Goal: Task Accomplishment & Management: Manage account settings

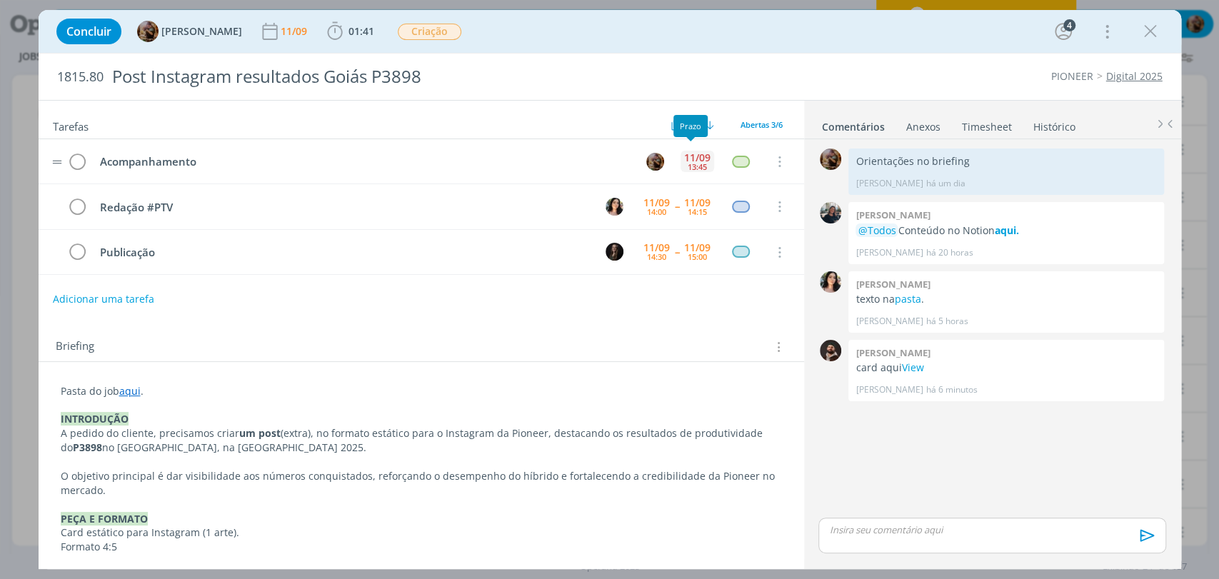
click at [693, 164] on div "13:45" at bounding box center [697, 167] width 19 height 8
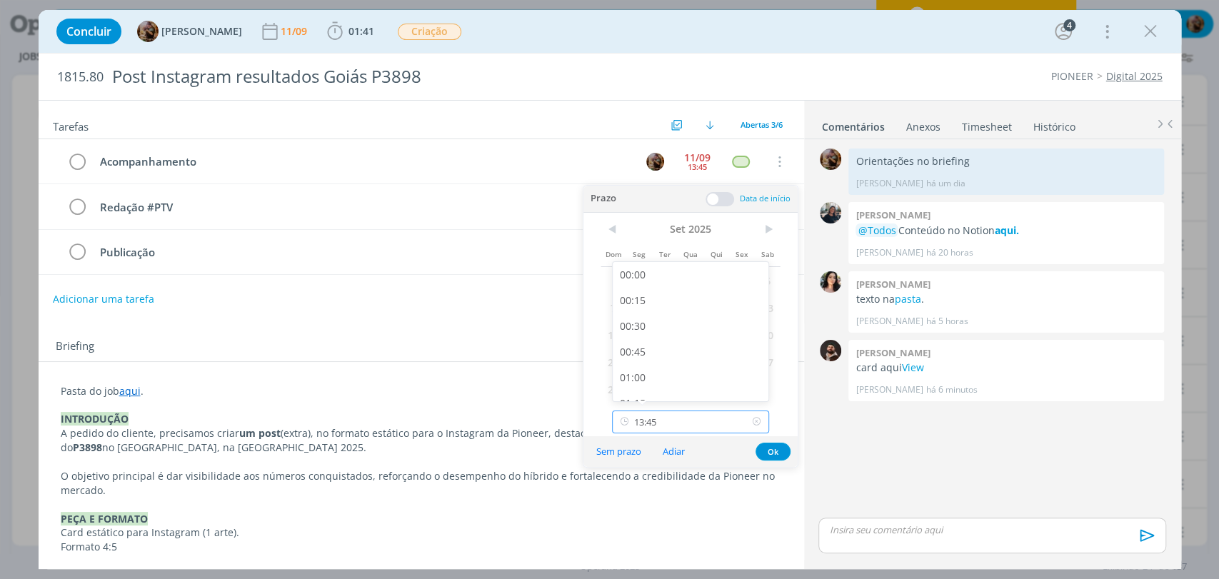
click at [672, 416] on input "13:45" at bounding box center [690, 422] width 157 height 23
click at [668, 355] on div "14:15" at bounding box center [692, 356] width 159 height 26
type input "14:15"
click at [775, 448] on button "Ok" at bounding box center [772, 452] width 35 height 18
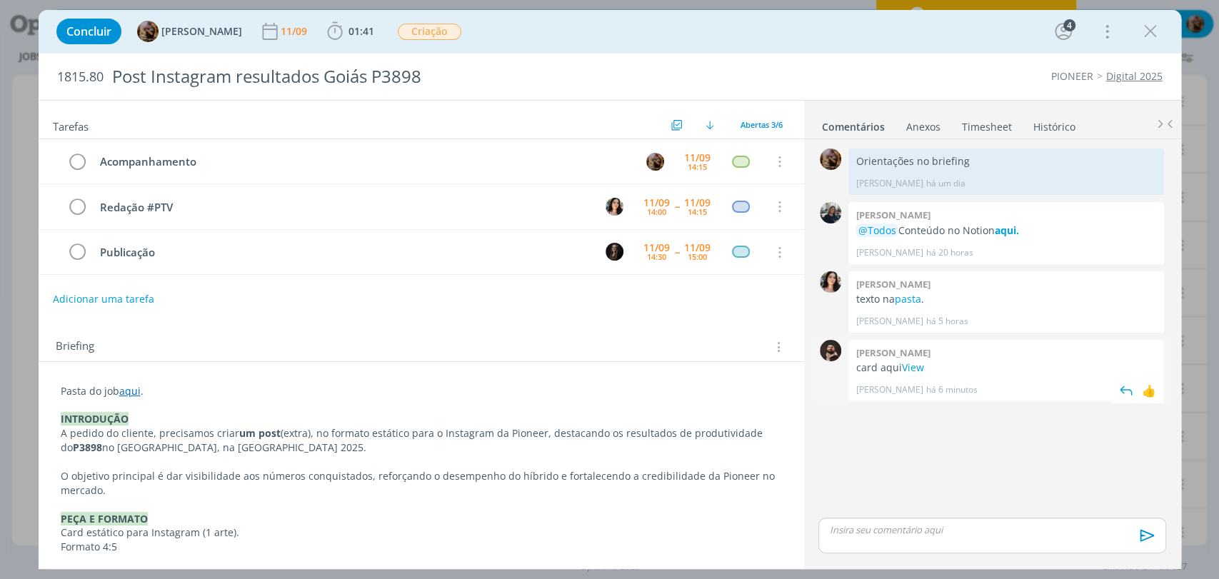
click at [905, 370] on link "View" at bounding box center [912, 368] width 22 height 14
click at [1148, 38] on icon "dialog" at bounding box center [1150, 31] width 21 height 21
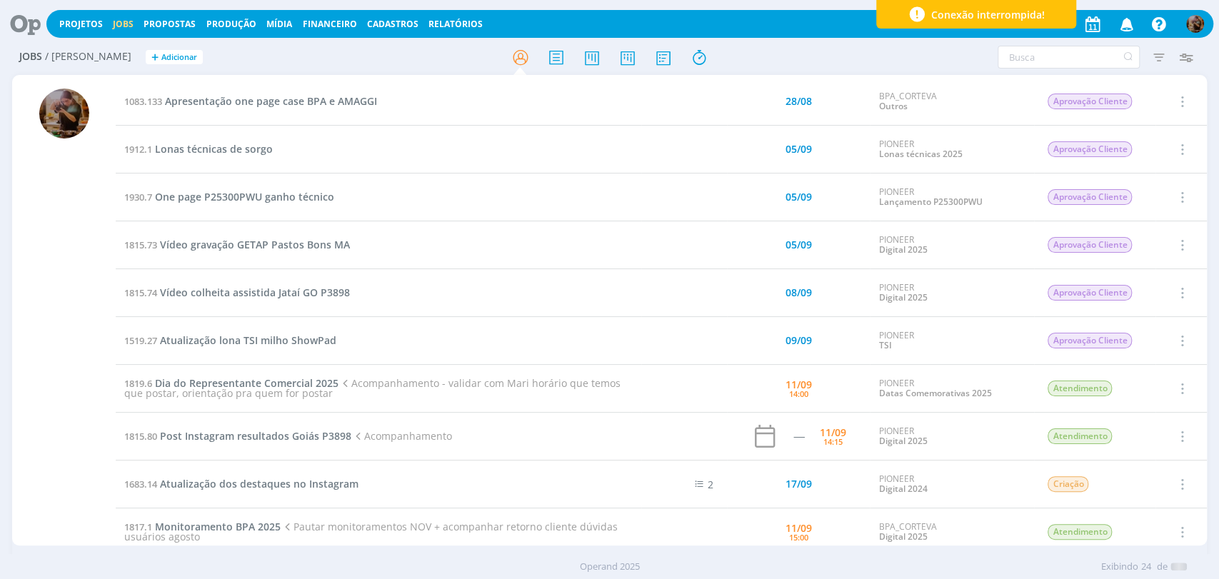
click at [322, 384] on div at bounding box center [609, 289] width 1219 height 579
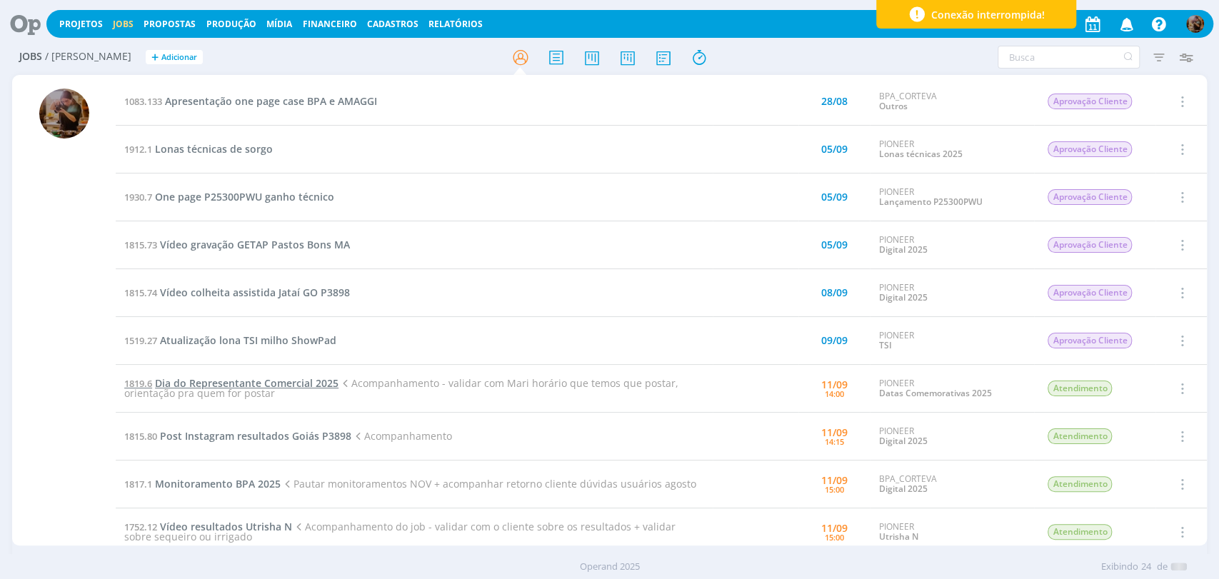
click at [320, 382] on span "Dia do Representante Comercial 2025" at bounding box center [247, 383] width 184 height 14
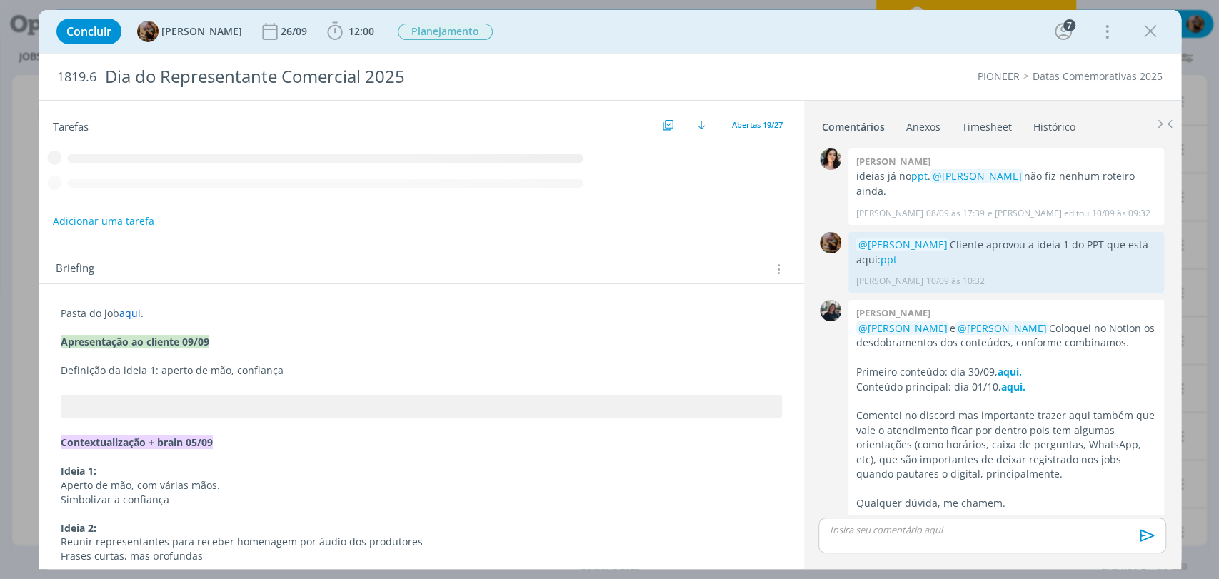
scroll to position [25, 0]
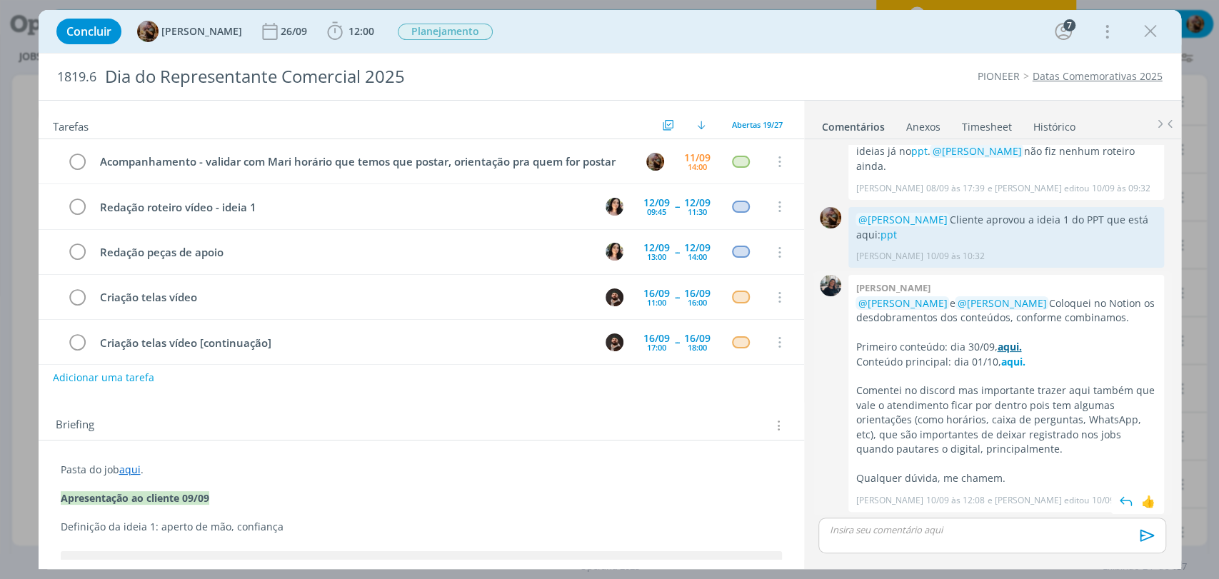
click at [1014, 344] on strong "aqui." at bounding box center [1009, 347] width 24 height 14
click at [1009, 361] on strong "aqui." at bounding box center [1012, 362] width 24 height 14
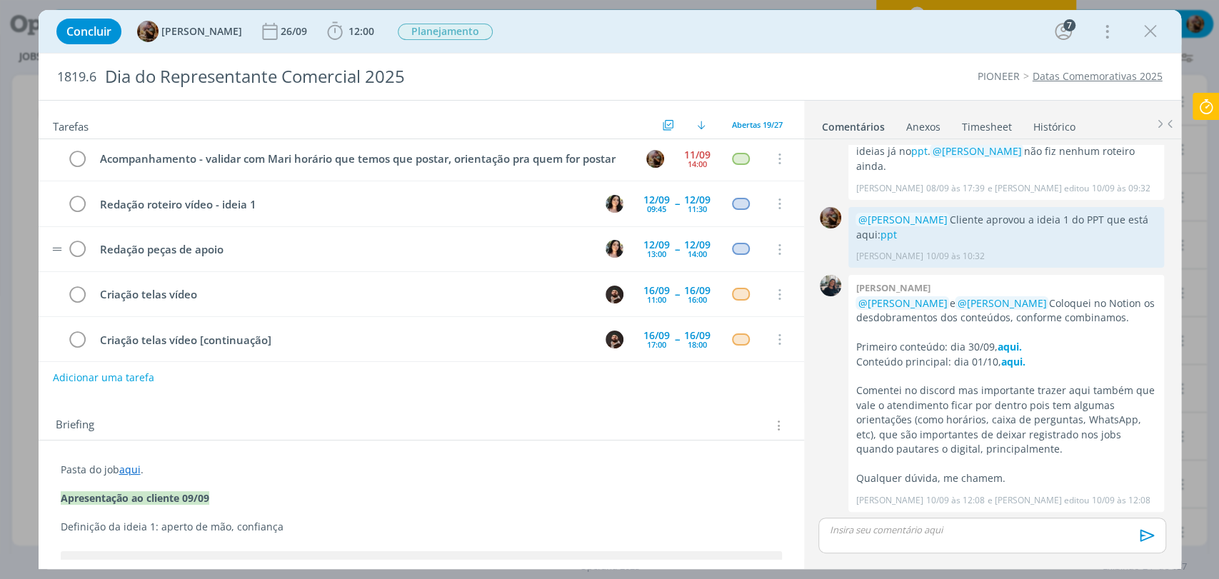
scroll to position [0, 0]
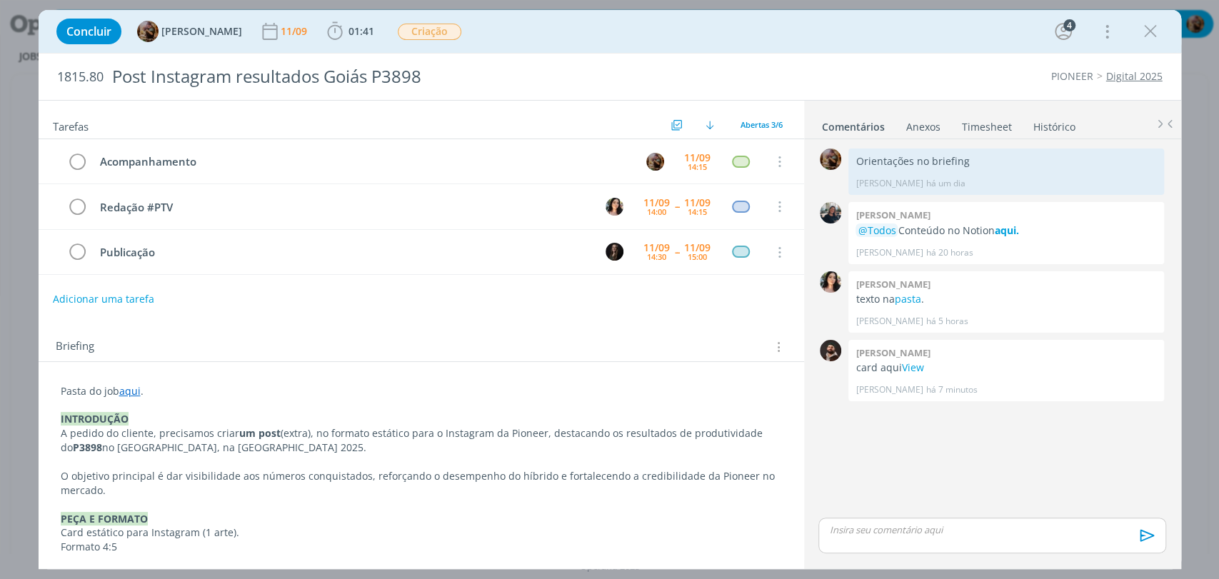
drag, startPoint x: 1147, startPoint y: 36, endPoint x: 720, endPoint y: 77, distance: 429.6
click at [1148, 36] on icon "dialog" at bounding box center [1150, 31] width 21 height 21
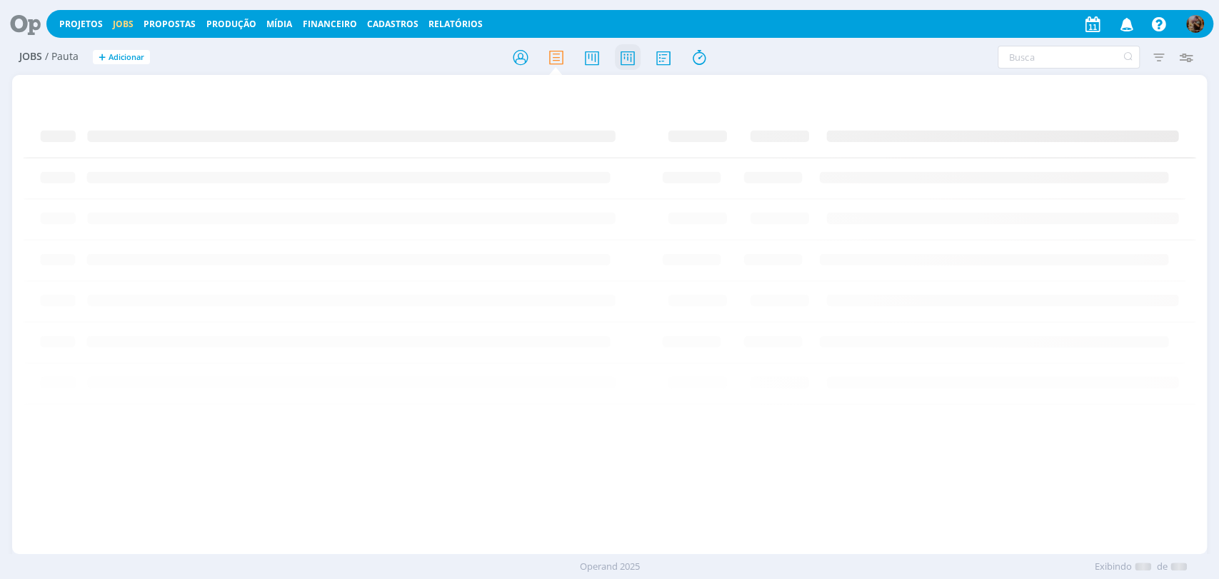
click at [630, 56] on icon at bounding box center [627, 58] width 26 height 28
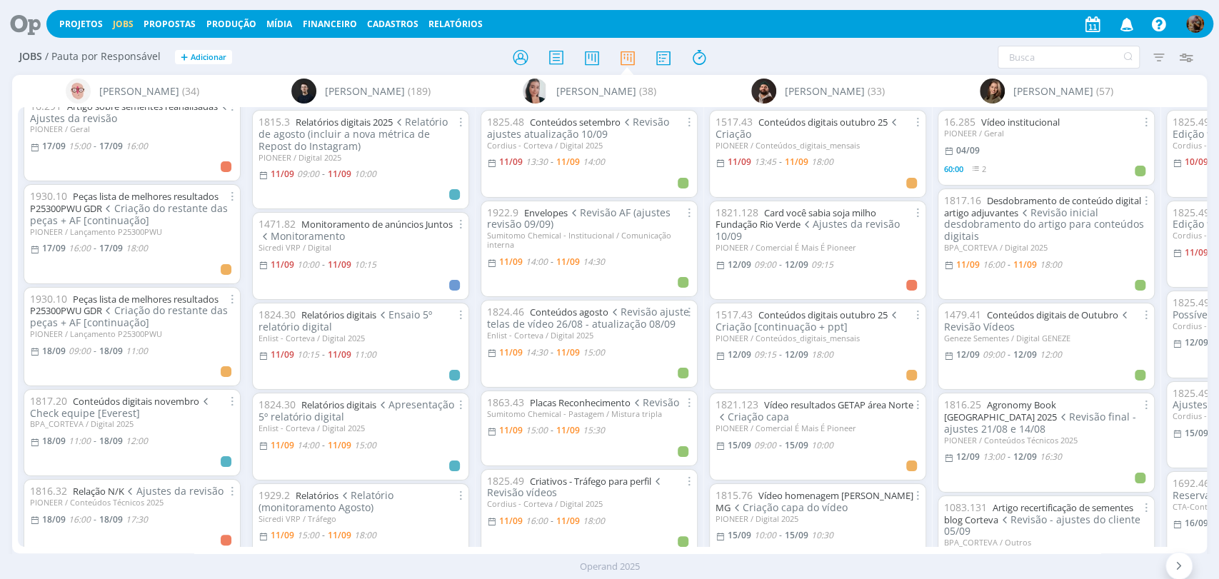
scroll to position [1745, 0]
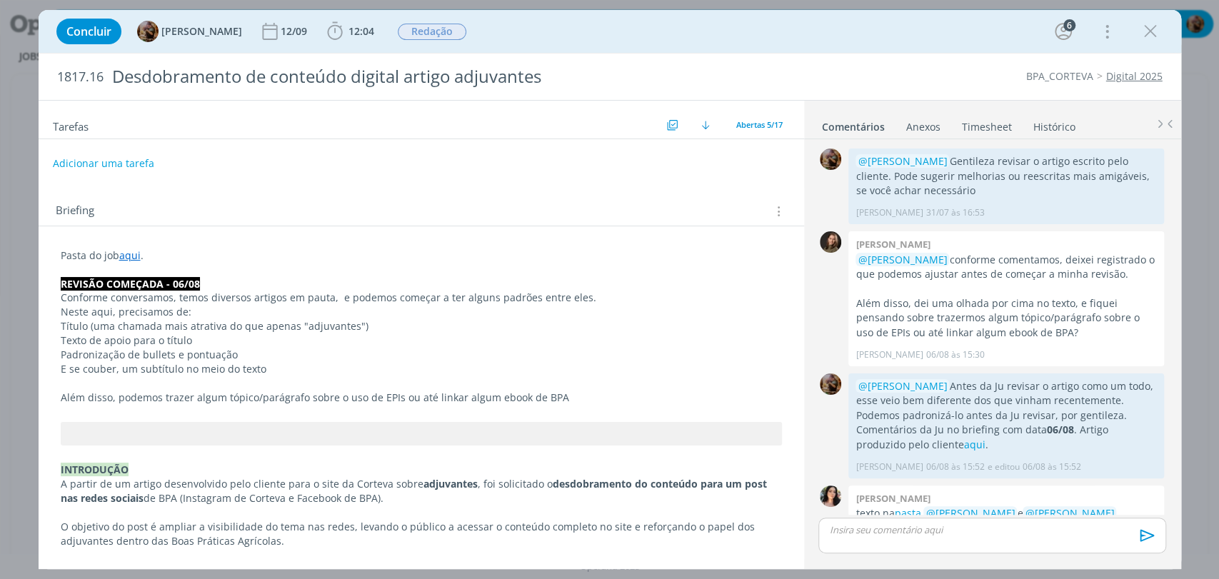
scroll to position [1008, 0]
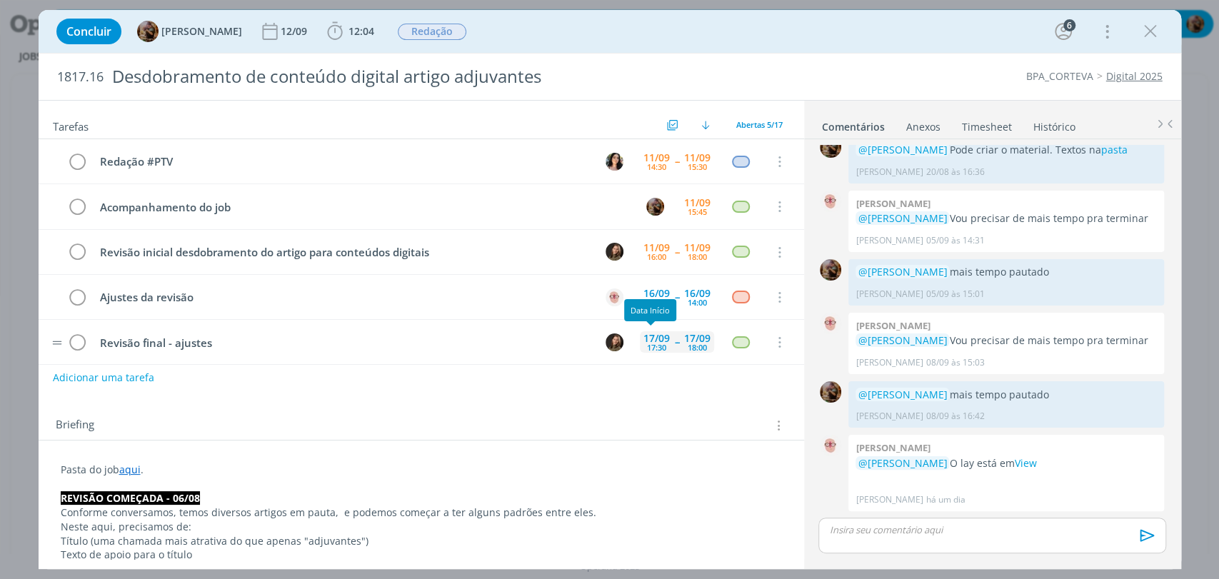
click at [657, 335] on div "17/09" at bounding box center [656, 338] width 26 height 10
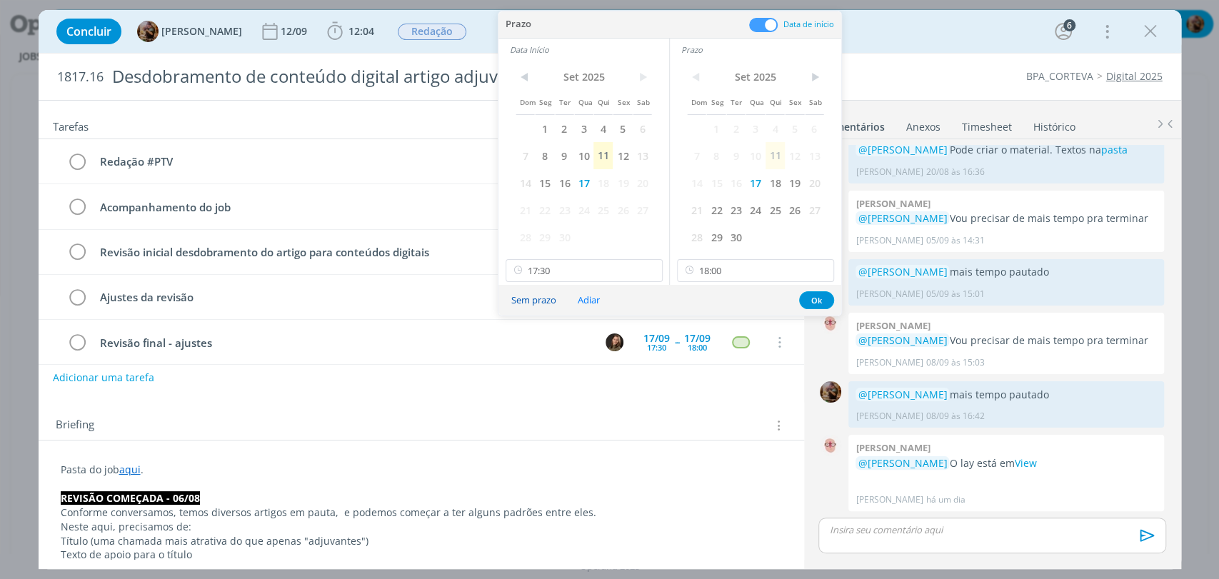
click at [548, 294] on button "Sem prazo" at bounding box center [534, 300] width 64 height 19
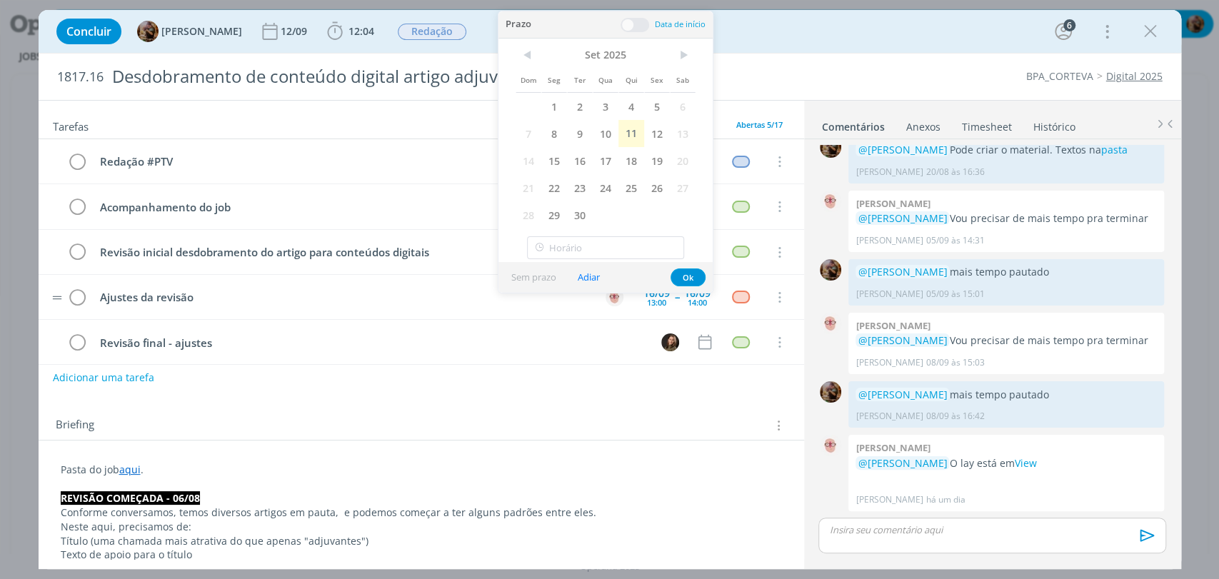
click at [687, 275] on body "Projetos Jobs Propostas Produção Mídia Financeiro Cadastros Relatórios 3 Notifi…" at bounding box center [609, 289] width 1219 height 579
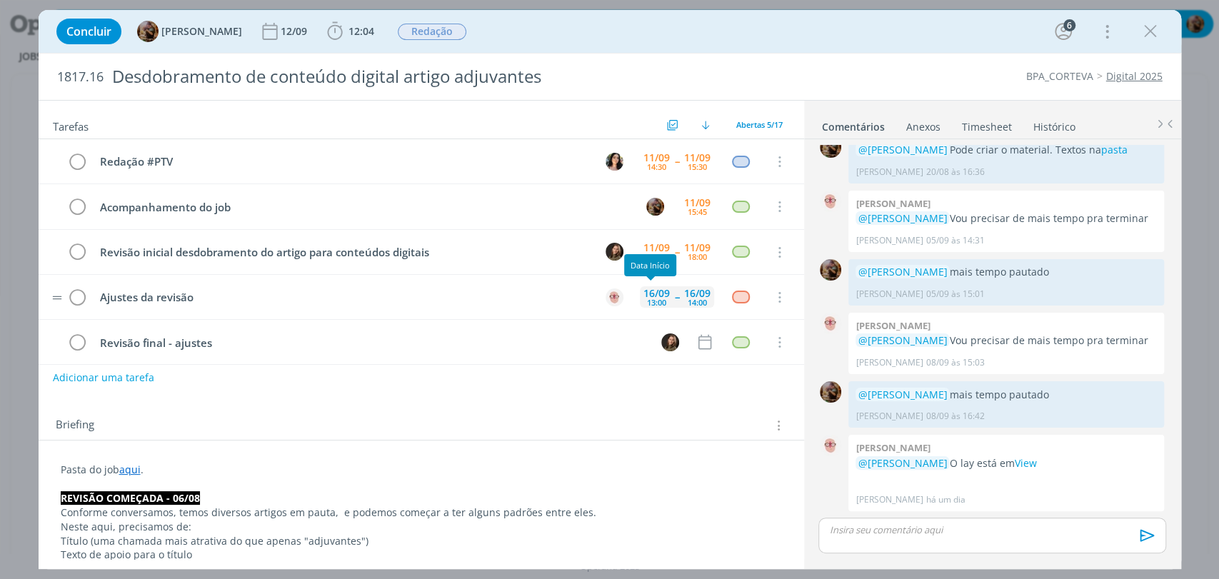
click at [665, 298] on div "16/09 13:00" at bounding box center [657, 296] width 34 height 21
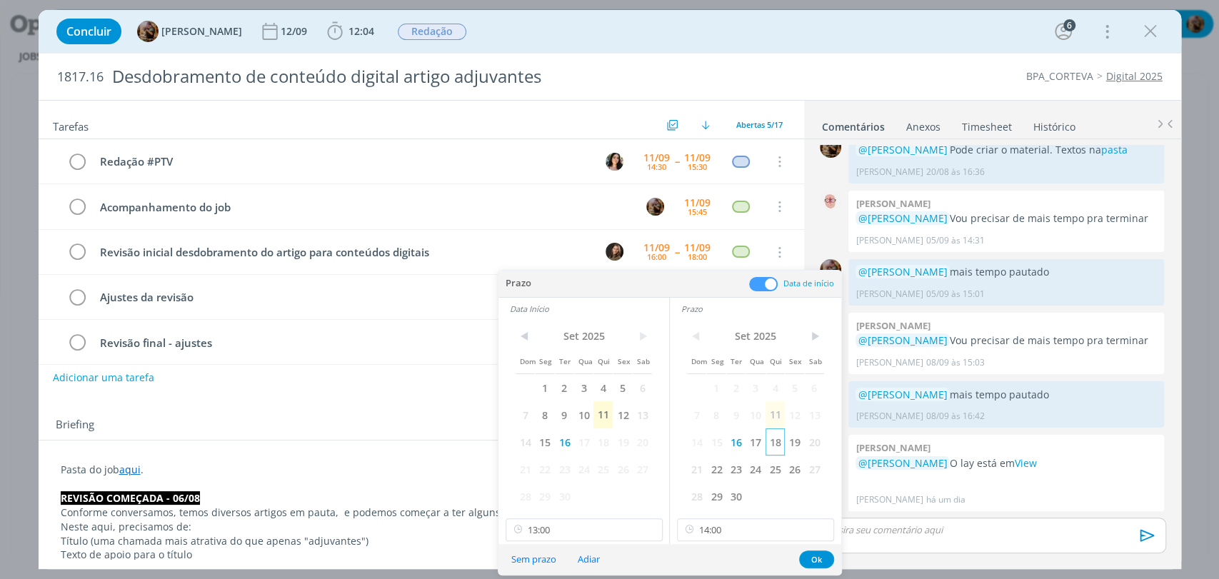
click at [778, 442] on span "18" at bounding box center [774, 441] width 19 height 27
click at [606, 439] on span "18" at bounding box center [602, 441] width 19 height 27
click at [809, 559] on button "Ok" at bounding box center [816, 560] width 35 height 18
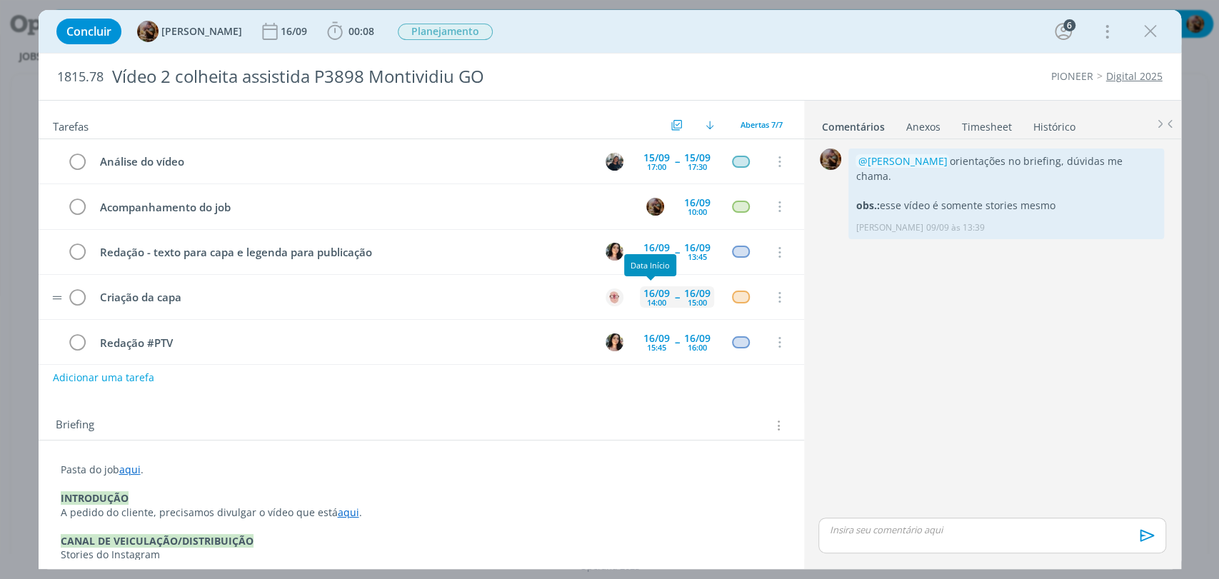
click at [656, 300] on div "14:00" at bounding box center [656, 302] width 19 height 8
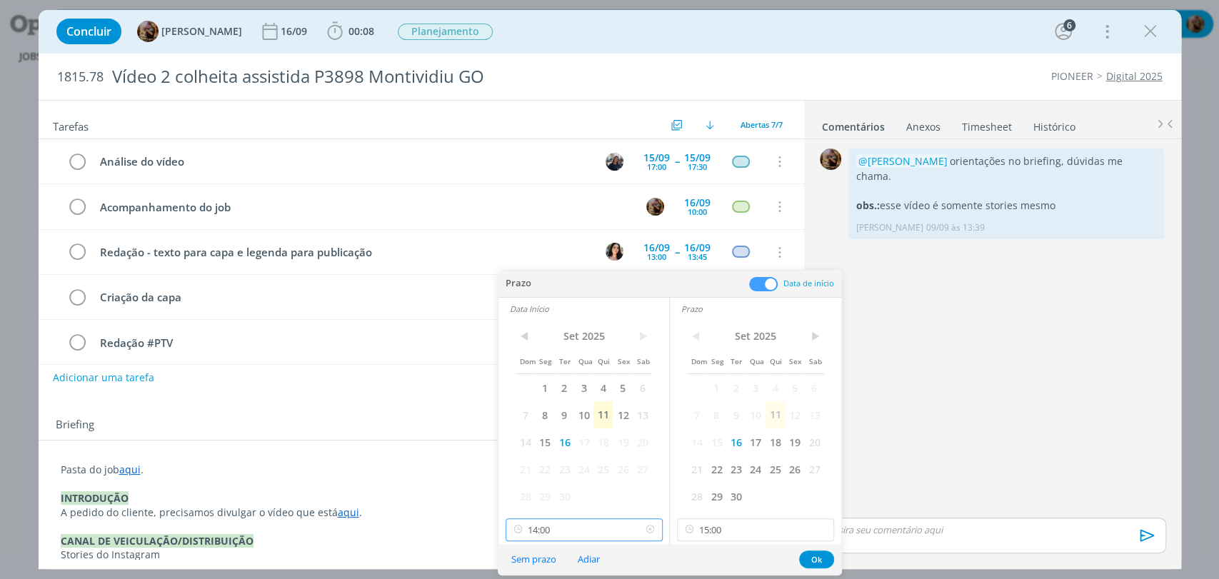
click at [591, 538] on input "14:00" at bounding box center [584, 529] width 157 height 23
click at [557, 391] on div "13:00" at bounding box center [585, 389] width 159 height 26
type input "13:00"
click at [713, 523] on input "15:00" at bounding box center [755, 529] width 157 height 23
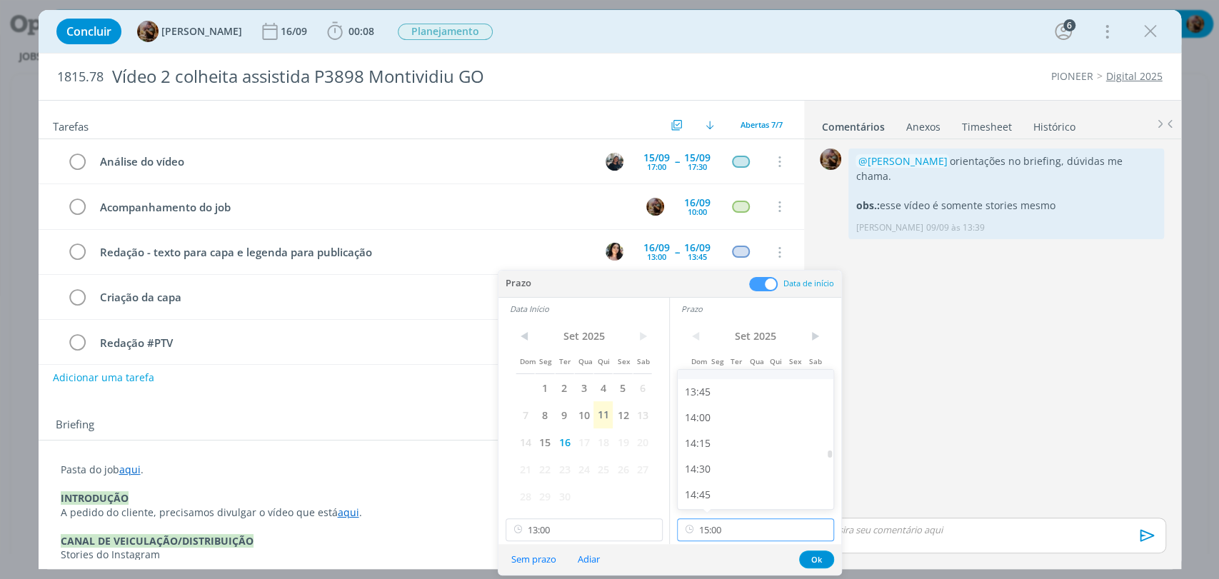
scroll to position [1354, 0]
drag, startPoint x: 514, startPoint y: 613, endPoint x: 490, endPoint y: 466, distance: 149.8
click at [490, 466] on p "Pasta do job aqui ." at bounding box center [421, 470] width 721 height 14
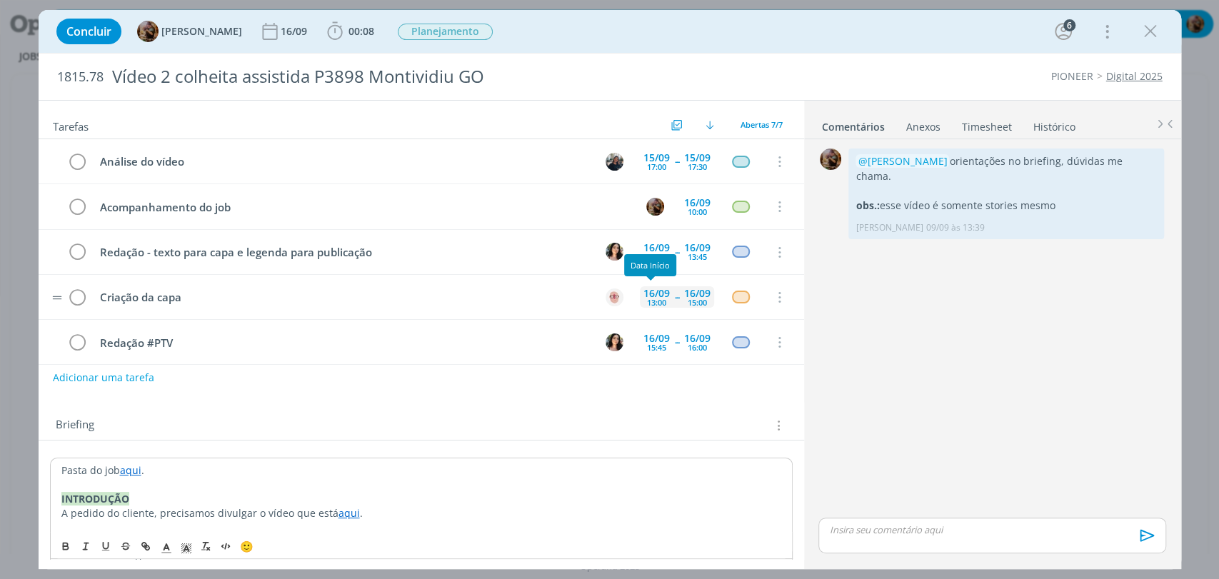
click at [647, 299] on div "13:00" at bounding box center [656, 302] width 19 height 8
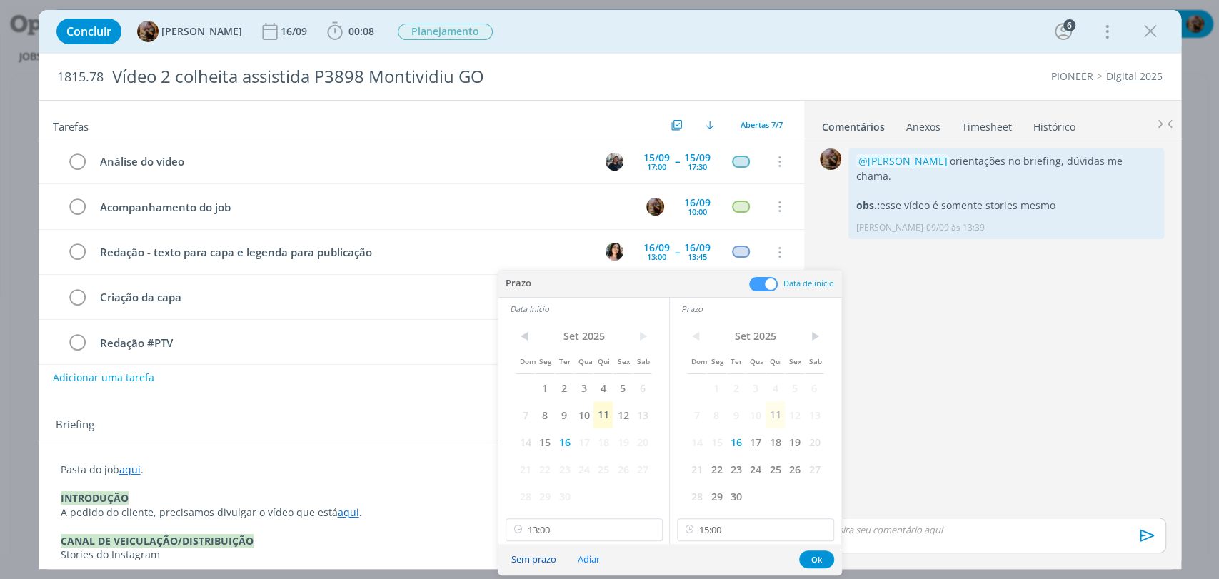
click at [548, 559] on button "Sem prazo" at bounding box center [534, 559] width 64 height 19
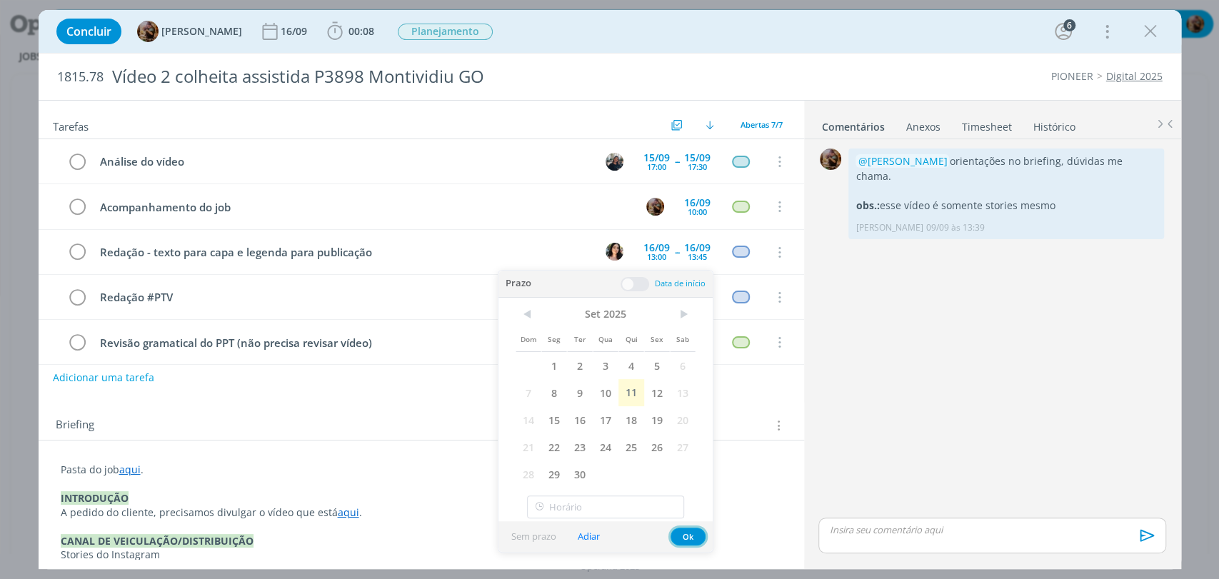
click at [680, 537] on button "Ok" at bounding box center [687, 537] width 35 height 18
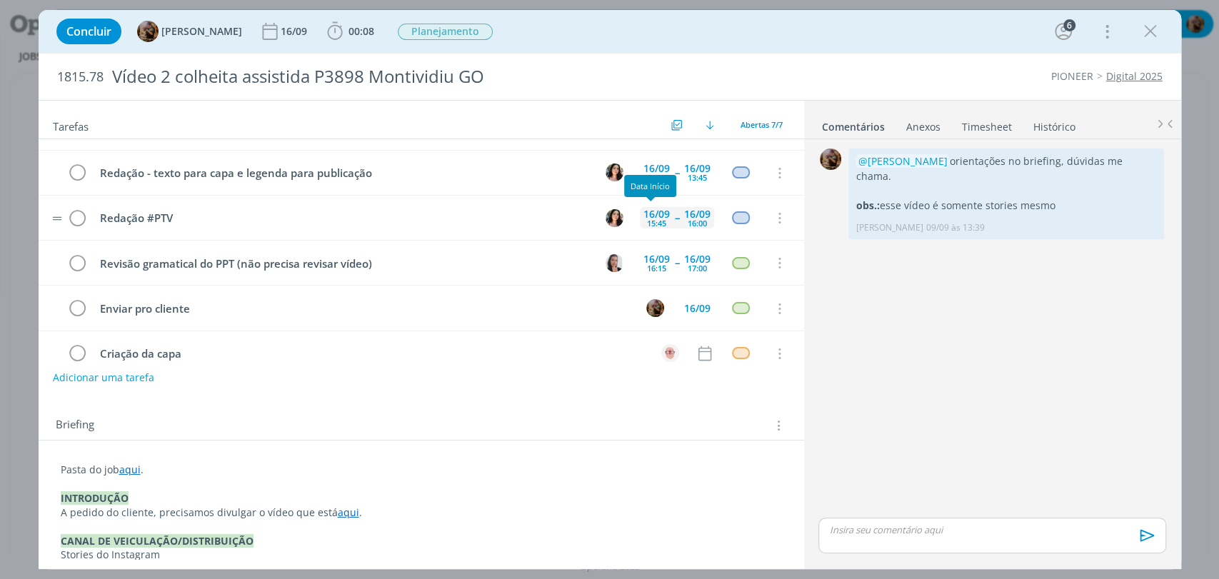
scroll to position [0, 0]
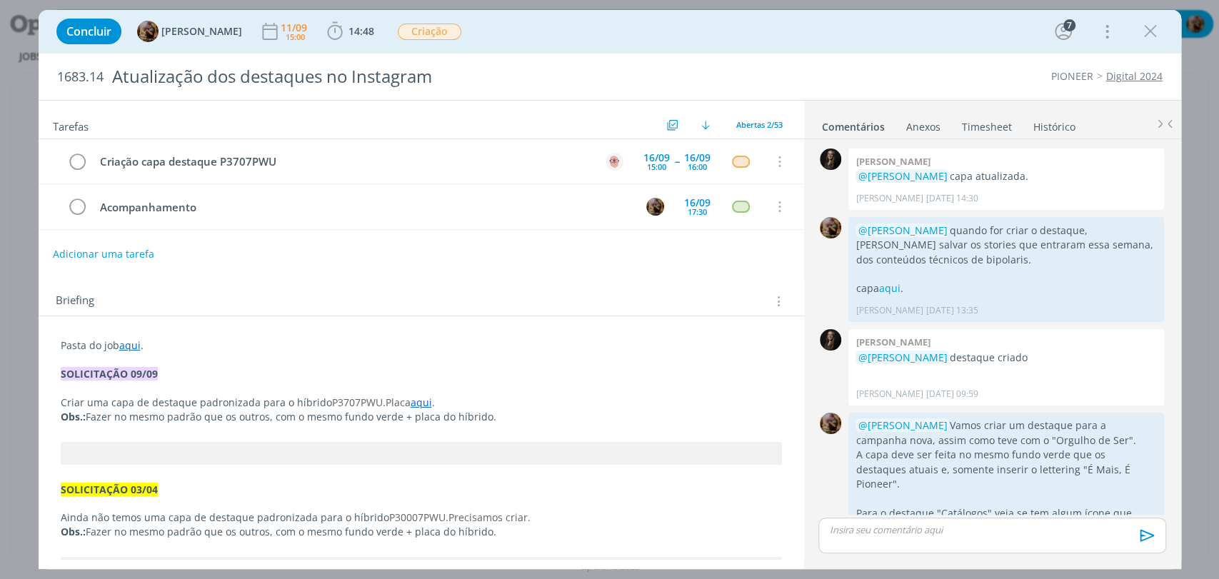
scroll to position [1651, 0]
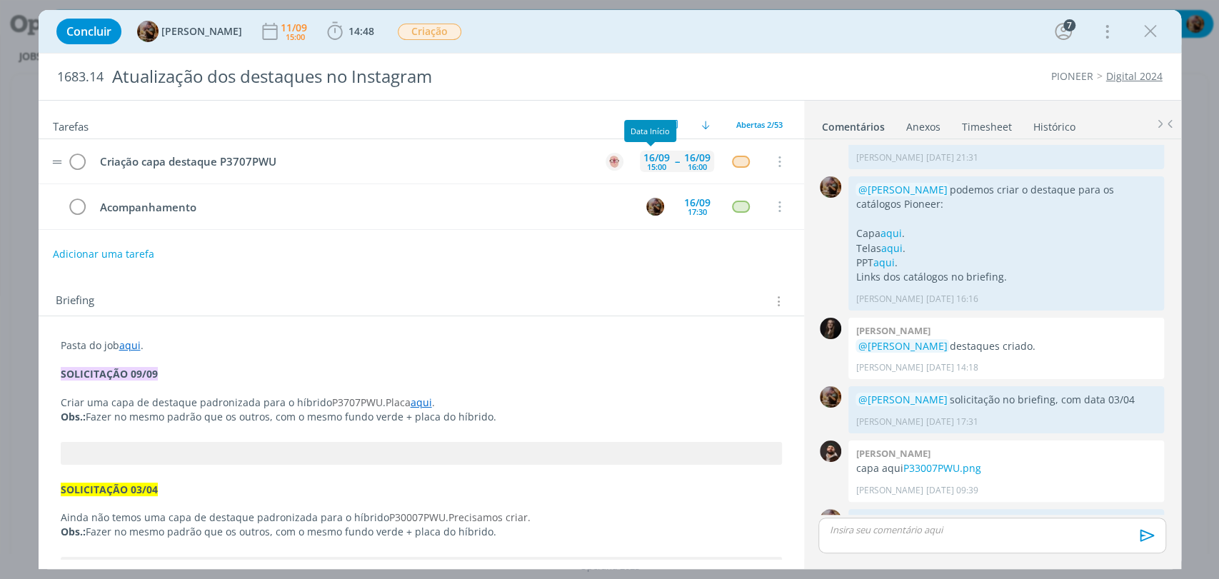
click at [647, 163] on div "15:00" at bounding box center [656, 167] width 19 height 8
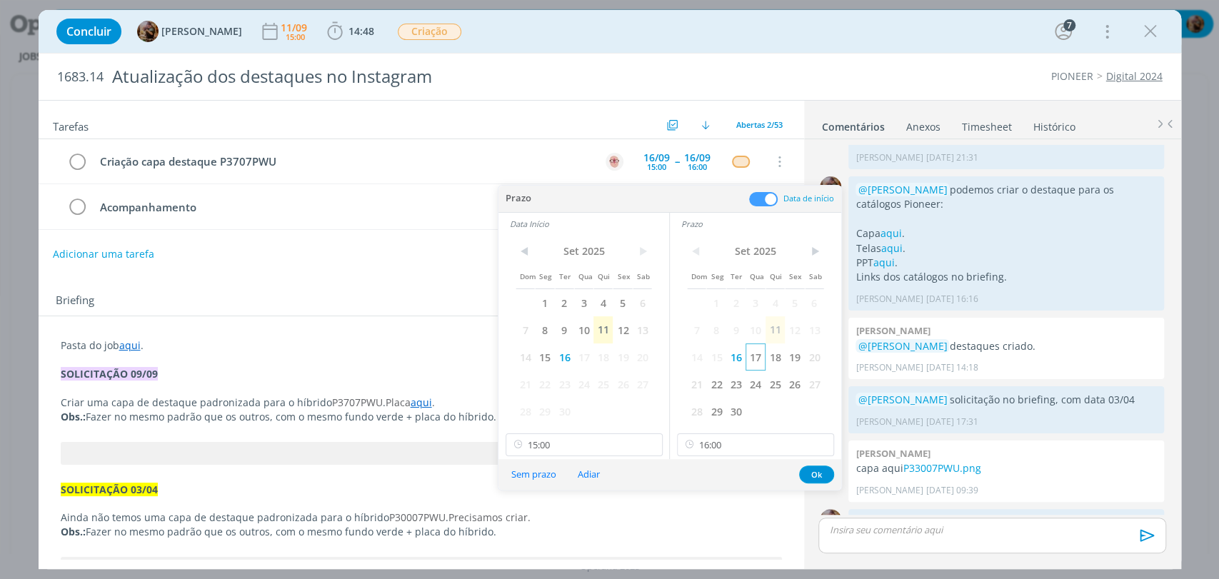
click at [754, 351] on span "17" at bounding box center [754, 356] width 19 height 27
click at [583, 354] on span "17" at bounding box center [583, 356] width 19 height 27
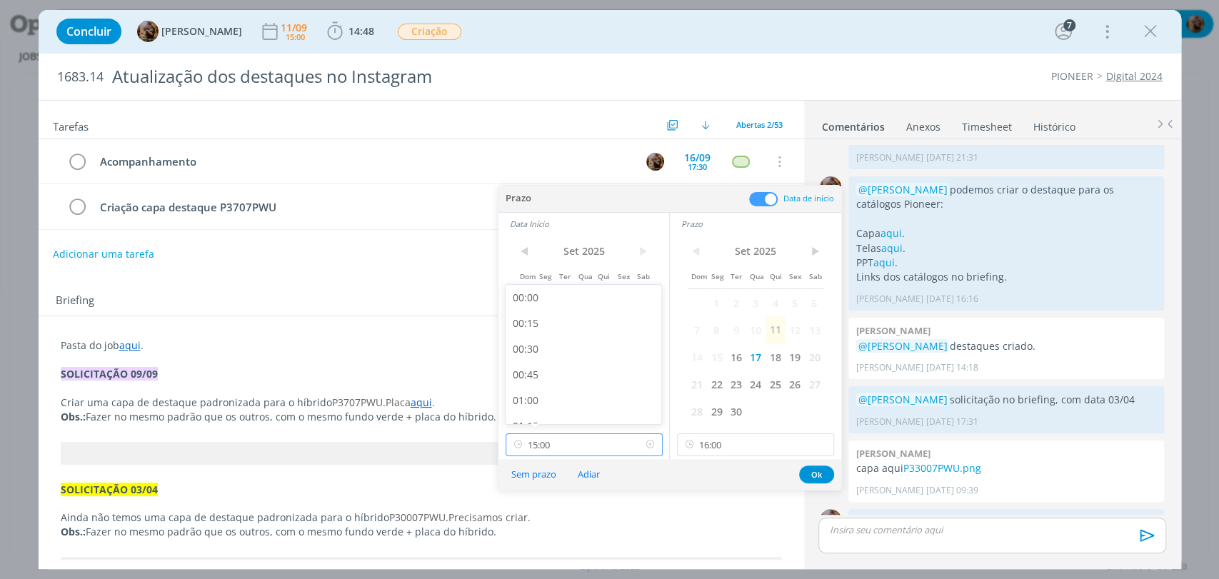
click at [610, 447] on input "15:00" at bounding box center [584, 444] width 157 height 23
click at [552, 369] on div "11:30" at bounding box center [585, 364] width 159 height 26
type input "11:30"
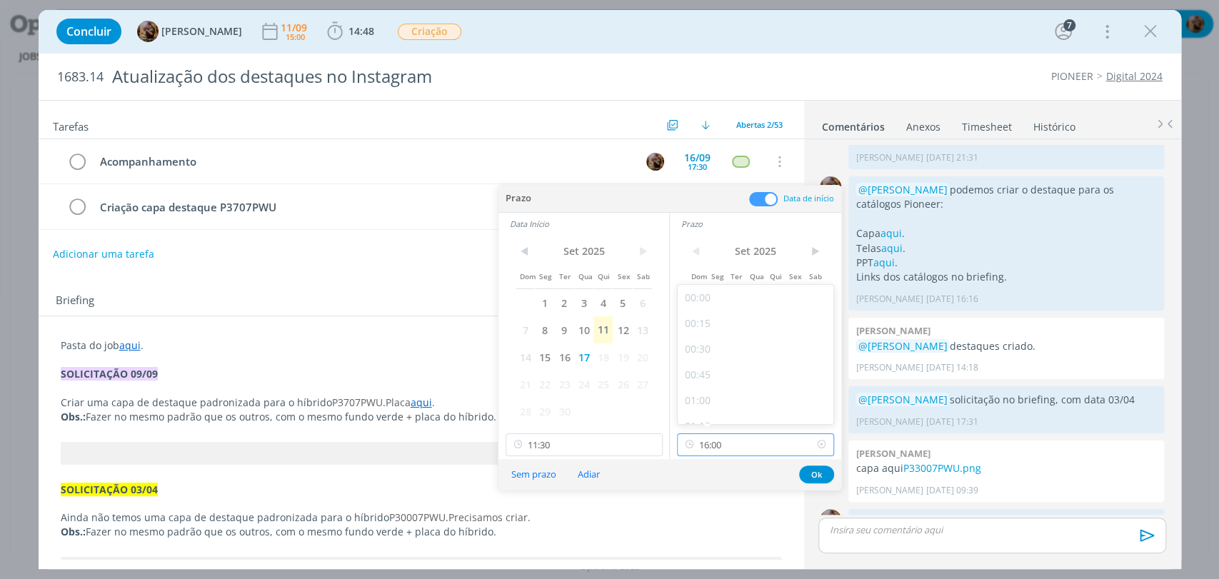
click at [717, 444] on input "16:00" at bounding box center [755, 444] width 157 height 23
click at [703, 313] on div "12:00" at bounding box center [757, 313] width 159 height 26
type input "12:00"
click at [823, 471] on button "Ok" at bounding box center [816, 475] width 35 height 18
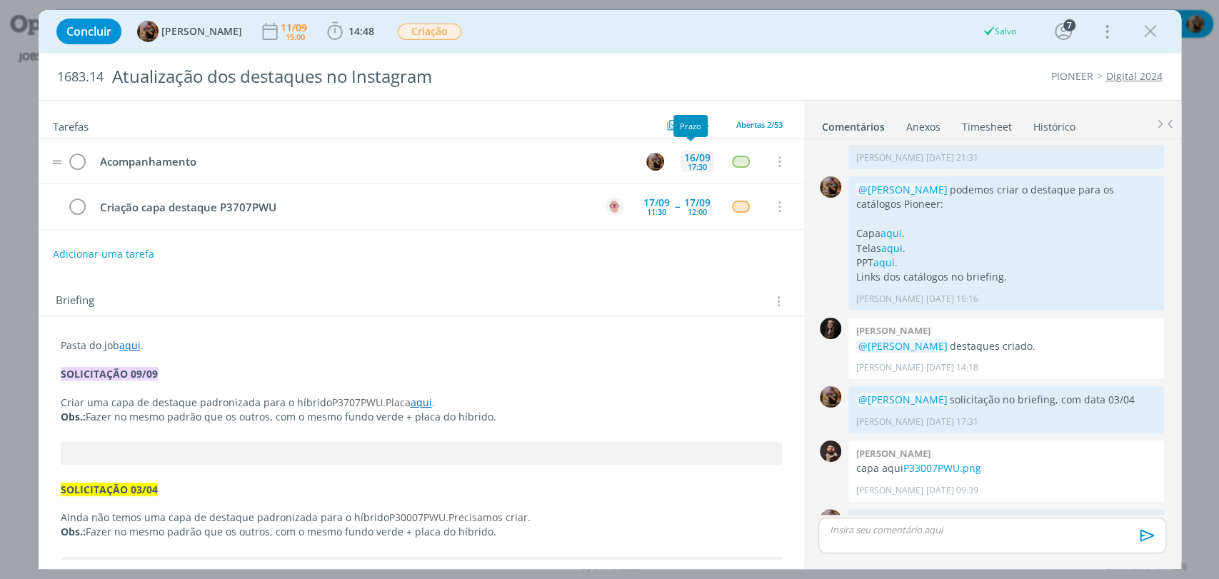
click at [694, 154] on div "16/09" at bounding box center [697, 158] width 26 height 10
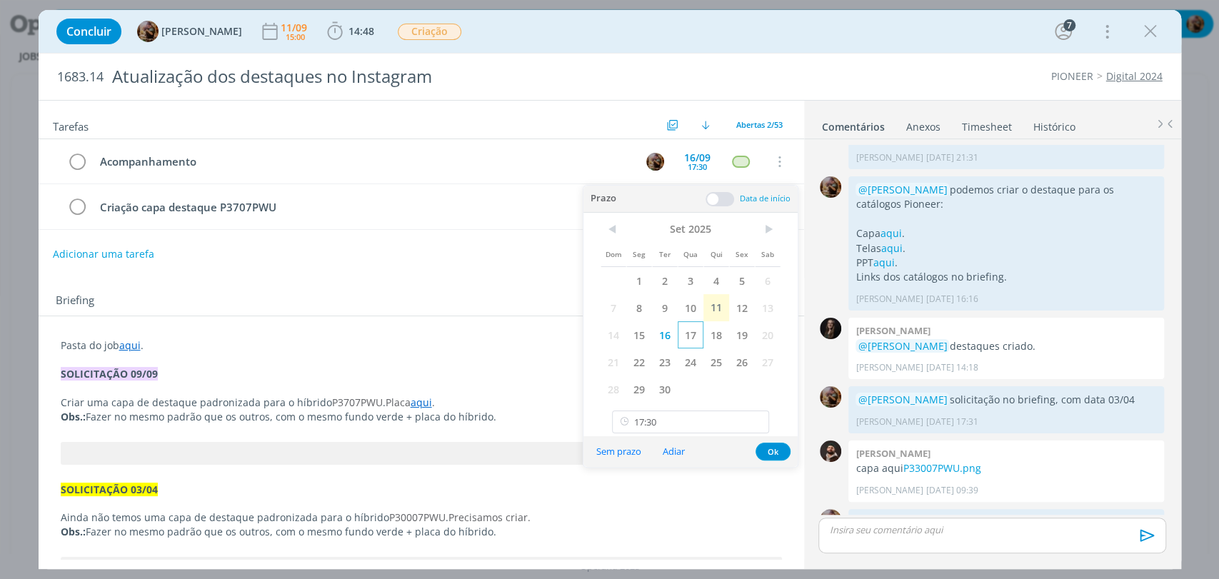
click at [687, 338] on span "17" at bounding box center [691, 334] width 26 height 27
click at [701, 420] on input "17:30" at bounding box center [690, 422] width 157 height 23
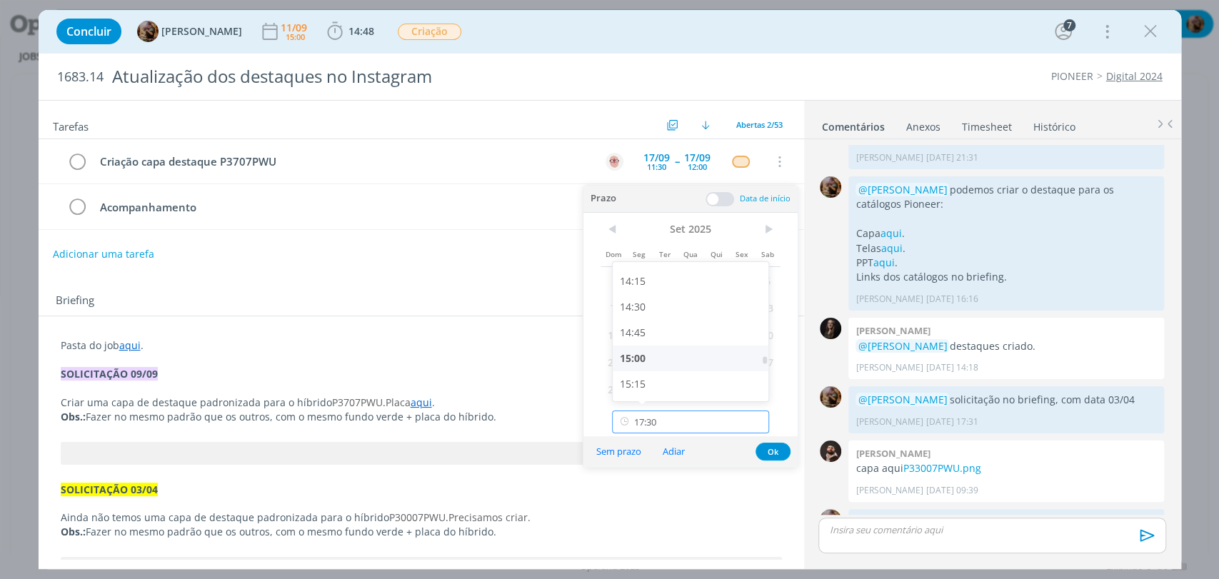
scroll to position [1452, 0]
click at [691, 355] on div "15:00" at bounding box center [692, 365] width 159 height 26
type input "15:00"
click at [767, 450] on button "Ok" at bounding box center [772, 452] width 35 height 18
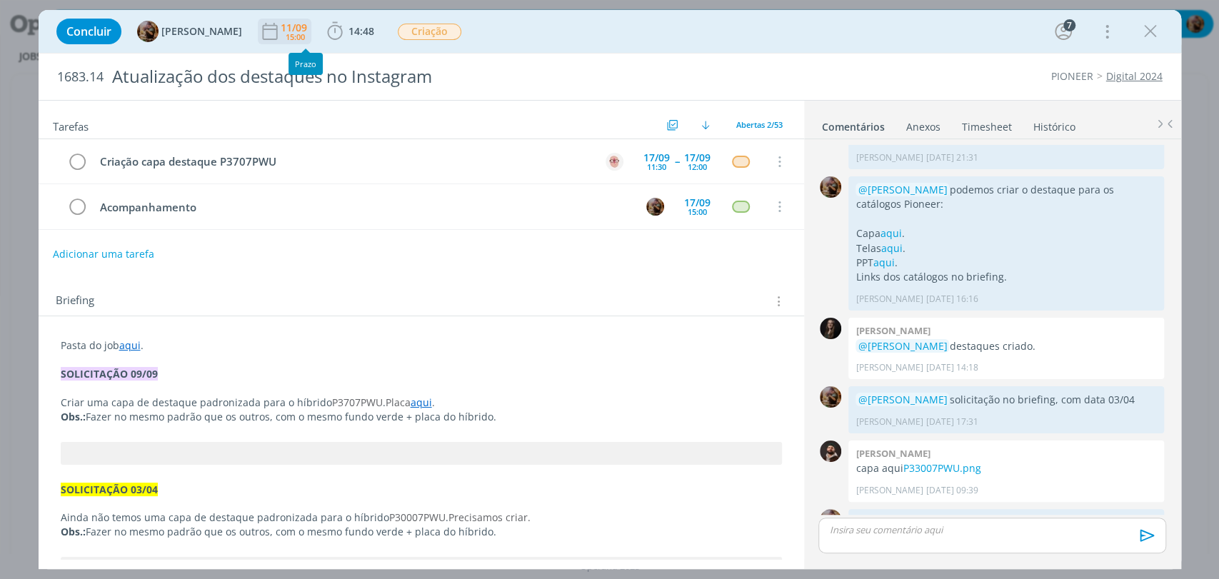
click at [303, 24] on div "11/09" at bounding box center [295, 28] width 29 height 10
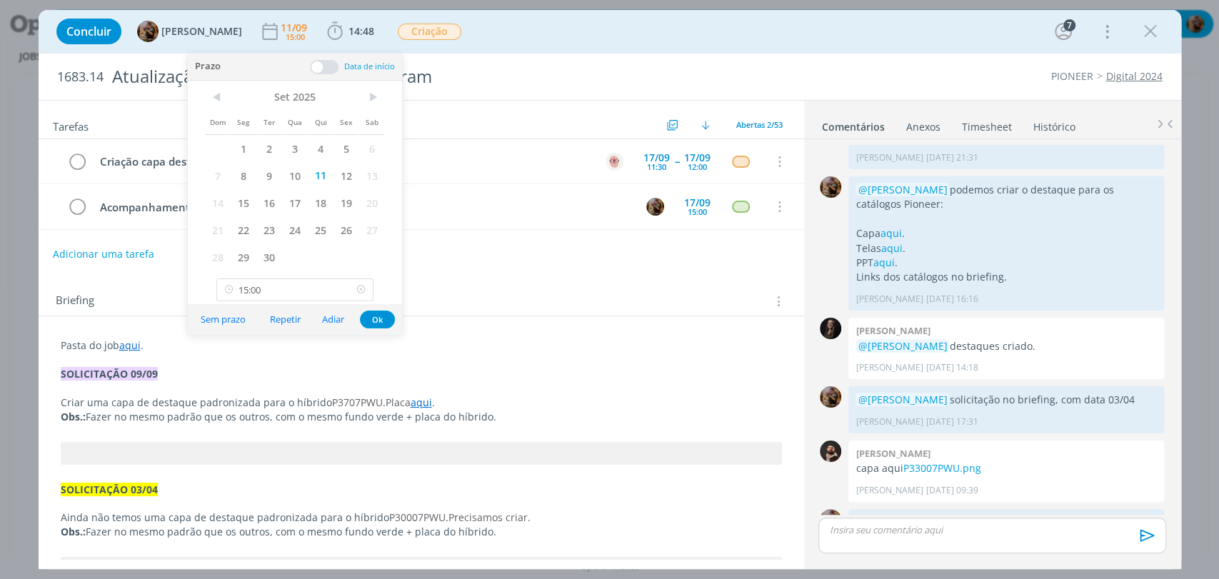
click at [362, 291] on icon at bounding box center [361, 289] width 18 height 23
click at [291, 204] on span "17" at bounding box center [295, 202] width 26 height 27
click at [296, 199] on span "17" at bounding box center [295, 202] width 26 height 27
click at [376, 316] on button "Ok" at bounding box center [377, 320] width 35 height 18
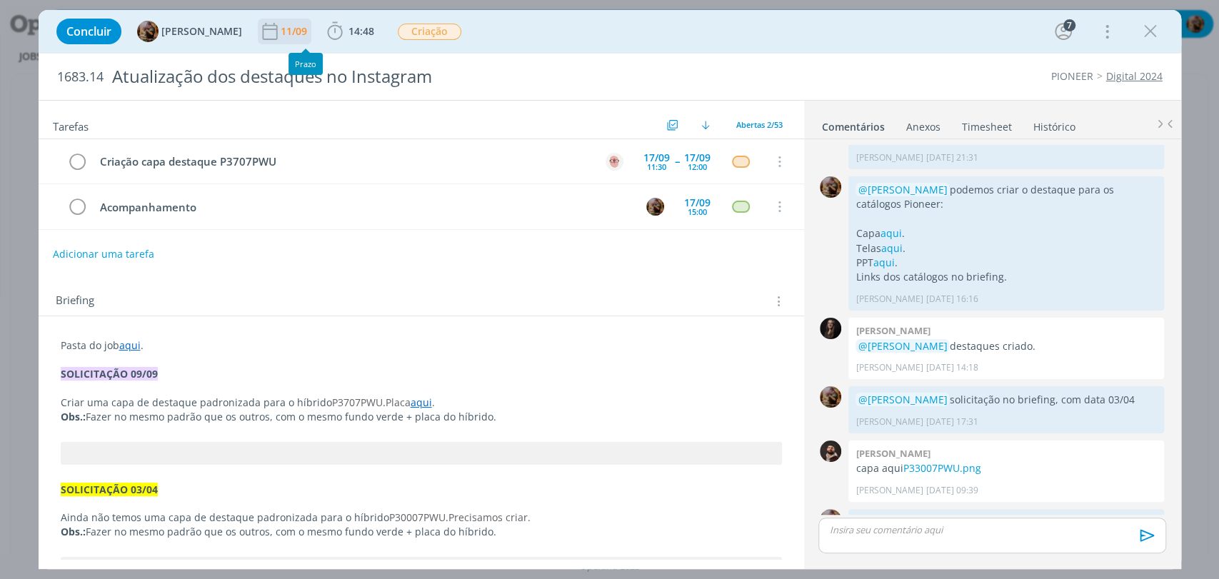
click at [310, 22] on div "11/09" at bounding box center [295, 32] width 29 height 26
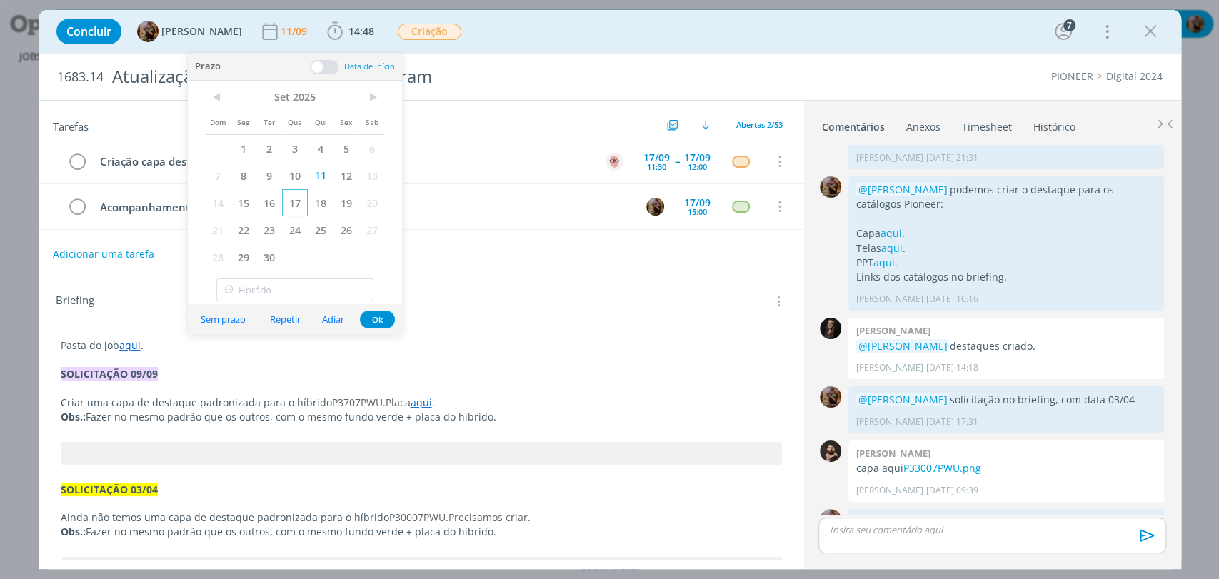
click at [299, 205] on span "17" at bounding box center [295, 202] width 26 height 27
click at [374, 323] on button "Ok" at bounding box center [377, 320] width 35 height 18
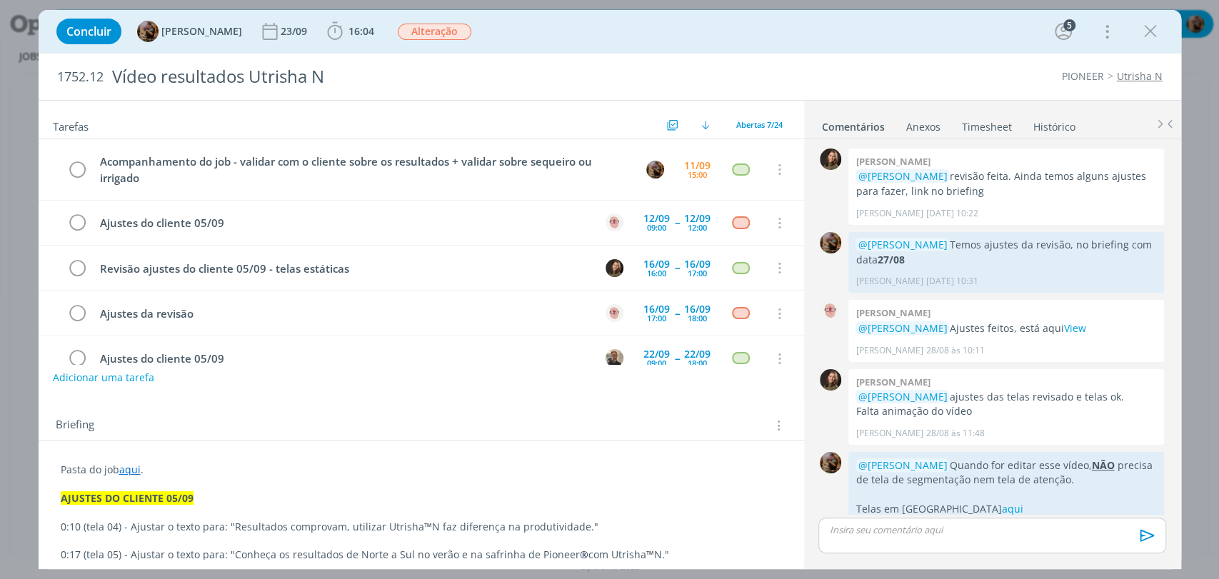
scroll to position [1218, 0]
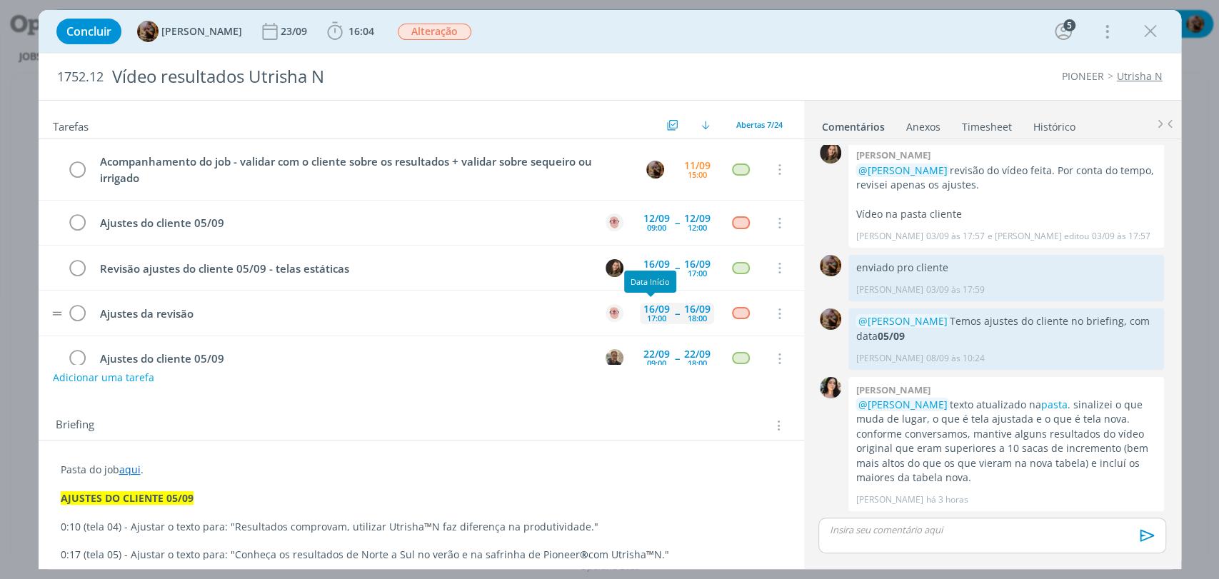
click at [651, 310] on div "16/09" at bounding box center [656, 309] width 26 height 10
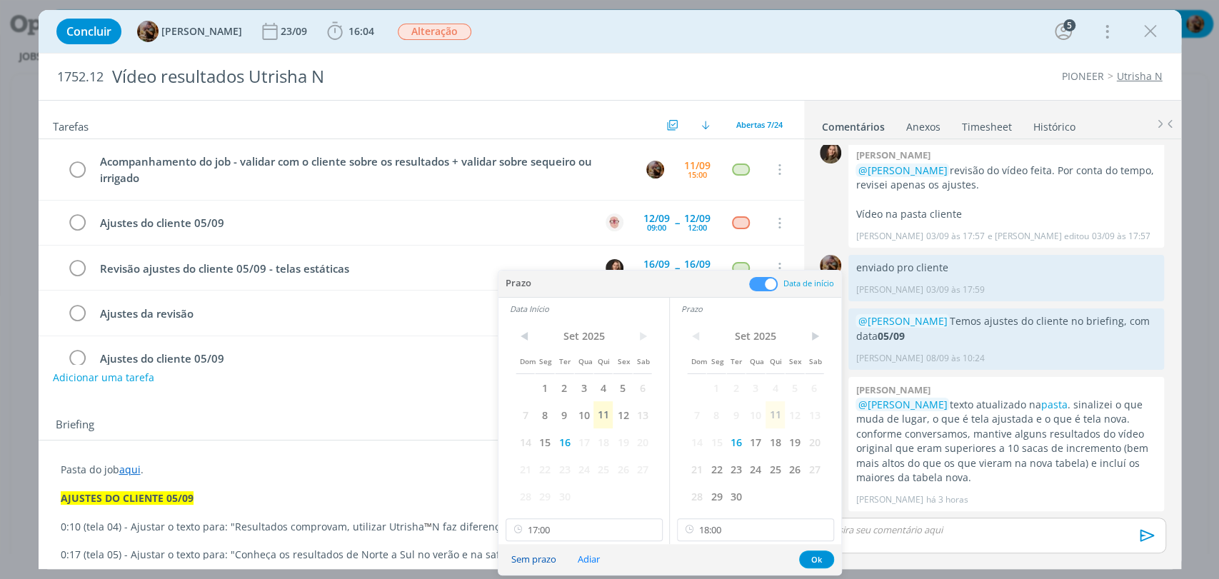
click at [536, 559] on button "Sem prazo" at bounding box center [534, 559] width 64 height 19
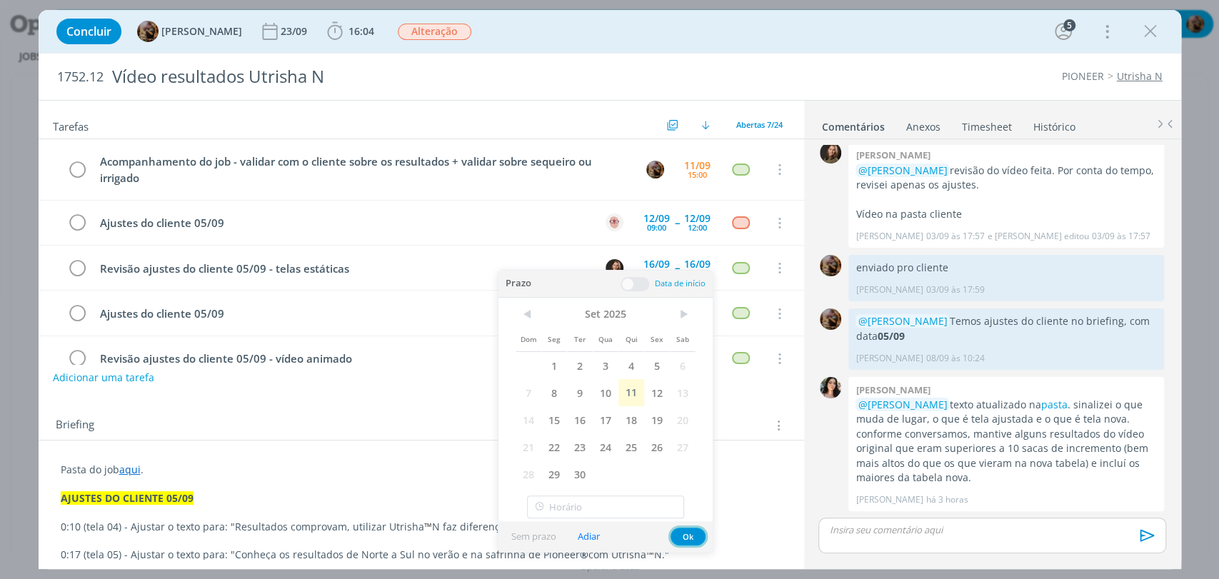
click at [687, 535] on div "Prazo Data de início Data Início < NaN > Dom Seg Ter Qua Qui Sex Sab NaN NaN Na…" at bounding box center [605, 411] width 214 height 281
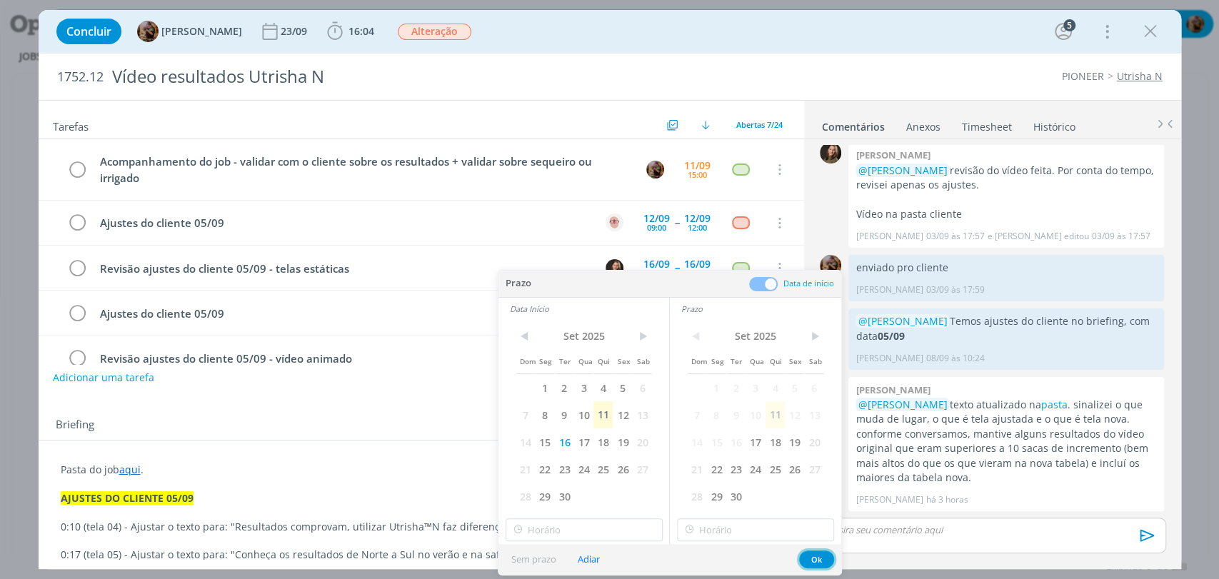
type input "17:00"
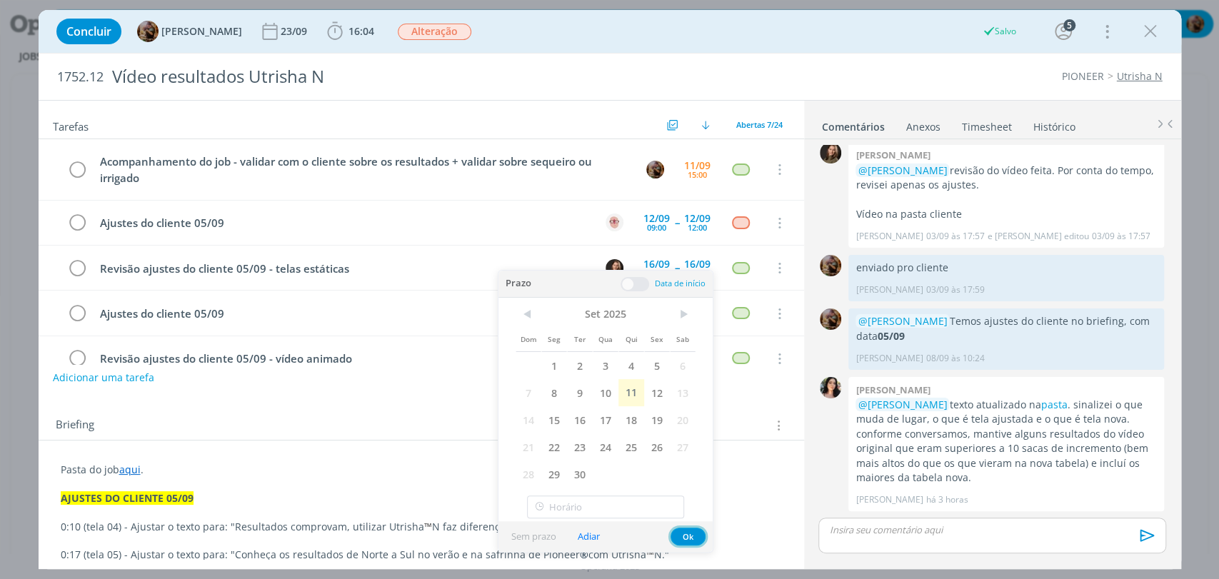
click at [687, 535] on button "Ok" at bounding box center [687, 537] width 35 height 18
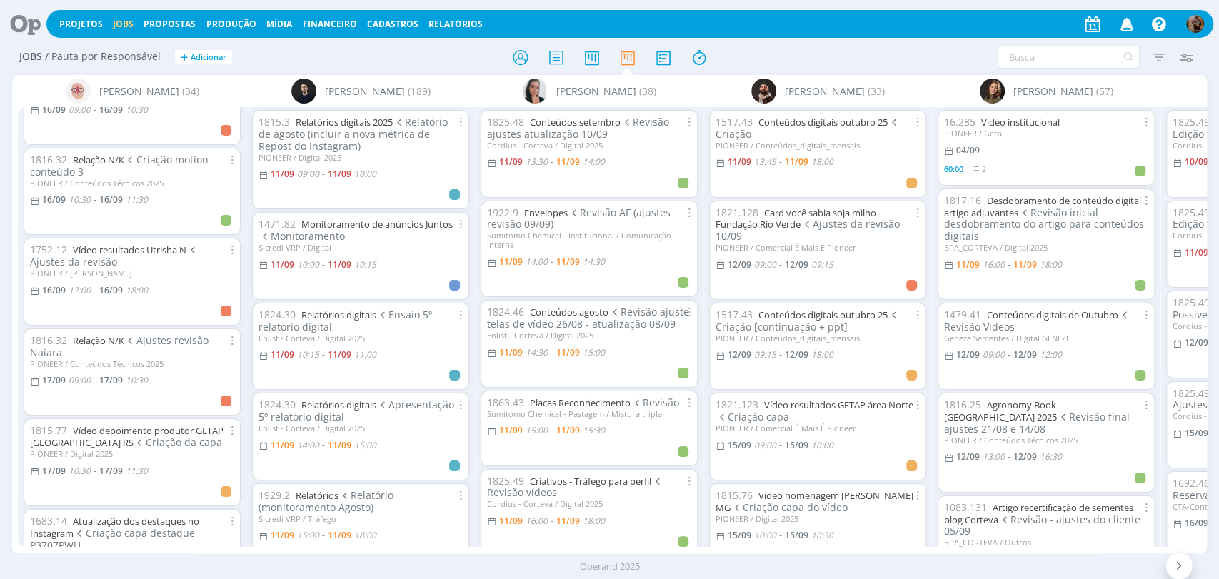
scroll to position [852, 0]
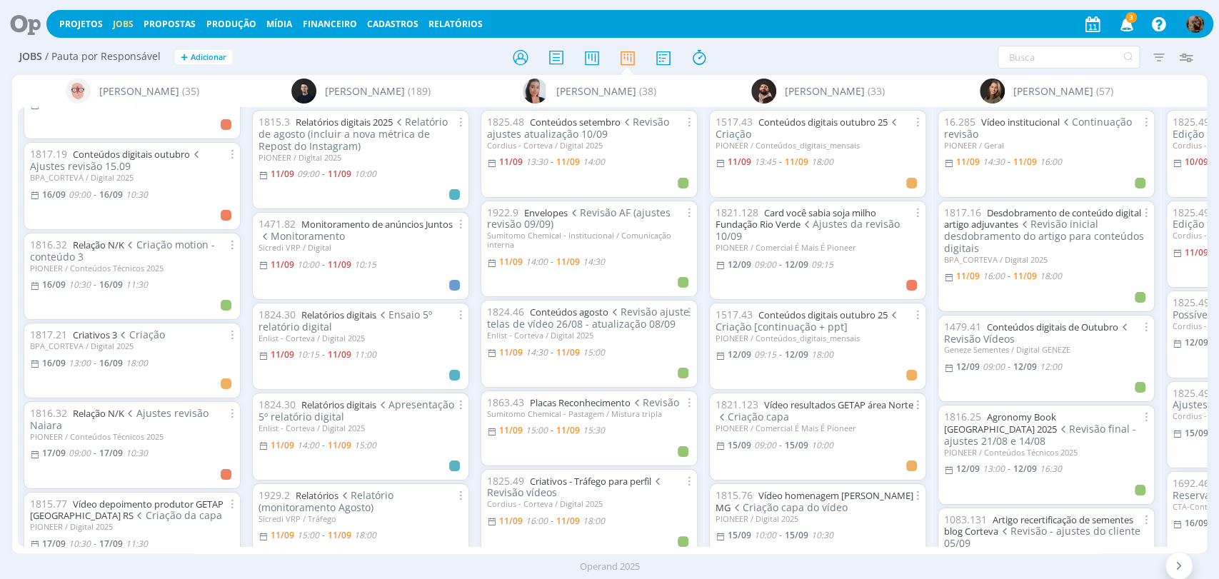
scroll to position [793, 0]
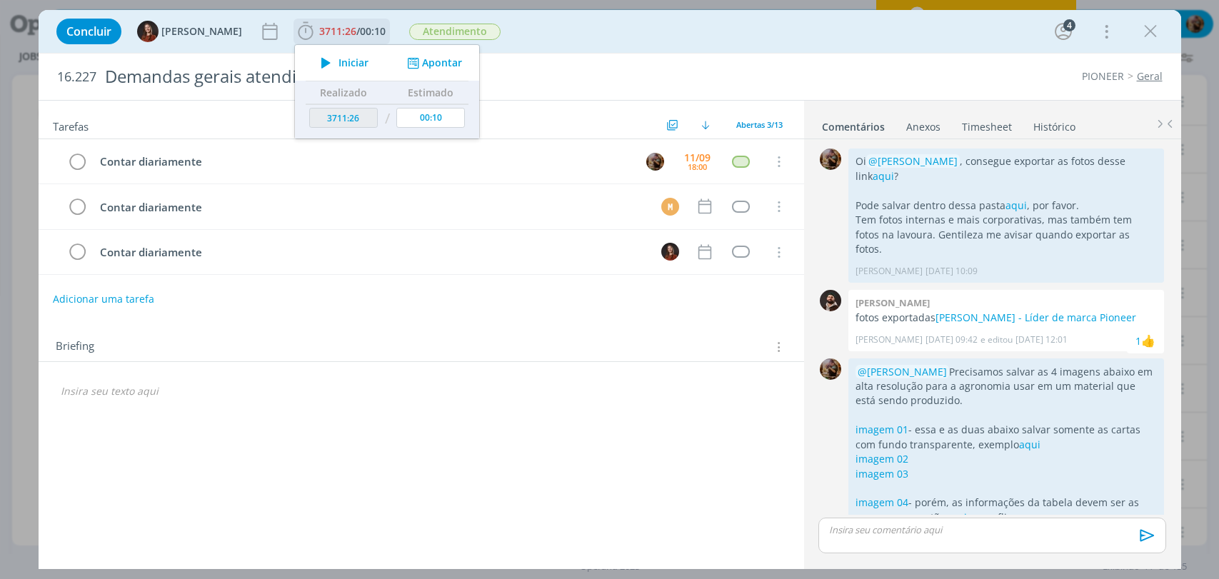
click at [338, 60] on span "Iniciar" at bounding box center [353, 63] width 30 height 10
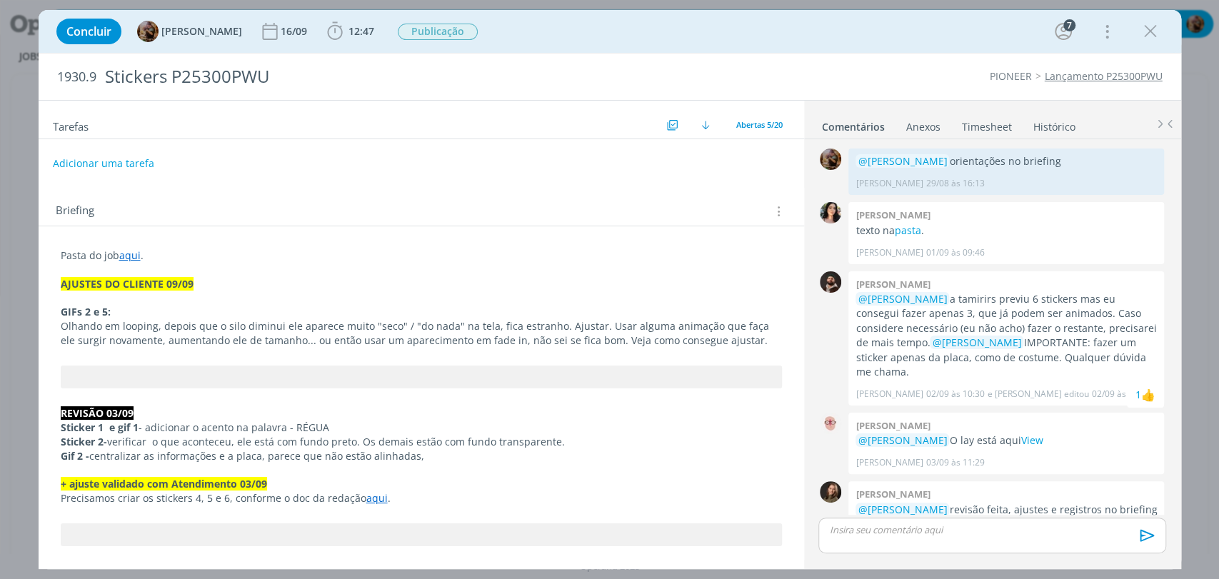
scroll to position [1325, 0]
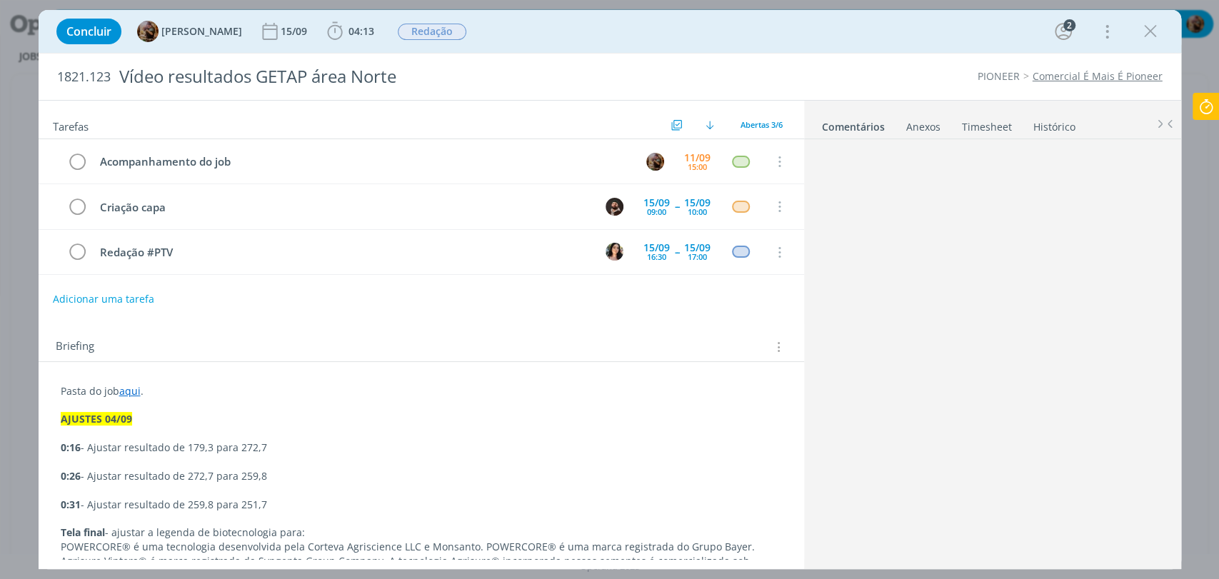
scroll to position [84, 0]
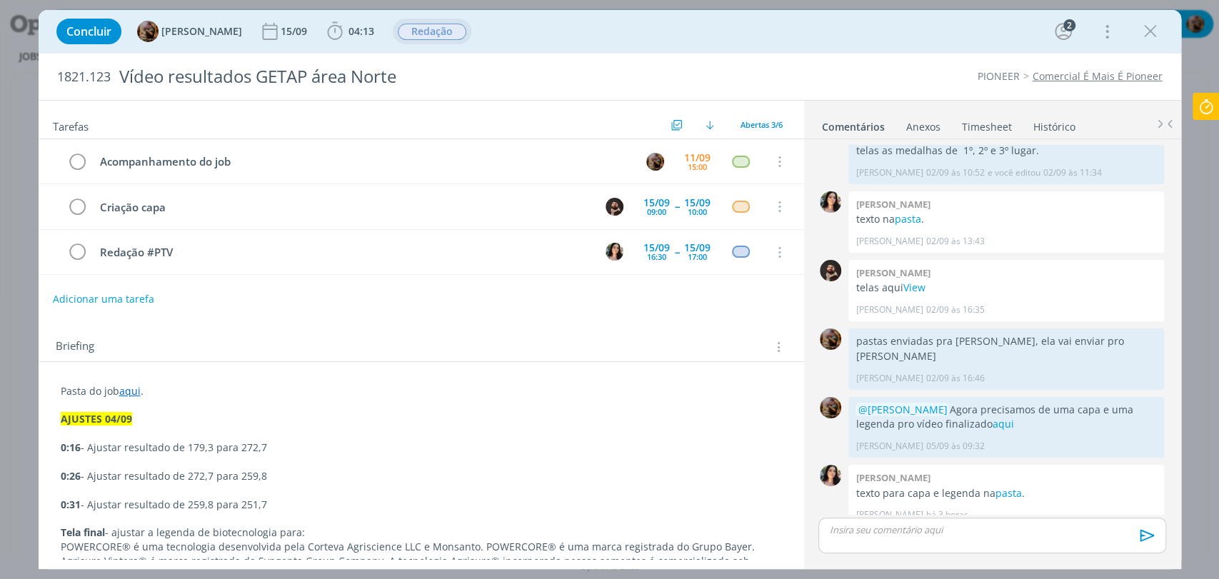
click at [444, 30] on span "Redação" at bounding box center [432, 32] width 69 height 16
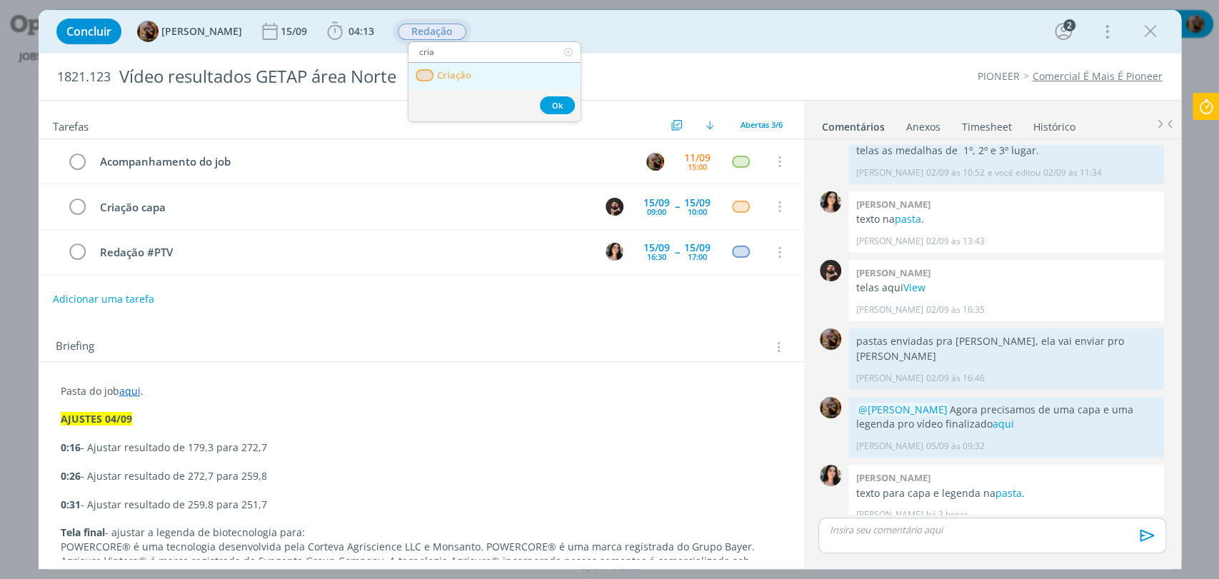
type input "cria"
click at [443, 78] on span "Criação" at bounding box center [453, 75] width 34 height 11
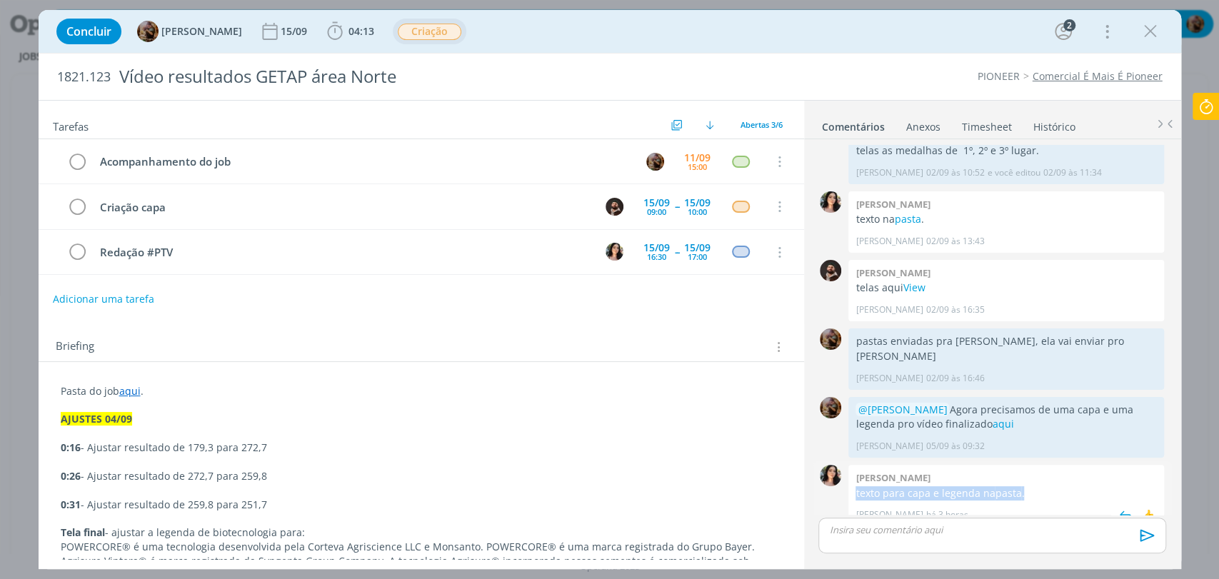
drag, startPoint x: 1037, startPoint y: 482, endPoint x: 850, endPoint y: 473, distance: 187.3
click at [850, 473] on div "[PERSON_NAME] texto para capa e legenda na pasta . [PERSON_NAME] há 3 horas 👍" at bounding box center [1006, 495] width 316 height 61
copy p "texto para capa e legenda na pasta ."
click at [911, 538] on div "dialog" at bounding box center [991, 536] width 347 height 36
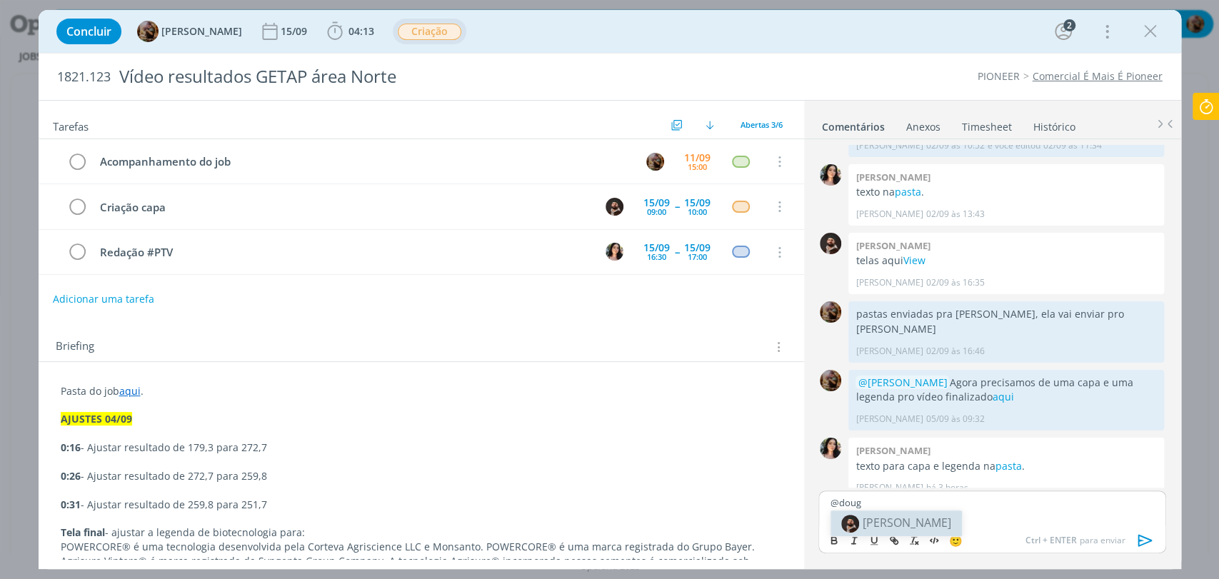
click at [914, 526] on span "[PERSON_NAME]" at bounding box center [907, 523] width 89 height 16
click at [1000, 505] on p "﻿ @ Douglas Morais ﻿ texto para capa e legenda na pasta ." at bounding box center [992, 502] width 324 height 13
click at [1149, 538] on icon "dialog" at bounding box center [1145, 540] width 21 height 21
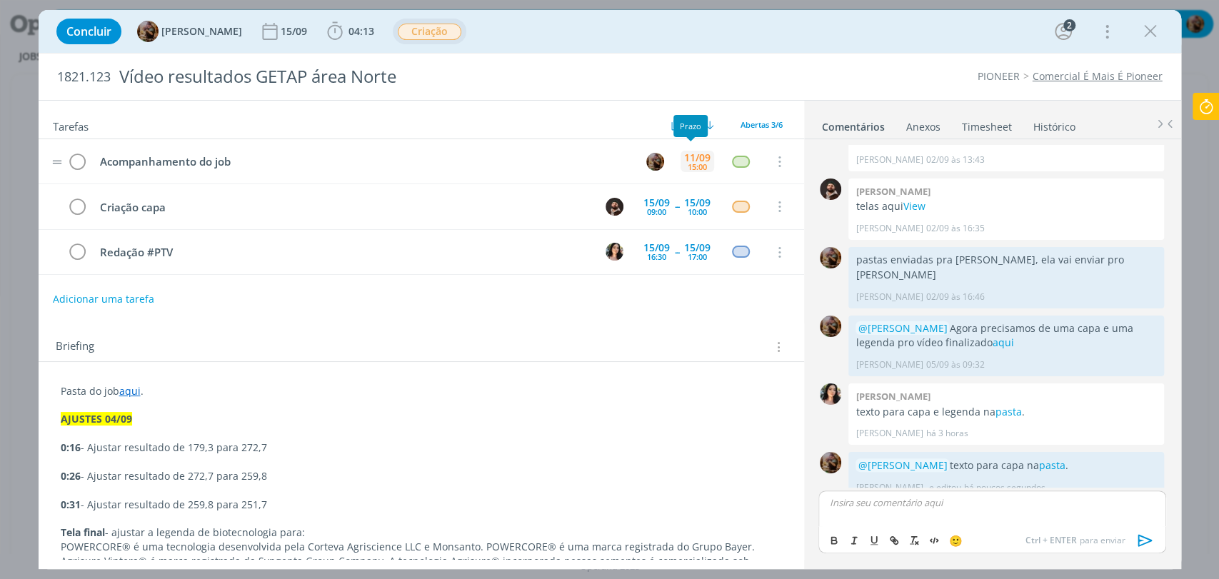
click at [688, 159] on div "11/09" at bounding box center [697, 158] width 26 height 10
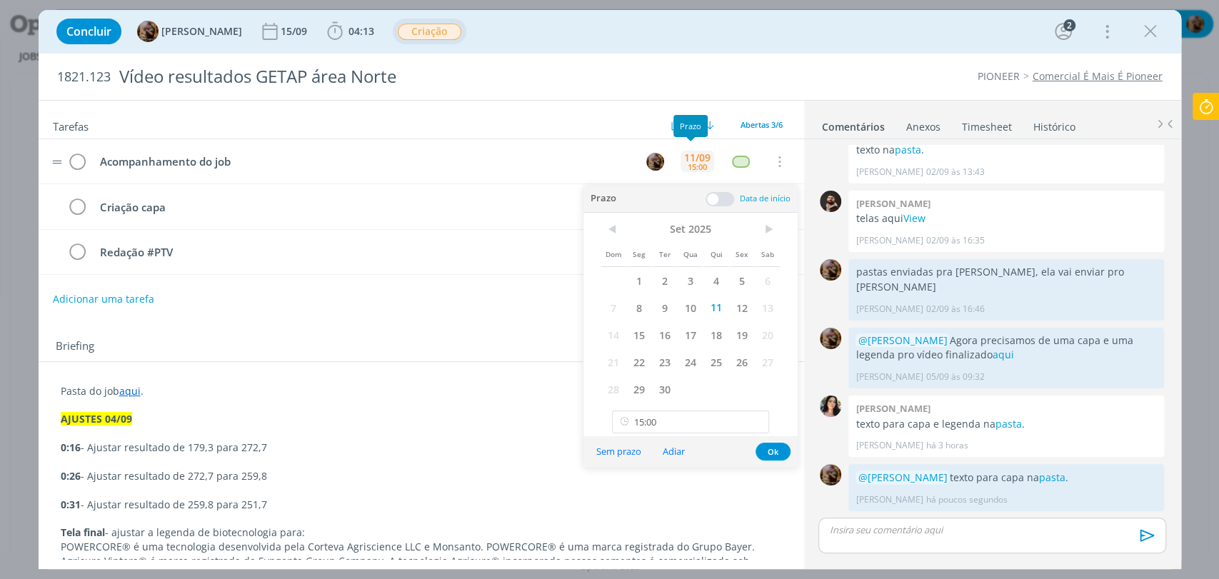
scroll to position [138, 0]
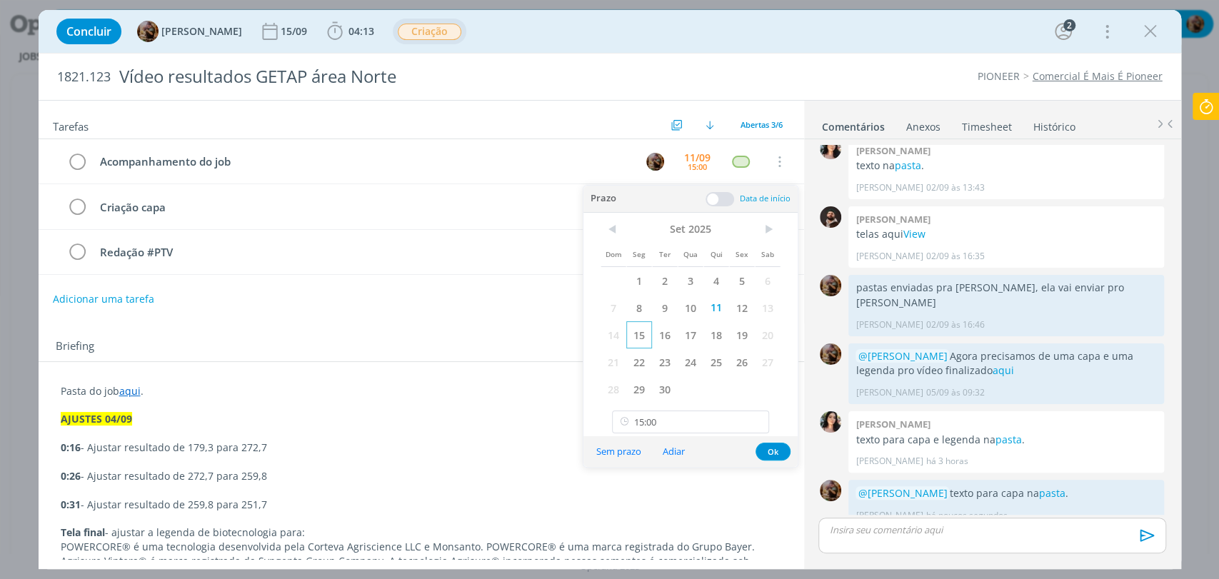
click at [648, 338] on span "15" at bounding box center [639, 334] width 26 height 27
click at [675, 413] on input "15:00" at bounding box center [690, 422] width 157 height 23
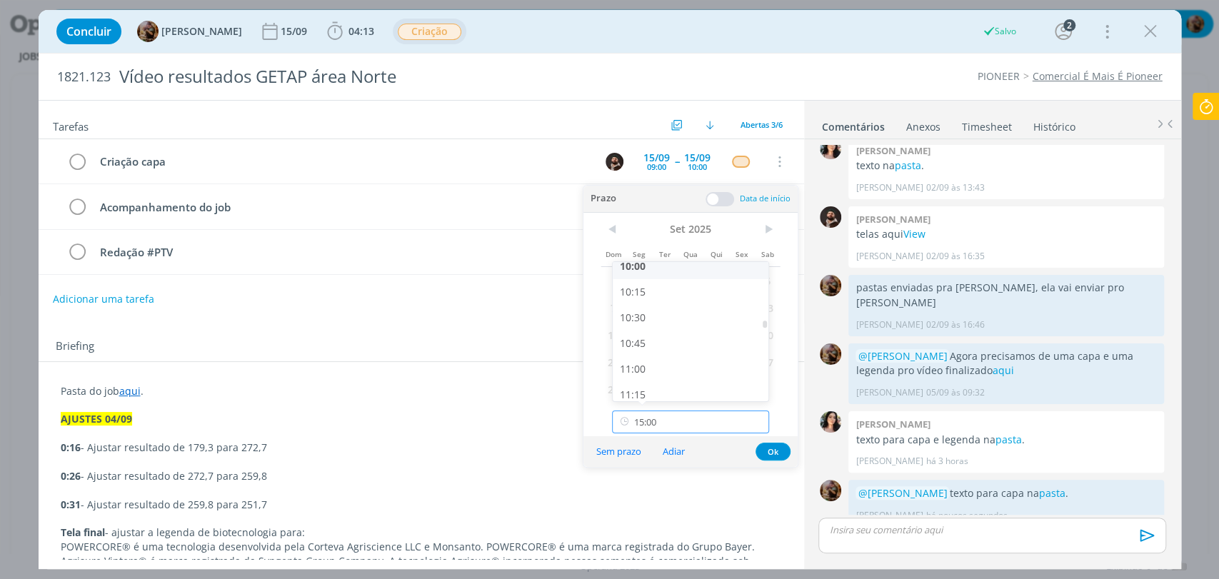
scroll to position [1116, 0]
click at [678, 358] on div "11:45" at bounding box center [692, 367] width 159 height 26
type input "11:45"
click at [764, 447] on button "Ok" at bounding box center [772, 452] width 35 height 18
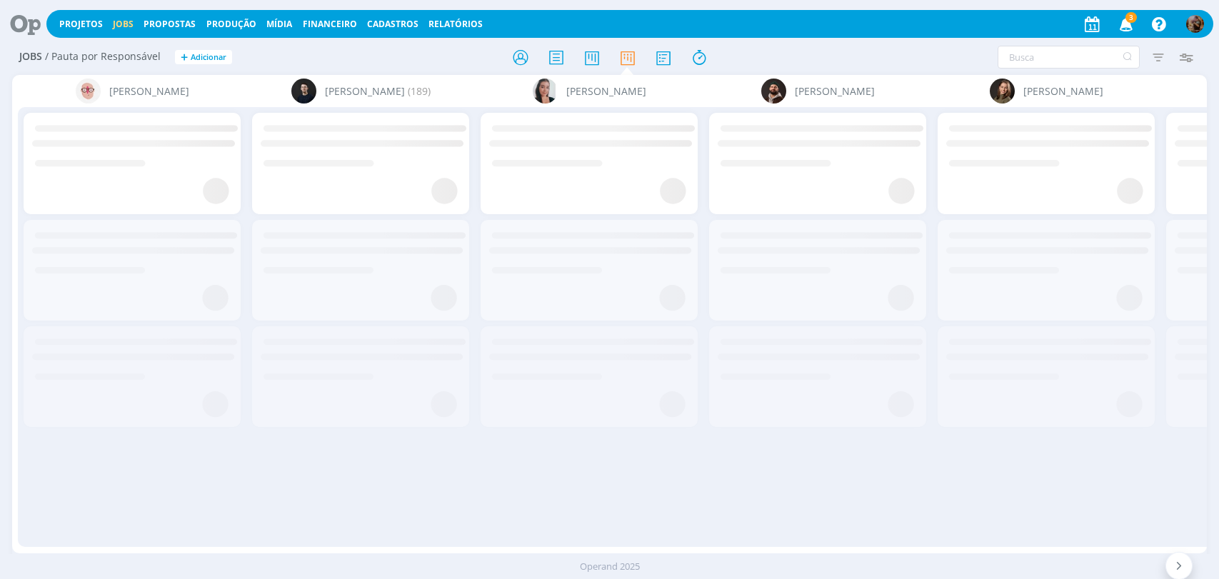
click at [1122, 16] on icon "button" at bounding box center [1126, 23] width 25 height 24
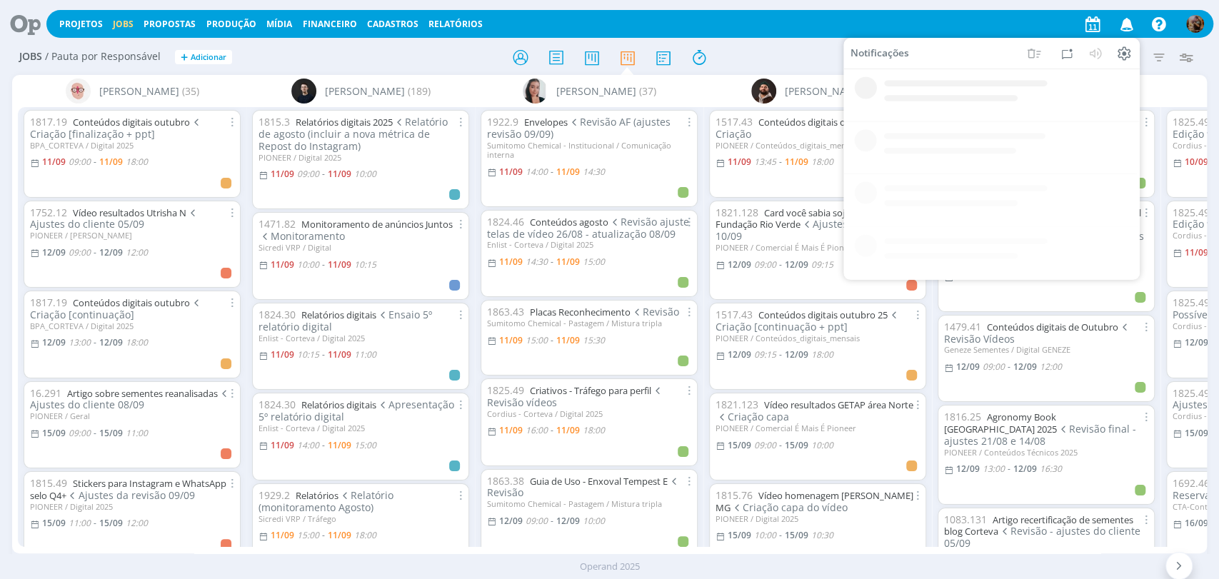
click at [1124, 19] on icon "button" at bounding box center [1126, 23] width 25 height 24
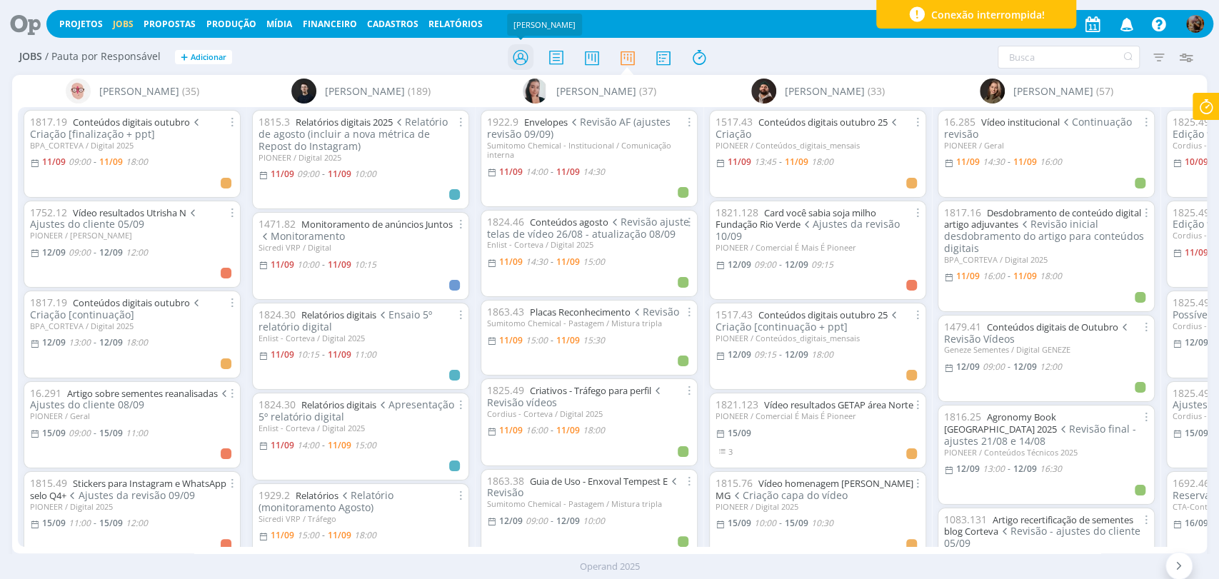
click at [517, 51] on icon at bounding box center [520, 58] width 26 height 28
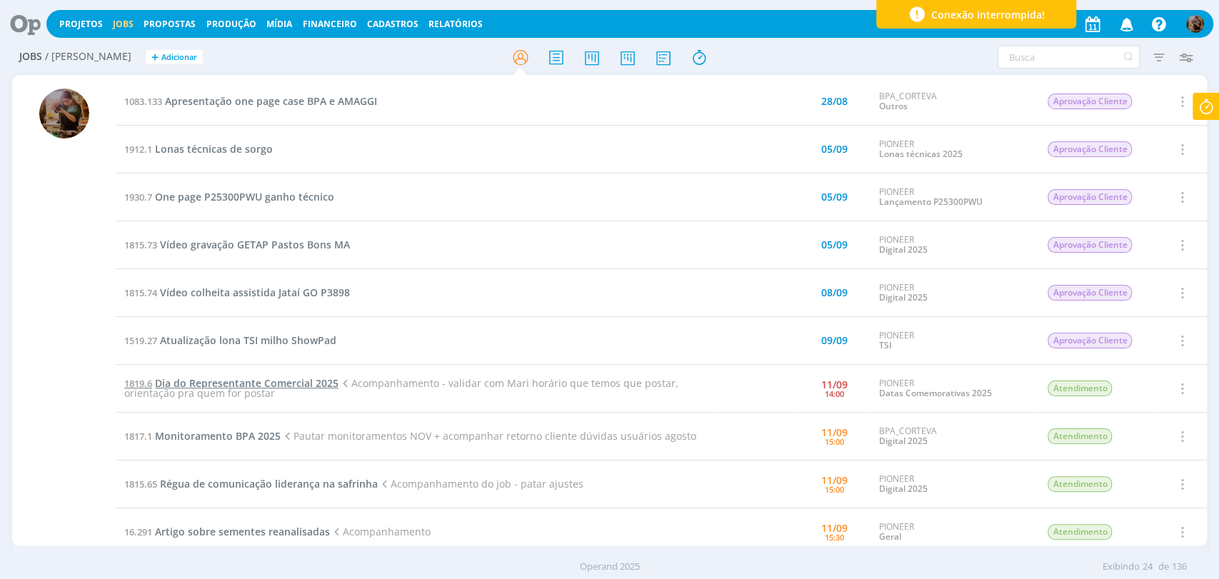
click at [325, 378] on span "Dia do Representante Comercial 2025" at bounding box center [247, 383] width 184 height 14
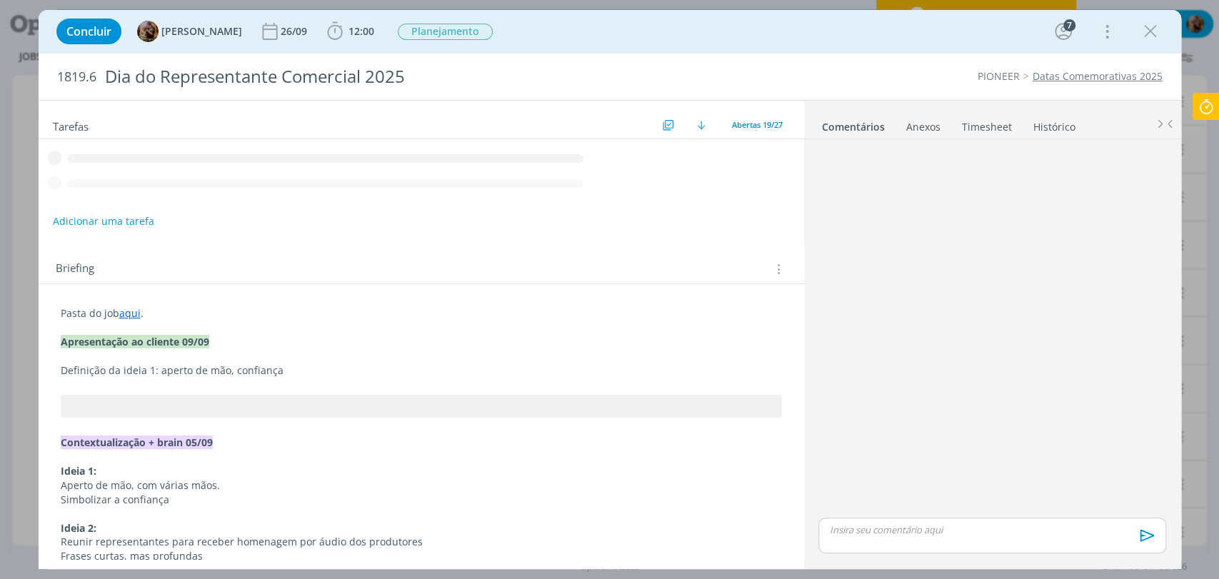
scroll to position [25, 0]
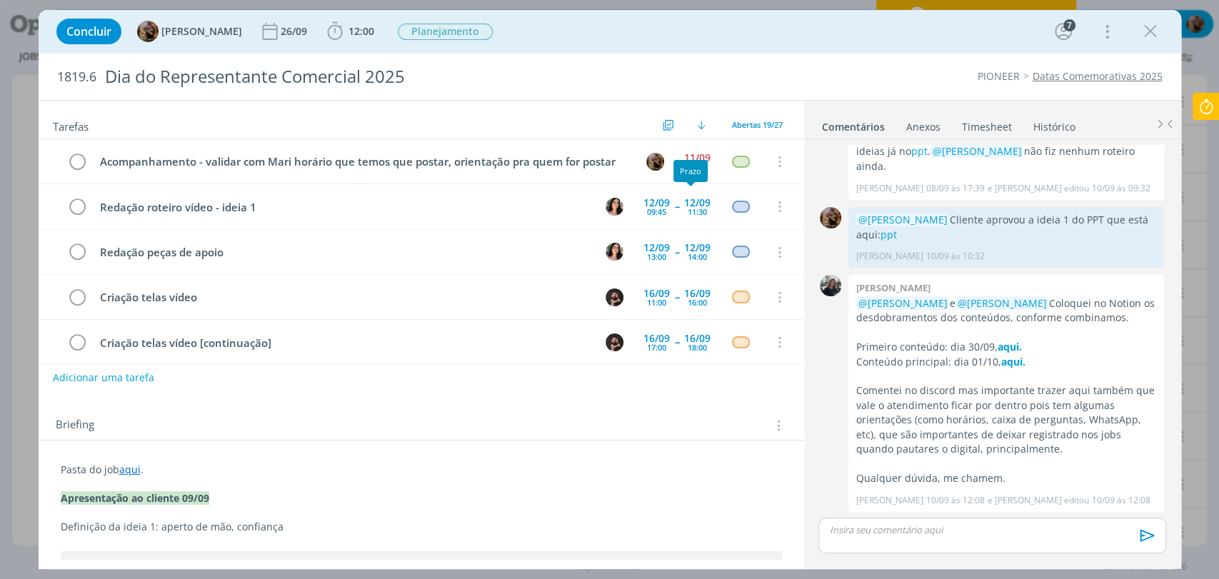
click at [691, 164] on div "Prazo" at bounding box center [690, 171] width 34 height 22
click at [691, 161] on div "Prazo" at bounding box center [690, 171] width 34 height 22
click at [693, 154] on div "11/09" at bounding box center [697, 158] width 26 height 10
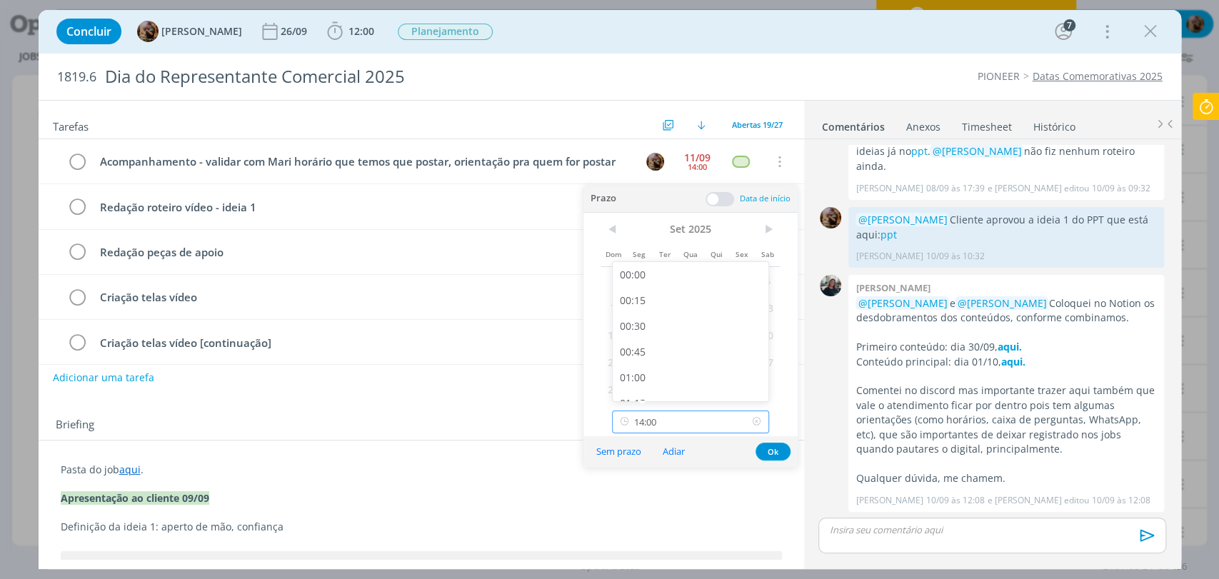
click at [693, 424] on input "14:00" at bounding box center [690, 422] width 157 height 23
click at [670, 369] on div "15:30" at bounding box center [692, 379] width 159 height 26
type input "15:30"
click at [779, 453] on button "Ok" at bounding box center [772, 452] width 35 height 18
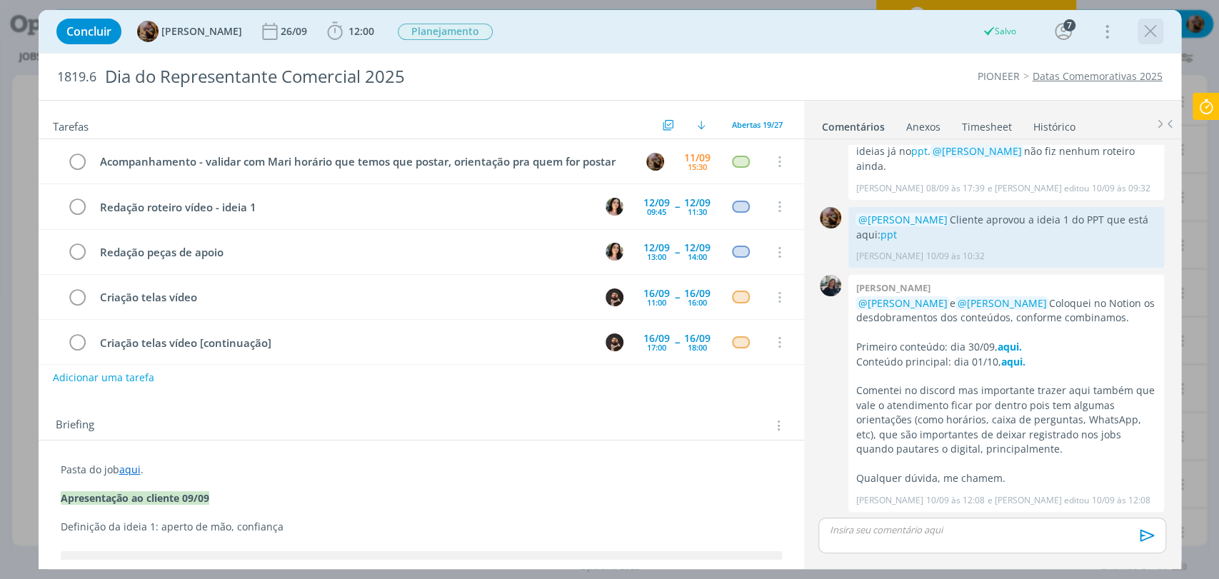
click at [1146, 36] on icon "dialog" at bounding box center [1150, 31] width 21 height 21
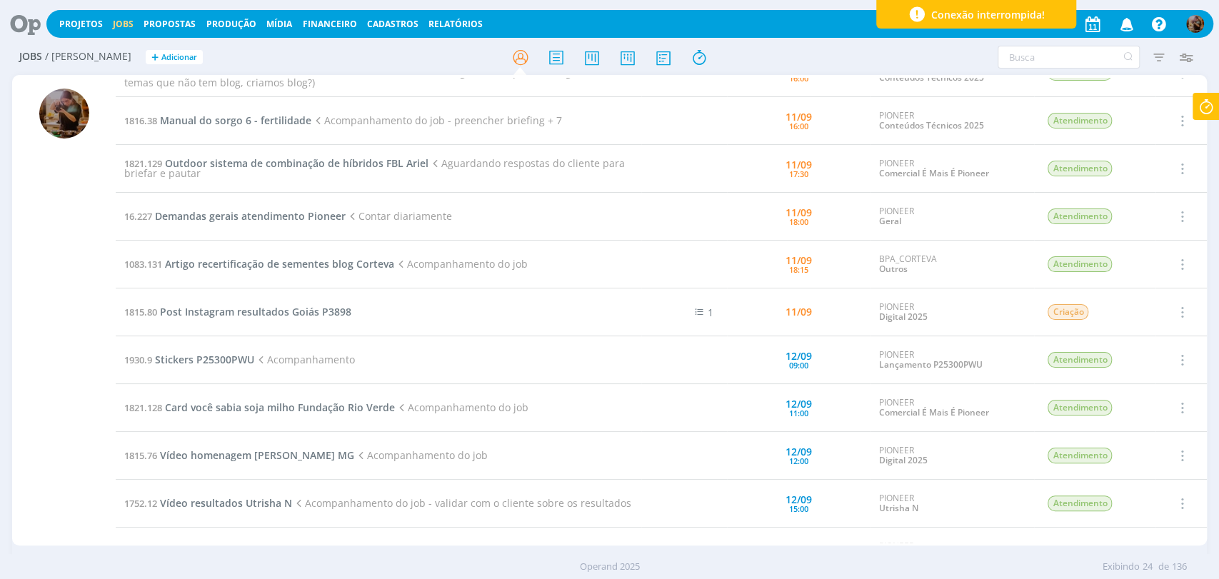
scroll to position [634, 0]
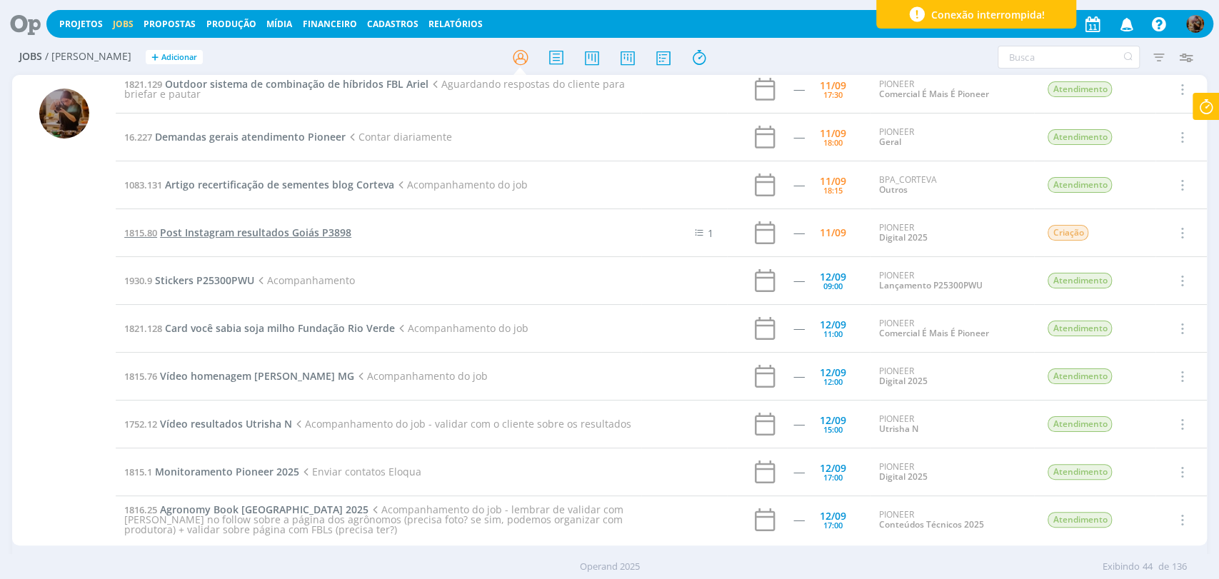
click at [320, 232] on span "Post Instagram resultados Goiás P3898" at bounding box center [255, 233] width 191 height 14
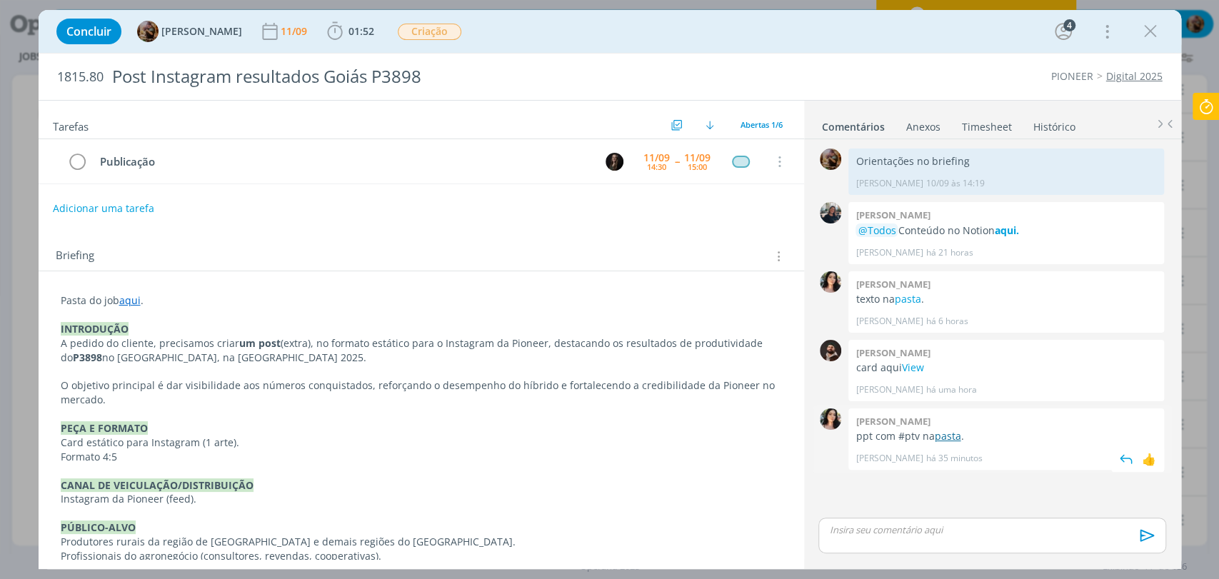
click at [950, 442] on link "pasta" at bounding box center [947, 436] width 26 height 14
click at [905, 361] on link "View" at bounding box center [912, 368] width 22 height 14
click at [1154, 35] on icon "dialog" at bounding box center [1150, 31] width 21 height 21
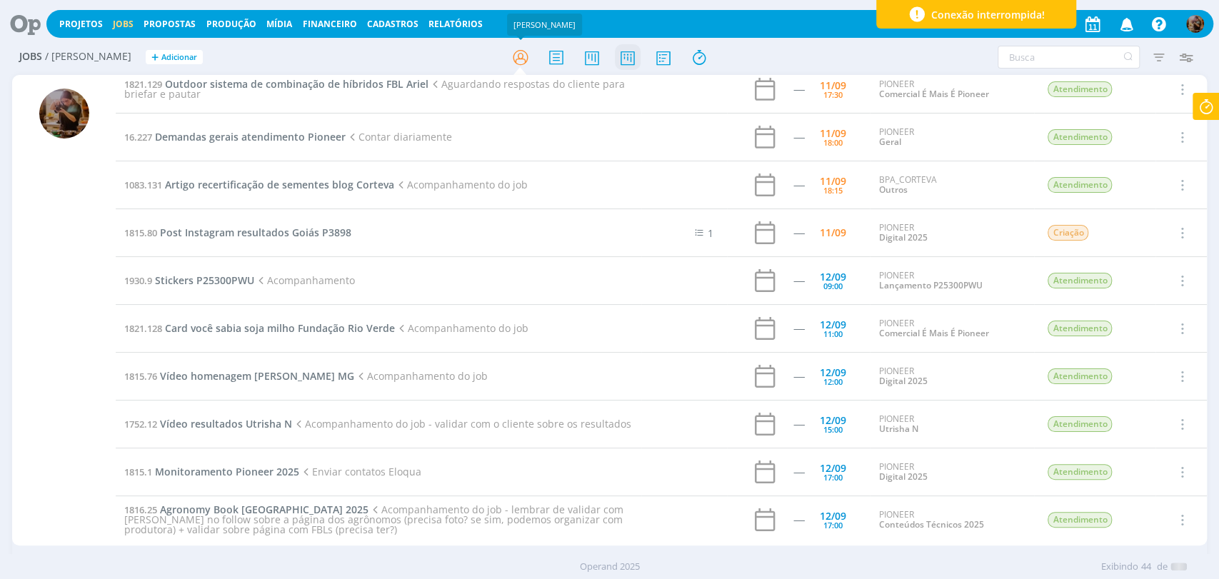
click at [635, 60] on icon at bounding box center [627, 58] width 26 height 28
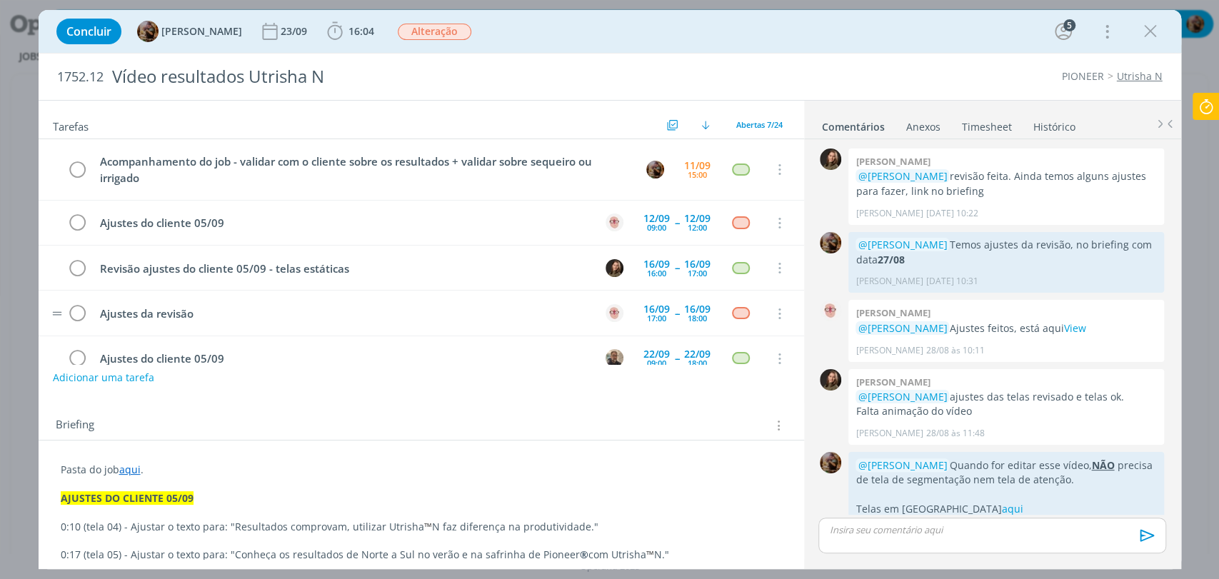
scroll to position [1218, 0]
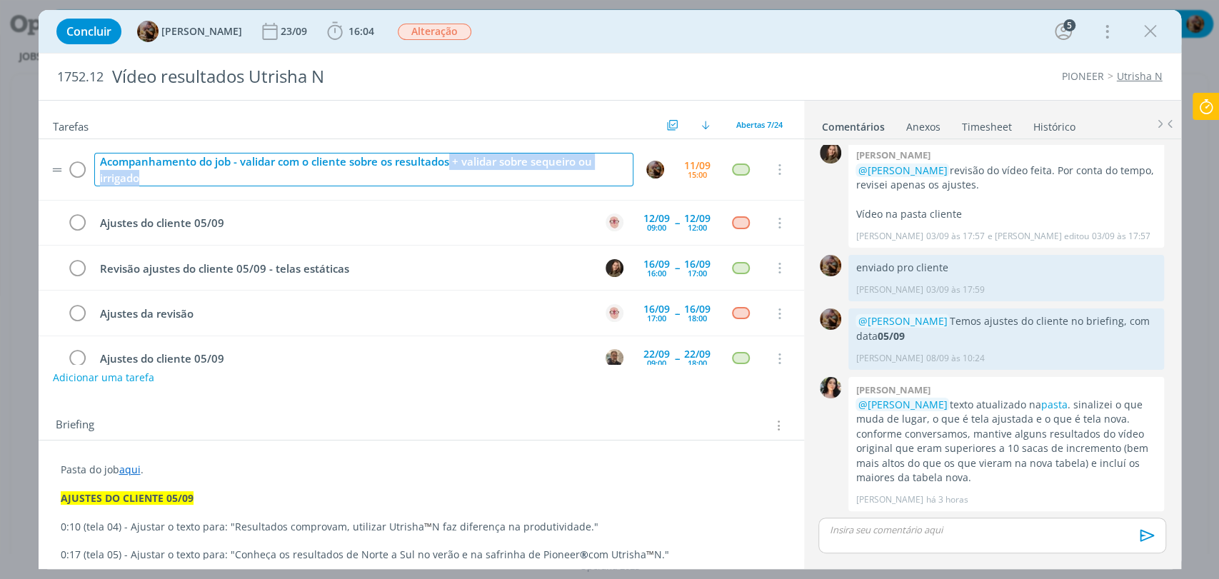
drag, startPoint x: 440, startPoint y: 181, endPoint x: 448, endPoint y: 164, distance: 19.2
click at [448, 164] on div "Acompanhamento do job - validar com o cliente sobre os resultados + validar sob…" at bounding box center [363, 170] width 539 height 34
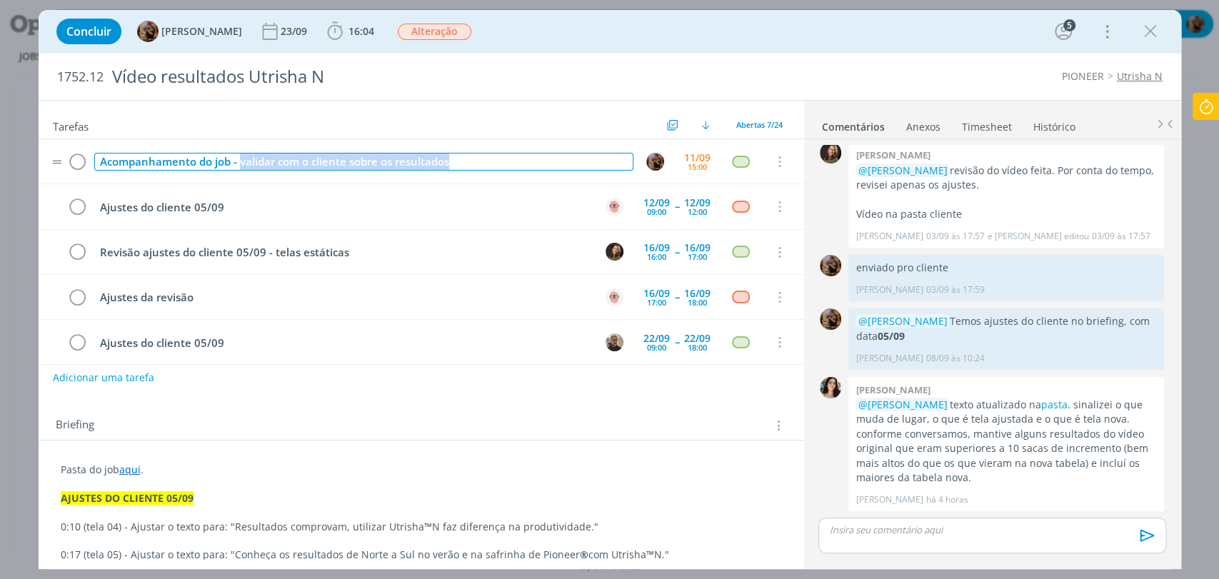
drag, startPoint x: 463, startPoint y: 166, endPoint x: 240, endPoint y: 169, distance: 222.8
click at [240, 169] on div "Acompanhamento do job - validar com o cliente sobre os resultados" at bounding box center [363, 162] width 539 height 18
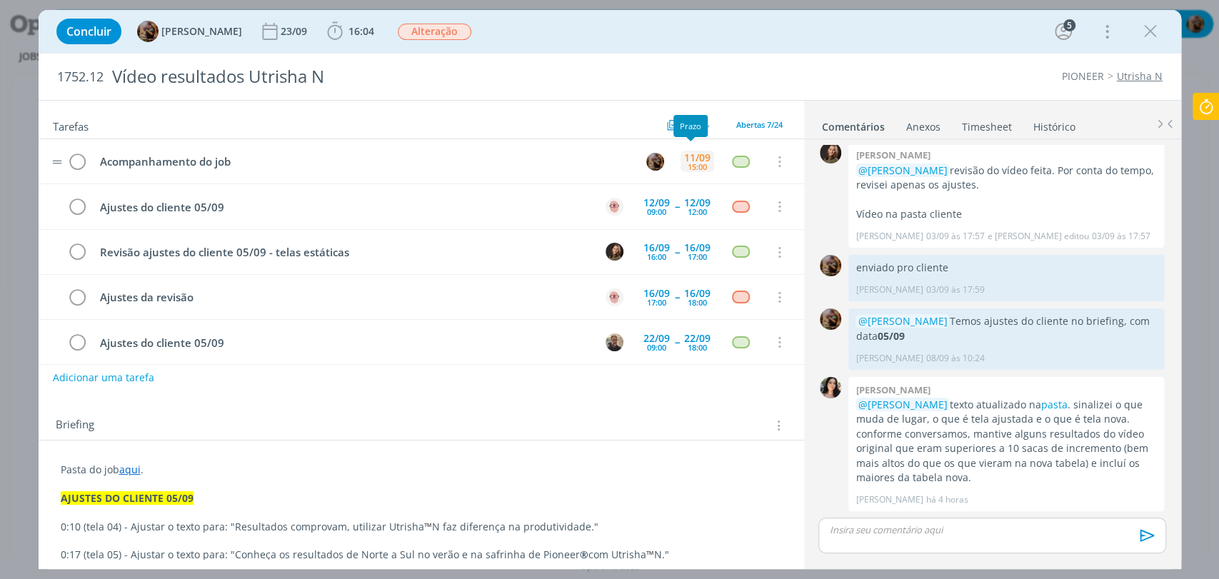
click at [688, 167] on div "15:00" at bounding box center [697, 167] width 19 height 8
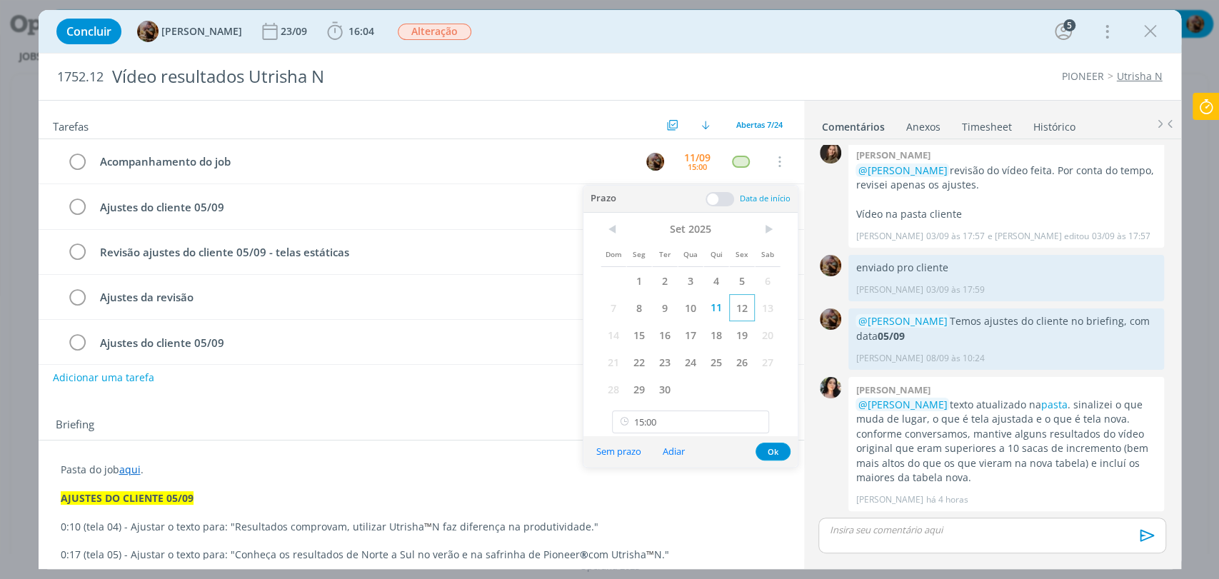
click at [738, 312] on span "12" at bounding box center [742, 307] width 26 height 27
click at [771, 457] on button "Ok" at bounding box center [772, 452] width 35 height 18
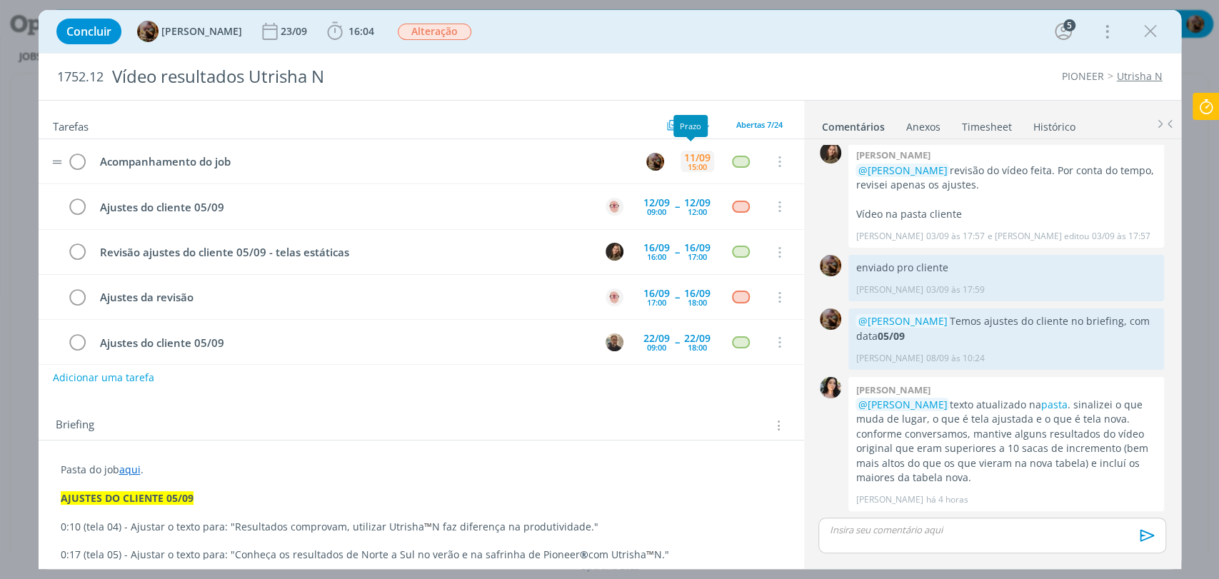
click at [694, 164] on div "15:00" at bounding box center [697, 167] width 19 height 8
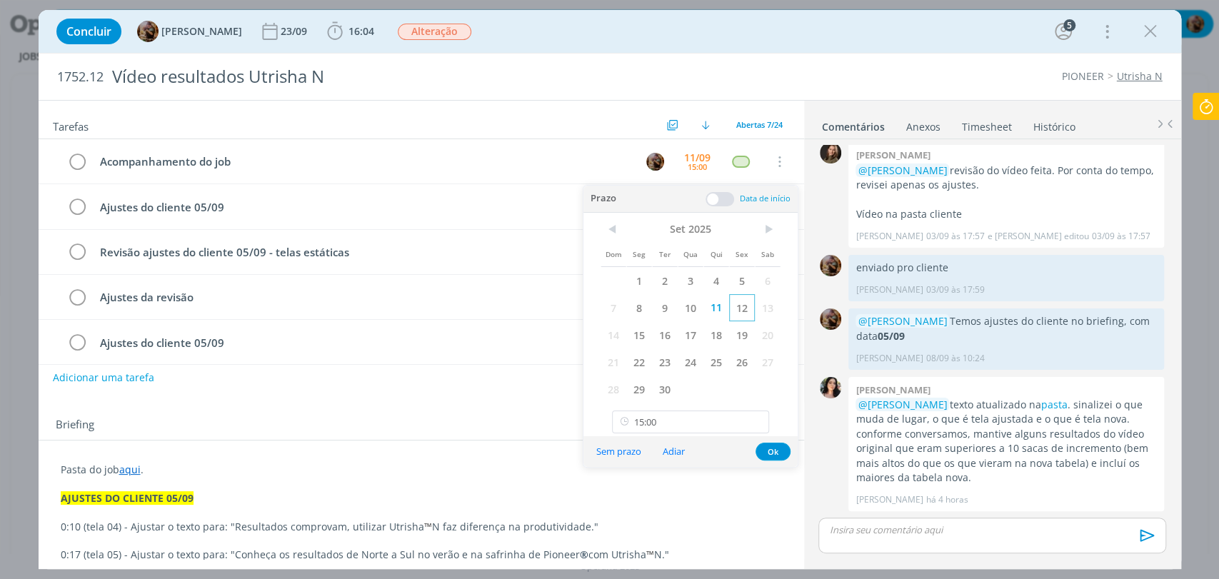
click at [745, 306] on span "12" at bounding box center [742, 307] width 26 height 27
click at [778, 451] on button "Ok" at bounding box center [772, 452] width 35 height 18
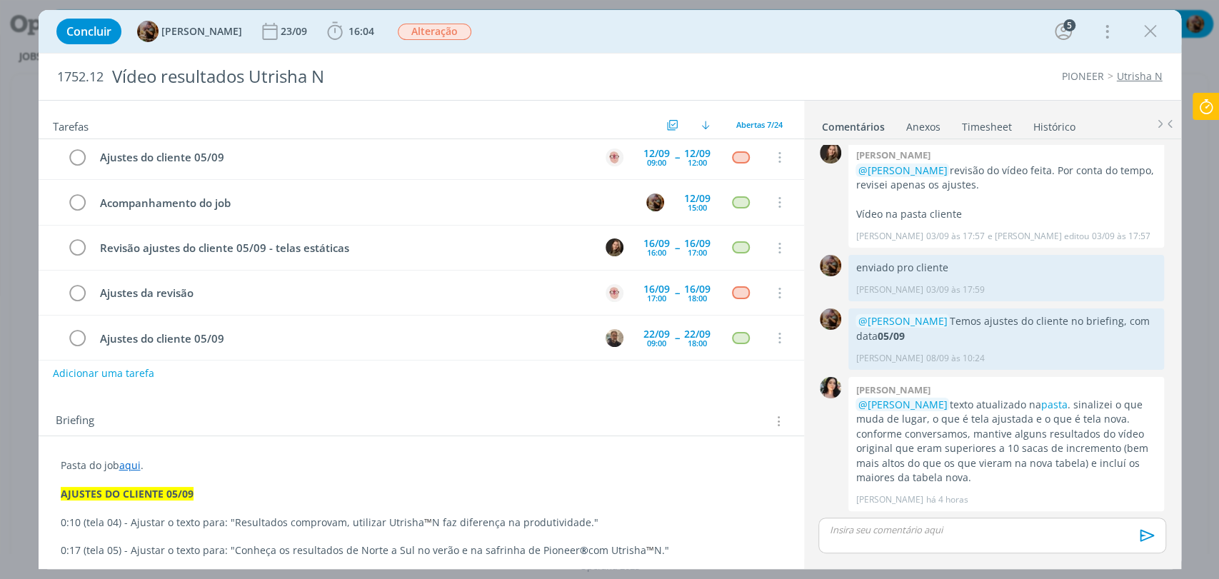
scroll to position [0, 0]
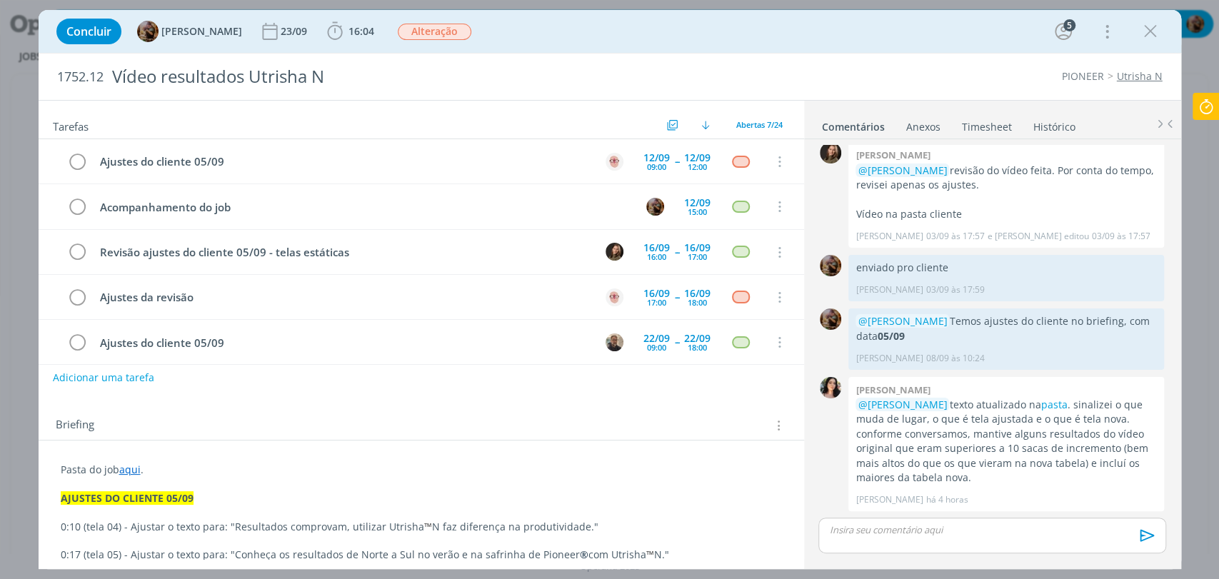
click at [925, 523] on p "dialog" at bounding box center [992, 529] width 324 height 13
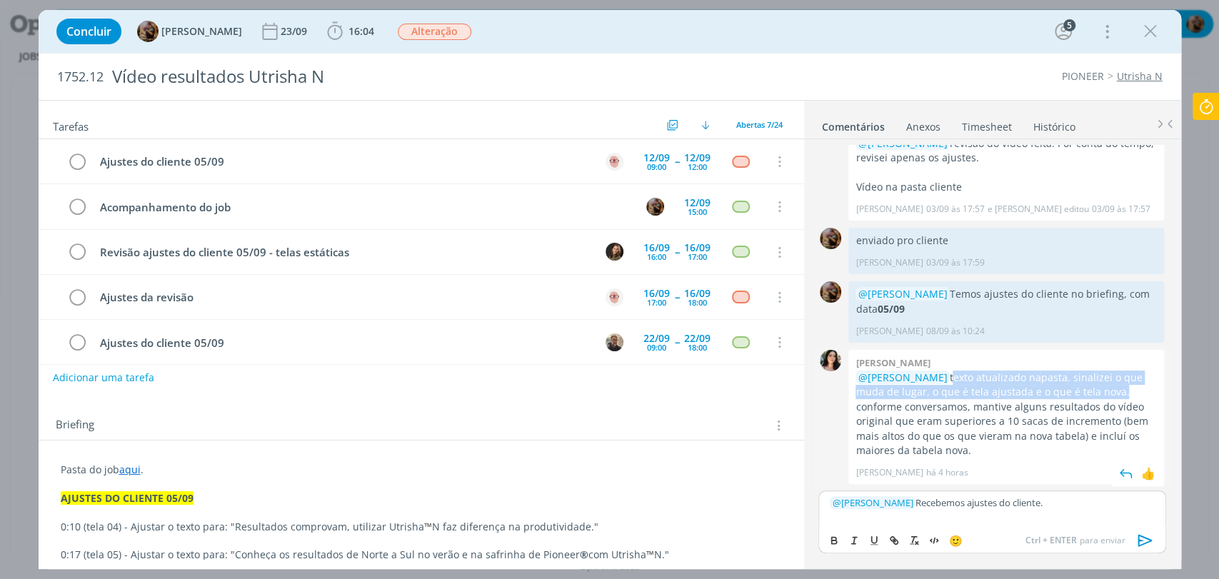
drag, startPoint x: 960, startPoint y: 373, endPoint x: 1119, endPoint y: 396, distance: 160.9
click at [1119, 396] on p "@[PERSON_NAME] texto atualizado na pasta . sinalizei o que muda de lugar, o que…" at bounding box center [1005, 415] width 301 height 88
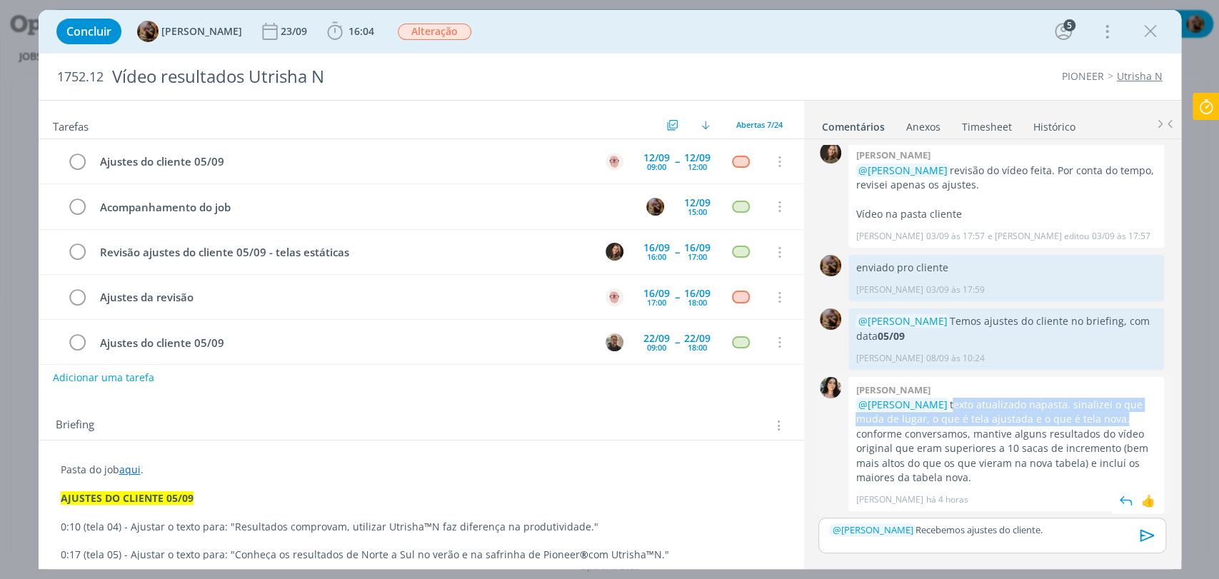
copy p "texto atualizado na pasta . sinalizei o que muda de lugar, o que é tela ajustad…"
click at [1110, 533] on p "﻿ @ [PERSON_NAME] ﻿ Recebemos ajustes do cliente." at bounding box center [992, 529] width 324 height 13
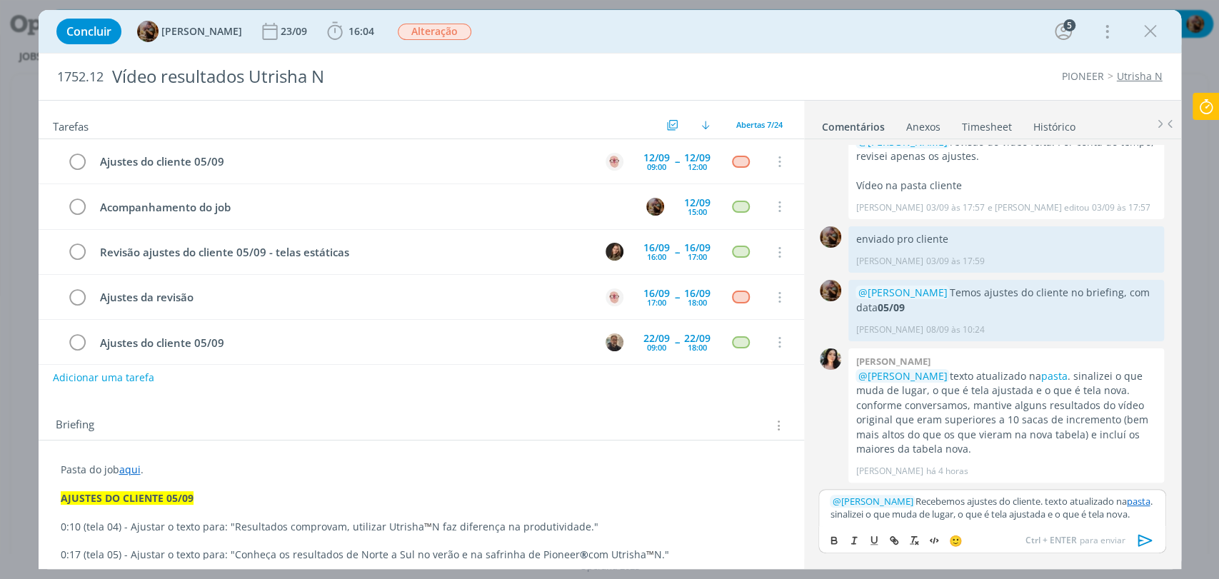
scroll to position [1260, 0]
click at [1056, 495] on p "﻿ @ [PERSON_NAME] ﻿ Recebemos ajustes do cliente. texto atualizado na pasta . s…" at bounding box center [992, 508] width 324 height 26
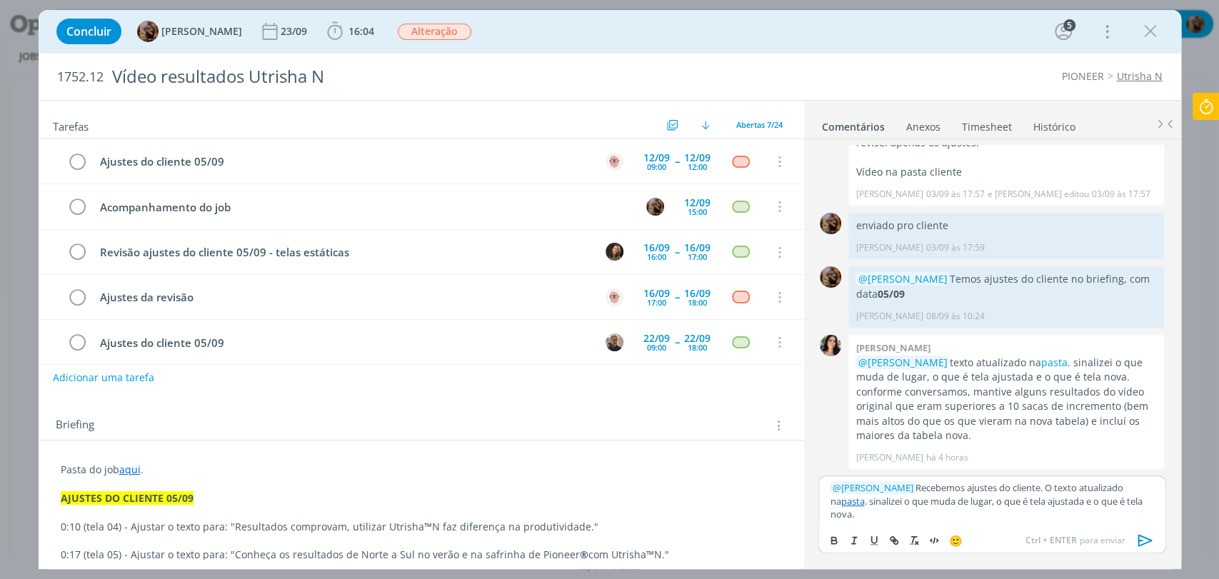
click at [1092, 488] on p "﻿ @ [PERSON_NAME] ﻿ Recebemos ajustes do cliente. O texto atualizado na pasta .…" at bounding box center [992, 500] width 324 height 39
click at [896, 502] on p "﻿ @ [PERSON_NAME] ﻿ Recebemos ajustes do cliente. O texto está atualizado na pa…" at bounding box center [992, 500] width 324 height 39
click at [957, 501] on p "﻿ @ [PERSON_NAME] ﻿ Recebemos ajustes do cliente. O texto está atualizado na pa…" at bounding box center [992, 500] width 324 height 39
click at [998, 511] on p "﻿ @ [PERSON_NAME] ﻿ Recebemos ajustes do cliente. O texto está atualizado na pa…" at bounding box center [992, 500] width 324 height 39
click at [1145, 540] on icon "dialog" at bounding box center [1145, 540] width 21 height 21
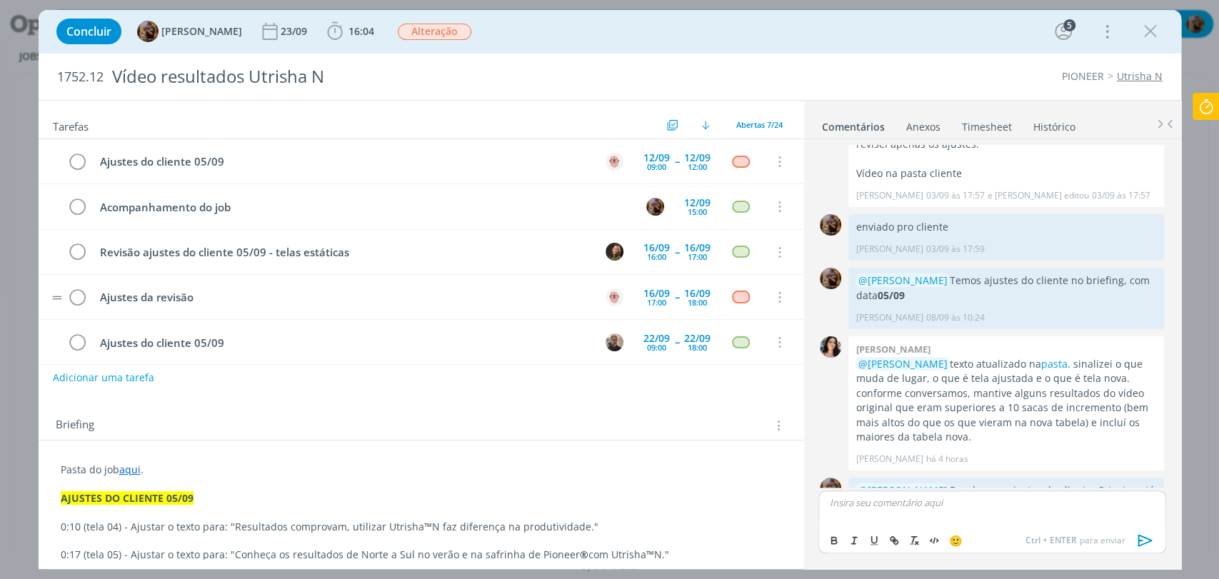
scroll to position [1329, 0]
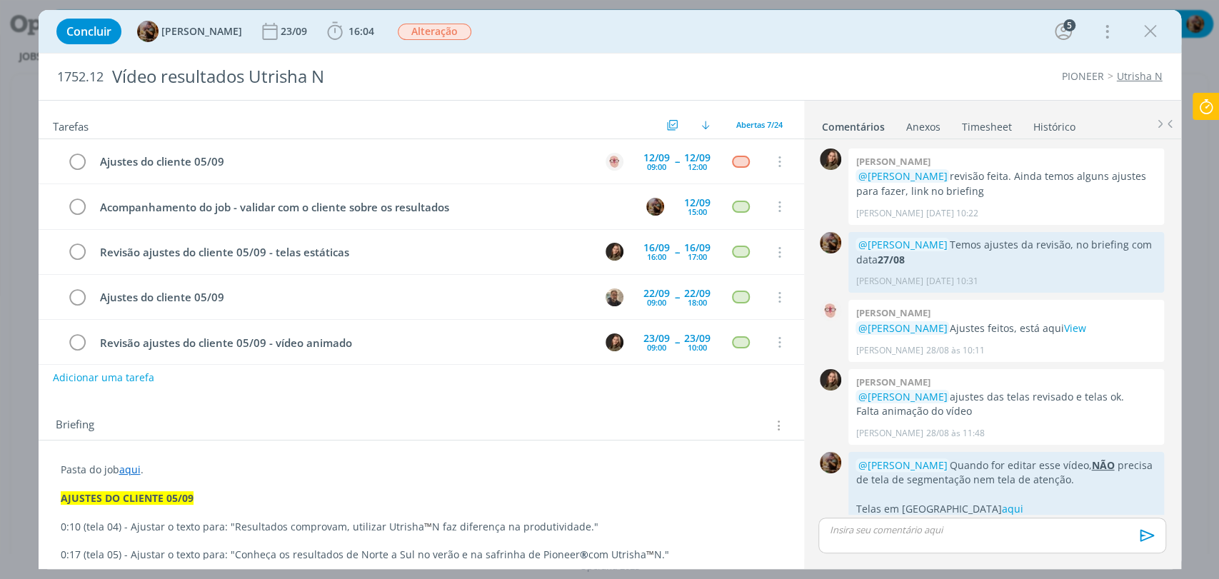
scroll to position [1302, 0]
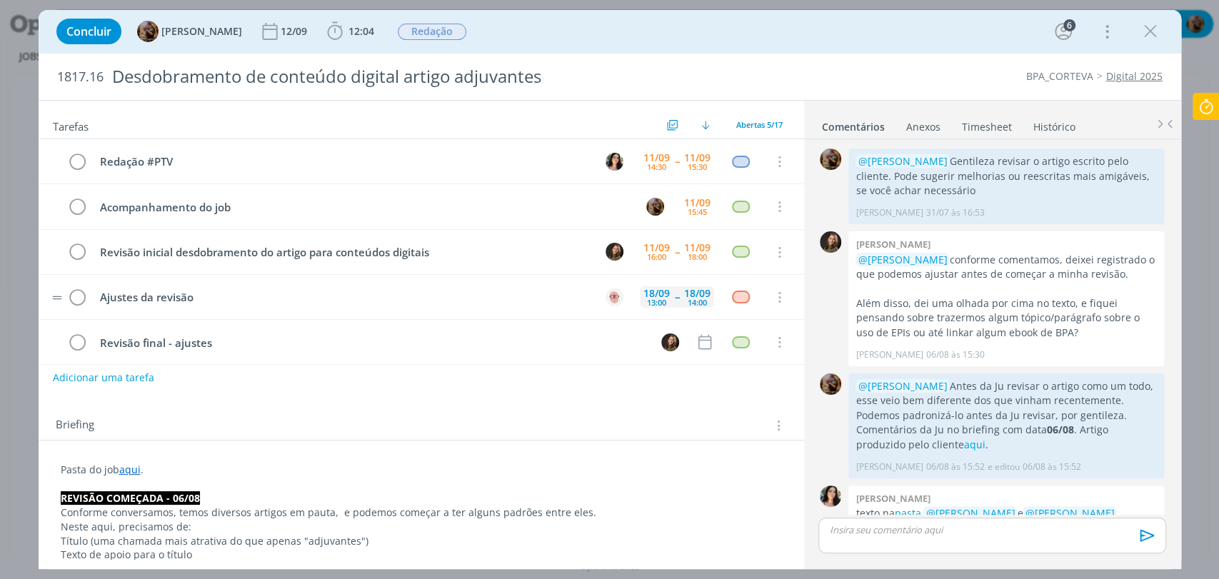
scroll to position [1007, 0]
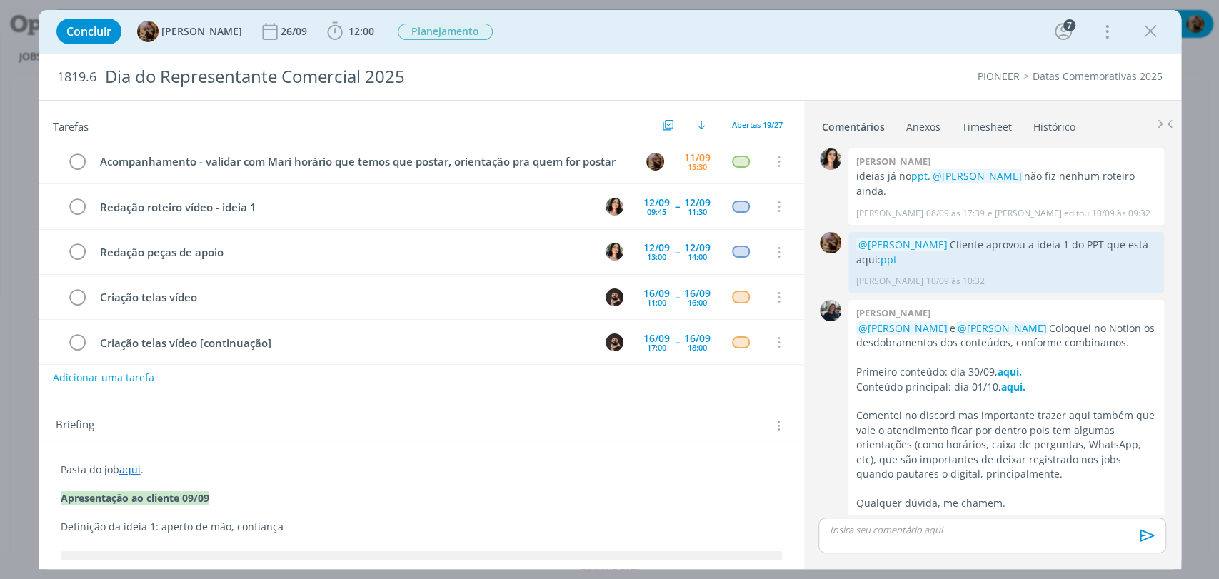
scroll to position [25, 0]
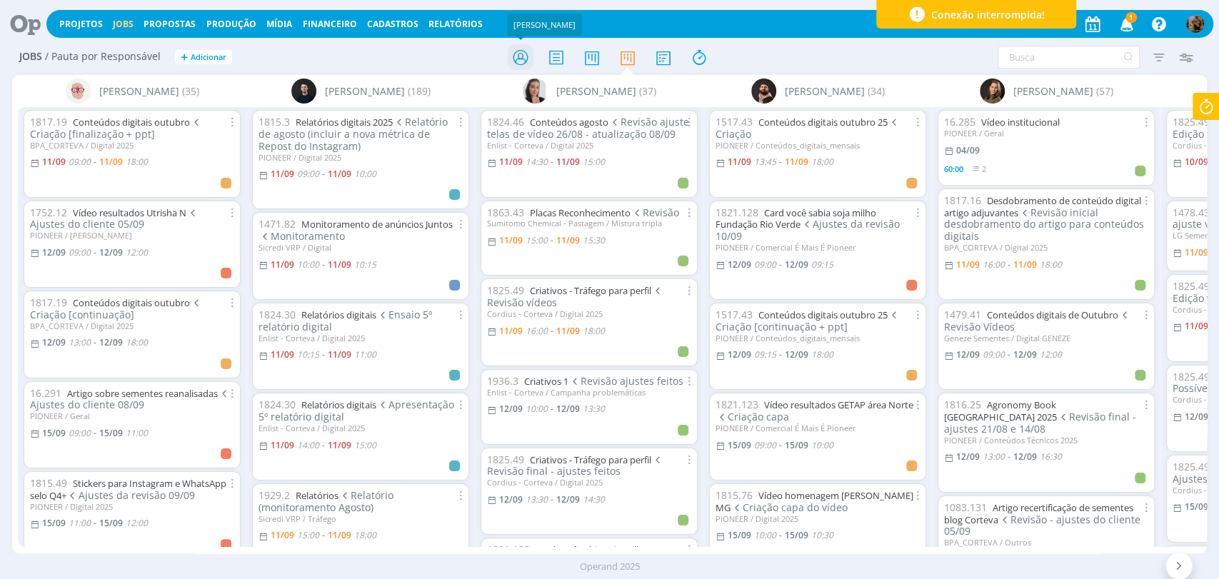
click at [513, 62] on icon at bounding box center [520, 58] width 26 height 28
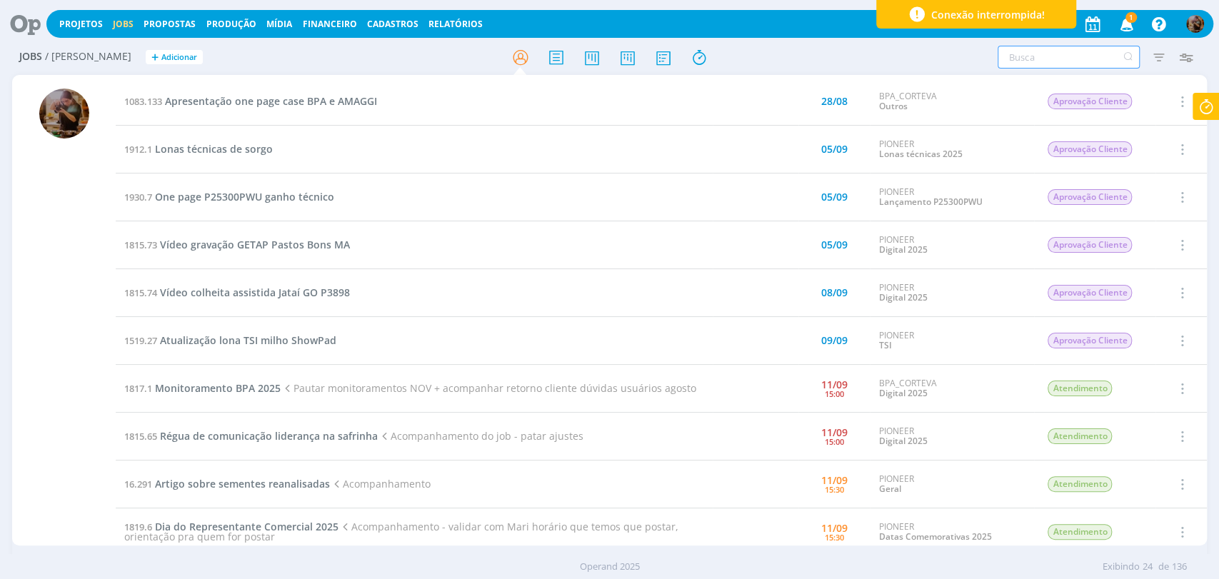
click at [1044, 59] on input "text" at bounding box center [1069, 57] width 142 height 23
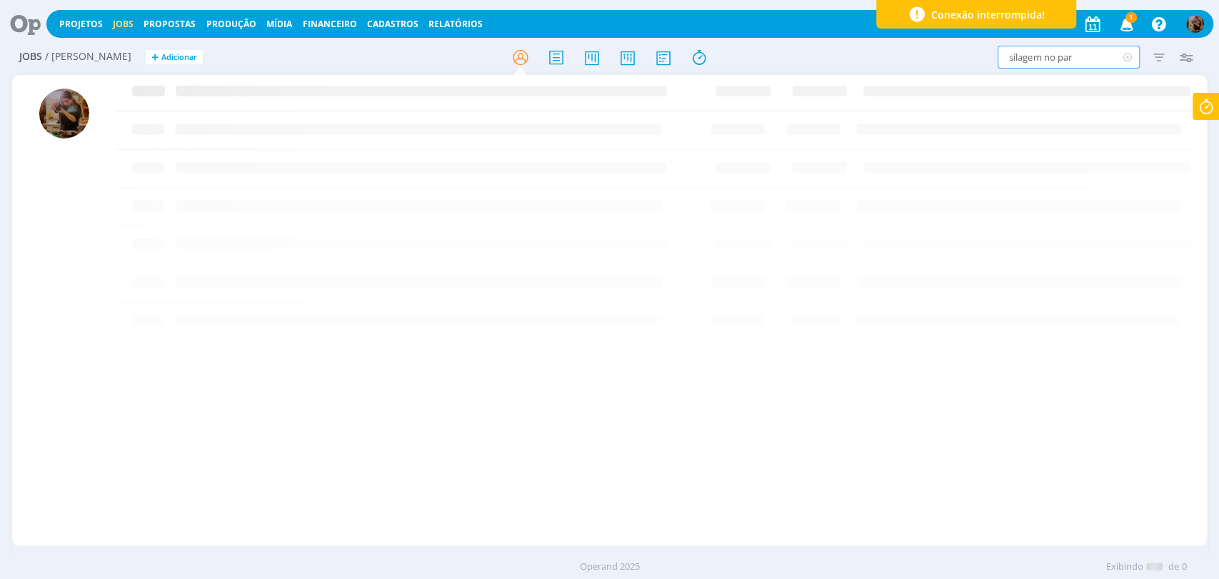
type input "silagem no par"
click at [1156, 56] on icon "button" at bounding box center [1158, 57] width 26 height 26
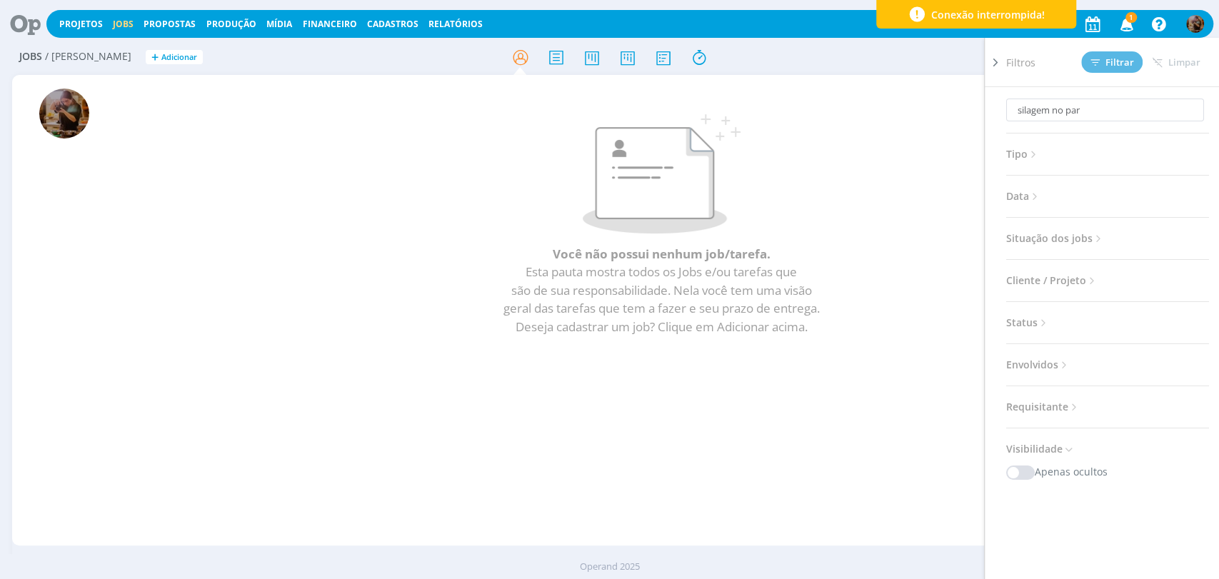
click at [1091, 230] on span "Situação dos jobs" at bounding box center [1055, 238] width 99 height 19
click at [1105, 270] on span at bounding box center [1099, 277] width 29 height 14
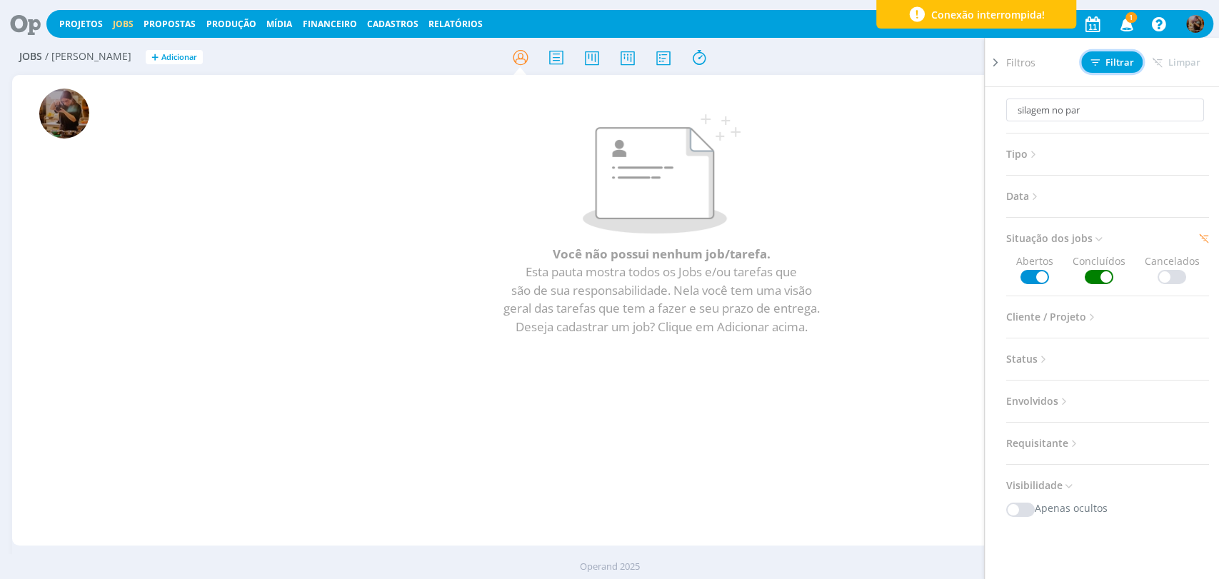
click at [1105, 70] on button "Filtrar" at bounding box center [1111, 61] width 61 height 21
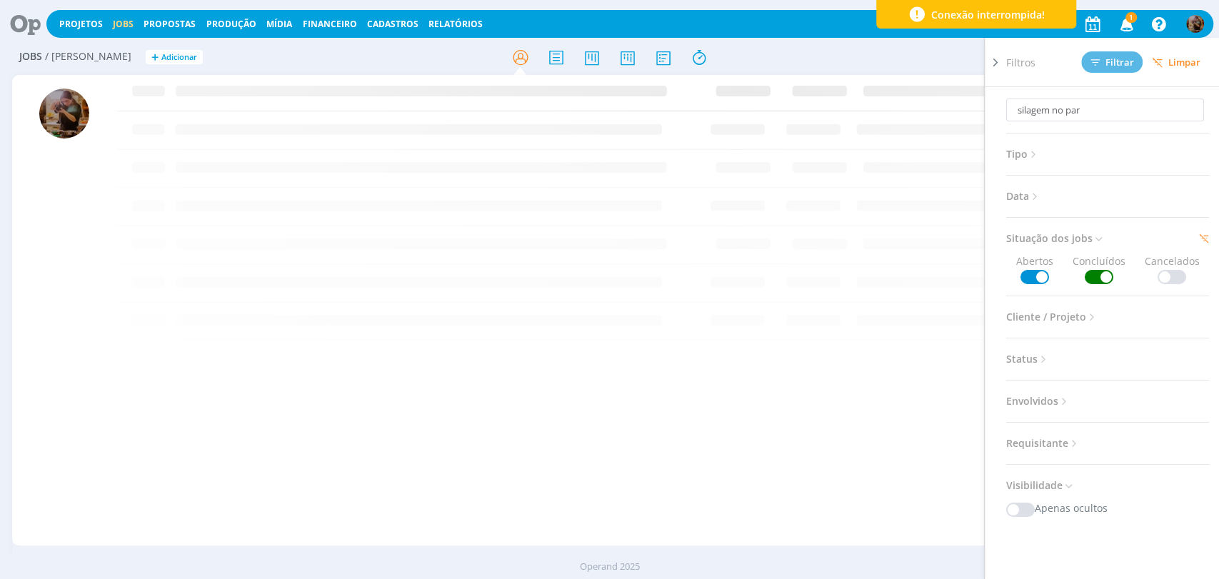
click at [971, 56] on div "silagem no par Filtros Filtrar Limpar silagem no par Tipo Jobs e Tarefas Data P…" at bounding box center [1007, 57] width 384 height 23
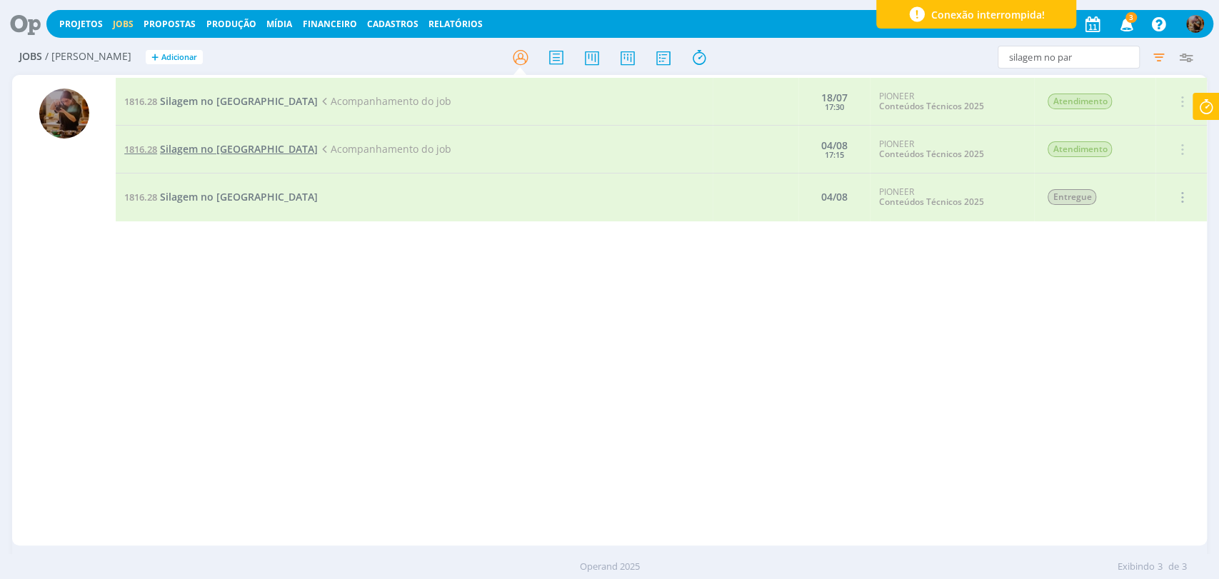
click at [220, 154] on span "Silagem no Pará" at bounding box center [239, 149] width 158 height 14
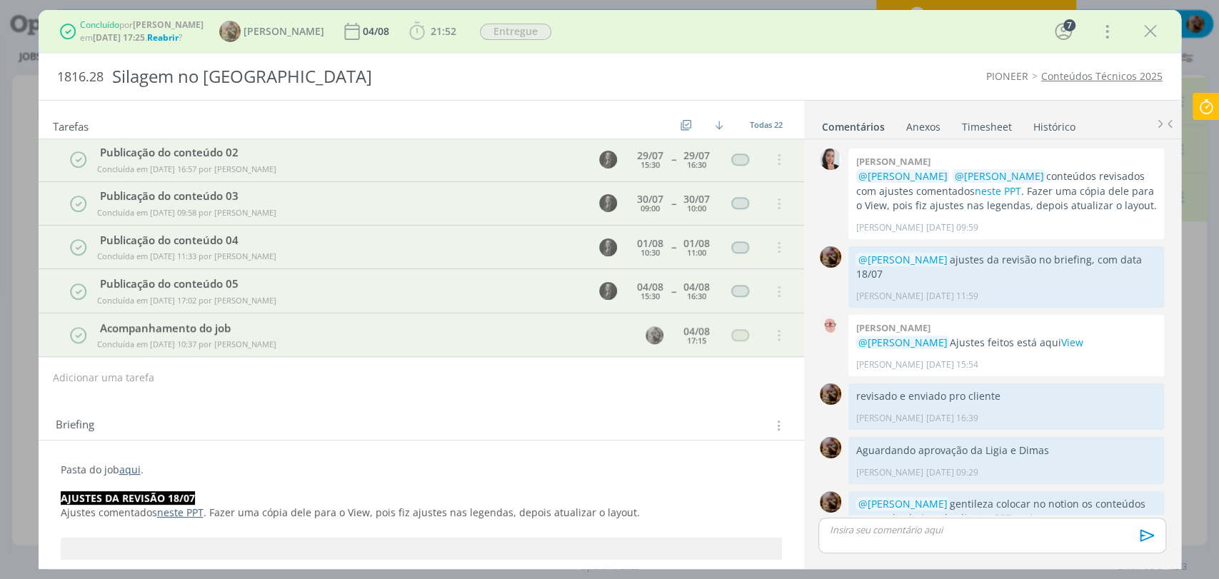
scroll to position [1306, 0]
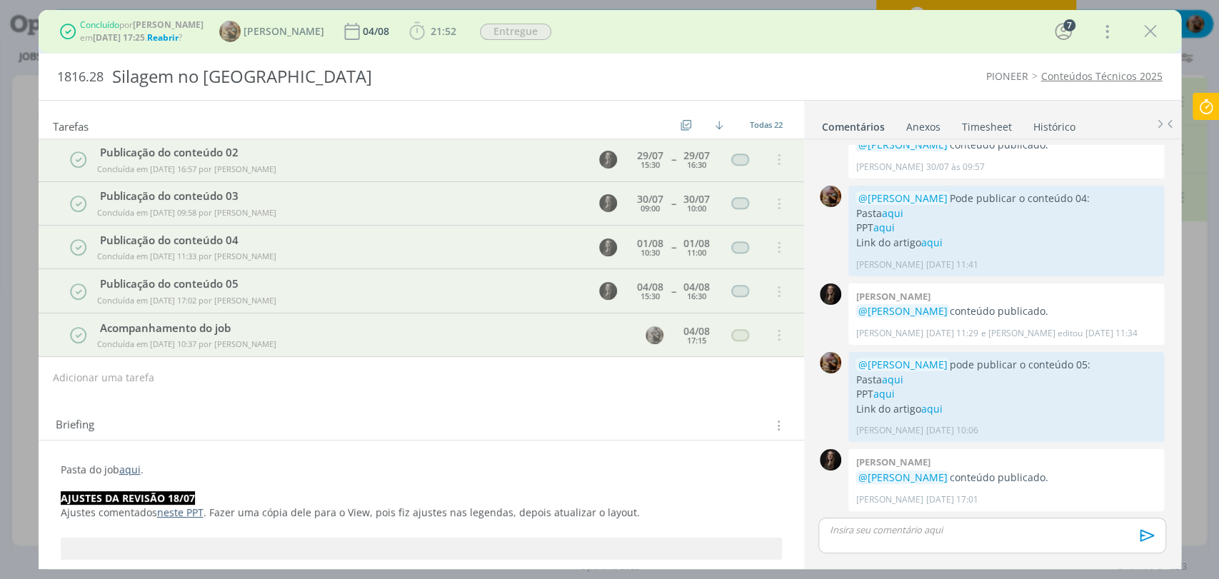
click at [179, 34] on span "Reabrir" at bounding box center [162, 37] width 31 height 12
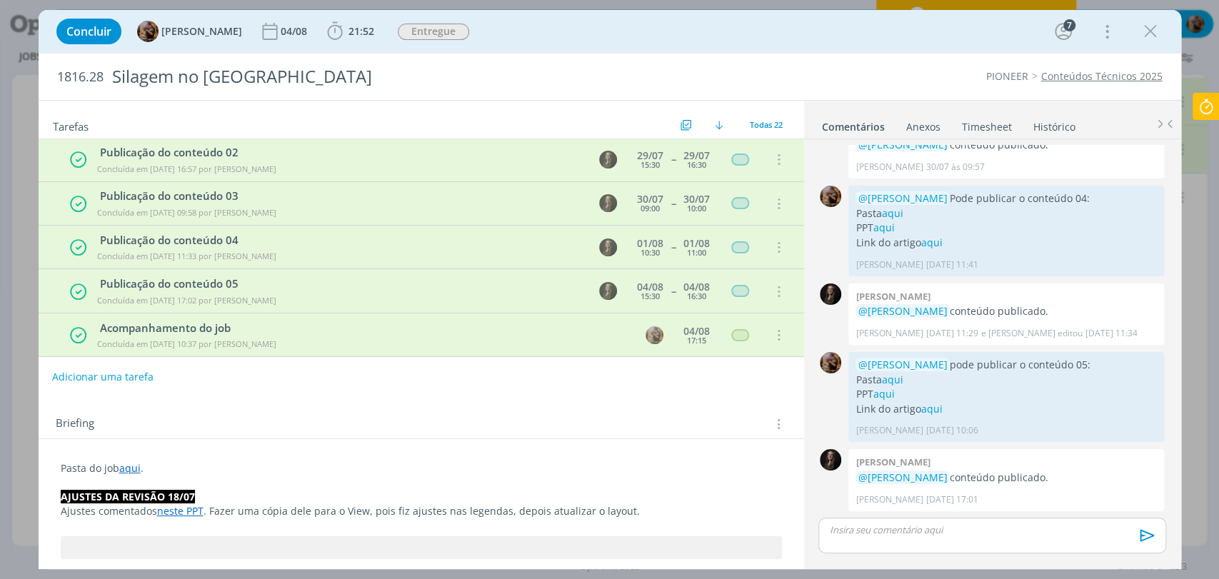
click at [129, 375] on button "Adicionar uma tarefa" at bounding box center [102, 377] width 101 height 24
paste input "pedir pra refazer os gráficos no padrão do blog. Porque para o Agronomy a ideia…"
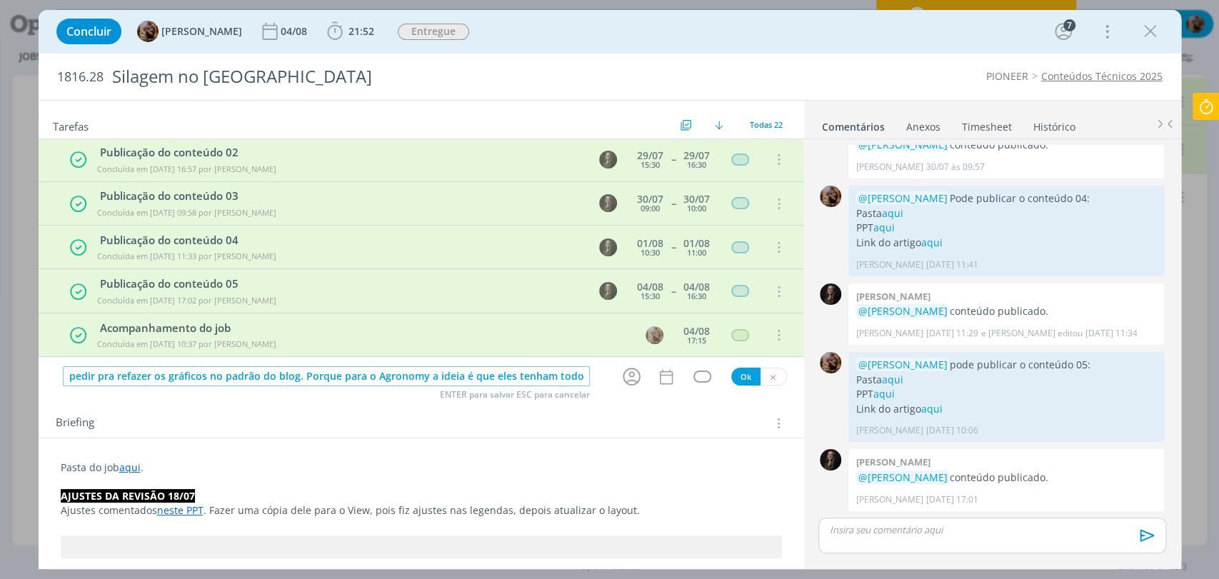
scroll to position [0, 58]
click at [625, 381] on icon "dialog" at bounding box center [632, 377] width 22 height 22
type input "pedir pra refazer os gráficos no padrão do blog. Porque para o Agronomy a ideia…"
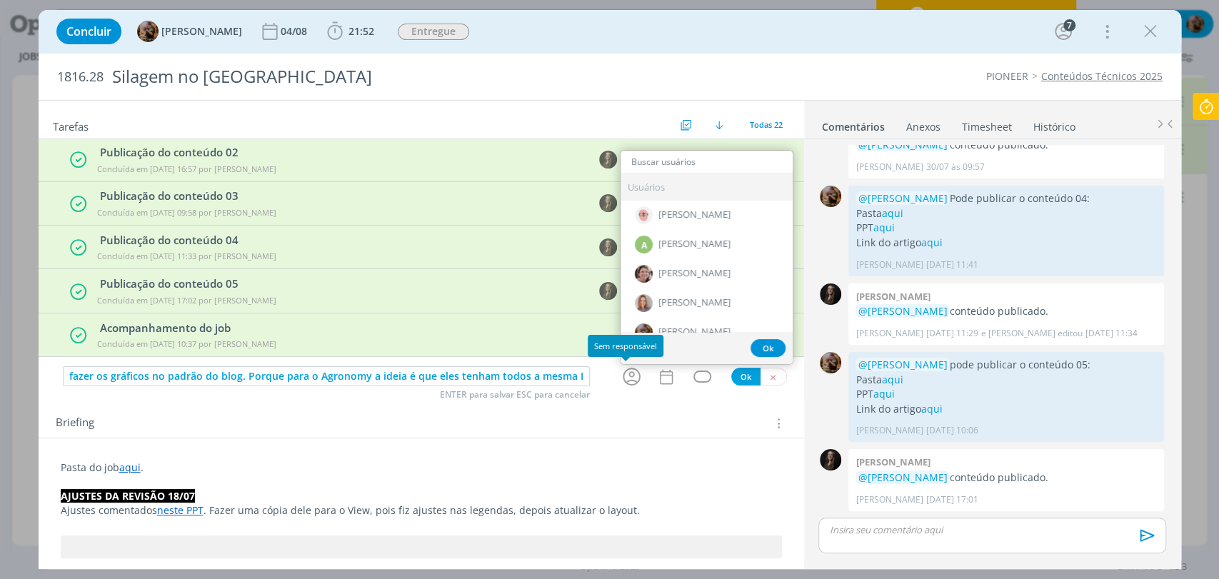
scroll to position [0, 0]
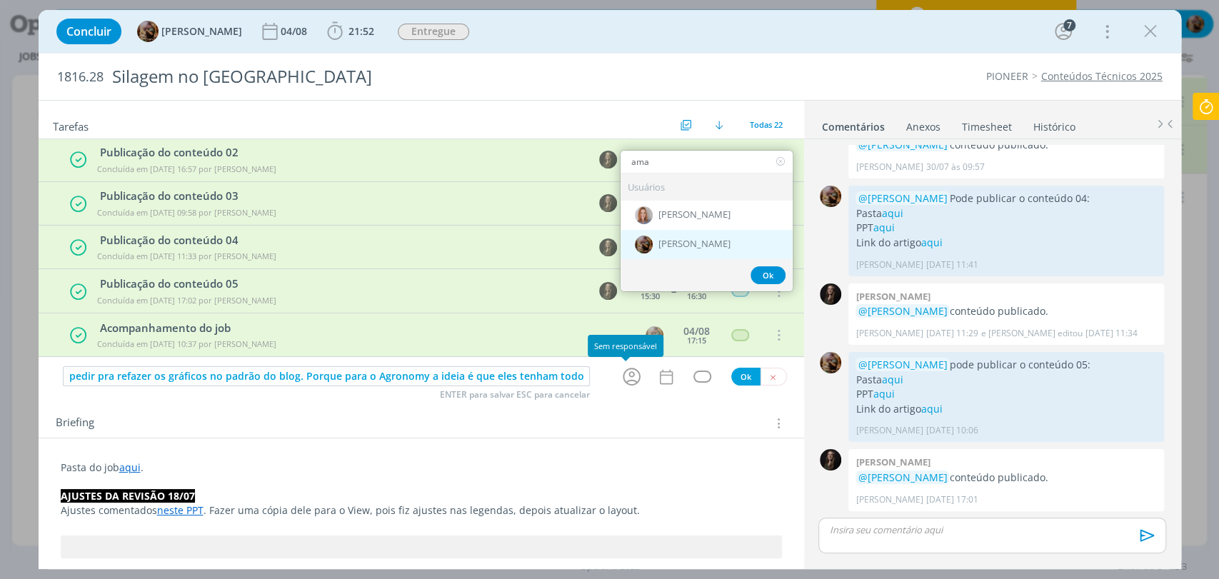
type input "ama"
click at [695, 257] on div "[PERSON_NAME]" at bounding box center [707, 244] width 172 height 29
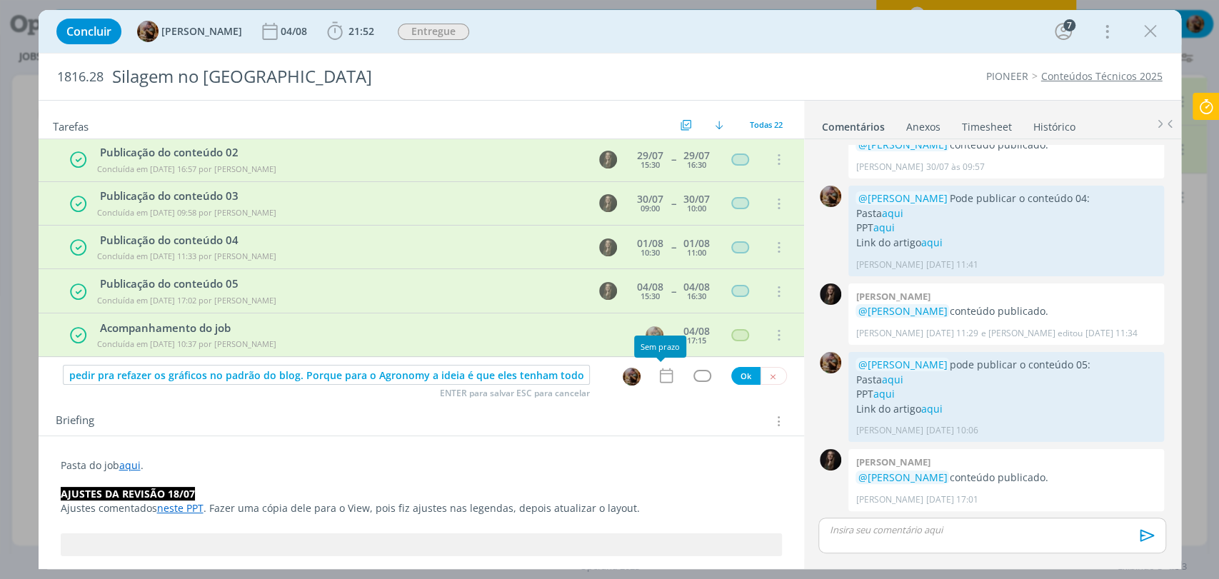
click at [659, 382] on icon "dialog" at bounding box center [665, 375] width 13 height 15
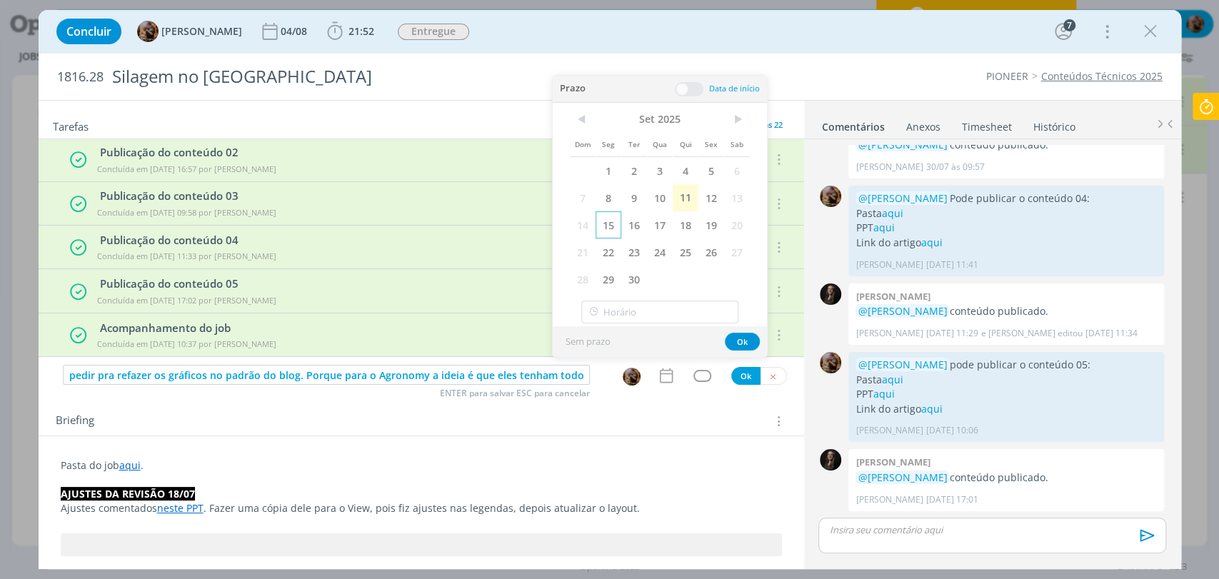
click at [605, 223] on span "15" at bounding box center [609, 224] width 26 height 27
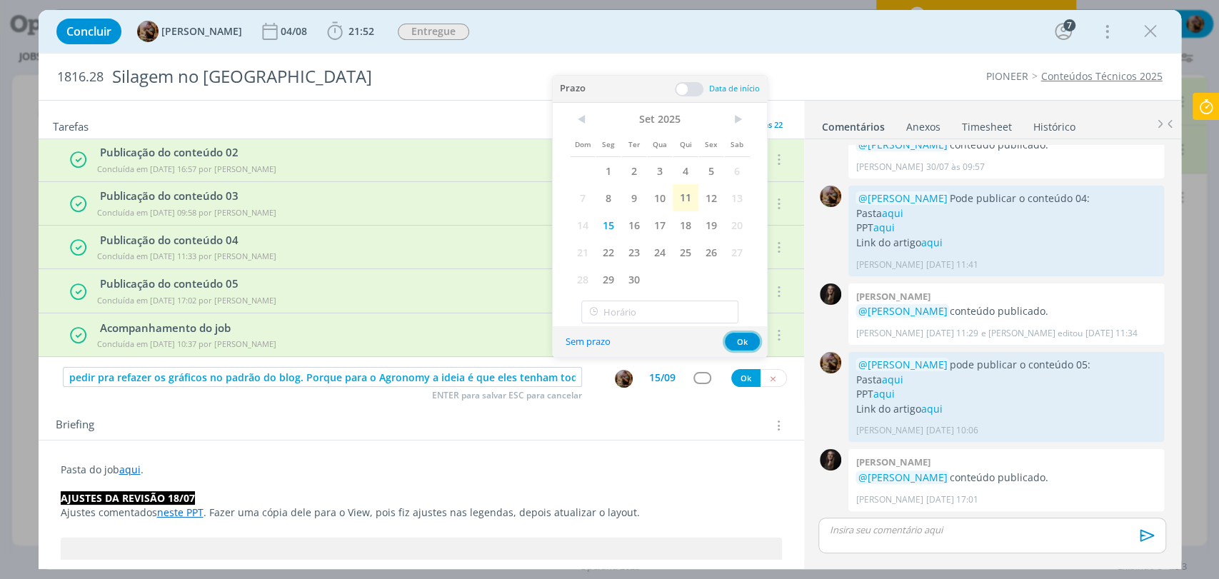
click at [736, 343] on button "Ok" at bounding box center [742, 342] width 35 height 18
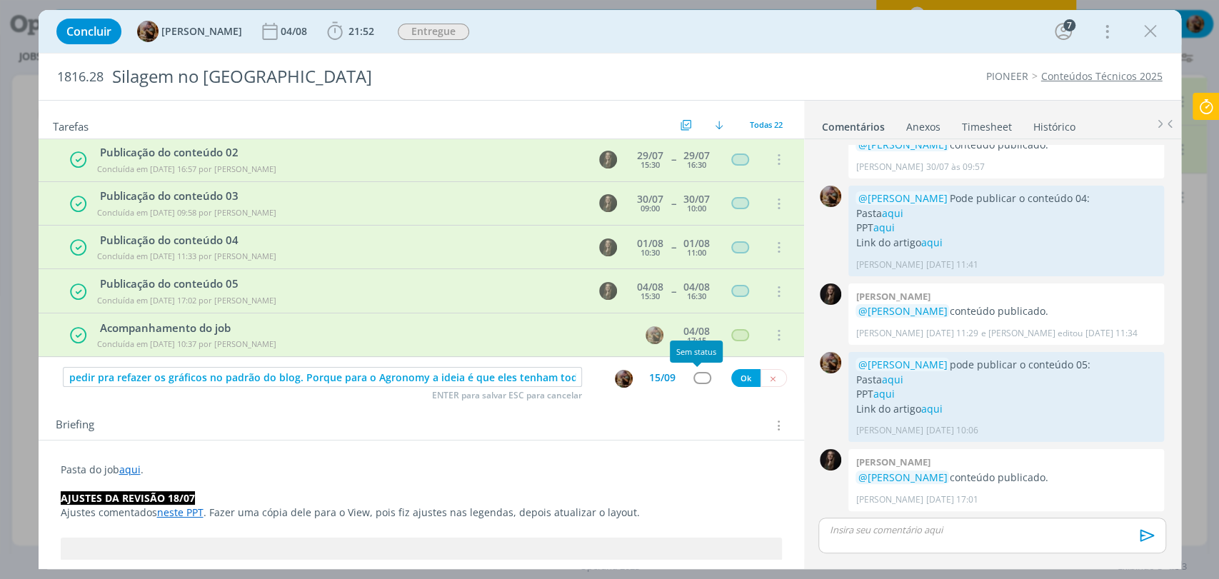
click at [702, 378] on div "dialog" at bounding box center [702, 378] width 18 height 12
type input "t"
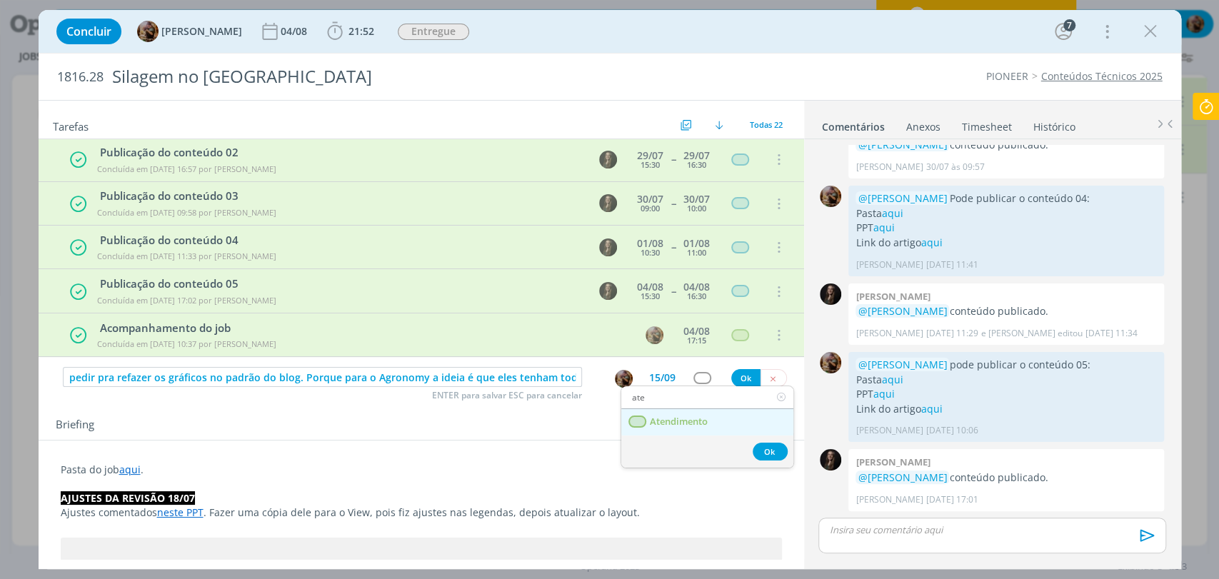
type input "ate"
click at [697, 416] on span "Atendimento" at bounding box center [678, 421] width 58 height 11
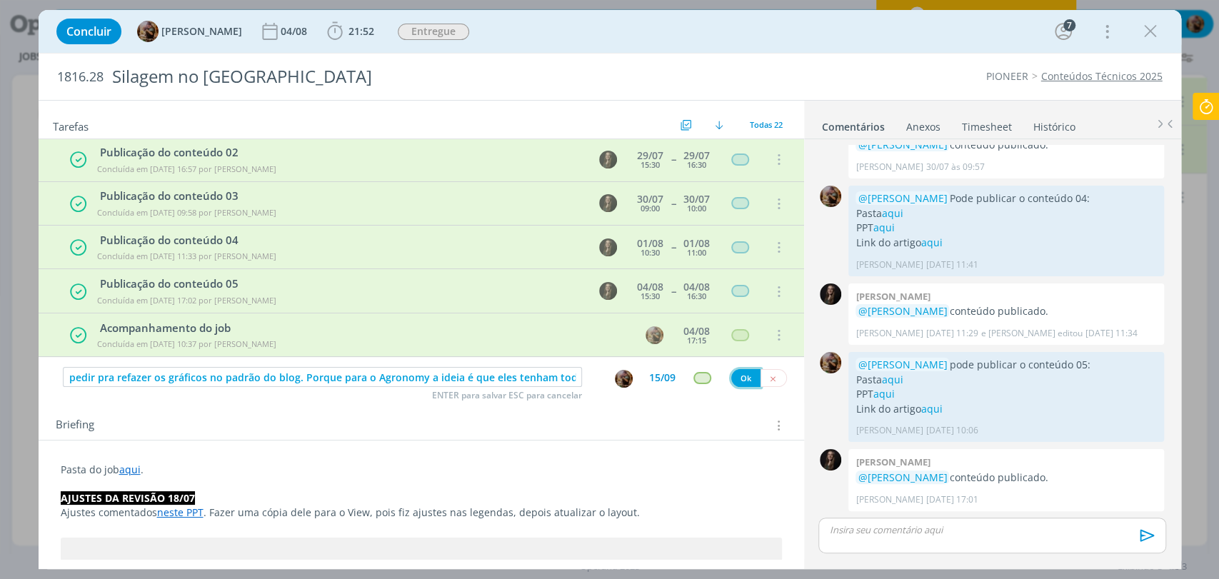
click at [744, 375] on button "Ok" at bounding box center [745, 378] width 29 height 18
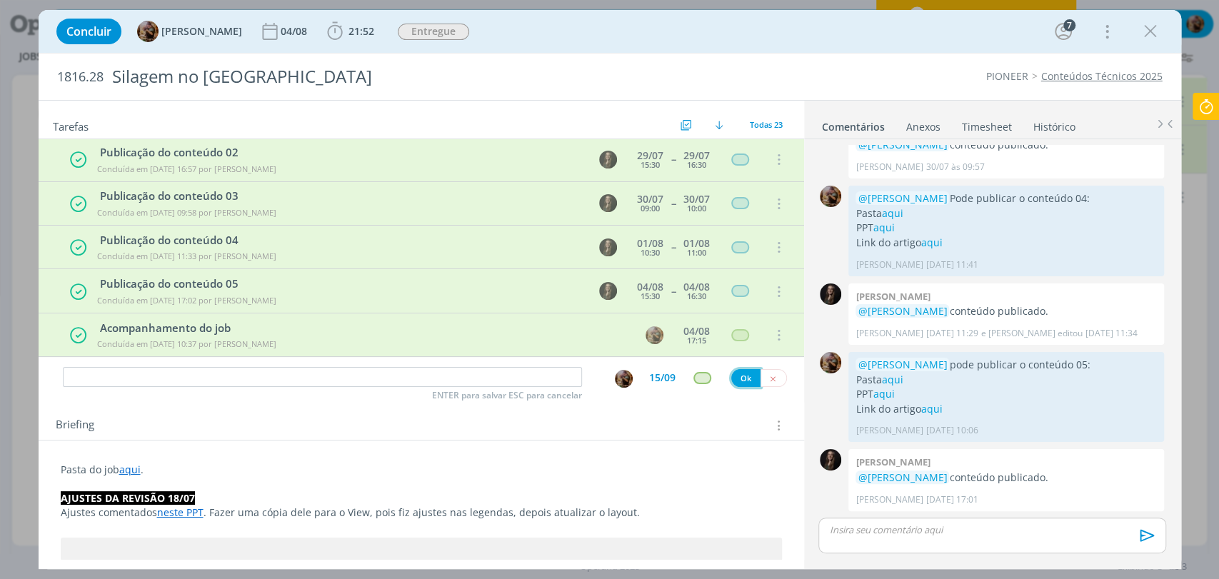
scroll to position [780, 0]
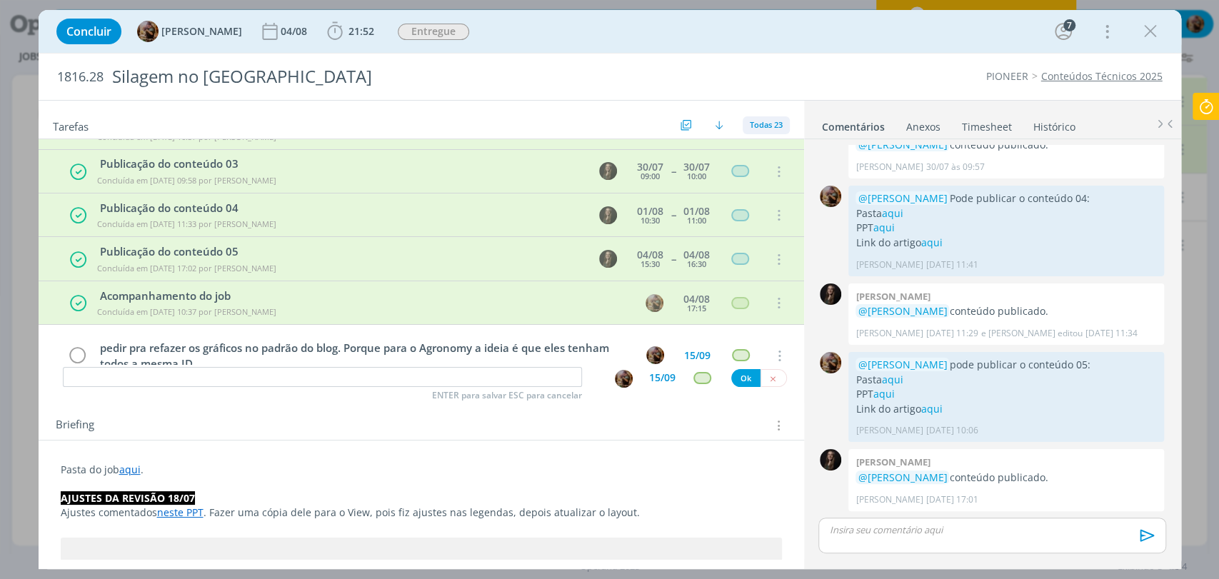
click at [750, 127] on span "Todas 23" at bounding box center [766, 124] width 33 height 11
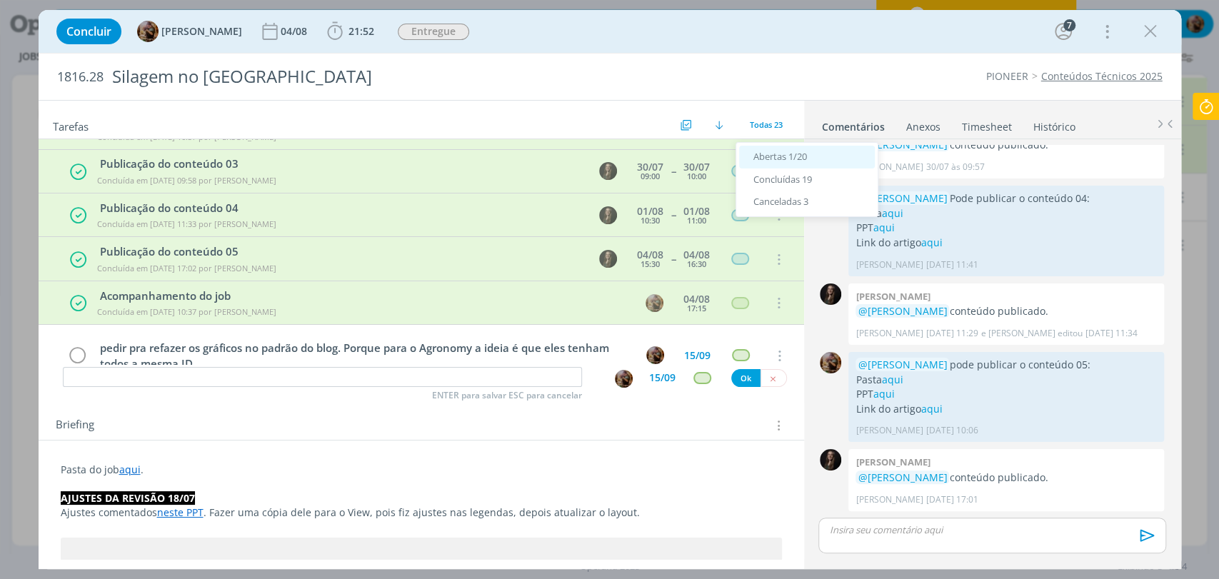
click at [765, 154] on span "Abertas 1/20" at bounding box center [780, 156] width 54 height 13
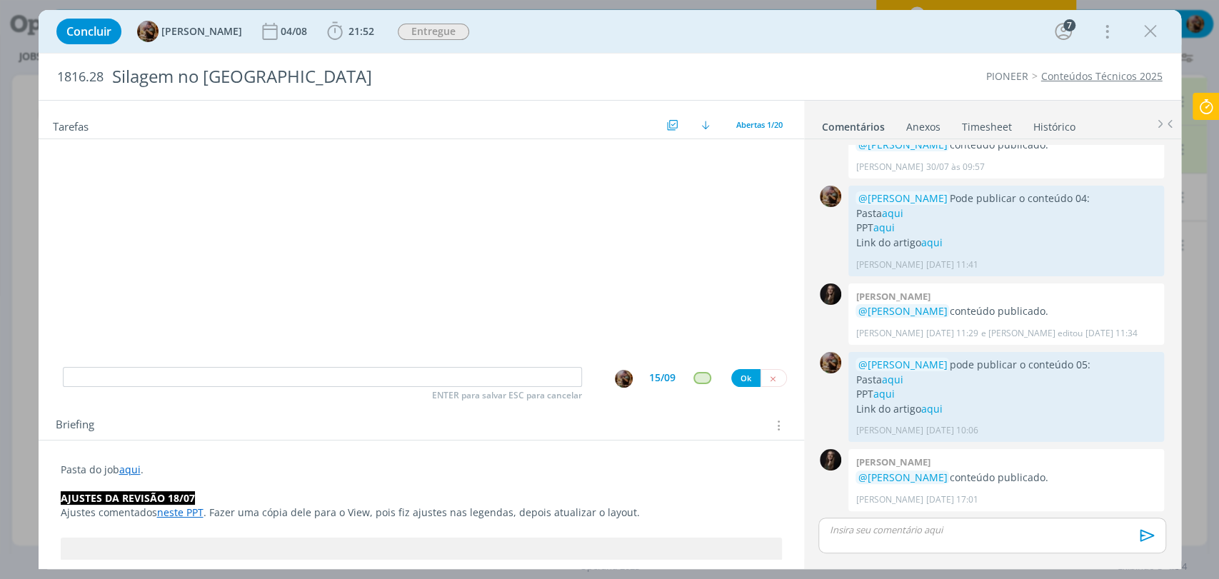
scroll to position [0, 0]
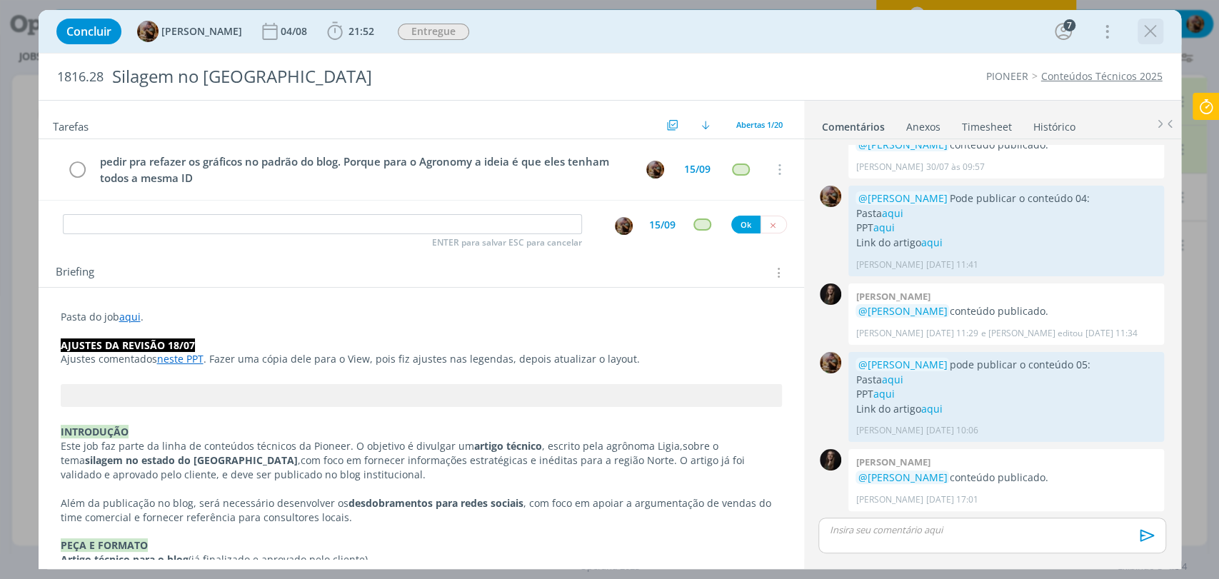
click at [1146, 36] on icon "dialog" at bounding box center [1150, 31] width 21 height 21
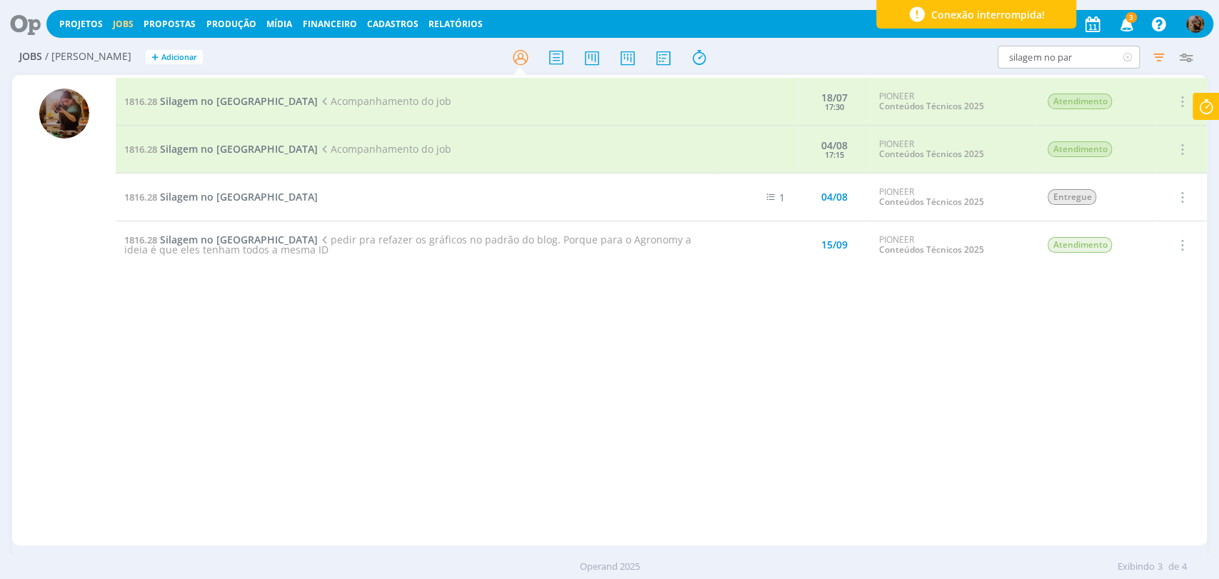
click at [1130, 53] on icon at bounding box center [1127, 57] width 18 height 23
click at [1122, 29] on icon "button" at bounding box center [1126, 23] width 25 height 24
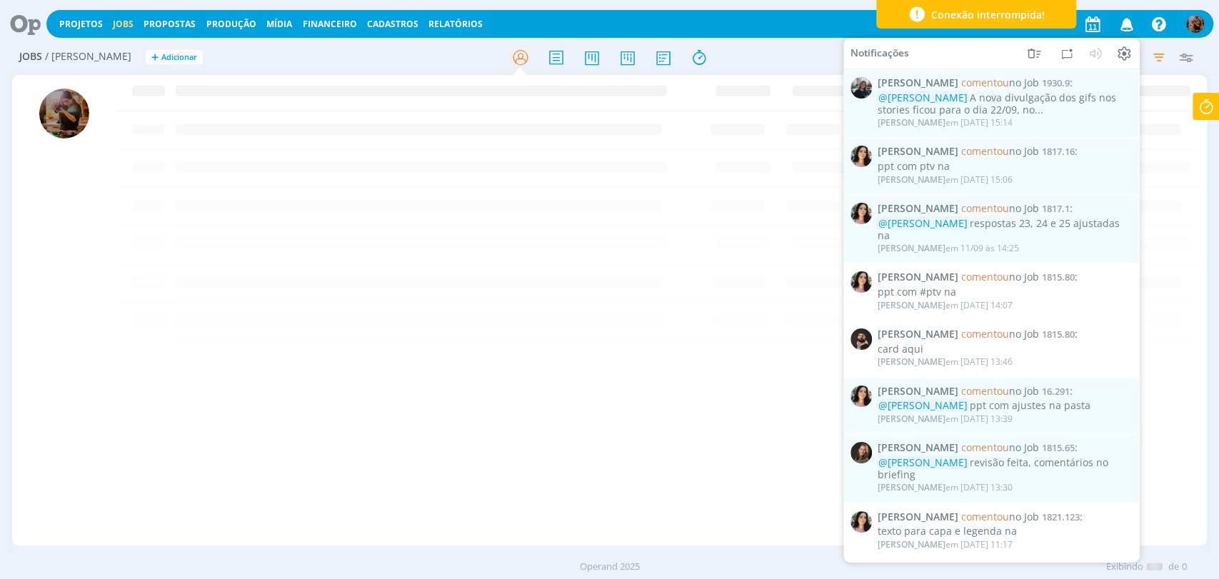
click at [813, 26] on div "Projetos Jobs Propostas Produção Mídia Financeiro Cadastros Relatórios Notifica…" at bounding box center [629, 24] width 1167 height 28
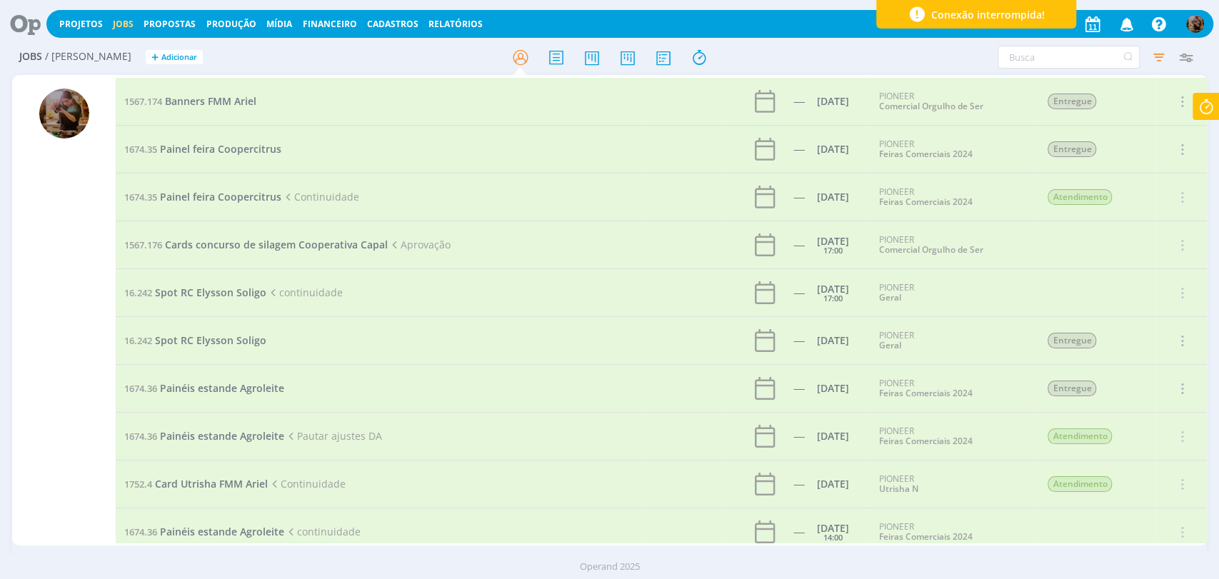
click at [1123, 24] on icon "button" at bounding box center [1126, 23] width 25 height 24
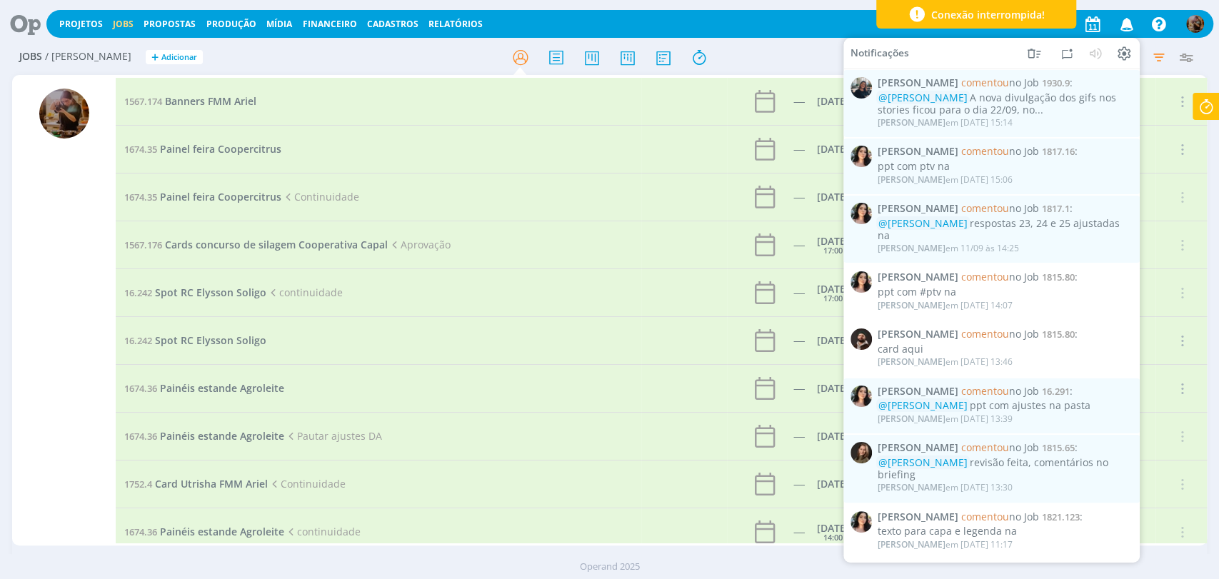
click at [812, 46] on div "Filtros Filtrar Limpar Tipo Jobs e Tarefas Data Personalizado a Situação dos jo…" at bounding box center [1007, 57] width 398 height 23
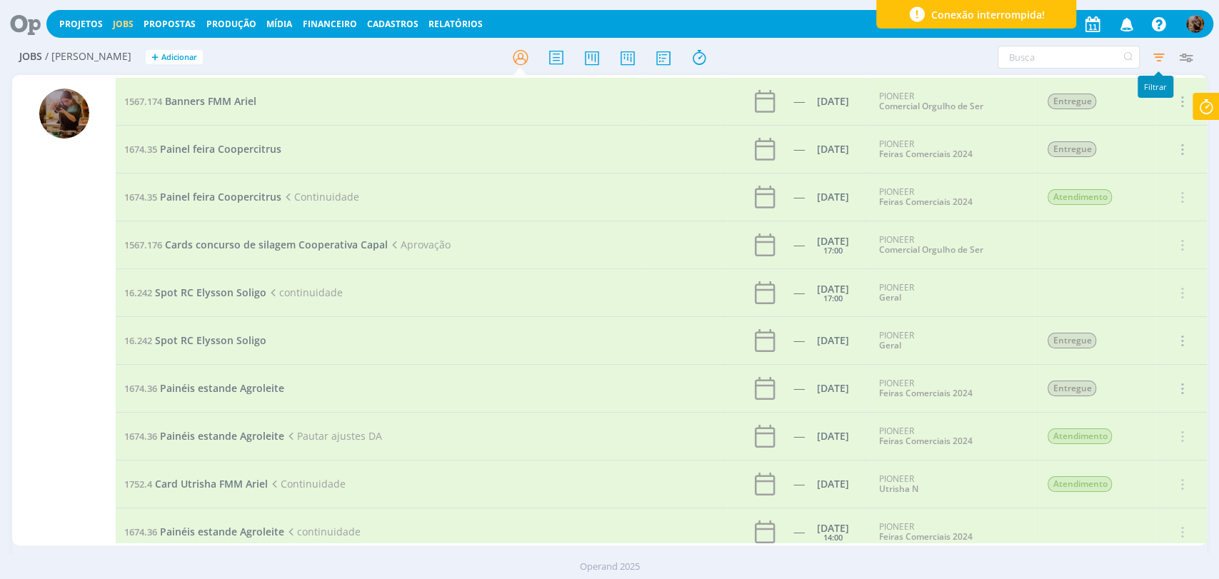
click at [1154, 61] on icon "button" at bounding box center [1158, 57] width 26 height 26
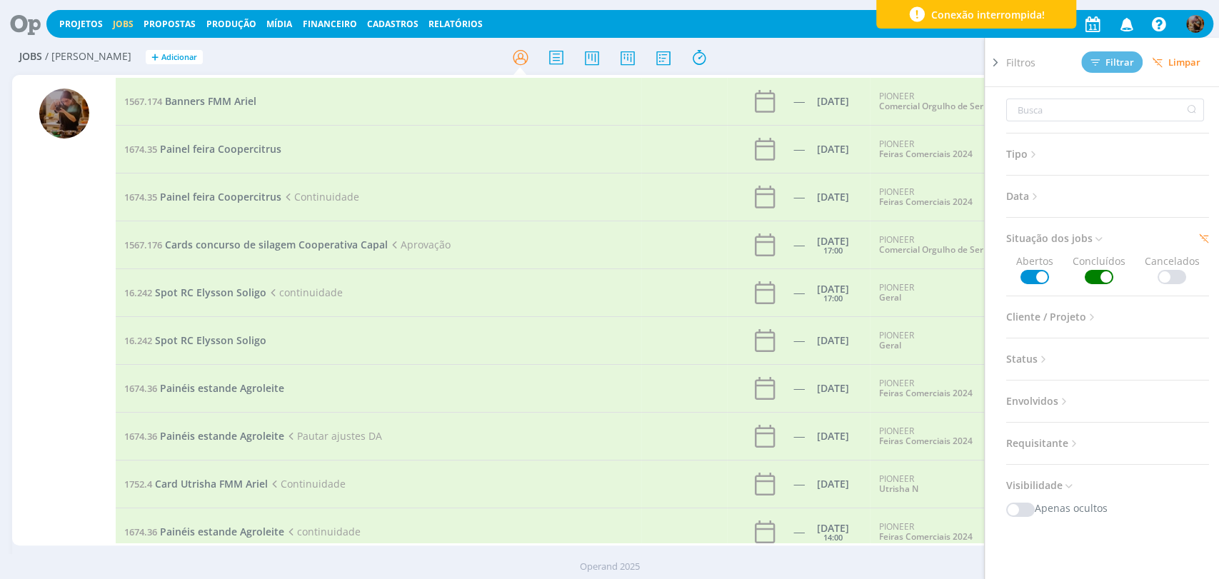
click at [1167, 69] on button "Limpar" at bounding box center [1175, 62] width 67 height 21
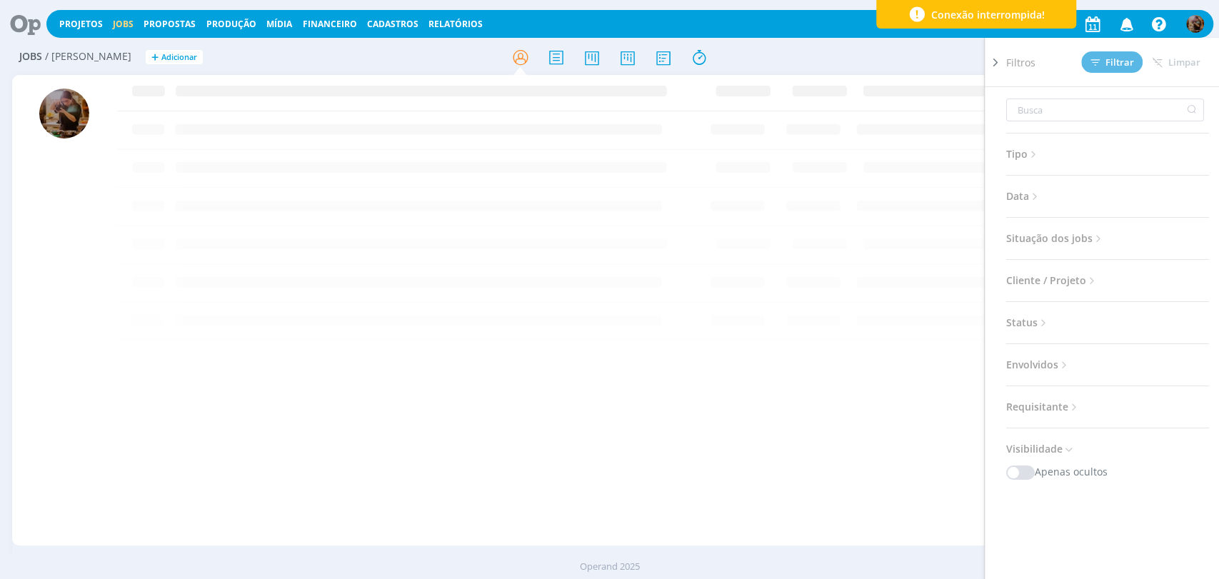
click at [909, 58] on div "Filtros Filtrar Limpar Tipo Jobs e Tarefas Data Personalizado a Situação dos jo…" at bounding box center [1007, 57] width 384 height 23
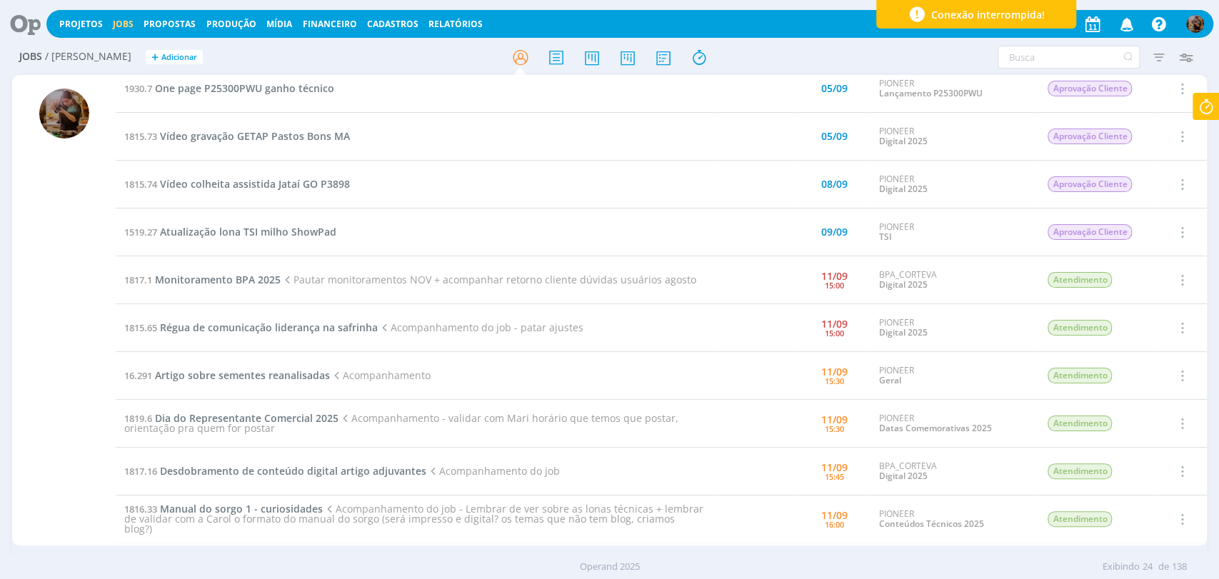
scroll to position [159, 0]
click at [261, 325] on span "Régua de comunicação liderança na safrinha" at bounding box center [269, 325] width 218 height 14
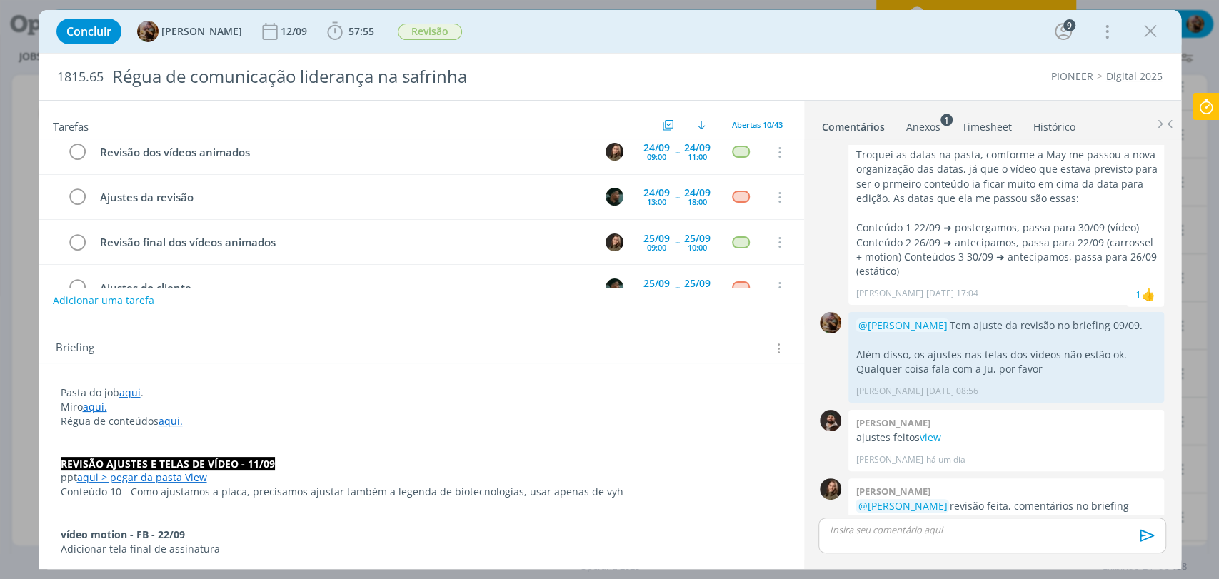
scroll to position [79, 0]
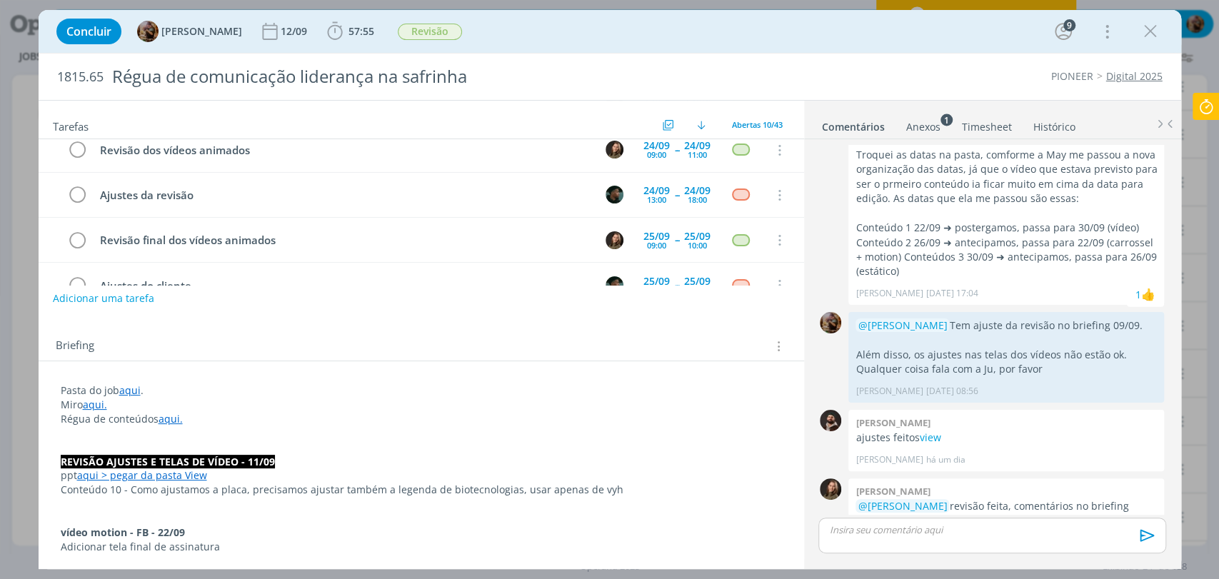
click at [316, 433] on p "dialog" at bounding box center [421, 433] width 721 height 14
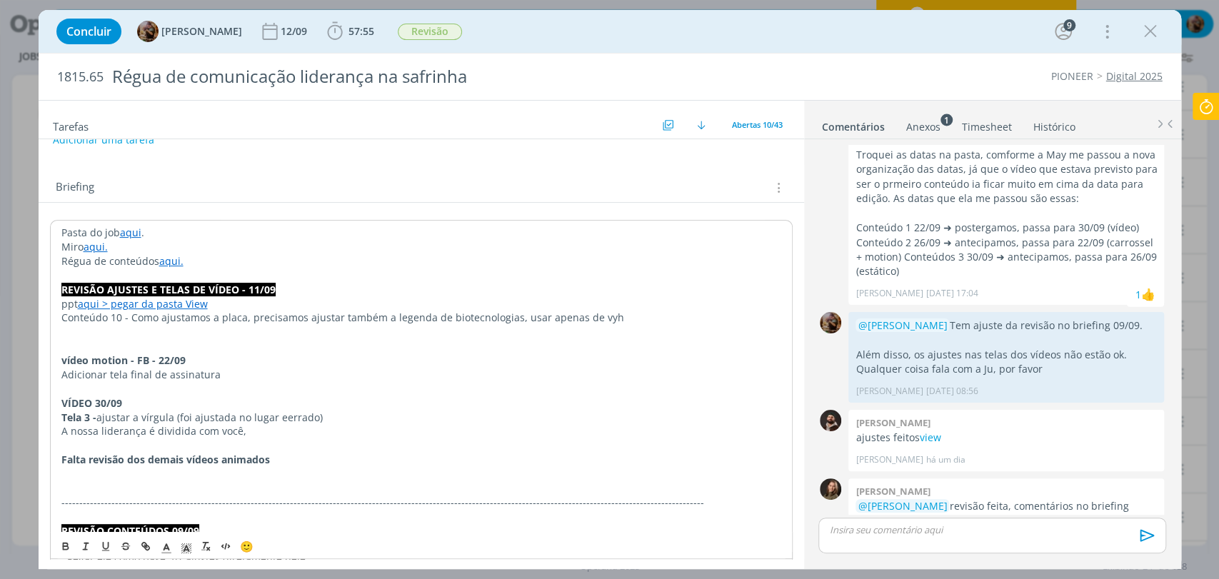
scroll to position [317, 0]
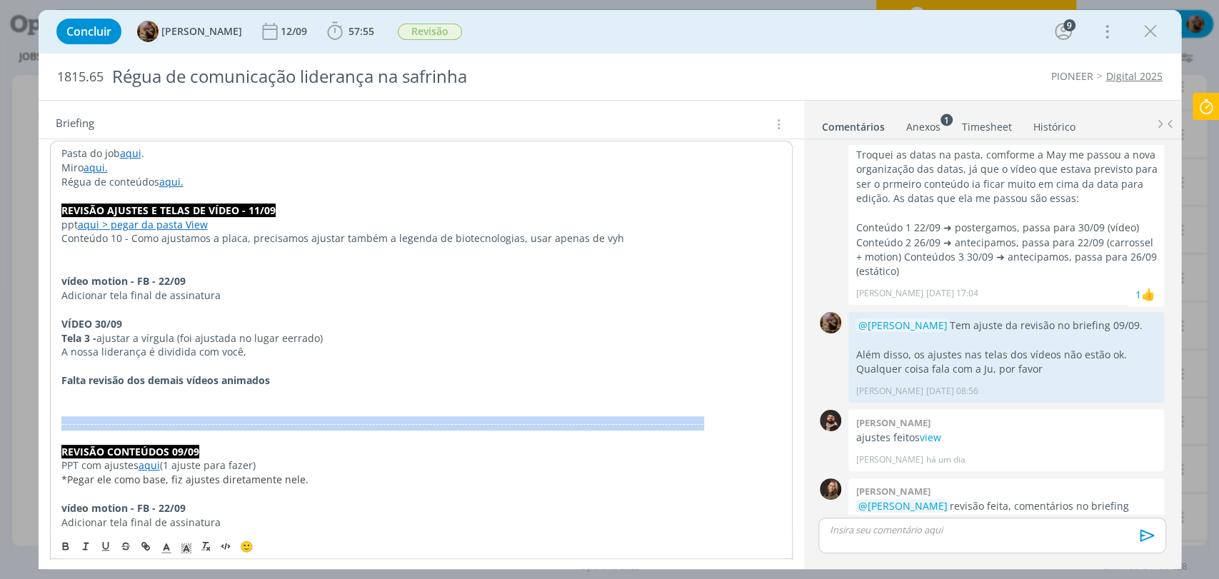
drag, startPoint x: 660, startPoint y: 421, endPoint x: 47, endPoint y: 424, distance: 612.7
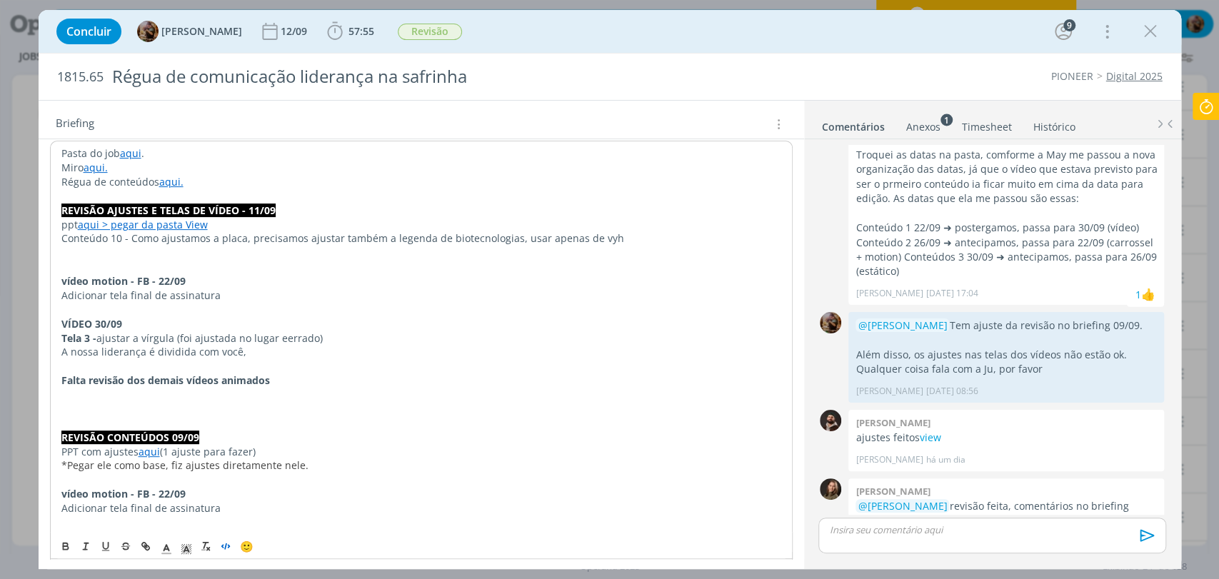
click at [222, 546] on polyline "dialog" at bounding box center [221, 547] width 1 height 3
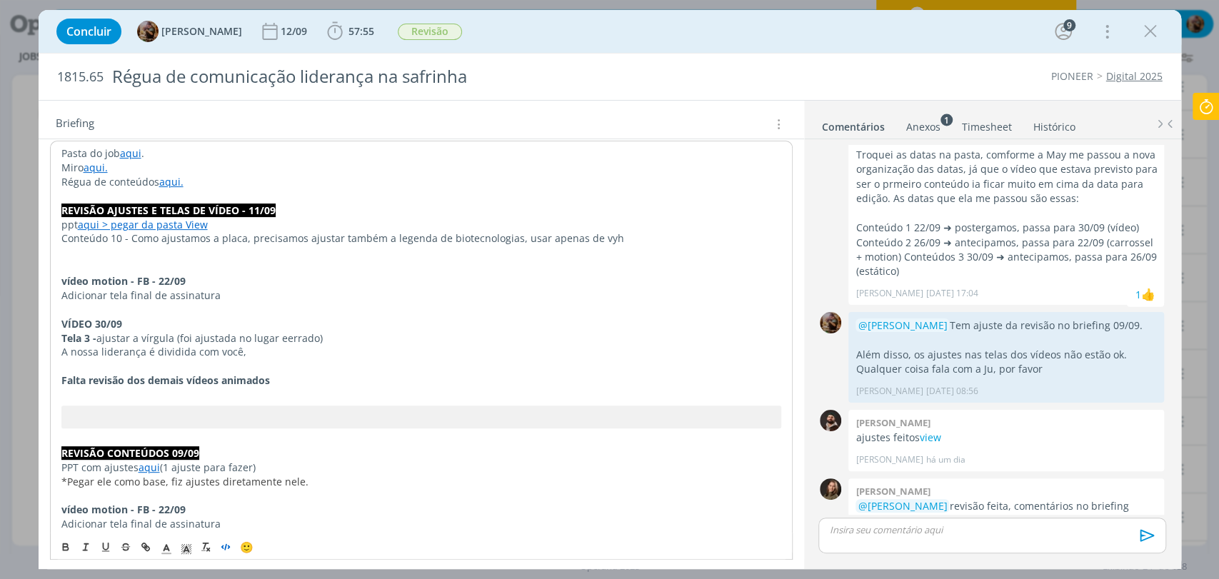
click at [198, 257] on p "dialog" at bounding box center [421, 253] width 720 height 14
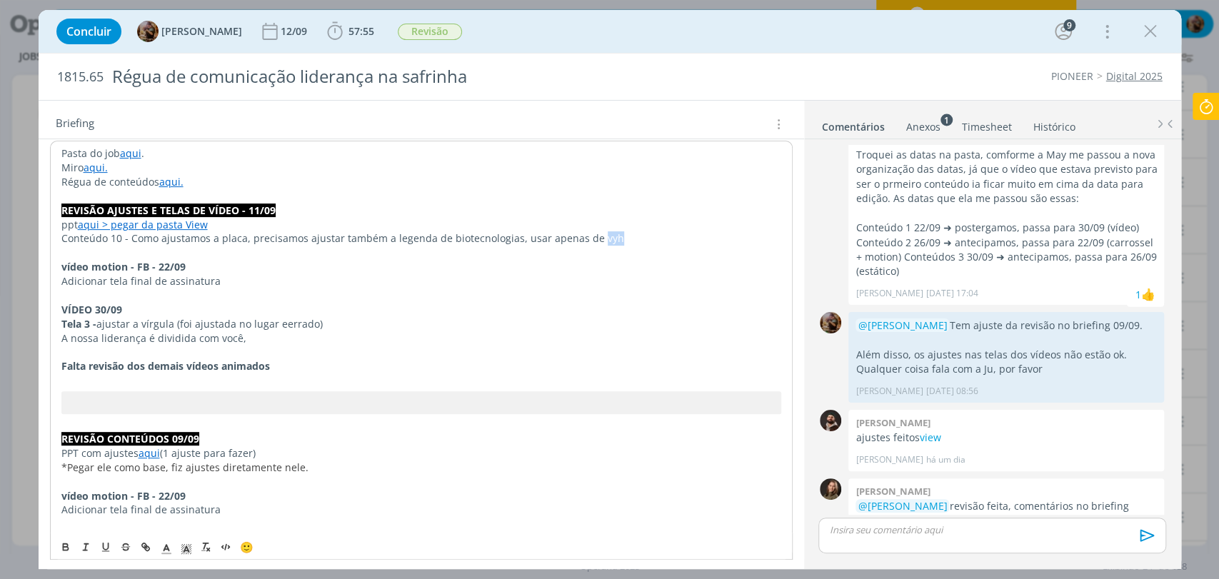
drag, startPoint x: 603, startPoint y: 238, endPoint x: 591, endPoint y: 239, distance: 12.2
click at [591, 239] on p "Conteúdo 10 - Como ajustamos a placa, precisamos ajustar também a legenda de bi…" at bounding box center [421, 238] width 720 height 14
click at [281, 326] on p "Tela 3 - ajustar a vírgula (foi ajustada no lugar eerrado)" at bounding box center [421, 324] width 720 height 14
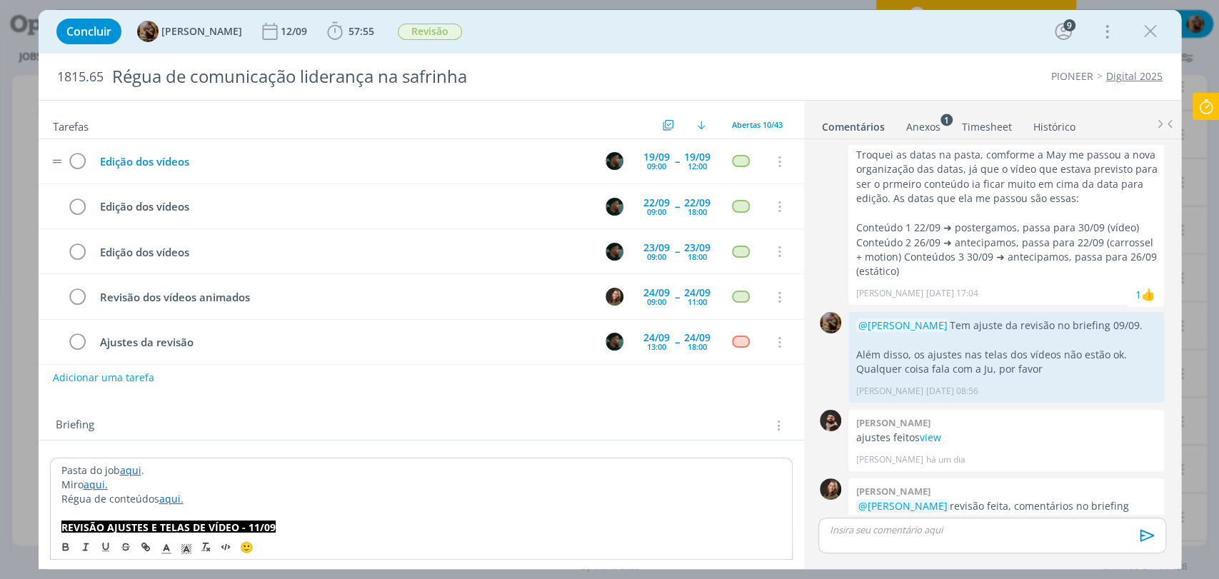
scroll to position [0, 0]
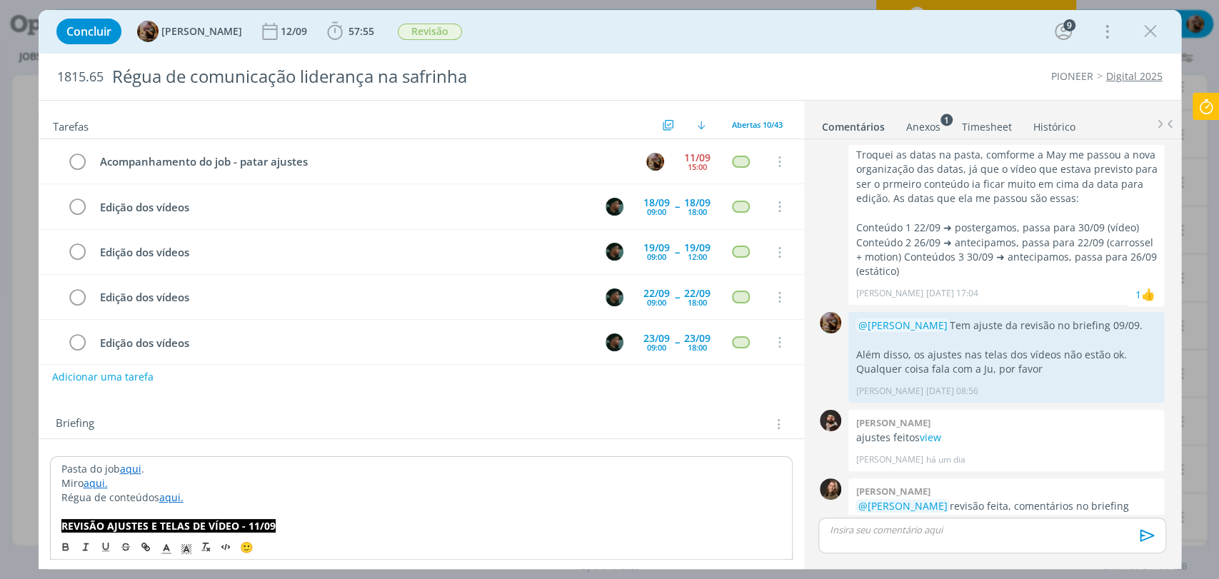
click at [146, 378] on button "Adicionar uma tarefa" at bounding box center [102, 377] width 101 height 24
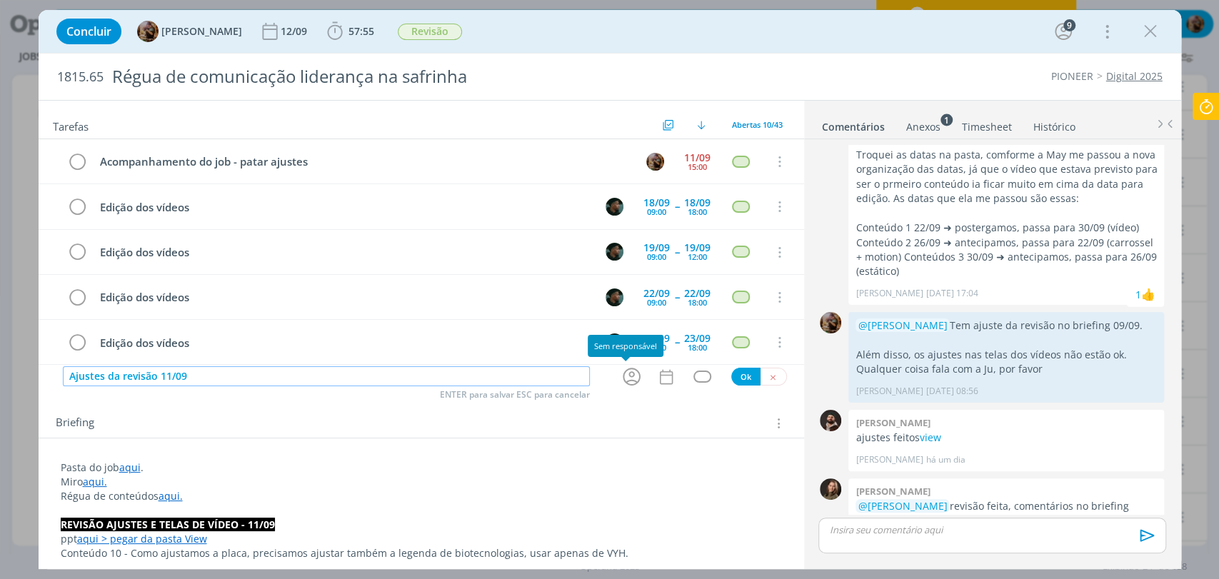
click at [623, 380] on icon "dialog" at bounding box center [632, 377] width 18 height 18
type input "Ajustes da revisão 11/09"
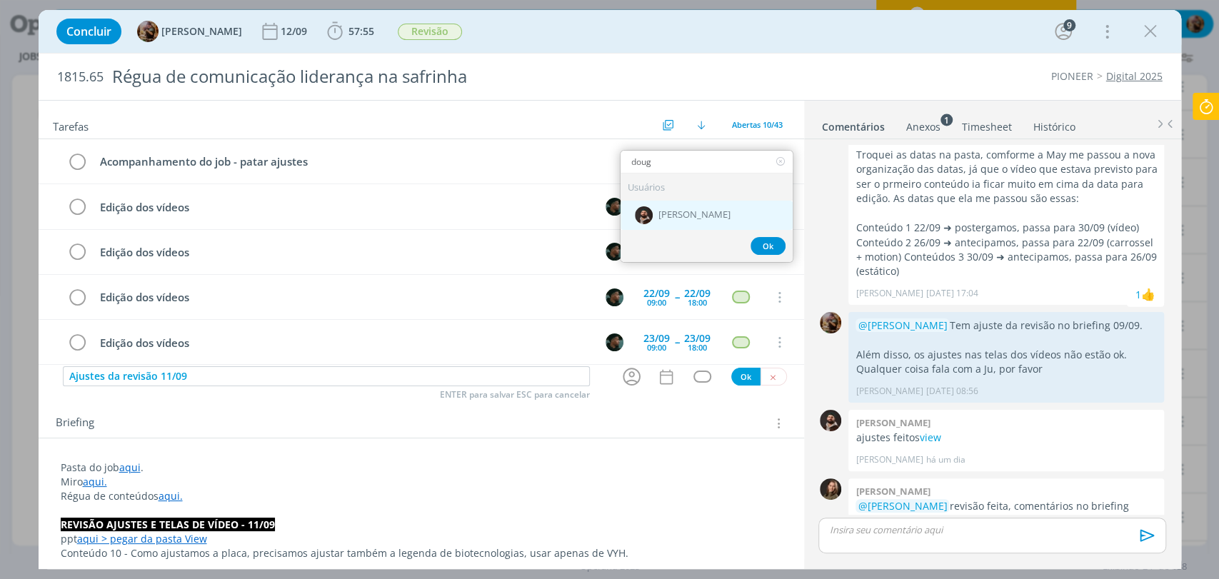
type input "doug"
click at [708, 216] on span "[PERSON_NAME]" at bounding box center [694, 215] width 72 height 11
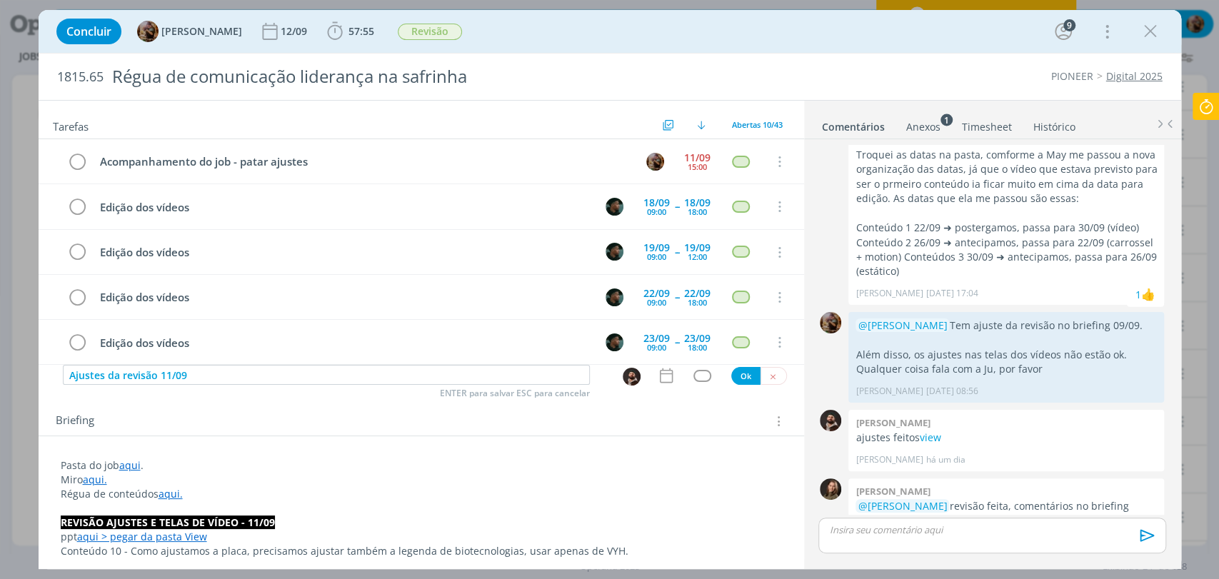
click at [977, 127] on link "Timesheet" at bounding box center [986, 124] width 51 height 21
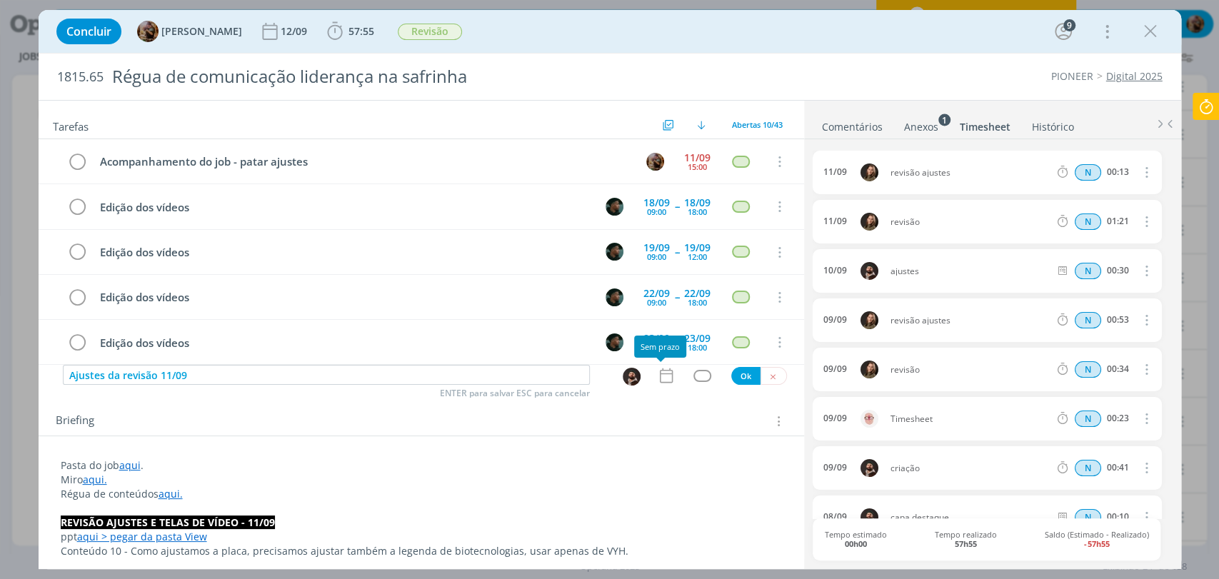
click at [657, 376] on icon "dialog" at bounding box center [666, 375] width 19 height 19
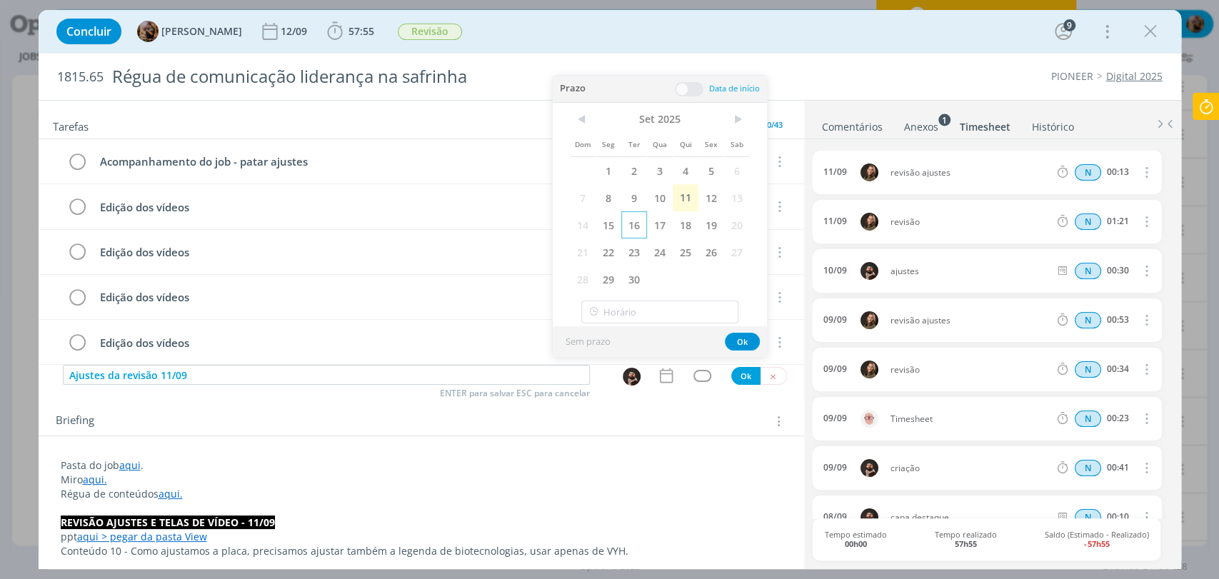
click at [635, 228] on span "16" at bounding box center [634, 224] width 26 height 27
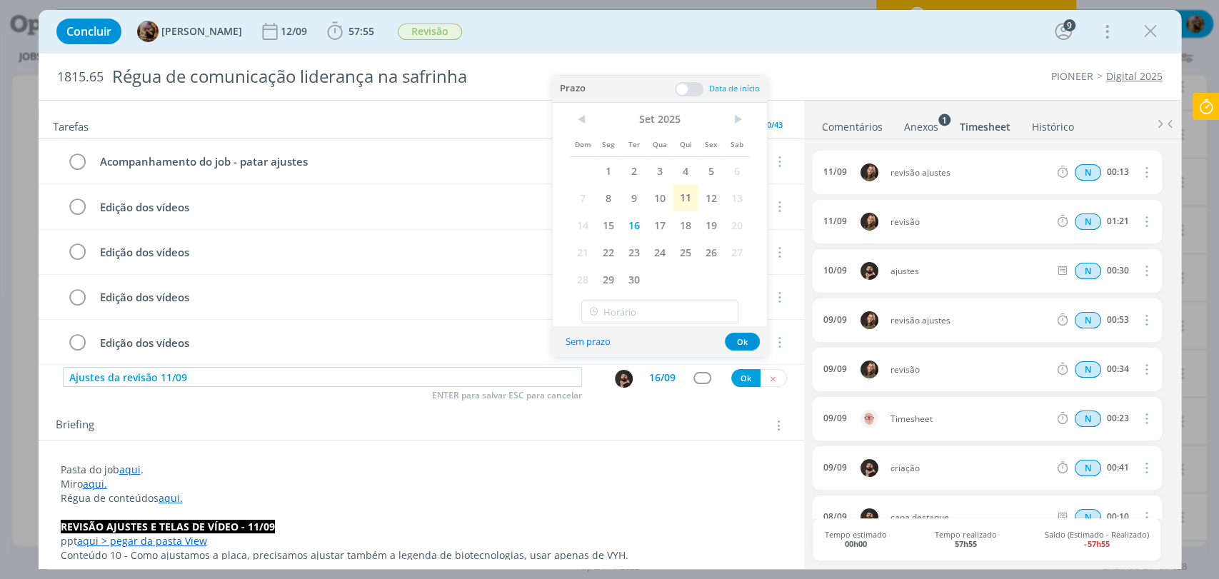
click at [688, 88] on span at bounding box center [689, 89] width 29 height 14
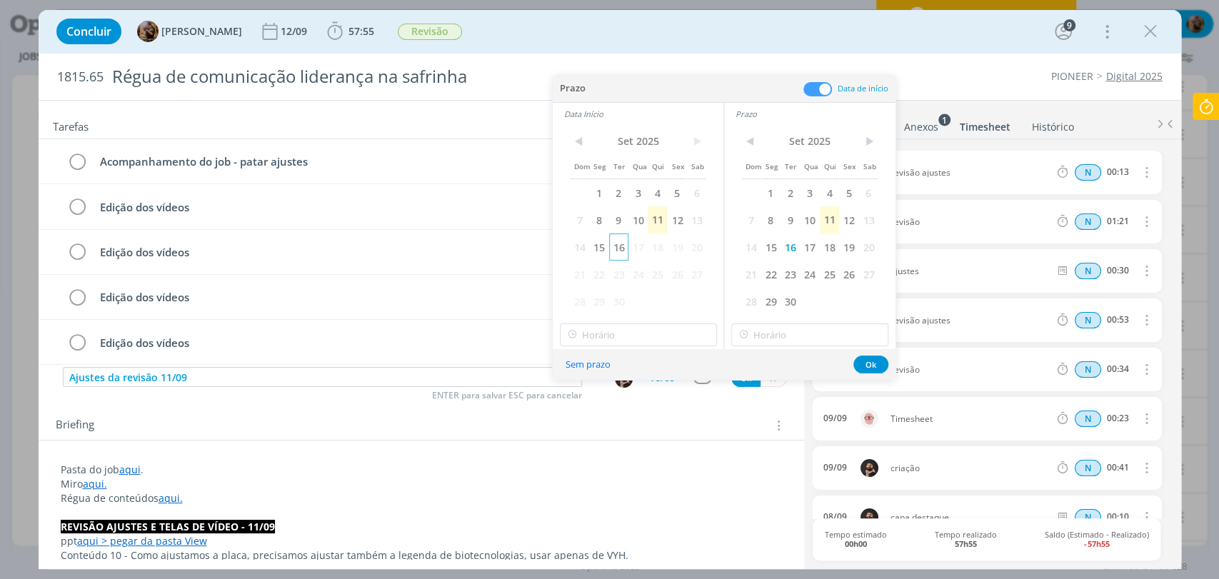
click at [616, 247] on span "16" at bounding box center [618, 246] width 19 height 27
click at [628, 331] on input "16:00" at bounding box center [638, 334] width 157 height 23
click at [632, 418] on div "11:30" at bounding box center [639, 411] width 159 height 26
type input "11:30"
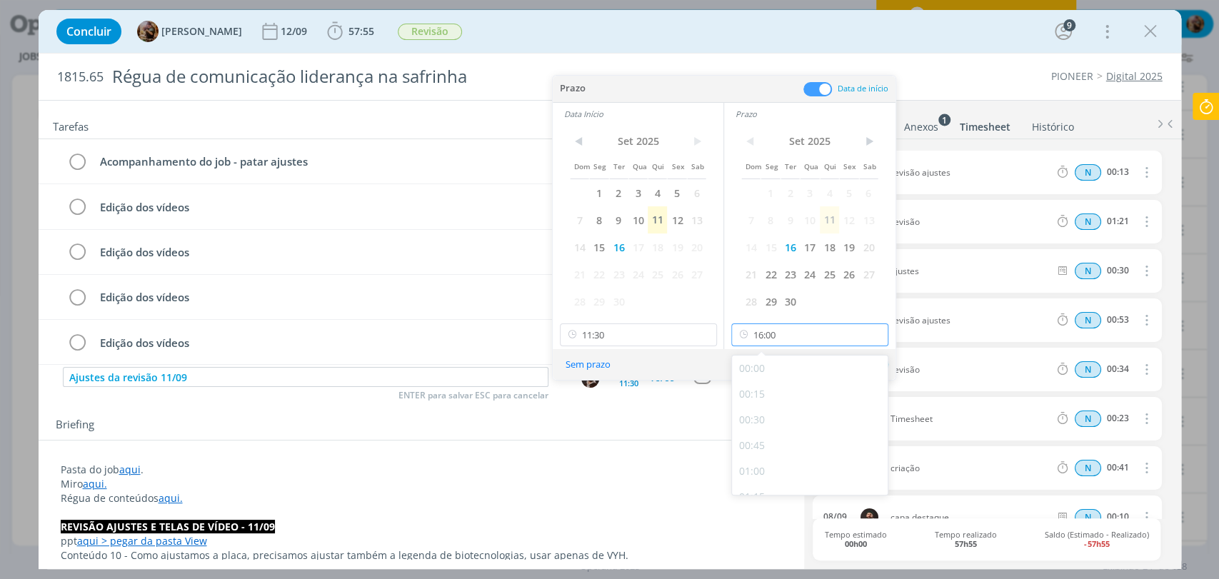
click at [778, 342] on input "16:00" at bounding box center [809, 334] width 157 height 23
click at [785, 453] on div "12:00" at bounding box center [811, 463] width 159 height 26
type input "12:00"
click at [867, 368] on button "Ok" at bounding box center [870, 365] width 35 height 18
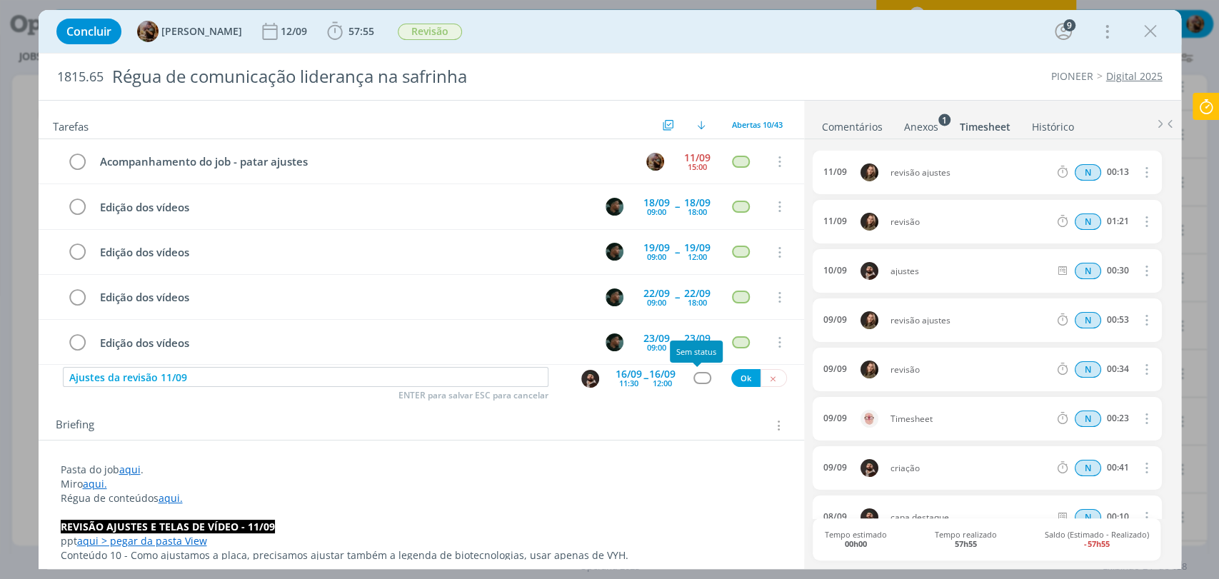
click at [693, 381] on div "dialog" at bounding box center [702, 378] width 18 height 12
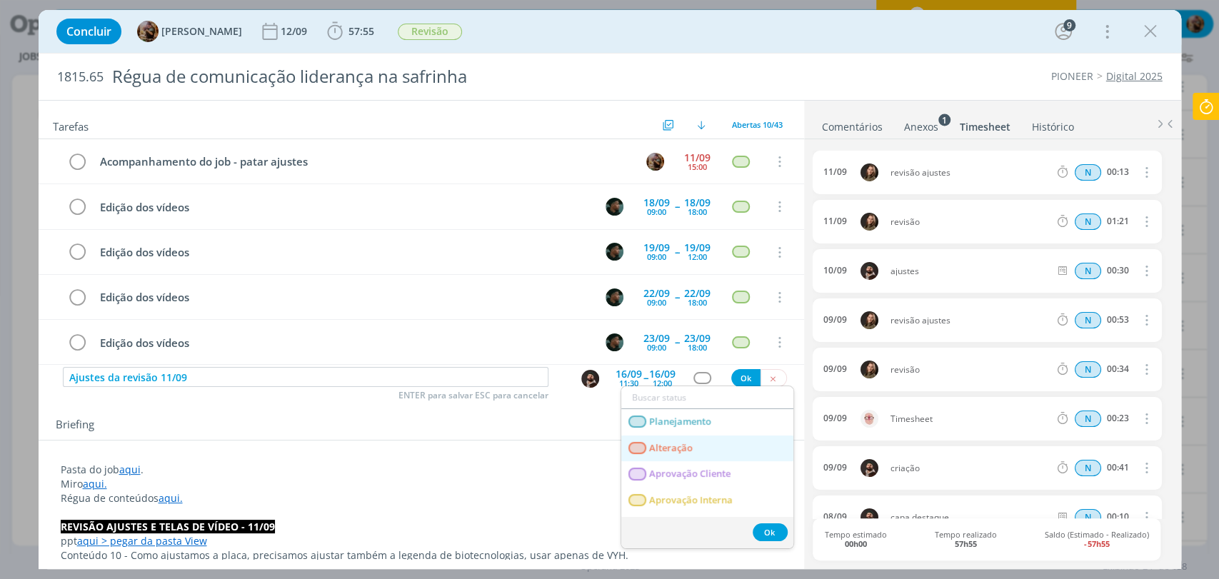
click at [679, 443] on span "Alteração" at bounding box center [671, 448] width 44 height 11
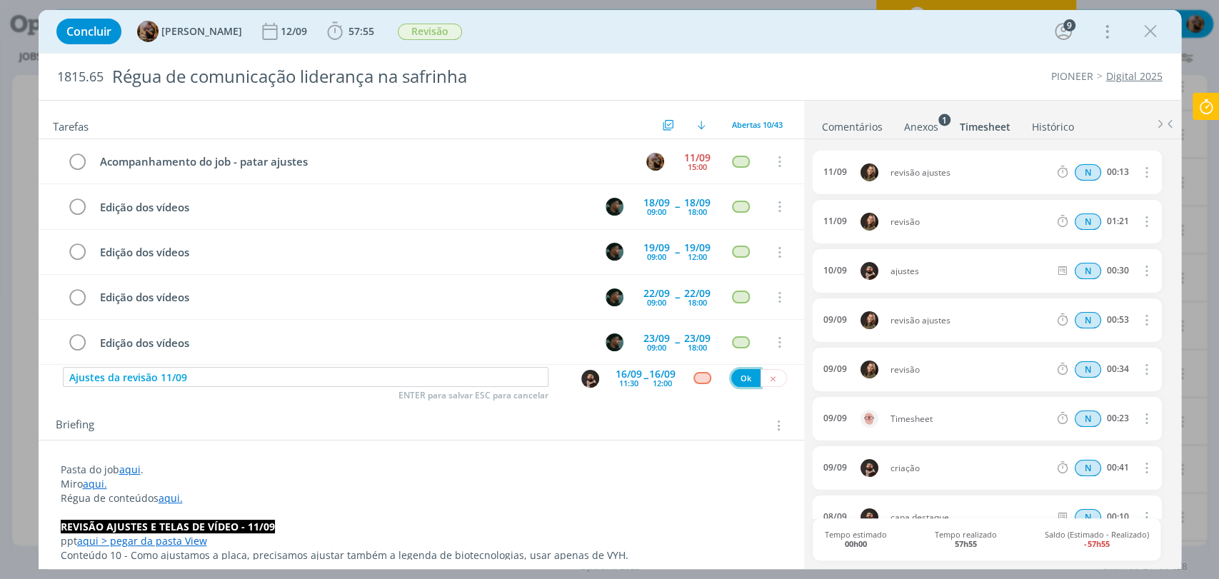
click at [740, 376] on button "Ok" at bounding box center [745, 378] width 29 height 18
click at [590, 378] on img "dialog" at bounding box center [590, 379] width 18 height 18
type input "Revisão final - ajustes 11/09"
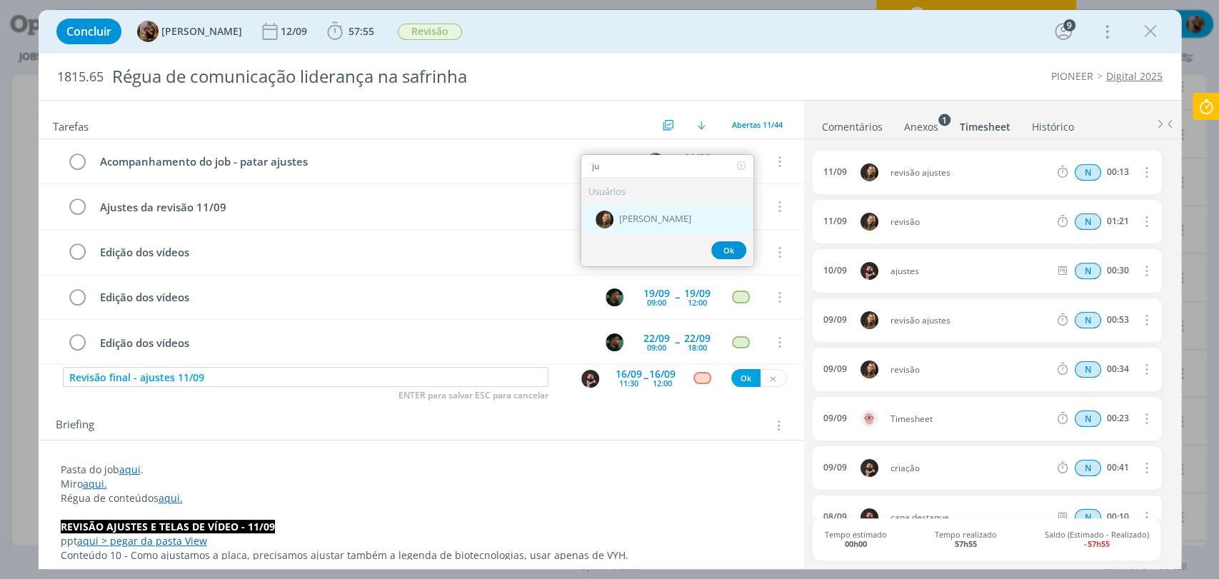
type input "ju"
click at [640, 218] on span "[PERSON_NAME]" at bounding box center [655, 219] width 72 height 11
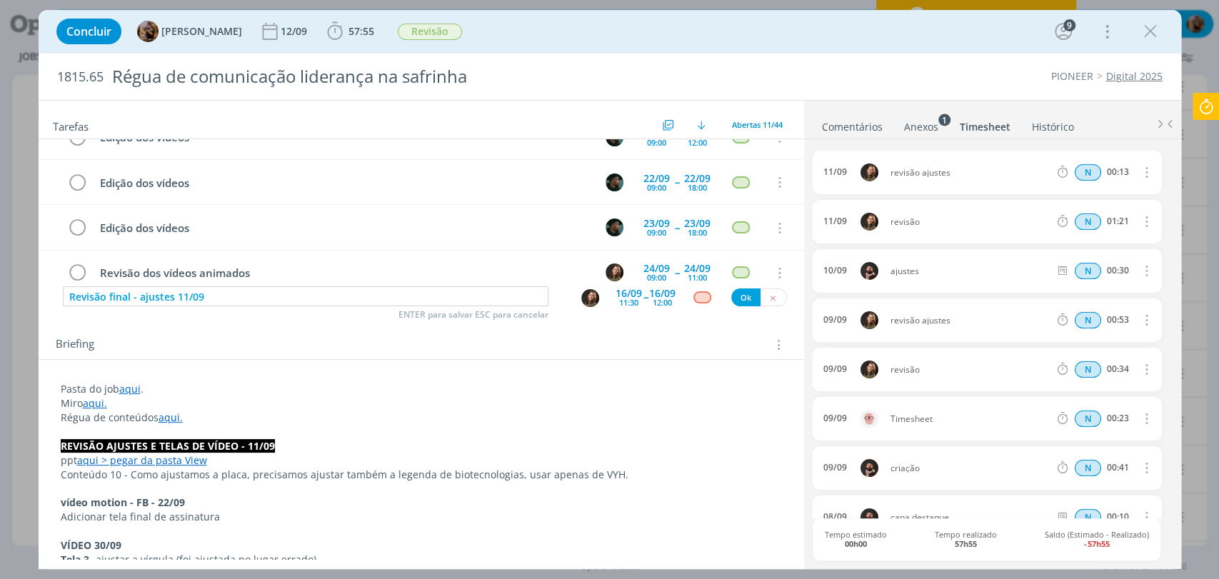
scroll to position [79, 0]
click at [616, 295] on div "16/09" at bounding box center [629, 295] width 26 height 10
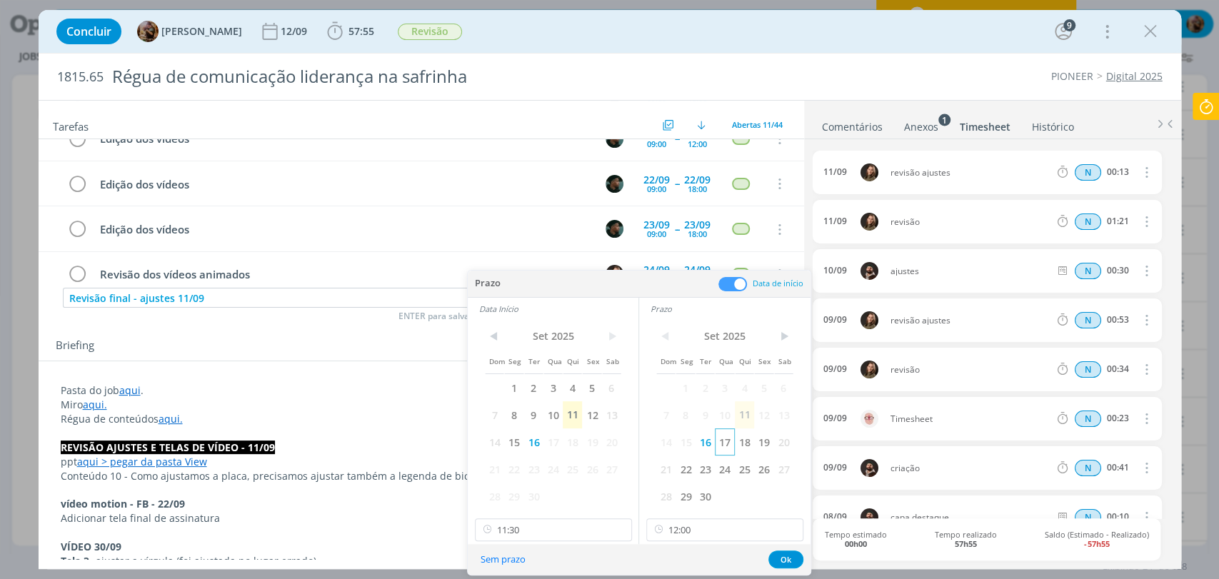
click at [729, 446] on span "17" at bounding box center [724, 441] width 19 height 27
click at [557, 447] on span "17" at bounding box center [552, 441] width 19 height 27
click at [699, 541] on input "12:00" at bounding box center [724, 529] width 157 height 23
click at [667, 424] on div "16:00" at bounding box center [726, 427] width 159 height 26
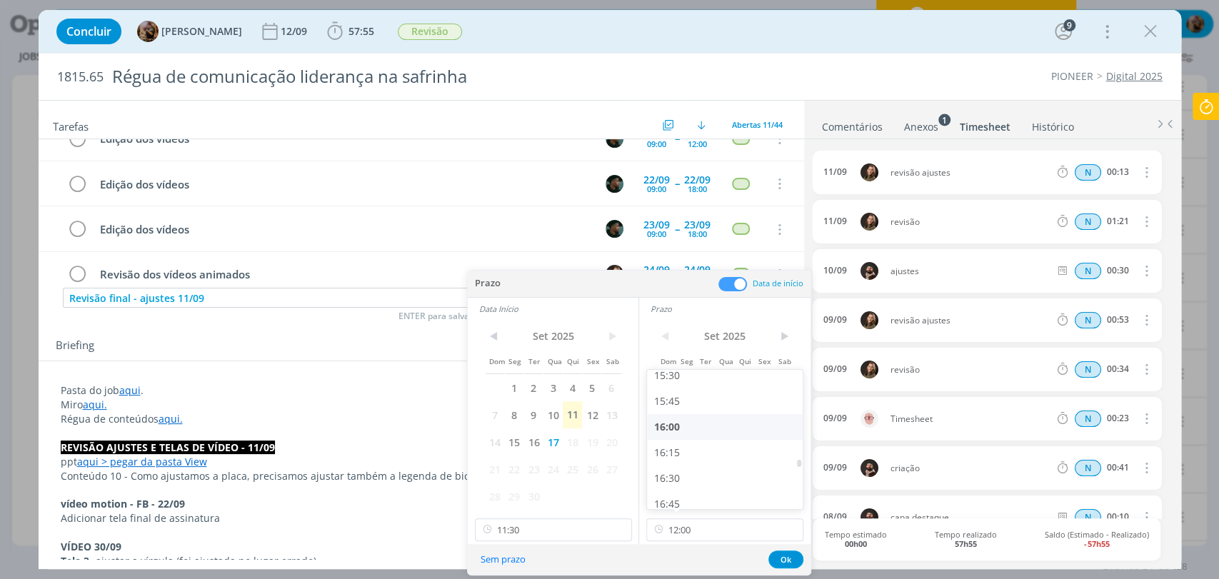
type input "16:00"
click at [550, 533] on input "11:30" at bounding box center [553, 529] width 157 height 23
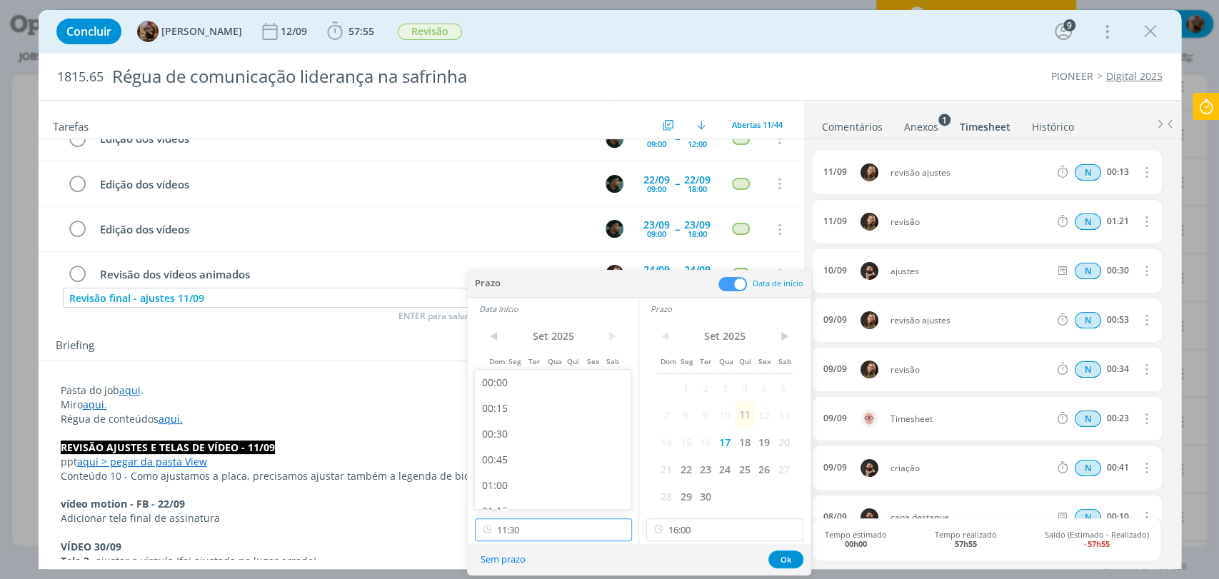
scroll to position [1470, 0]
click at [497, 453] on div "15:00" at bounding box center [554, 455] width 159 height 26
type input "15:00"
click at [777, 558] on button "Ok" at bounding box center [785, 560] width 35 height 18
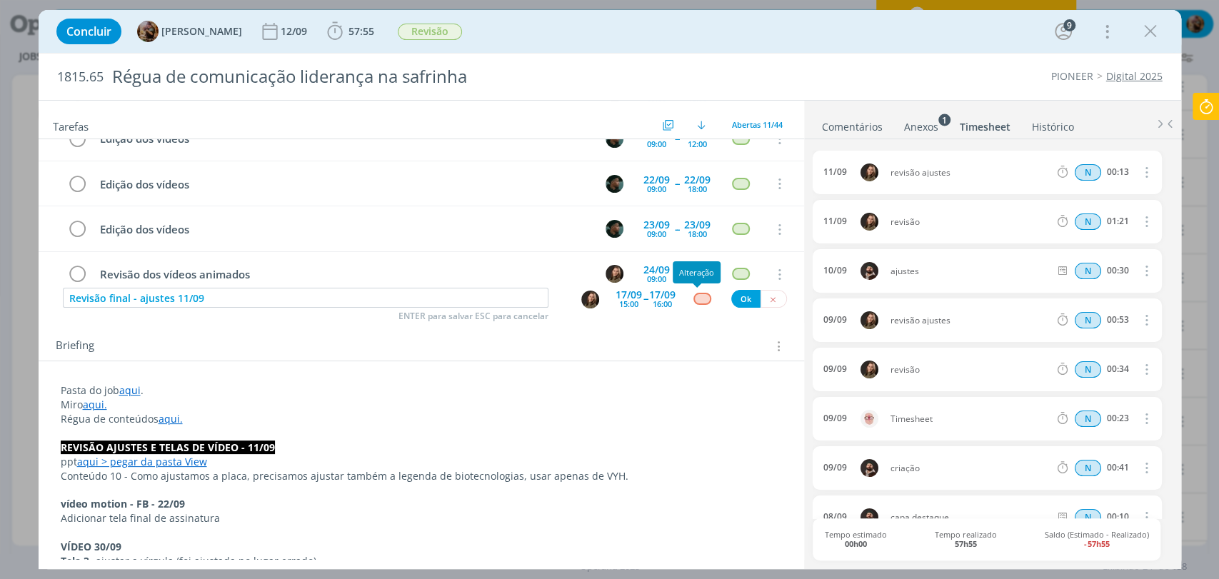
click at [694, 293] on div "dialog" at bounding box center [702, 299] width 18 height 12
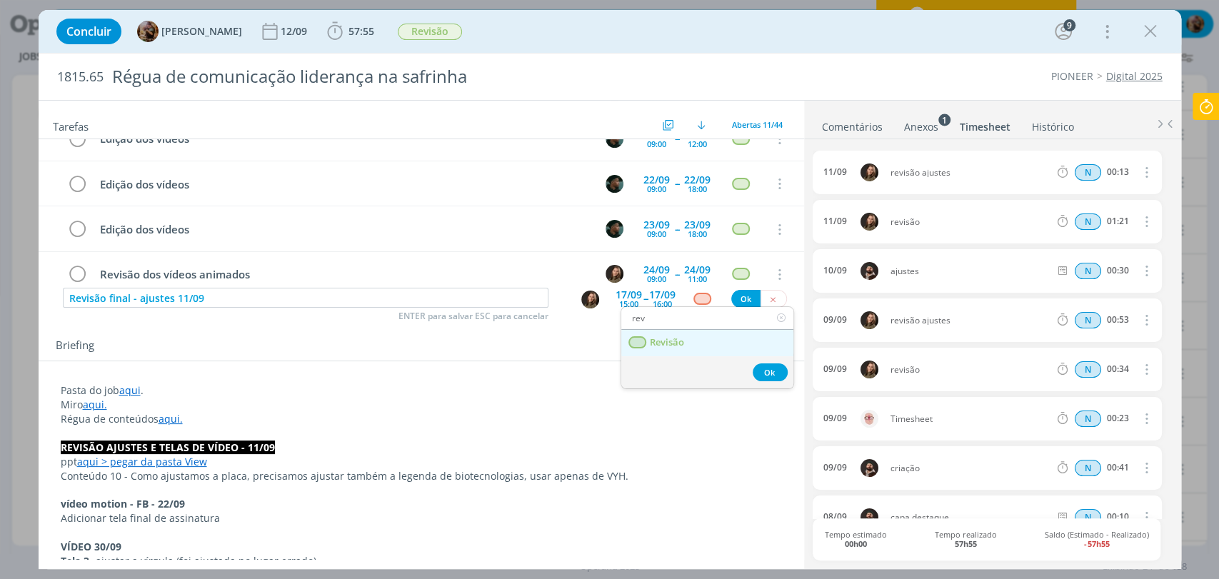
type input "rev"
click at [676, 343] on span "Revisão" at bounding box center [666, 342] width 34 height 11
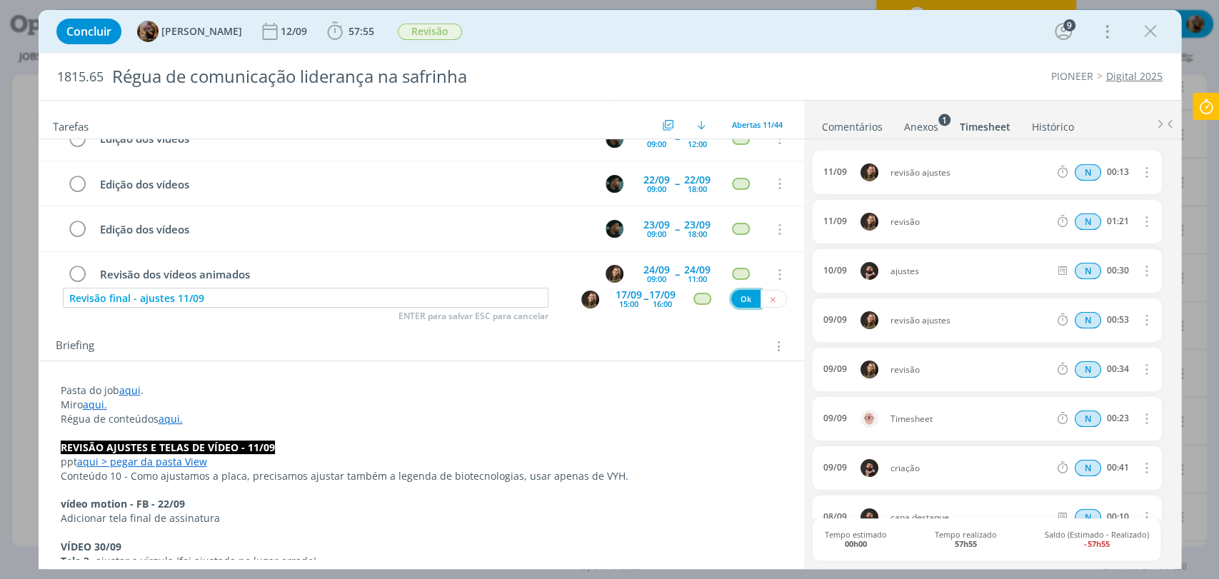
click at [737, 298] on button "Ok" at bounding box center [745, 299] width 29 height 18
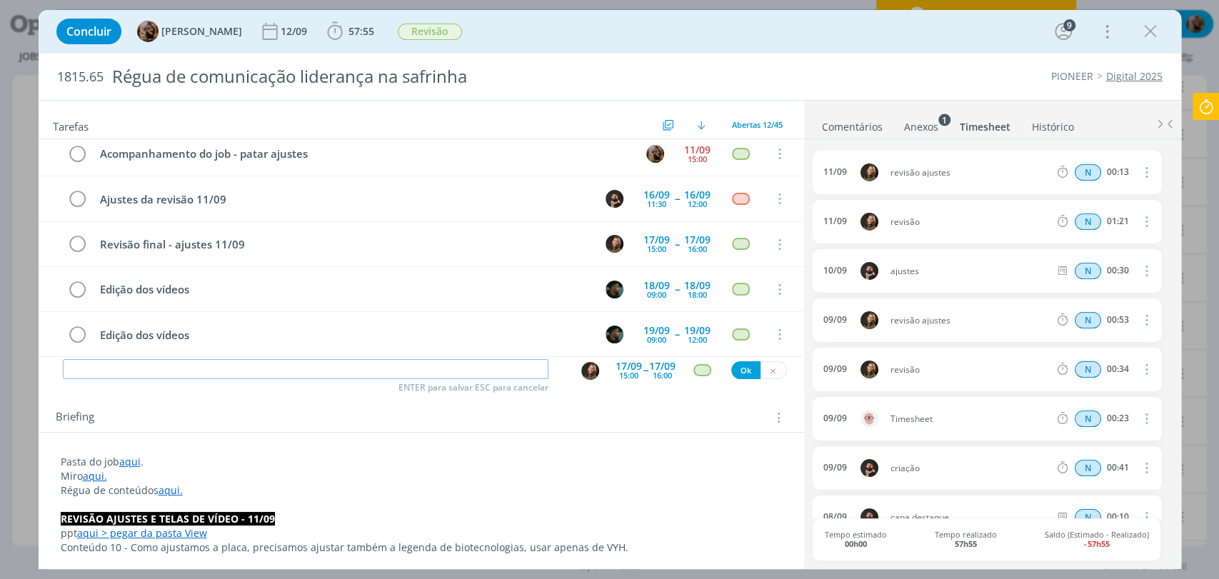
scroll to position [0, 0]
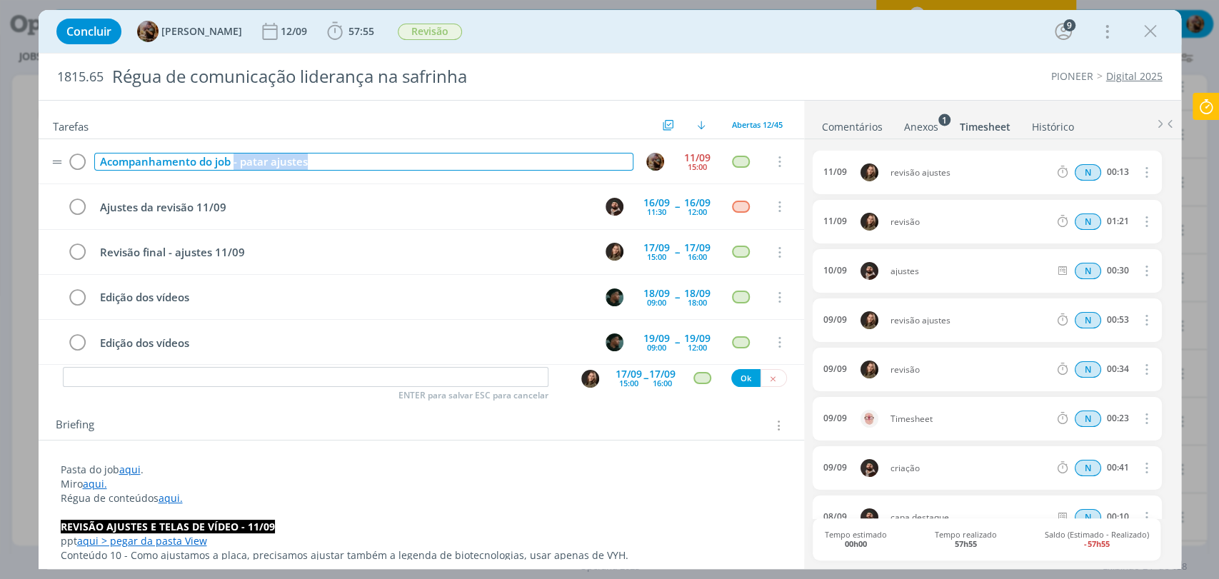
drag, startPoint x: 348, startPoint y: 157, endPoint x: 234, endPoint y: 161, distance: 114.3
click at [234, 161] on div "Acompanhamento do job - patar ajustes" at bounding box center [363, 162] width 539 height 18
click at [458, 30] on span "Revisão" at bounding box center [430, 32] width 64 height 16
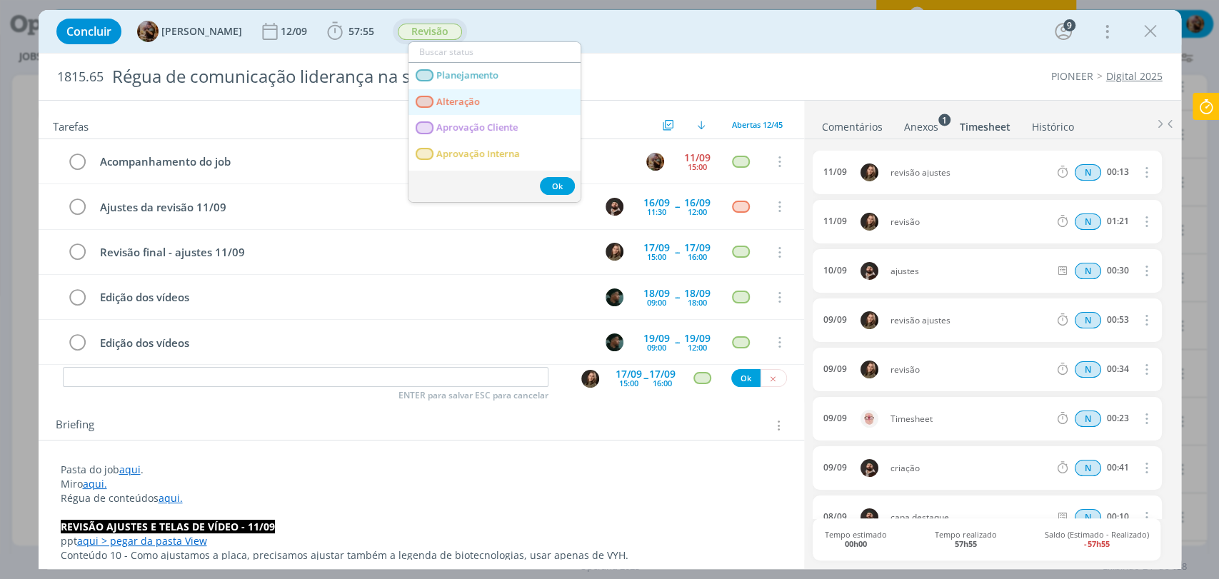
click at [454, 101] on span "Alteração" at bounding box center [458, 101] width 44 height 11
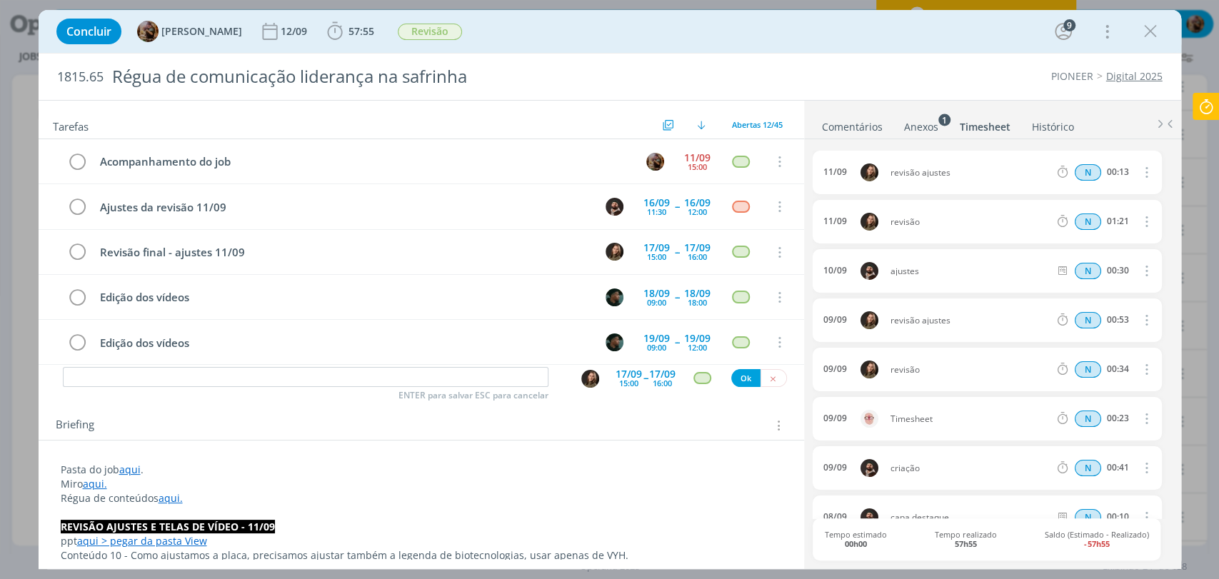
click at [873, 126] on link "Comentários" at bounding box center [852, 124] width 62 height 21
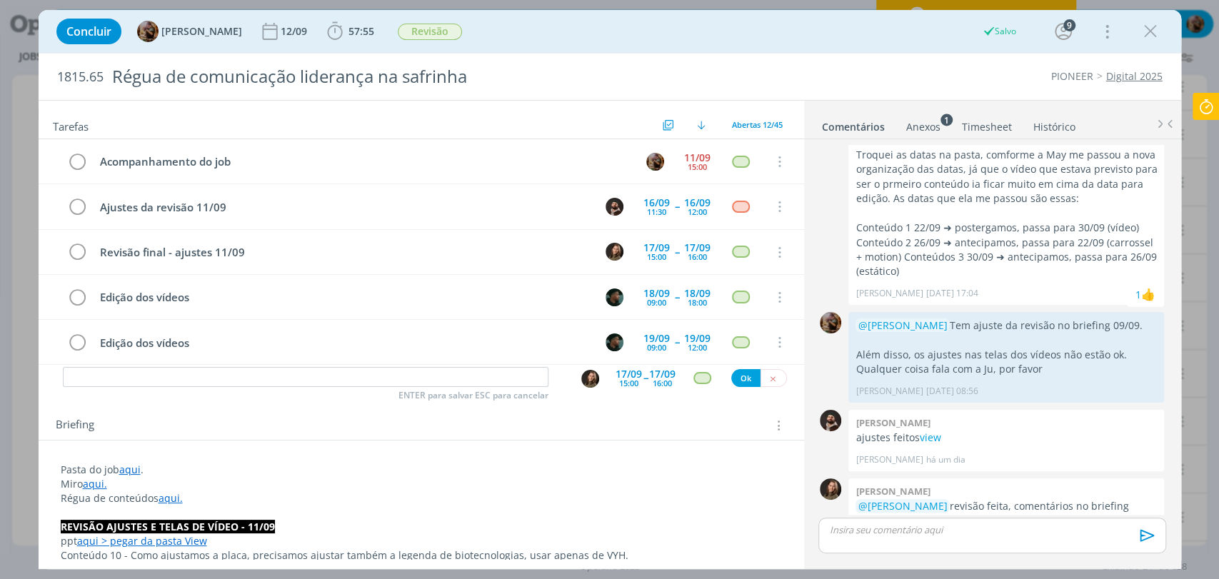
click at [947, 533] on p "dialog" at bounding box center [992, 529] width 324 height 13
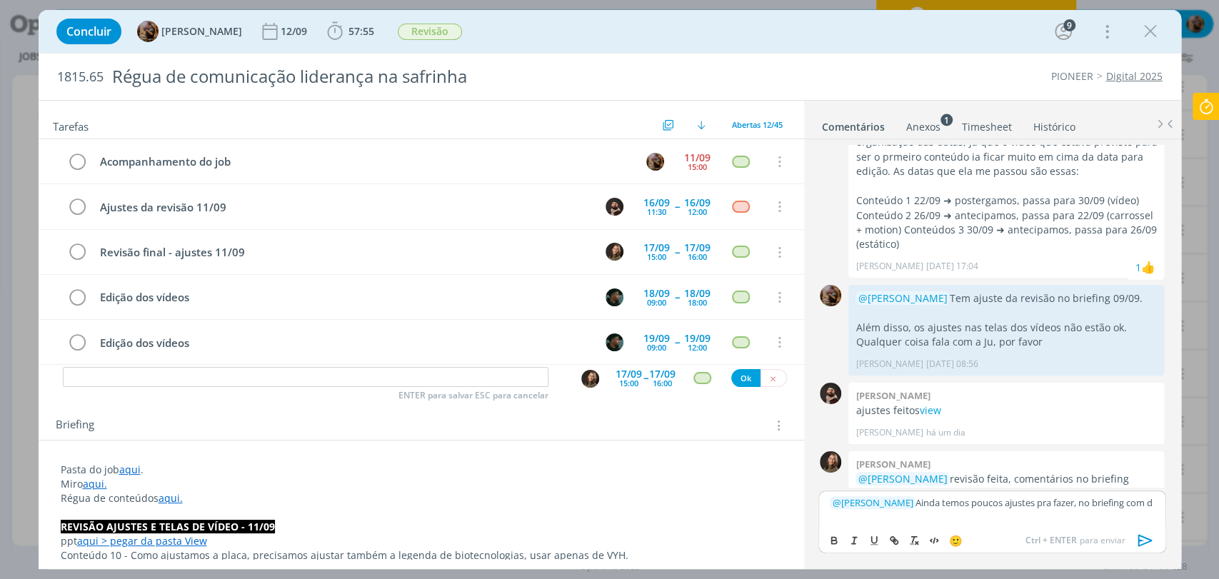
scroll to position [2584, 0]
click at [1137, 538] on icon "dialog" at bounding box center [1145, 540] width 21 height 21
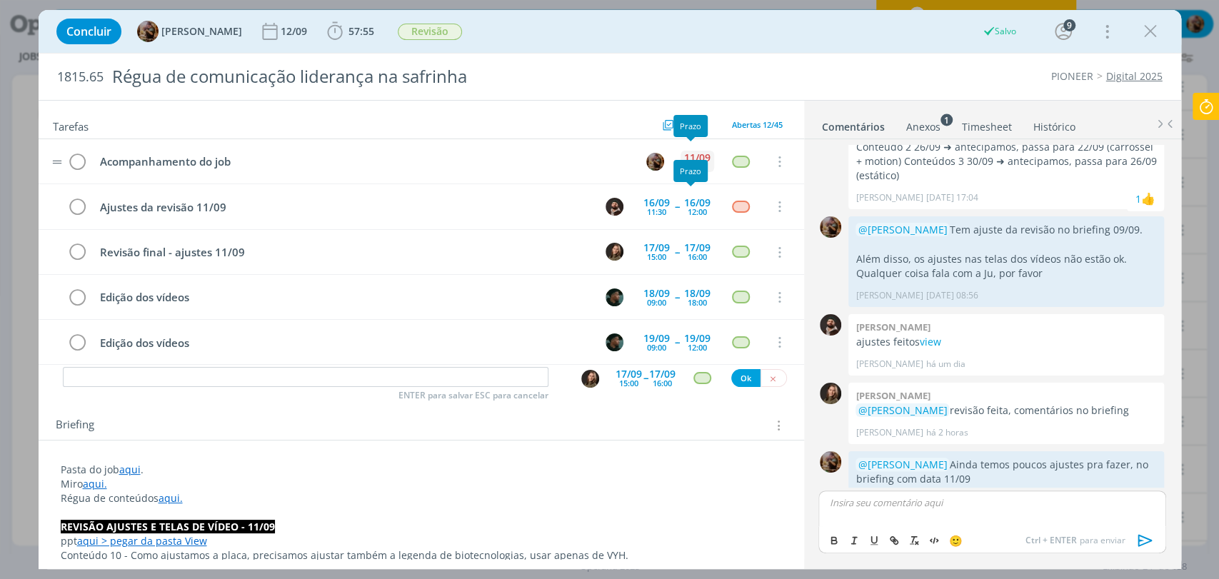
click at [698, 155] on div "11/09" at bounding box center [697, 158] width 26 height 10
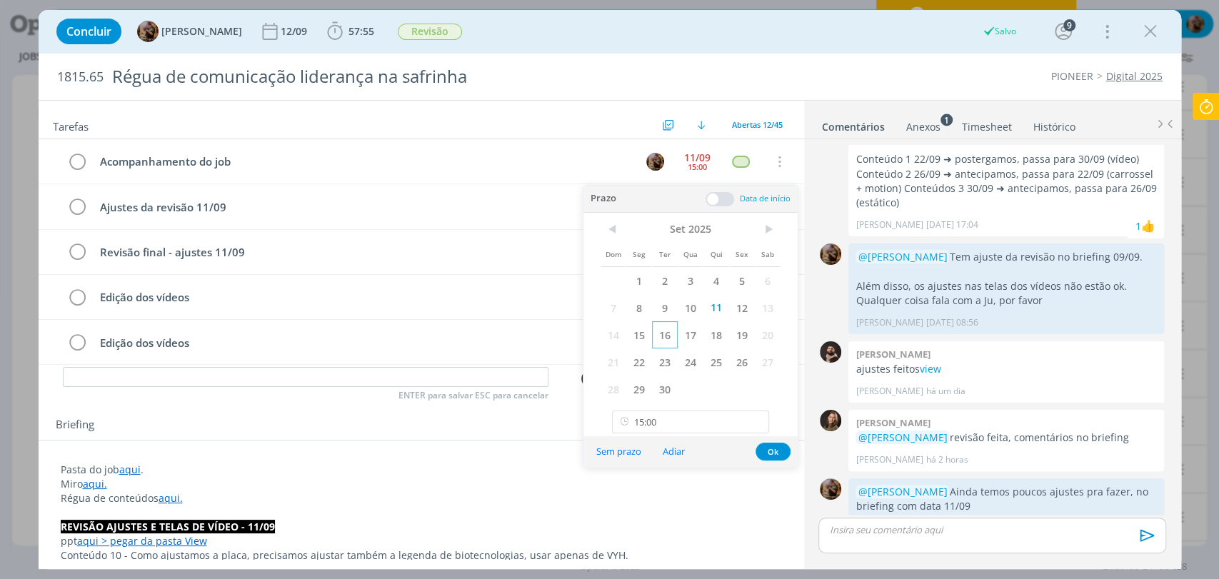
click at [669, 335] on span "16" at bounding box center [665, 334] width 26 height 27
click at [765, 450] on button "Ok" at bounding box center [772, 452] width 35 height 18
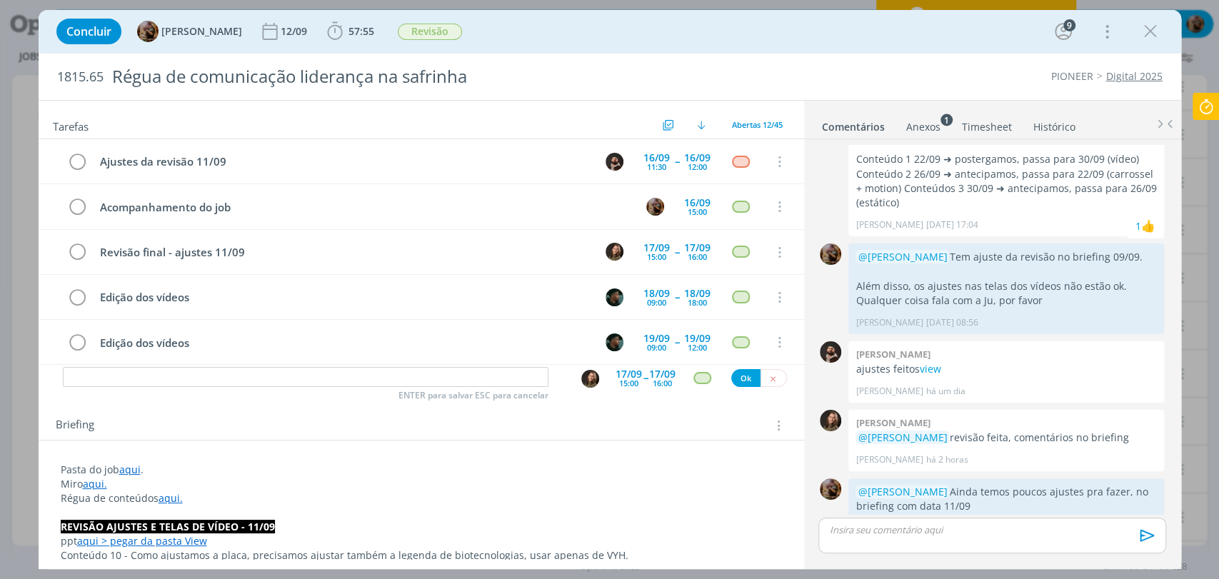
click at [446, 18] on div "Concluir Amanda Rodrigues 12/09 57:55 Iniciar Apontar Data * 11/09/2025 Horas *…" at bounding box center [609, 31] width 1121 height 34
click at [441, 31] on span "Revisão" at bounding box center [430, 32] width 64 height 16
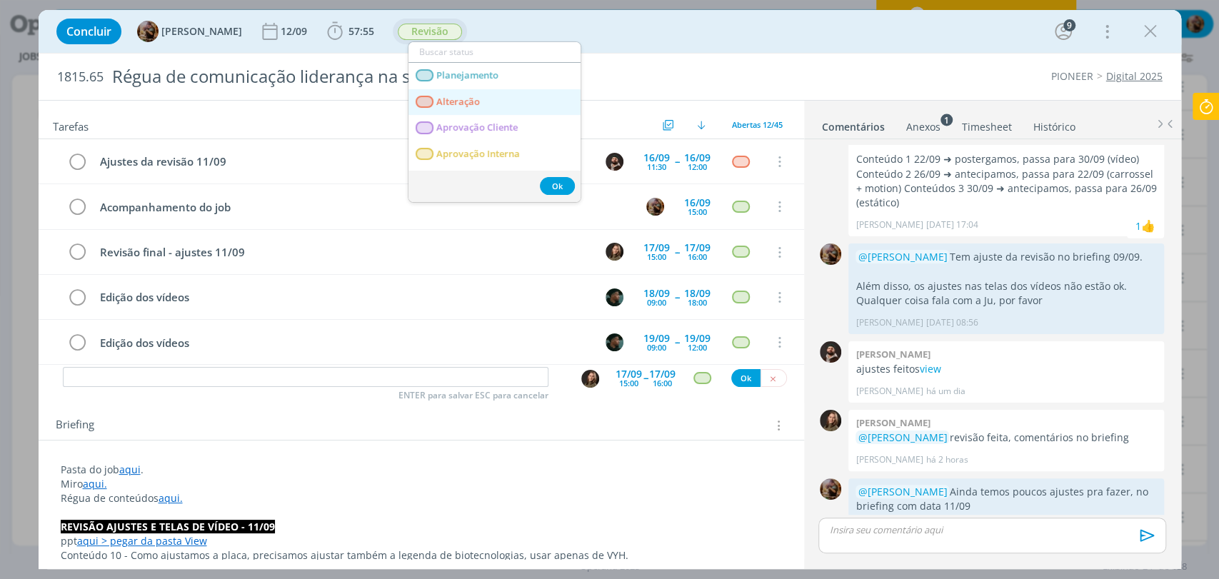
click at [456, 104] on span "Alteração" at bounding box center [458, 101] width 44 height 11
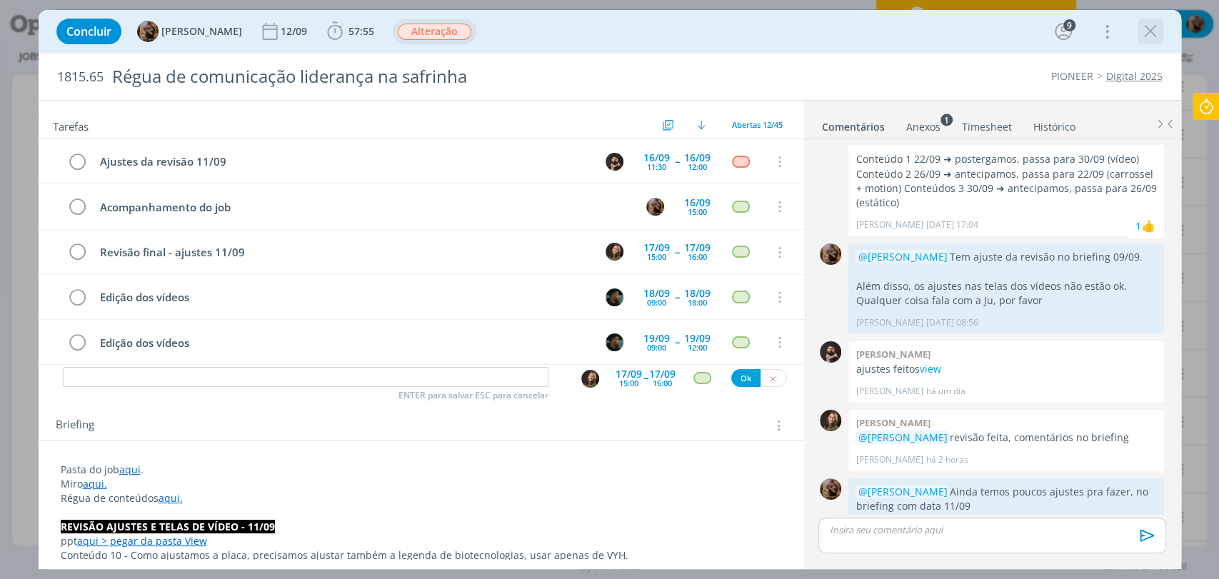
click at [1144, 33] on icon "dialog" at bounding box center [1150, 31] width 21 height 21
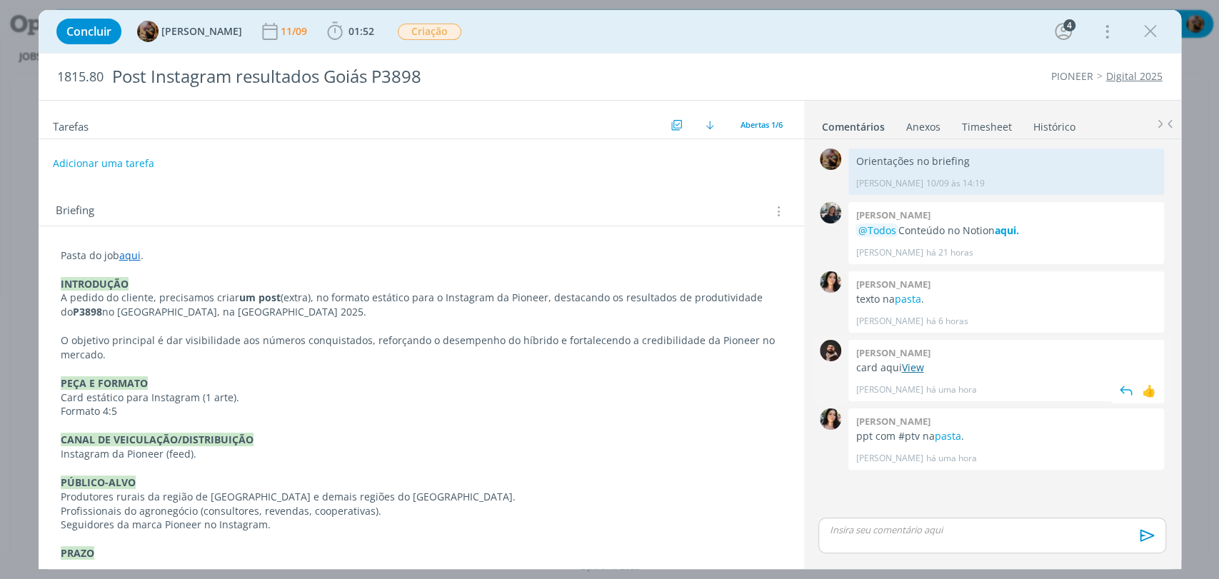
click at [910, 368] on link "View" at bounding box center [912, 368] width 22 height 14
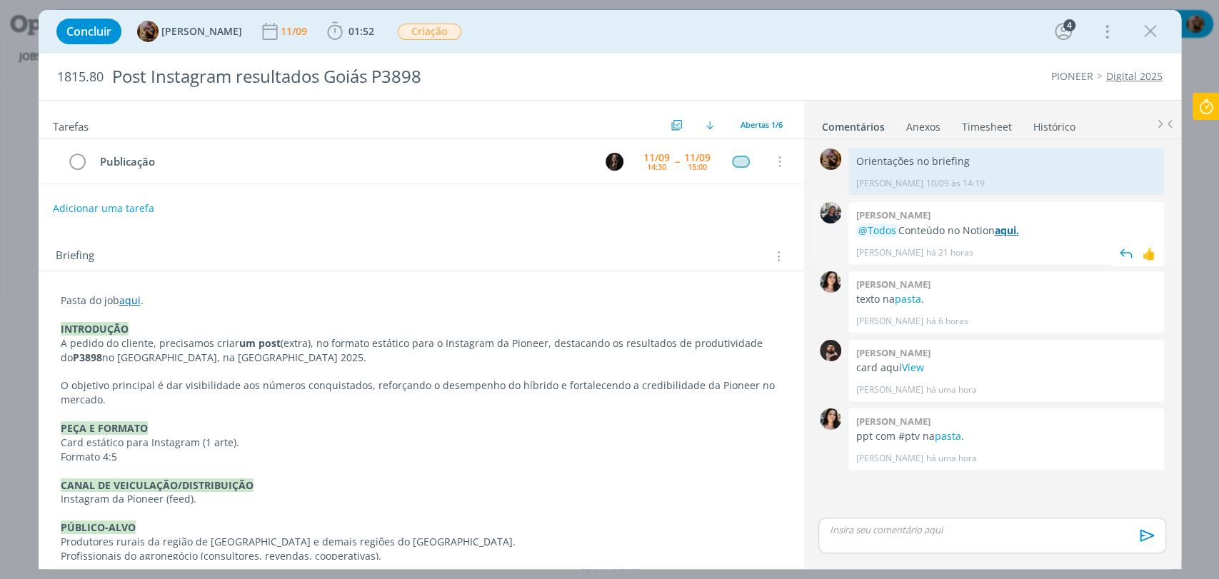
click at [1011, 236] on strong "aqui." at bounding box center [1006, 230] width 24 height 14
click at [910, 299] on link "pasta" at bounding box center [907, 299] width 26 height 14
click at [958, 540] on div "dialog" at bounding box center [991, 536] width 347 height 36
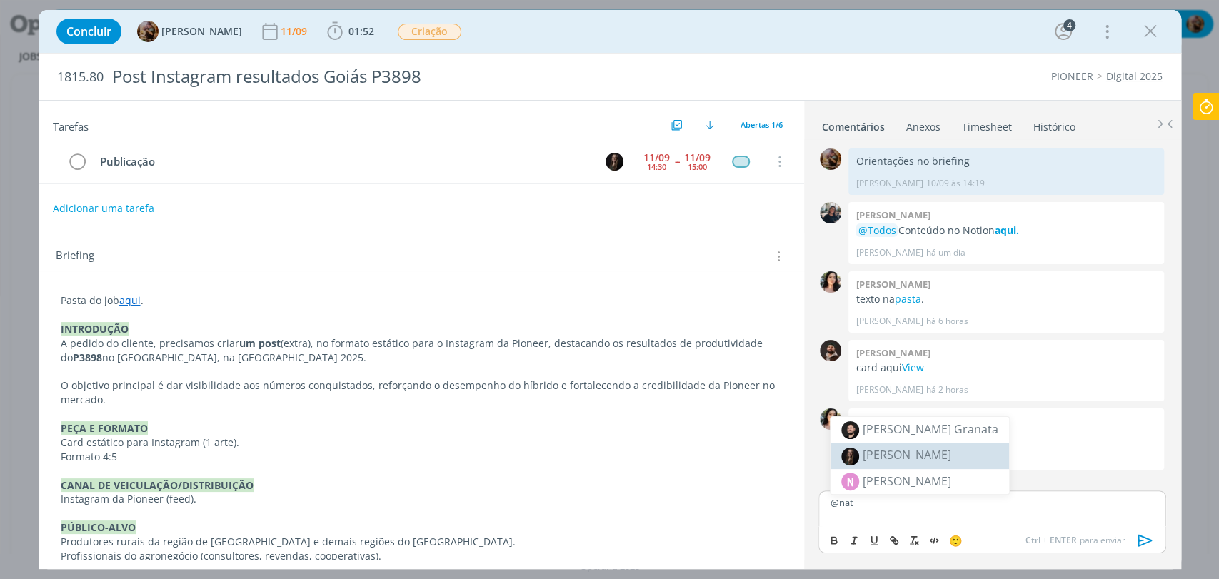
click at [864, 447] on span "[PERSON_NAME]" at bounding box center [907, 455] width 89 height 16
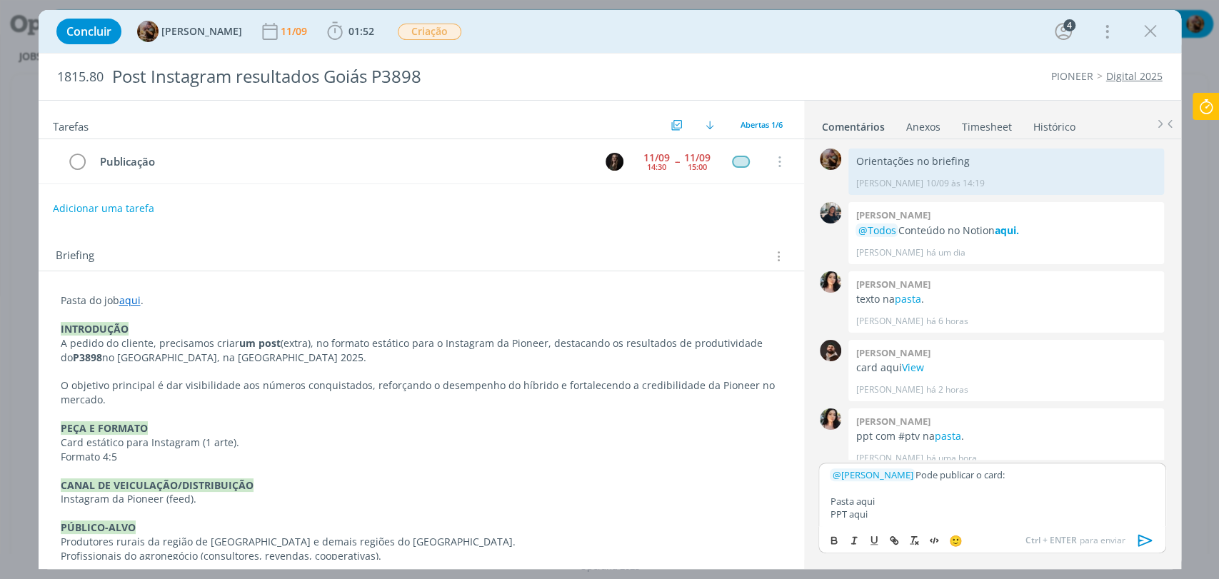
scroll to position [13, 0]
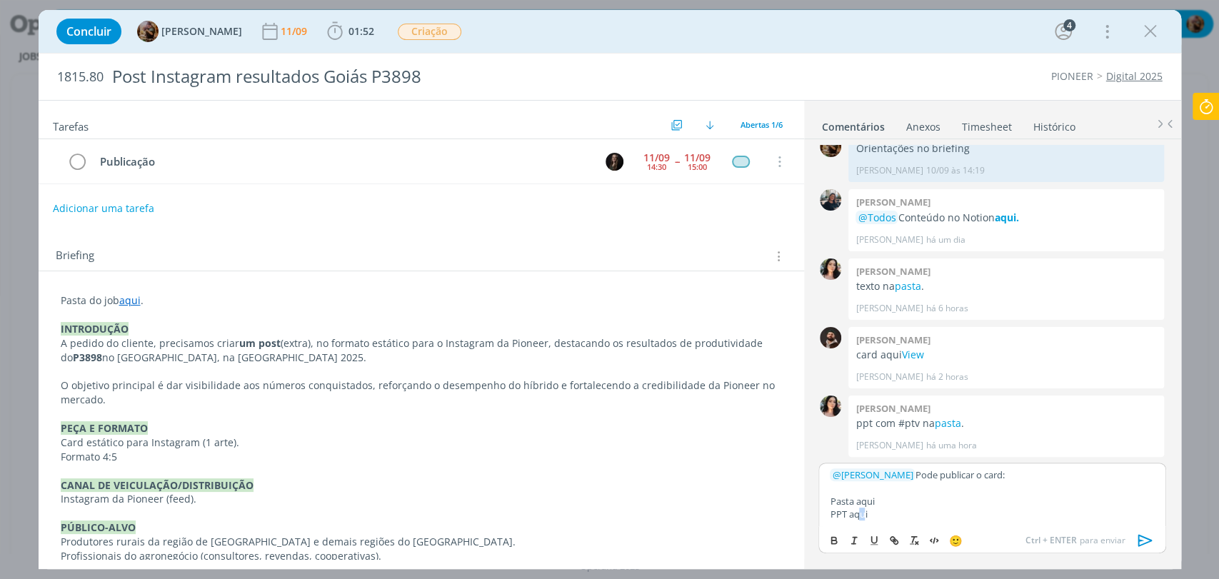
click at [862, 513] on p "PPT aqui" at bounding box center [992, 514] width 324 height 13
click at [856, 513] on p "PPT aqui" at bounding box center [992, 514] width 324 height 13
click at [893, 539] on line "dialog" at bounding box center [894, 540] width 3 height 3
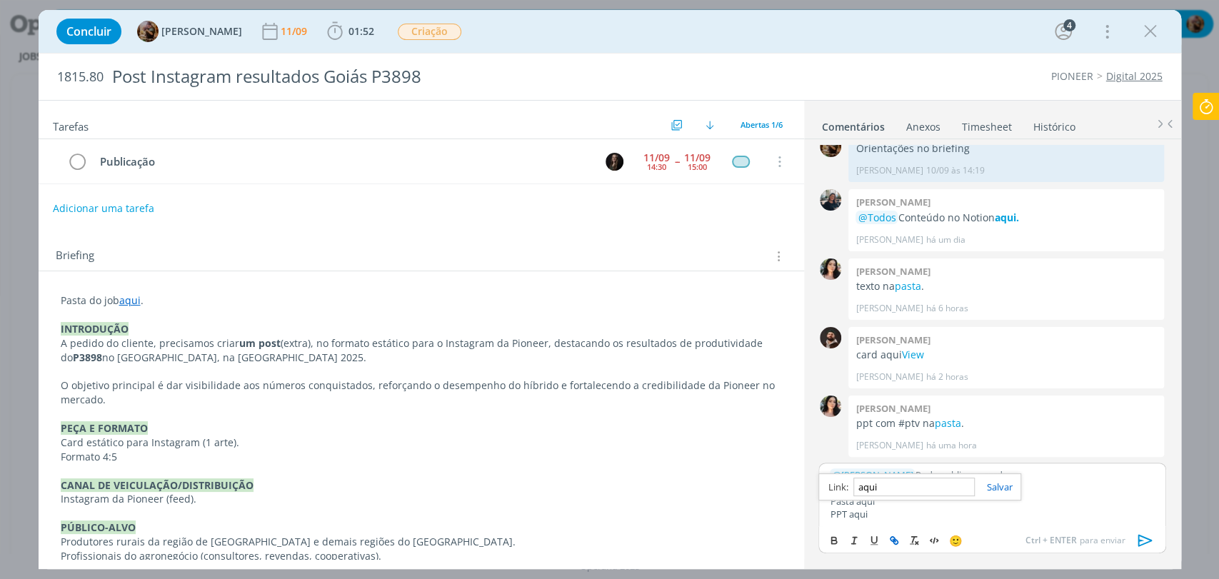
paste input "[URL][DOMAIN_NAME]"
click at [908, 503] on p "Pasta aqui" at bounding box center [992, 501] width 324 height 13
click at [864, 504] on p "Pasta aqui" at bounding box center [992, 501] width 324 height 13
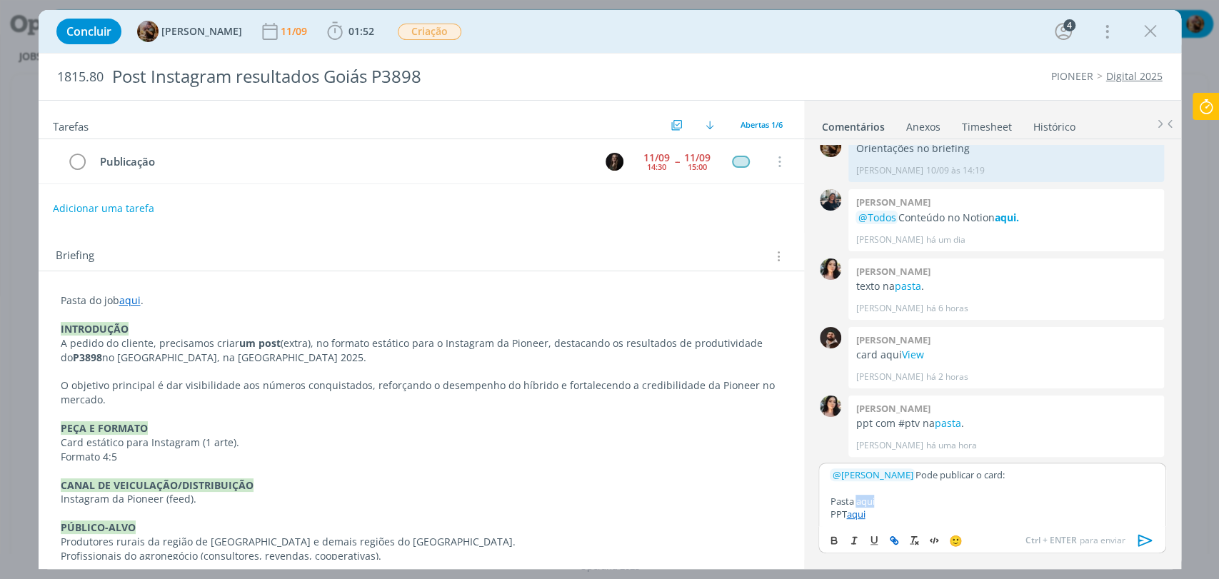
click at [897, 544] on icon "dialog" at bounding box center [893, 540] width 11 height 11
paste input "[URL][DOMAIN_NAME]"
type input "[URL][DOMAIN_NAME]"
click at [948, 496] on p "Pasta aqui" at bounding box center [992, 501] width 324 height 13
click at [1147, 536] on icon "dialog" at bounding box center [1145, 540] width 21 height 21
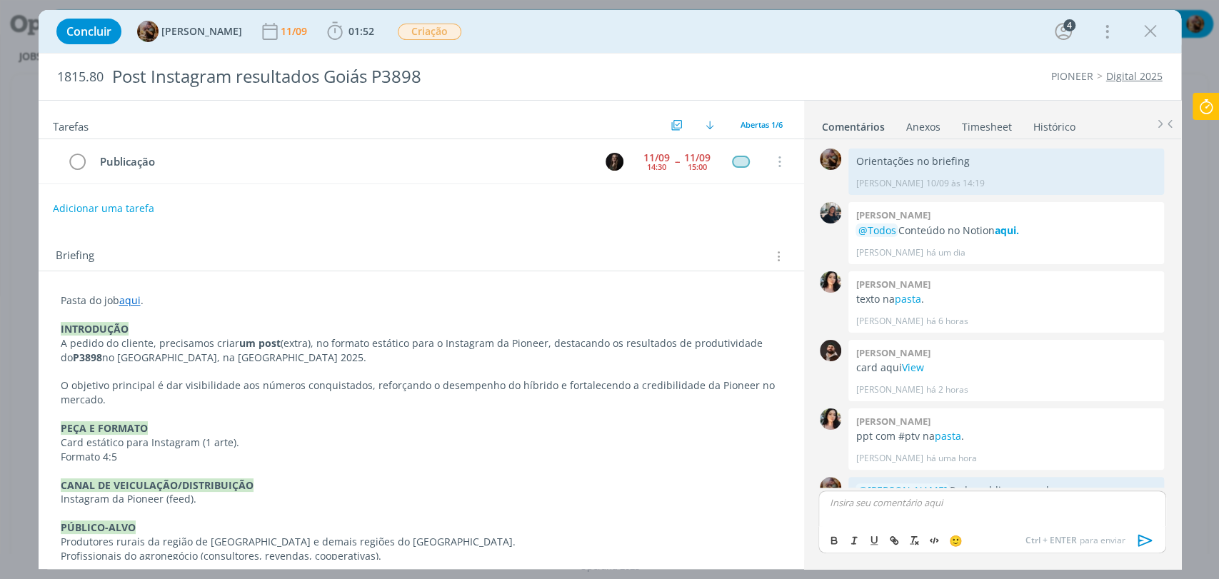
scroll to position [83, 0]
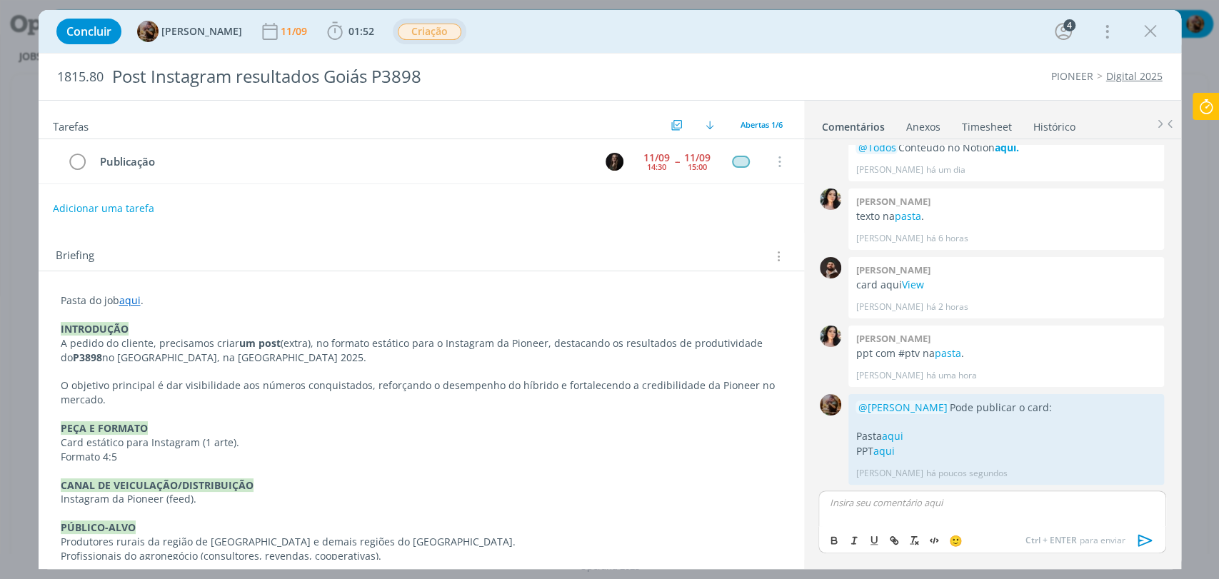
click at [461, 24] on span "Criação" at bounding box center [430, 32] width 64 height 16
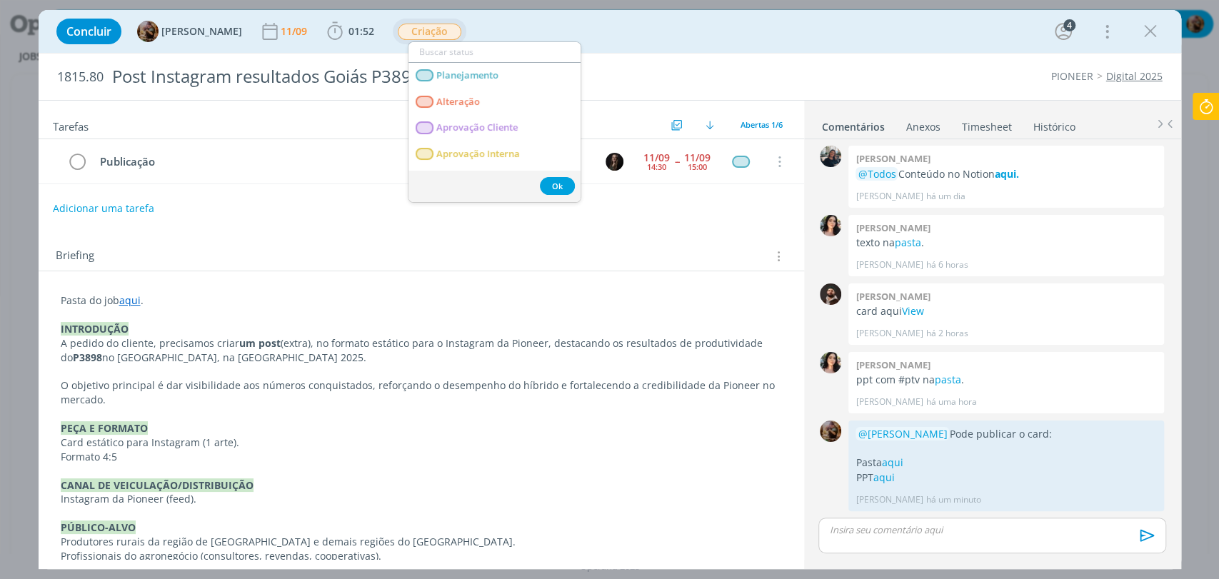
scroll to position [56, 0]
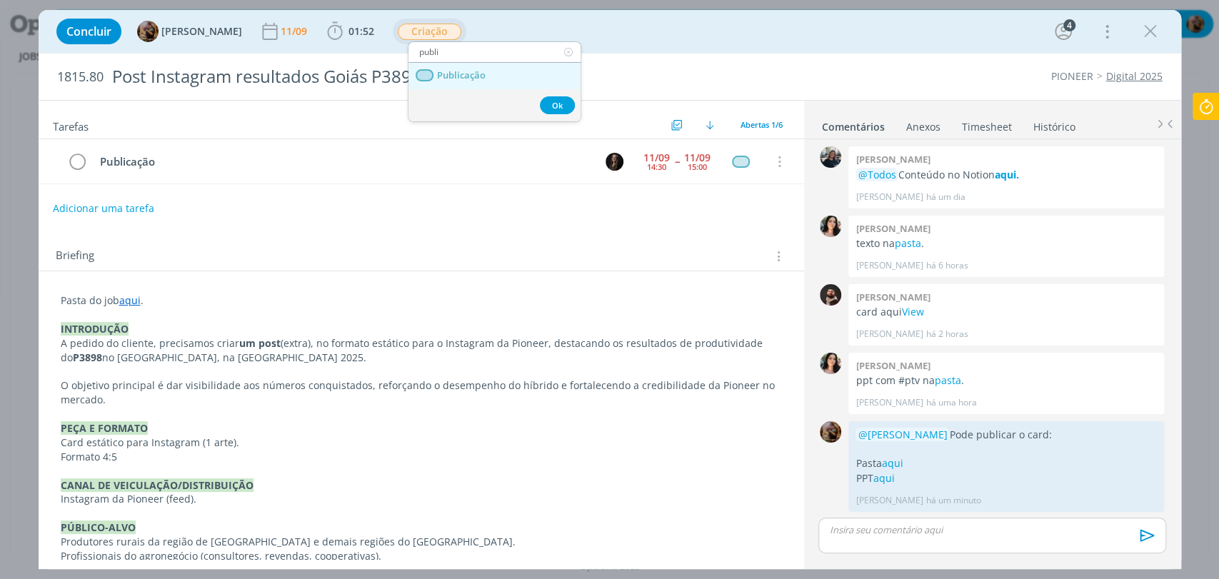
type input "publi"
click at [463, 81] on link "Publicação" at bounding box center [494, 76] width 172 height 26
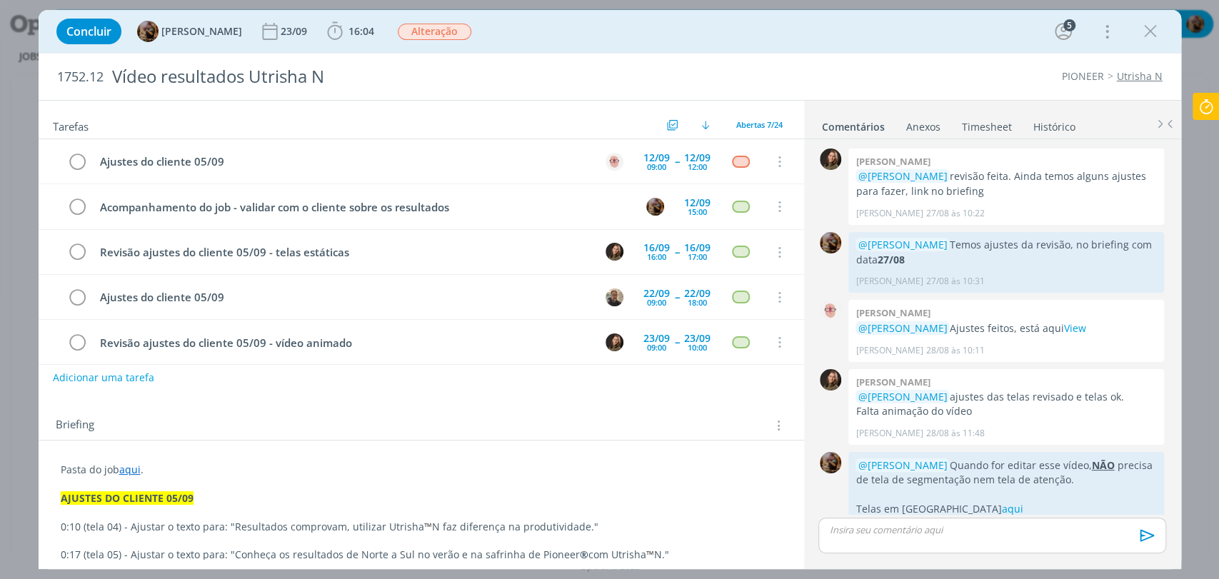
scroll to position [1302, 0]
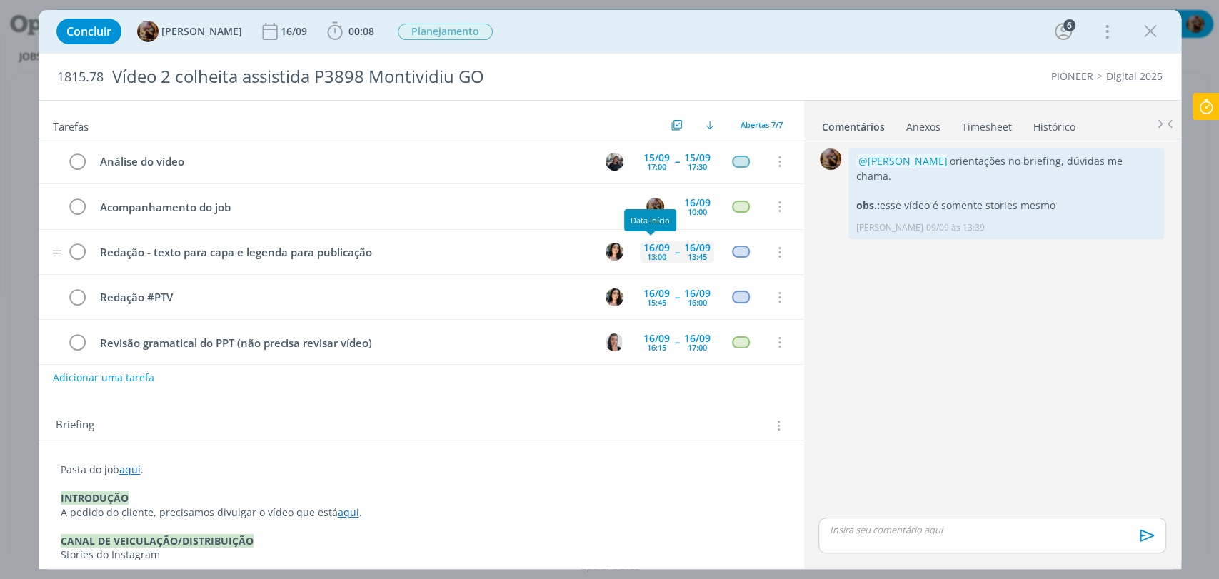
click at [657, 253] on div "13:00" at bounding box center [656, 257] width 19 height 8
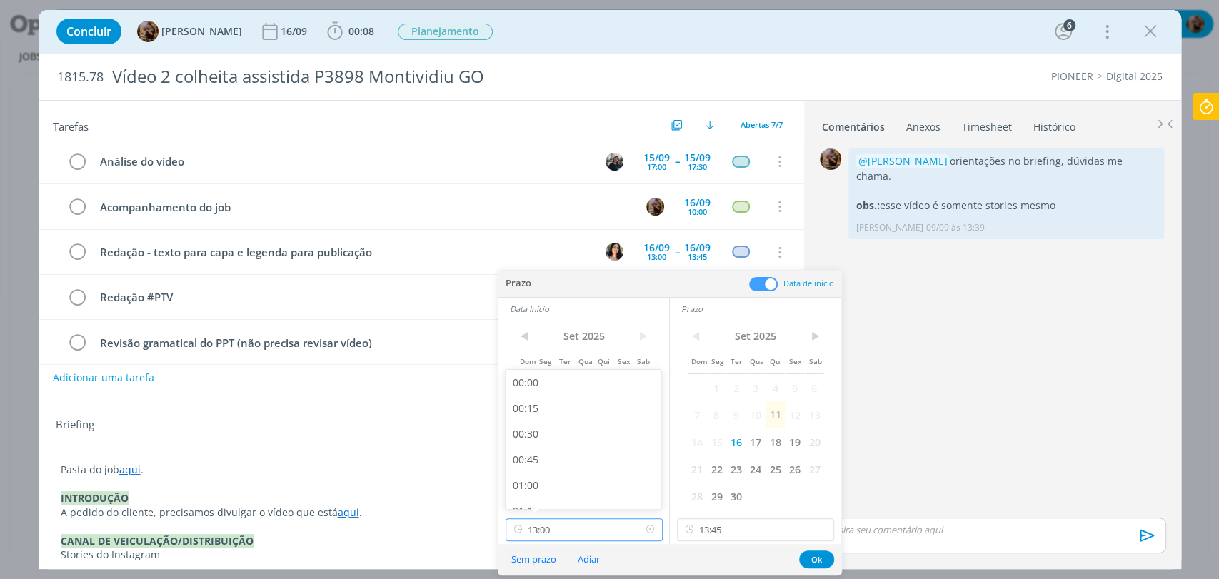
click at [620, 526] on input "13:00" at bounding box center [584, 529] width 157 height 23
click at [571, 466] on div "13:30" at bounding box center [585, 464] width 159 height 26
type input "13:30"
drag, startPoint x: 709, startPoint y: 520, endPoint x: 708, endPoint y: 509, distance: 10.7
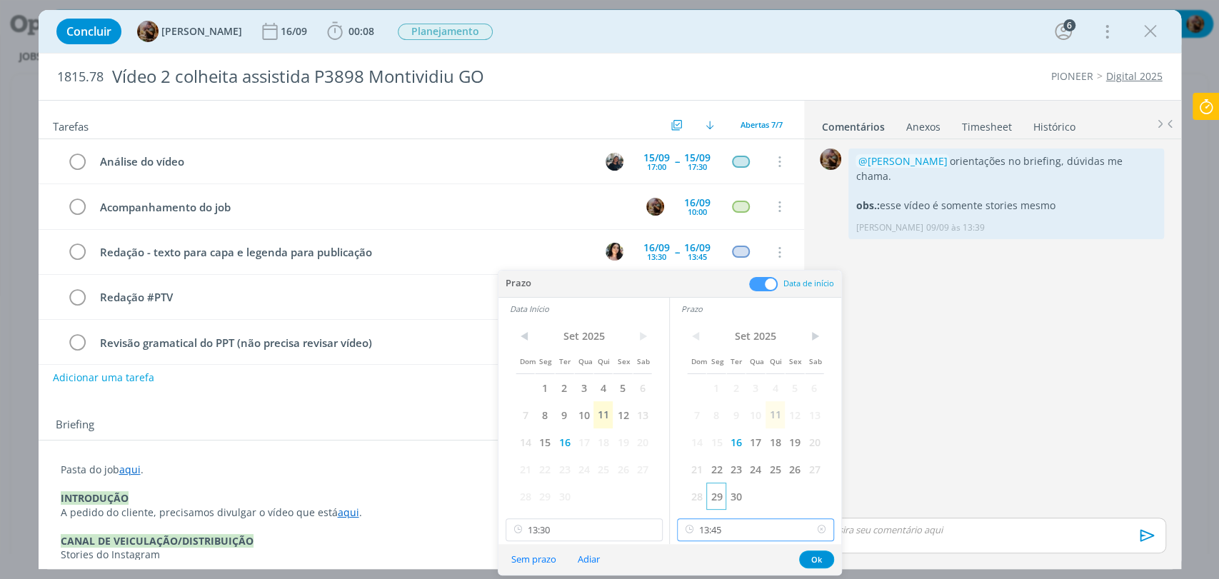
click at [710, 521] on input "13:45" at bounding box center [755, 529] width 157 height 23
click at [718, 478] on div "14:30" at bounding box center [757, 489] width 159 height 26
click at [719, 528] on input "14:30" at bounding box center [755, 529] width 157 height 23
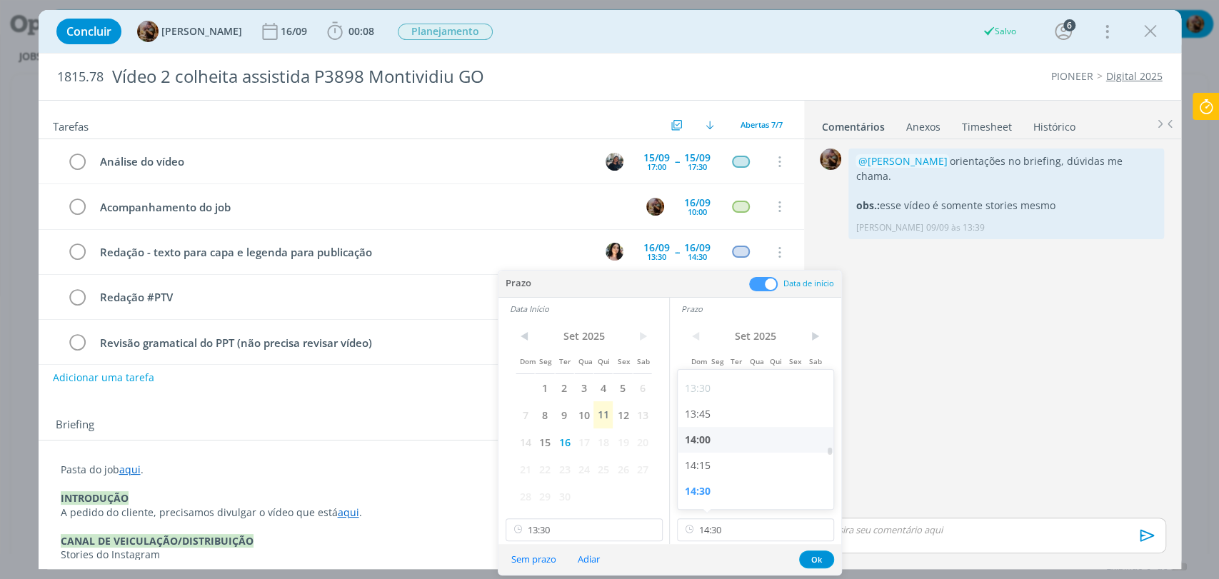
click at [711, 443] on div "14:00" at bounding box center [757, 440] width 159 height 26
type input "14:00"
click at [810, 556] on button "Ok" at bounding box center [816, 560] width 35 height 18
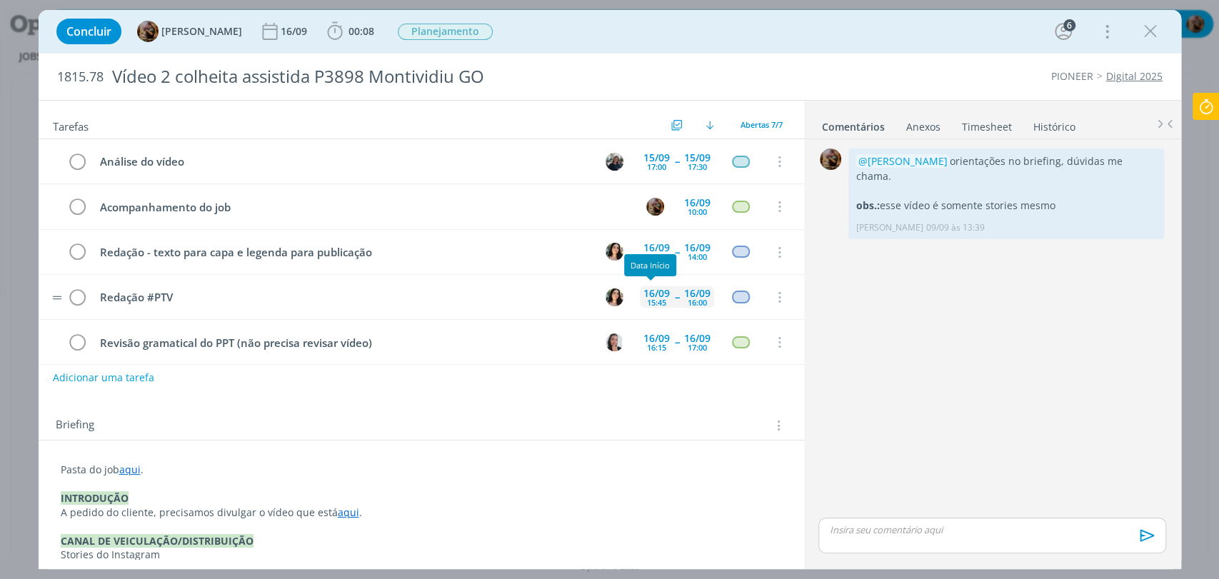
click at [640, 298] on div "[DATE] 15:45" at bounding box center [657, 296] width 34 height 21
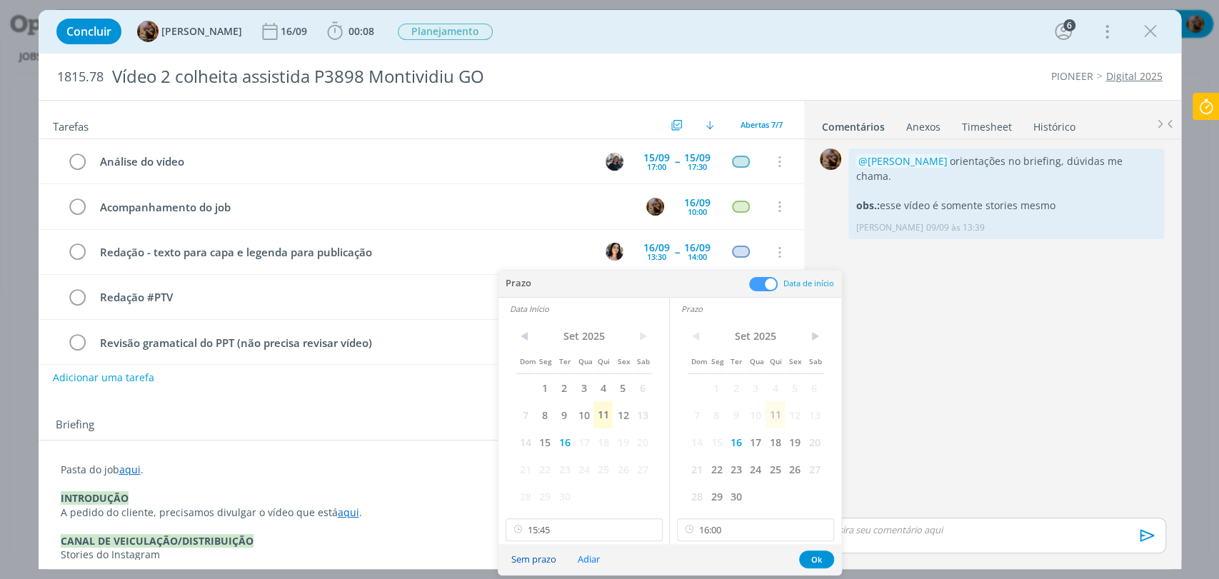
click at [543, 558] on button "Sem prazo" at bounding box center [534, 559] width 64 height 19
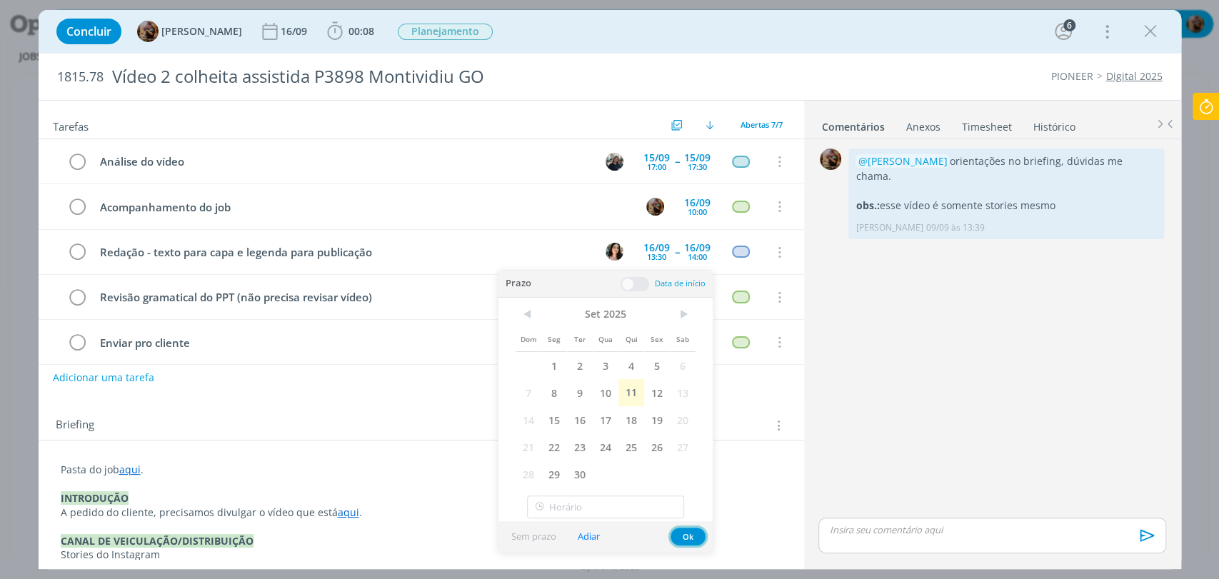
click at [690, 531] on button "Ok" at bounding box center [687, 537] width 35 height 18
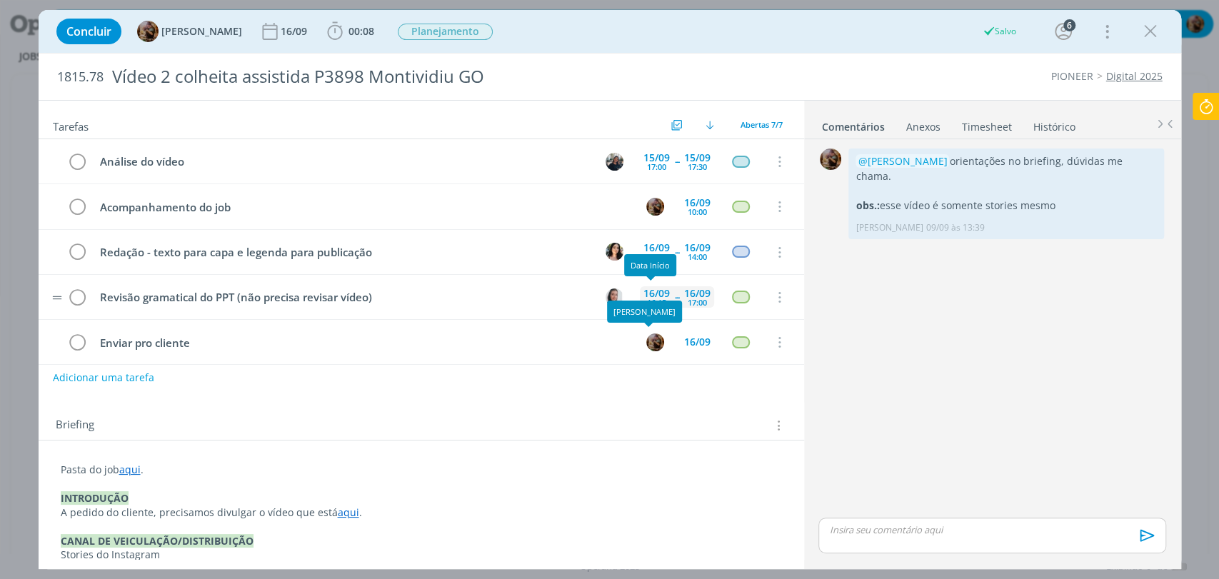
click at [648, 298] on div "16:15" at bounding box center [656, 302] width 19 height 8
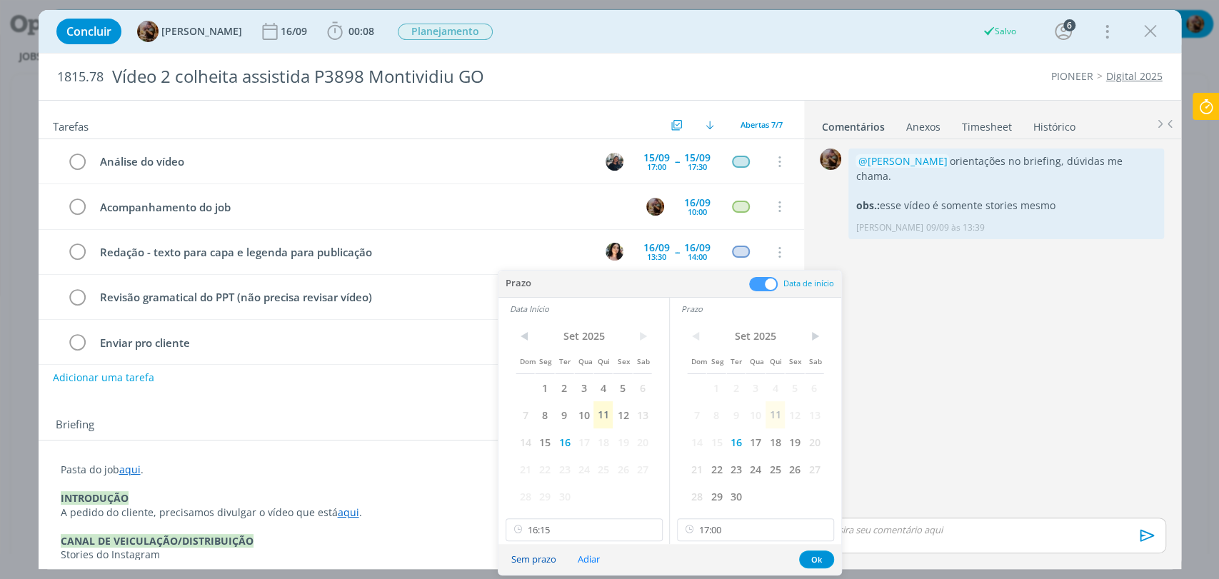
click at [531, 553] on button "Sem prazo" at bounding box center [534, 559] width 64 height 19
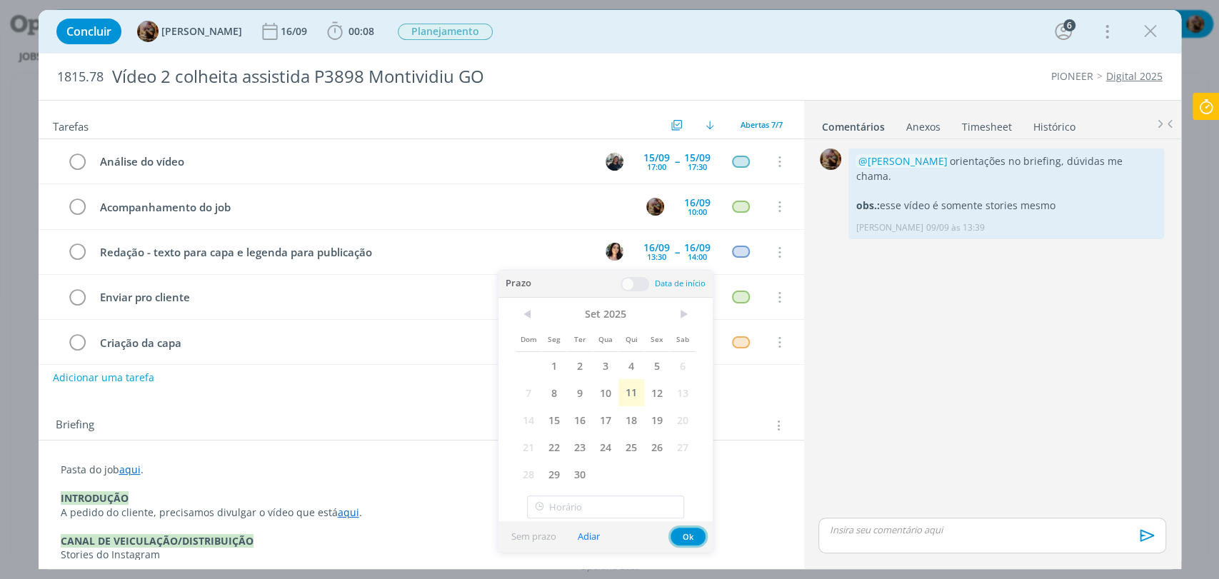
click at [680, 538] on button "Ok" at bounding box center [687, 537] width 35 height 18
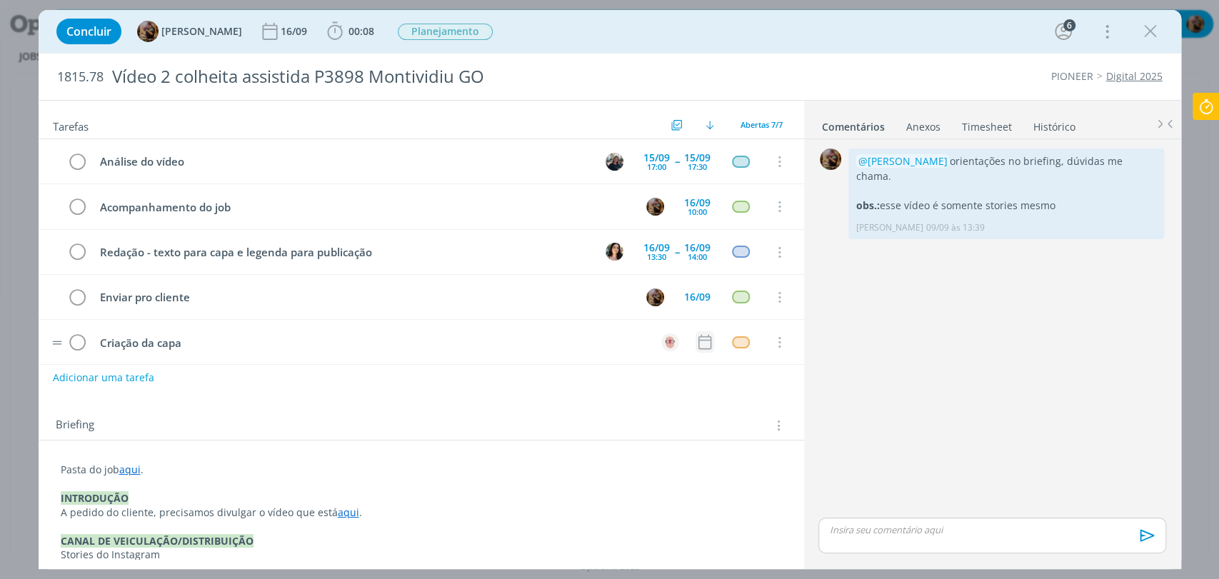
click at [695, 333] on icon "dialog" at bounding box center [704, 342] width 19 height 19
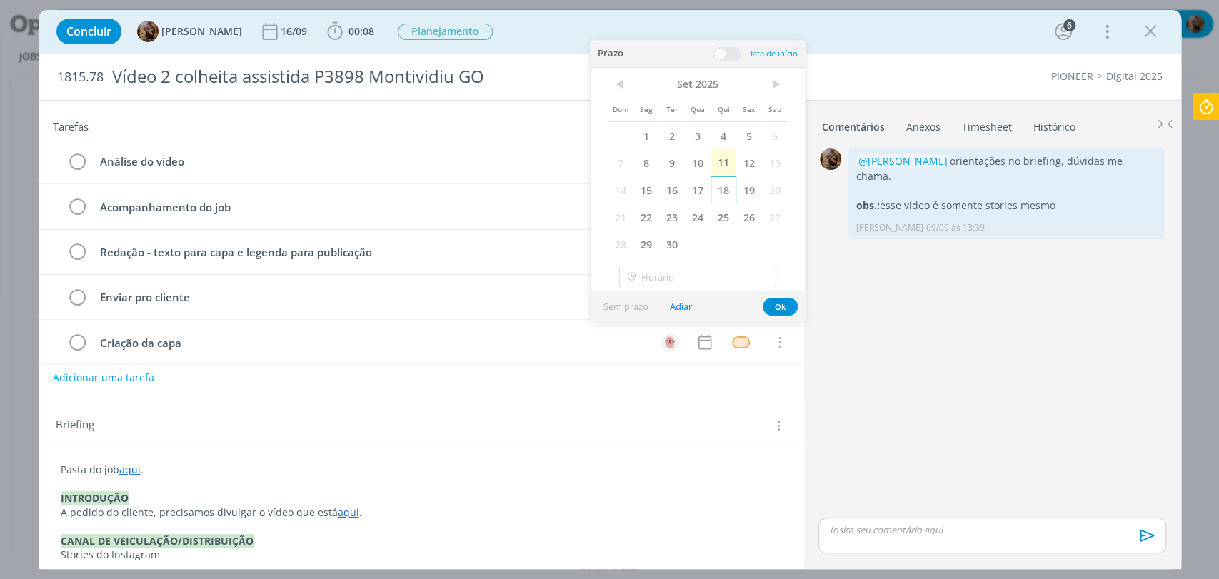
click at [729, 198] on span "18" at bounding box center [723, 189] width 26 height 27
click at [730, 53] on span at bounding box center [727, 54] width 29 height 14
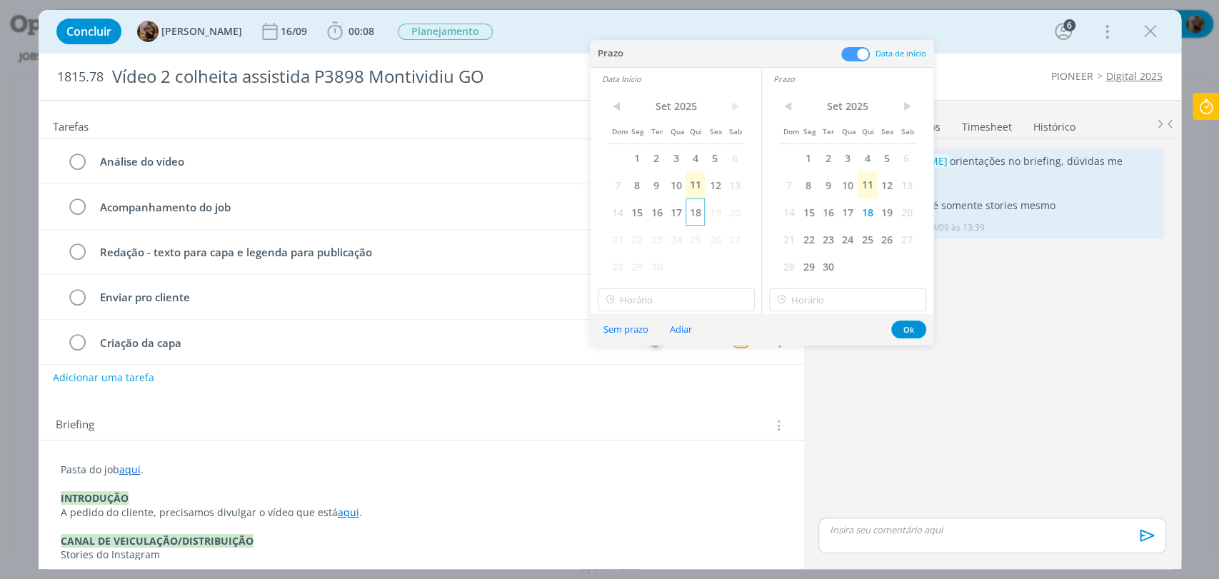
click at [693, 214] on span "18" at bounding box center [694, 212] width 19 height 27
click at [667, 306] on input "17:00" at bounding box center [676, 299] width 157 height 23
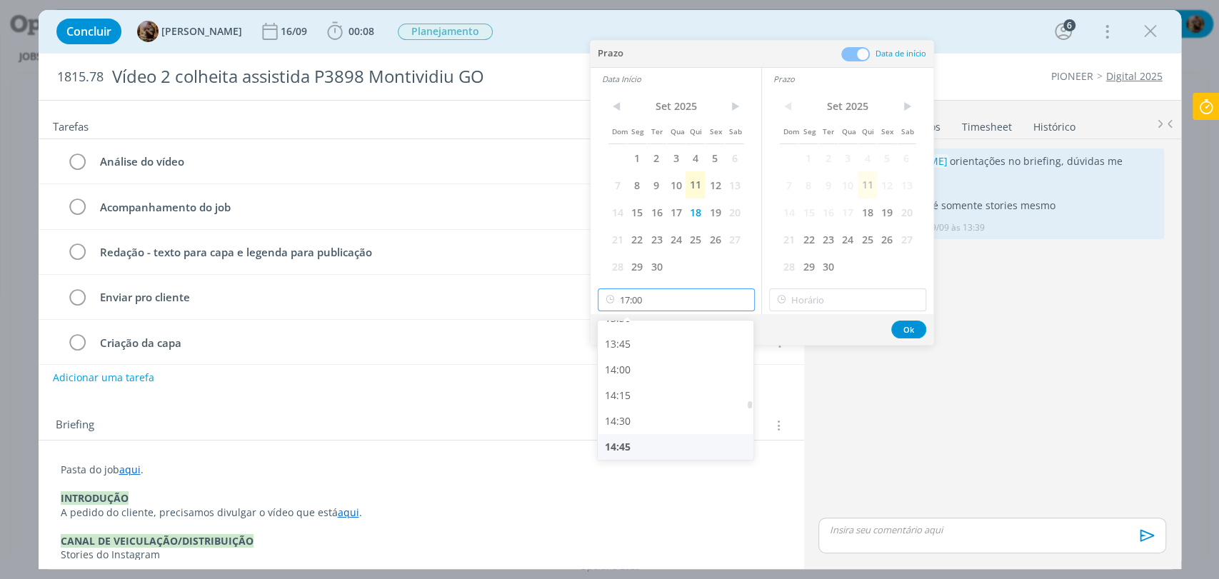
scroll to position [1401, 0]
click at [633, 369] on div "14:00" at bounding box center [677, 372] width 159 height 26
type input "14:00"
type input "17:00"
click at [801, 303] on input "17:00" at bounding box center [847, 299] width 157 height 23
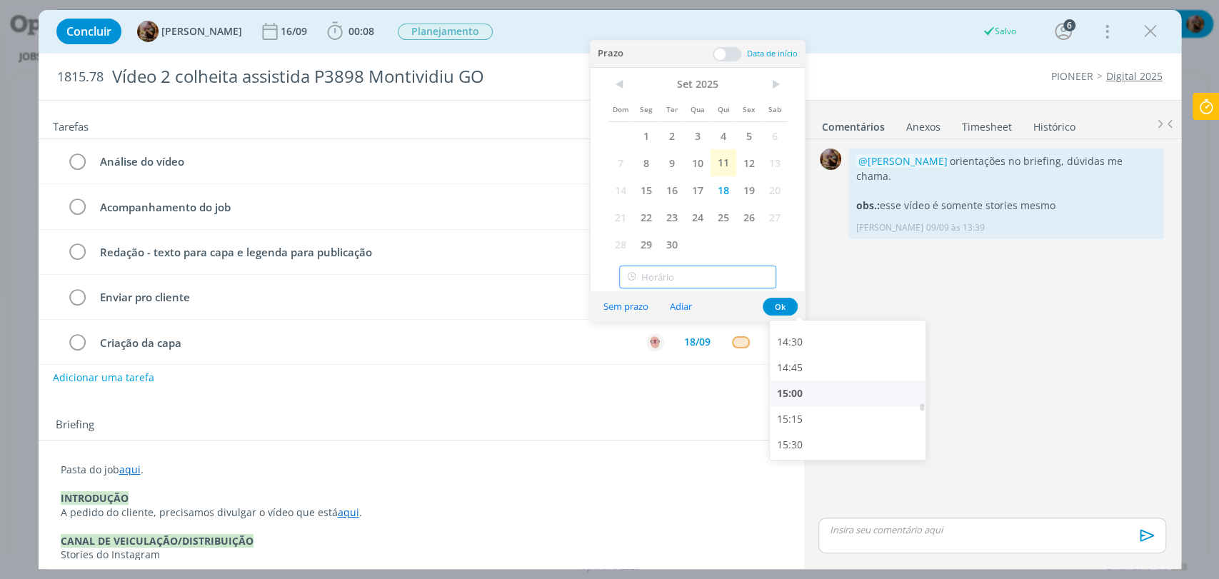
scroll to position [1480, 0]
click at [795, 394] on div "15:00" at bounding box center [849, 396] width 159 height 26
type input "15:00"
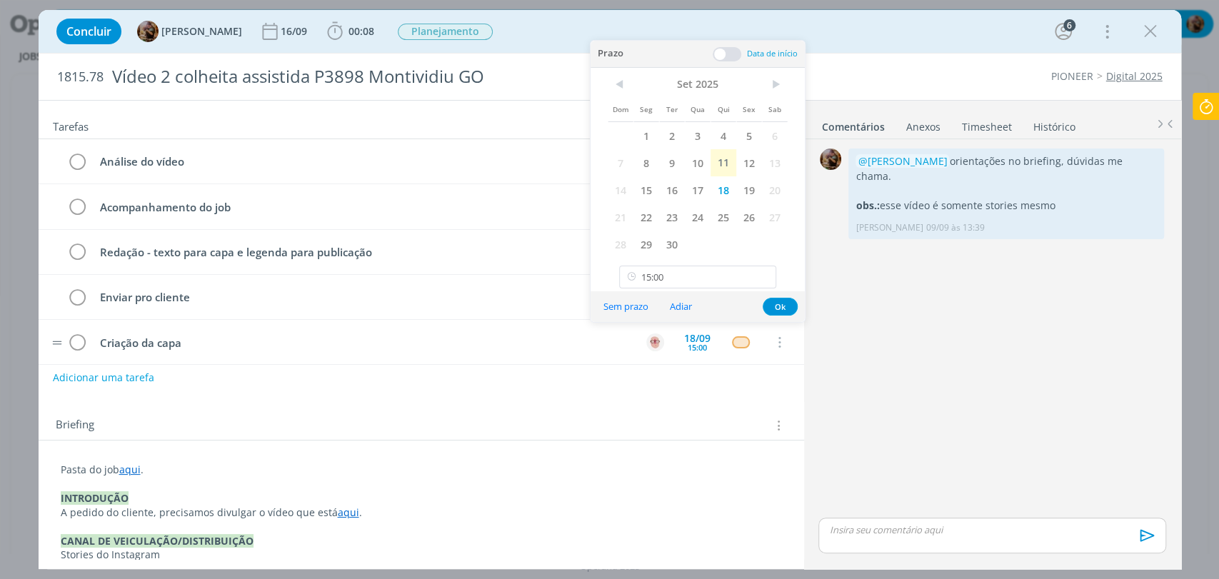
type input "14:00"
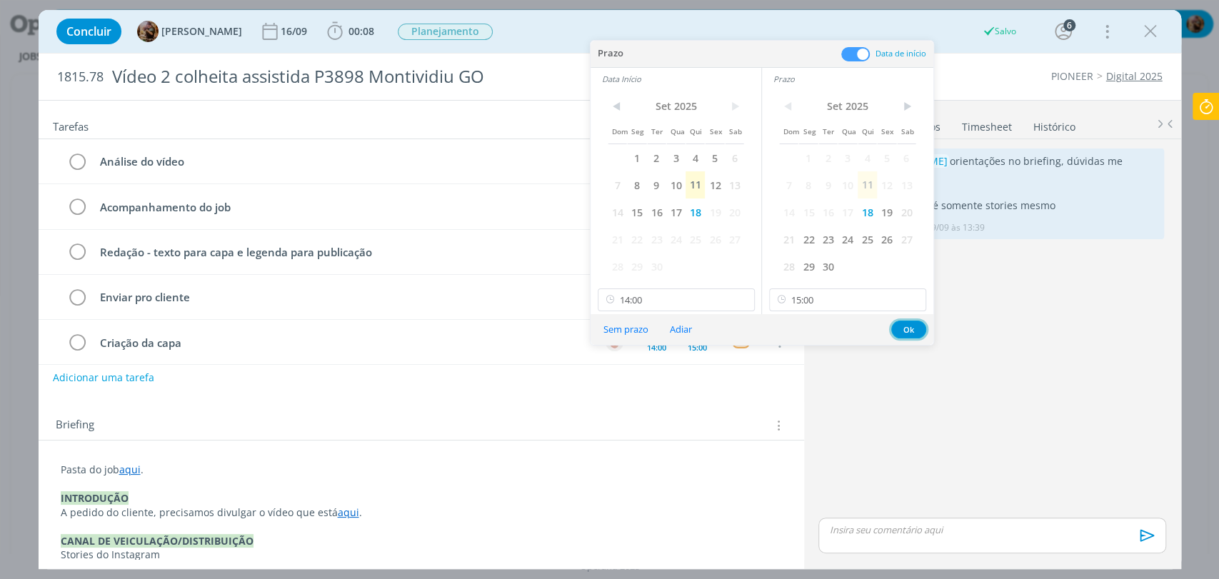
click at [908, 331] on button "Ok" at bounding box center [908, 330] width 35 height 18
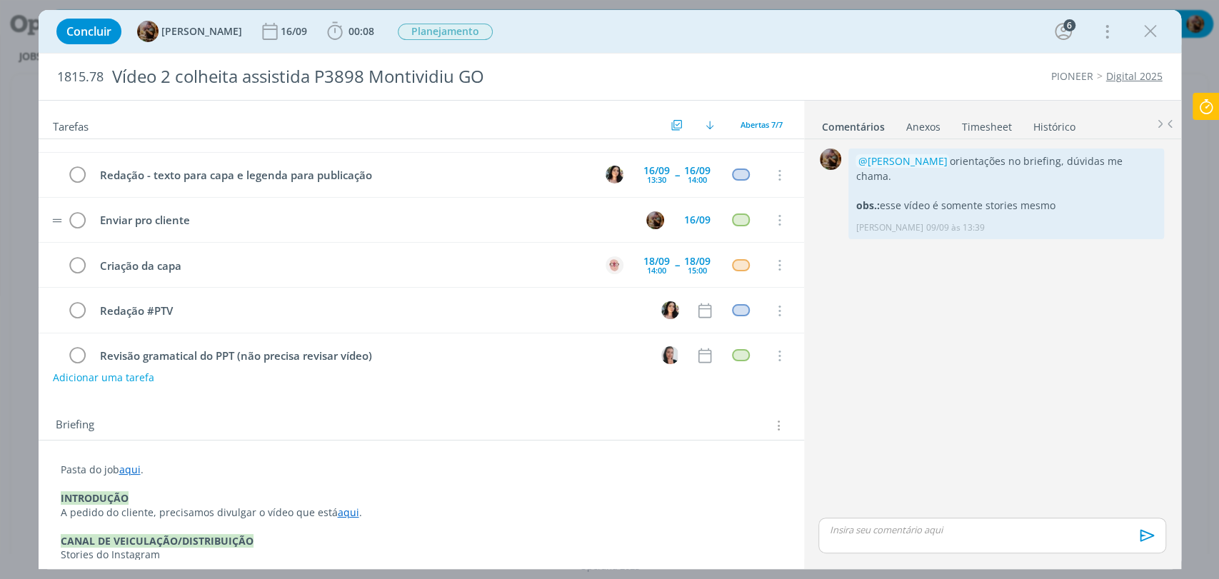
scroll to position [79, 0]
click at [695, 314] on icon "dialog" at bounding box center [704, 308] width 19 height 19
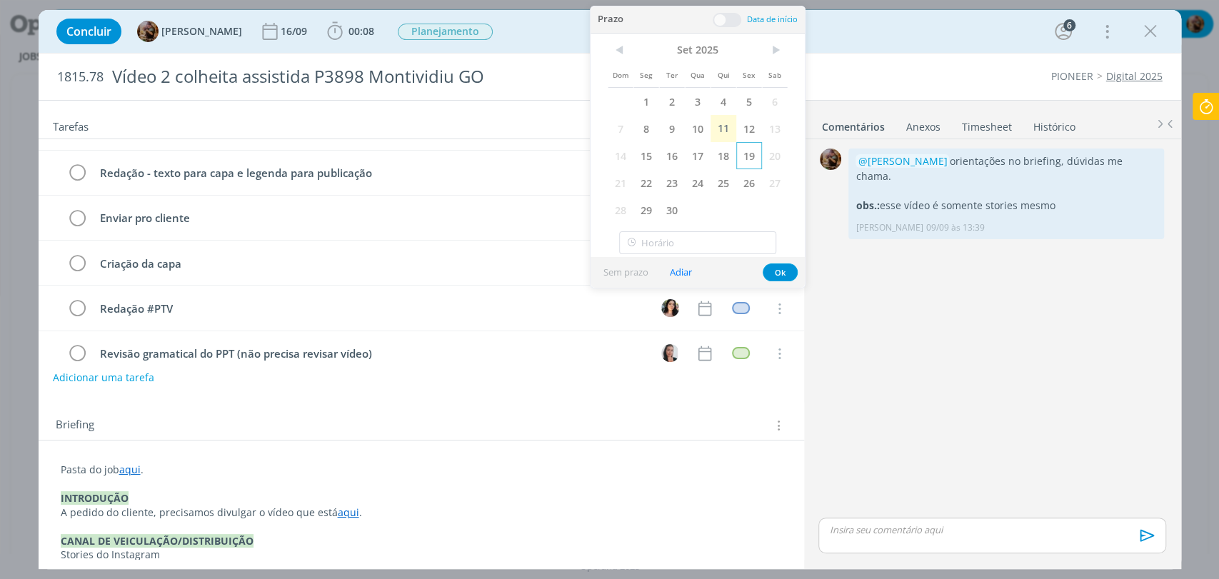
click at [749, 161] on span "19" at bounding box center [749, 155] width 26 height 27
click at [725, 23] on span at bounding box center [727, 20] width 29 height 14
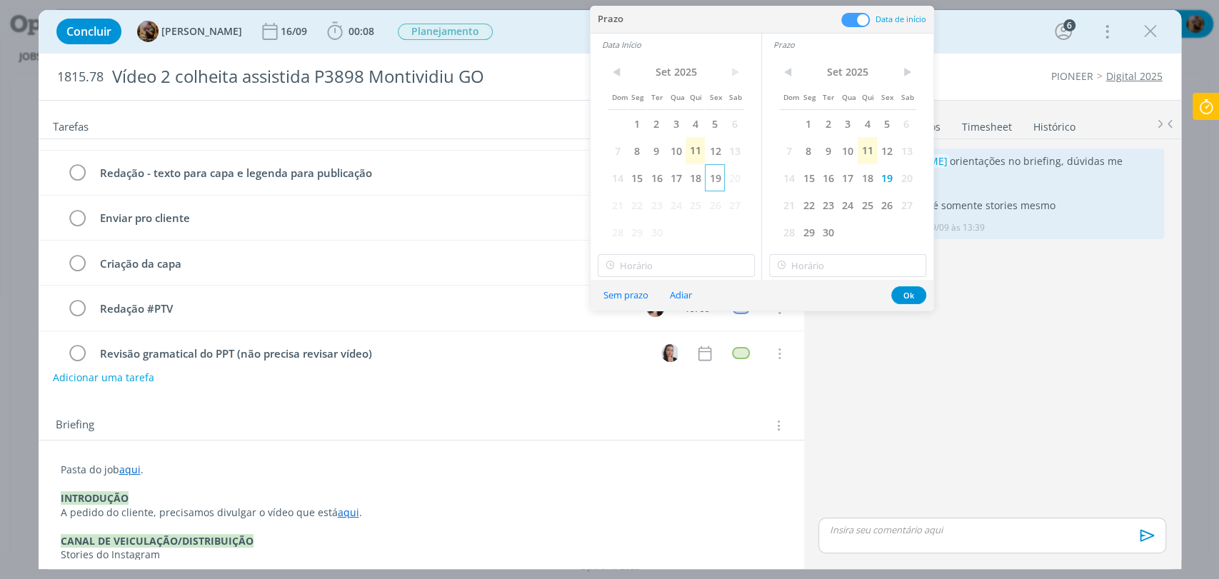
click at [719, 177] on span "19" at bounding box center [714, 177] width 19 height 27
type input "17:00"
click at [706, 265] on input "17:00" at bounding box center [676, 265] width 157 height 23
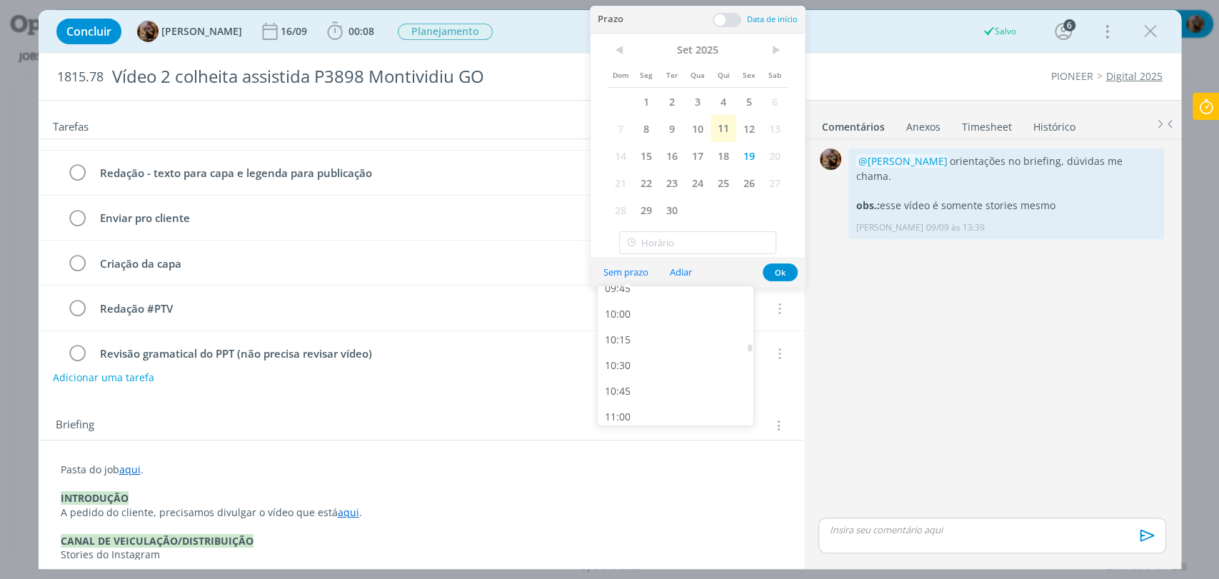
scroll to position [1005, 0]
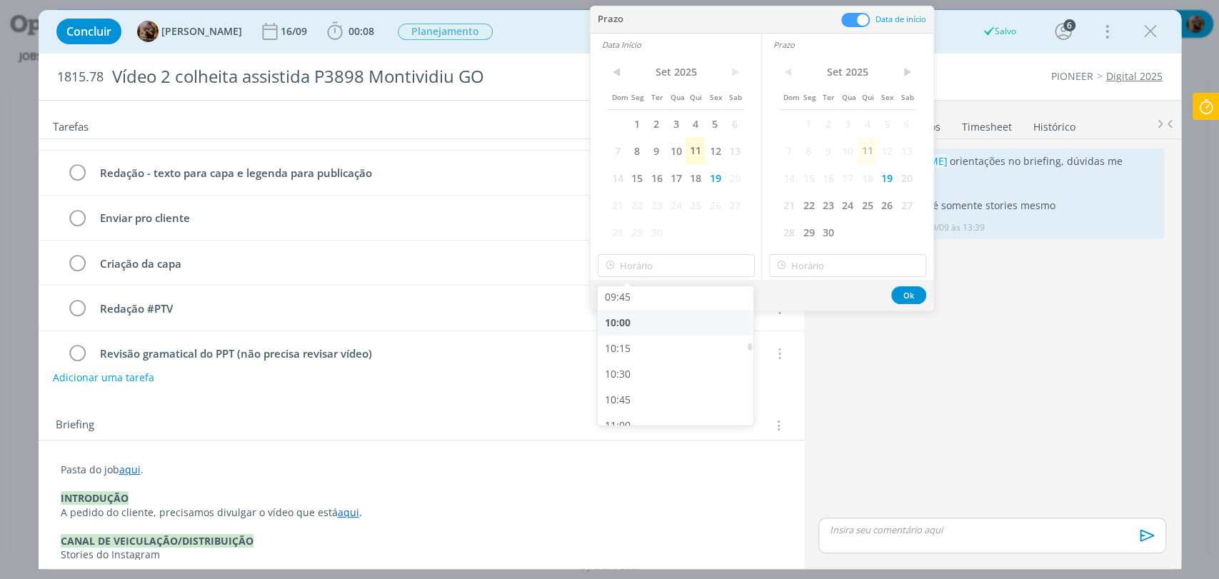
click at [672, 328] on div "10:00" at bounding box center [677, 323] width 159 height 26
type input "10:00"
click at [805, 266] on input "17:00" at bounding box center [847, 265] width 157 height 23
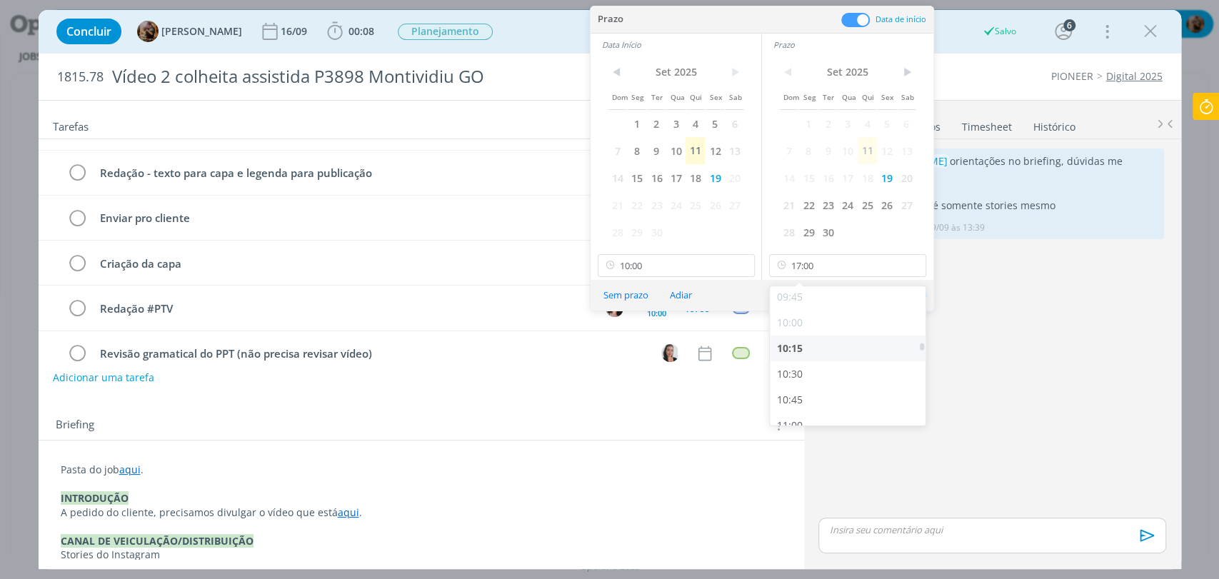
click at [800, 346] on div "10:15" at bounding box center [849, 349] width 159 height 26
type input "10:15"
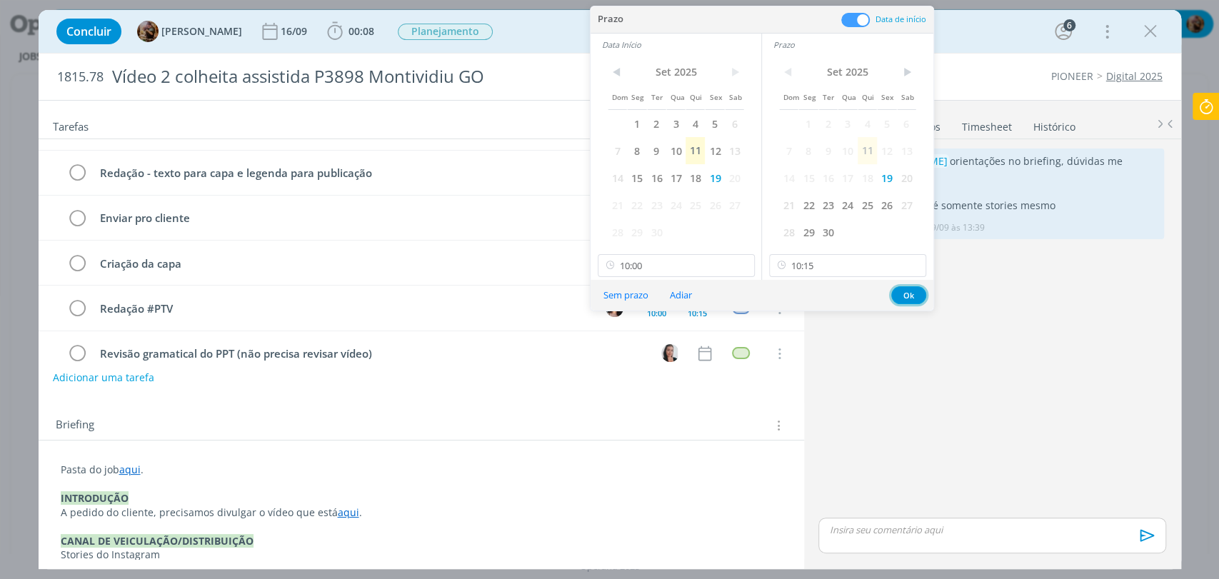
click at [903, 293] on button "Ok" at bounding box center [908, 295] width 35 height 18
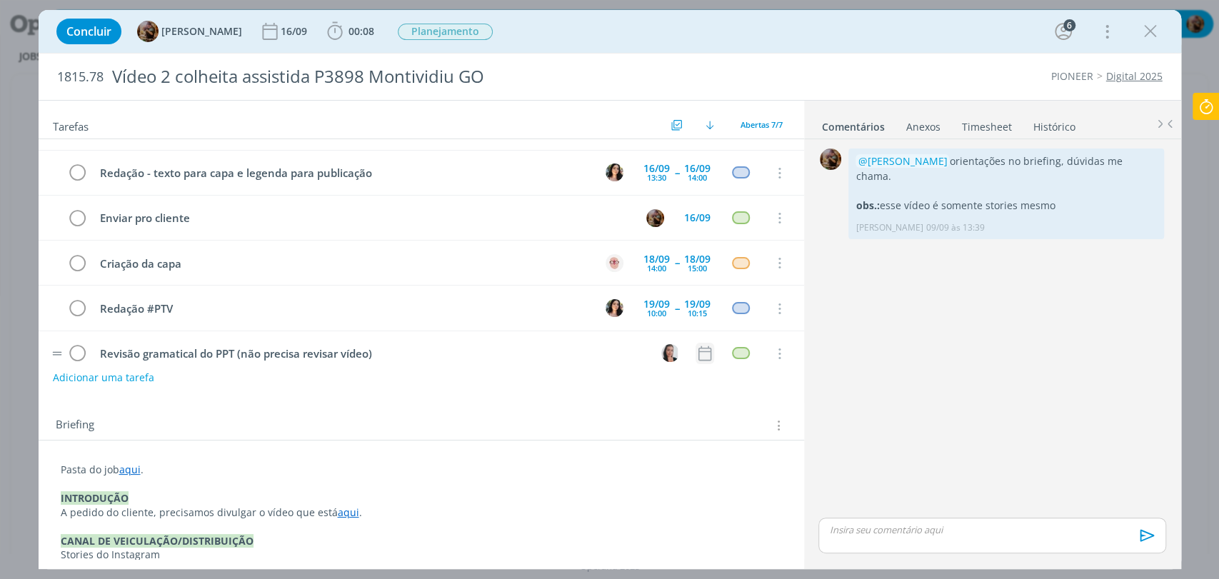
click at [695, 354] on icon "dialog" at bounding box center [704, 353] width 19 height 19
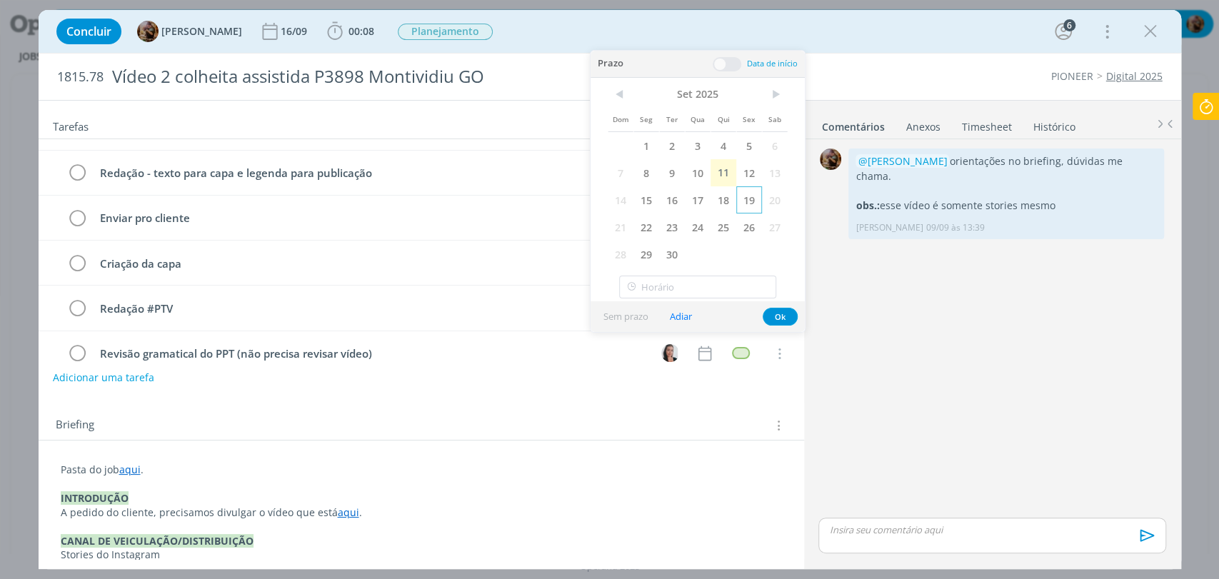
click at [746, 199] on span "19" at bounding box center [749, 199] width 26 height 27
click at [730, 64] on span at bounding box center [727, 64] width 29 height 14
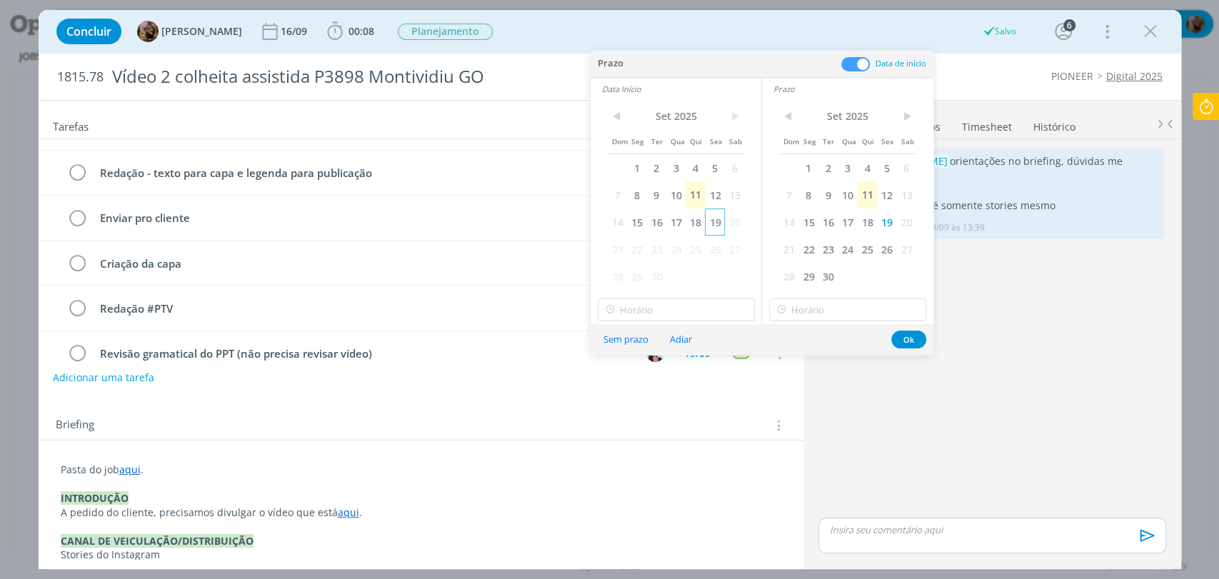
click at [720, 222] on span "19" at bounding box center [714, 222] width 19 height 27
click at [717, 306] on input "17:00" at bounding box center [676, 309] width 157 height 23
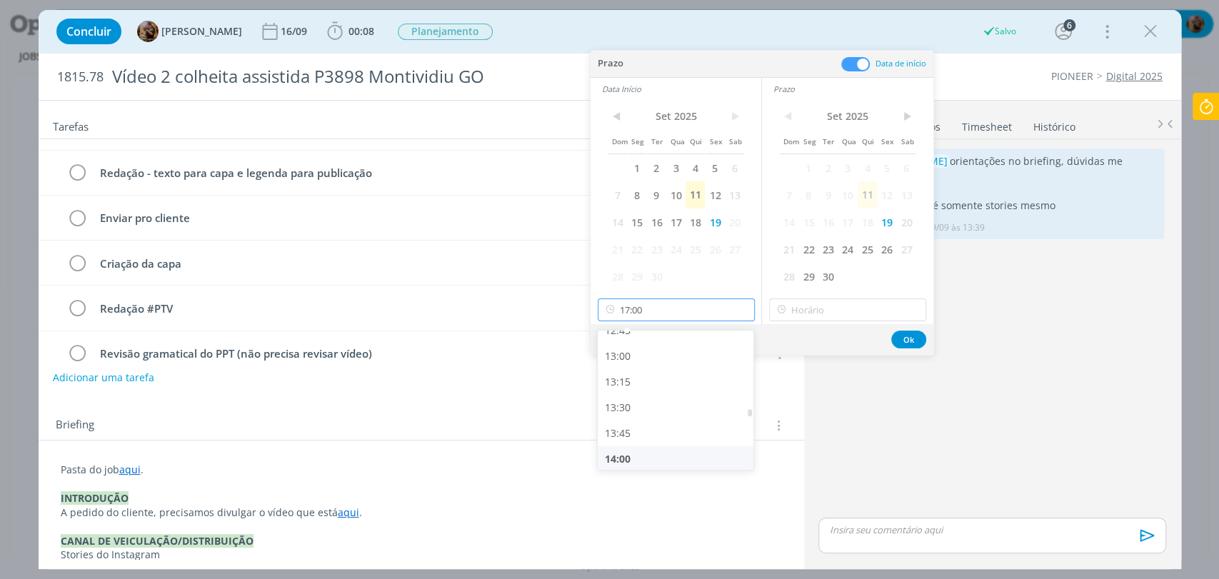
scroll to position [1322, 0]
click at [621, 366] on div "13:00" at bounding box center [677, 359] width 159 height 26
type input "13:00"
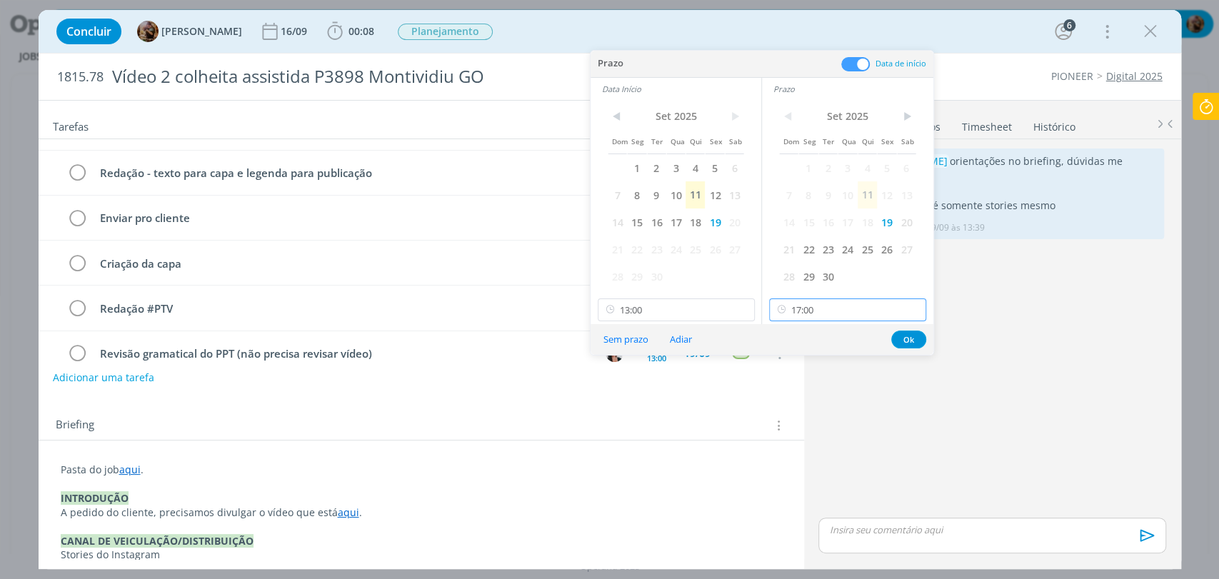
click at [800, 316] on input "17:00" at bounding box center [847, 309] width 157 height 23
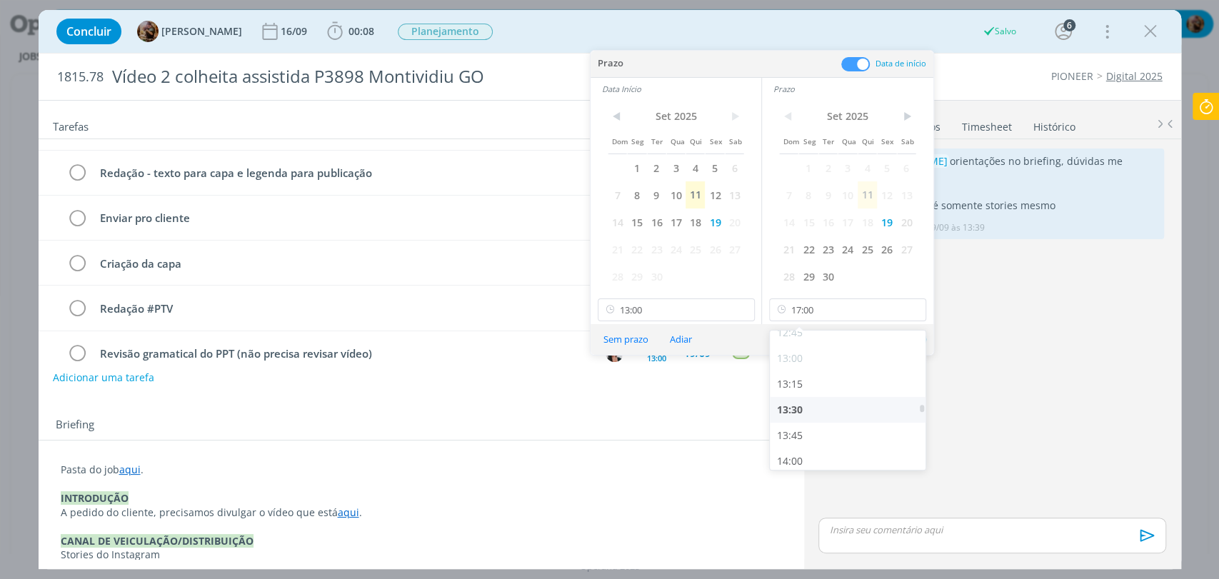
click at [800, 410] on div "13:30" at bounding box center [849, 410] width 159 height 26
type input "13:30"
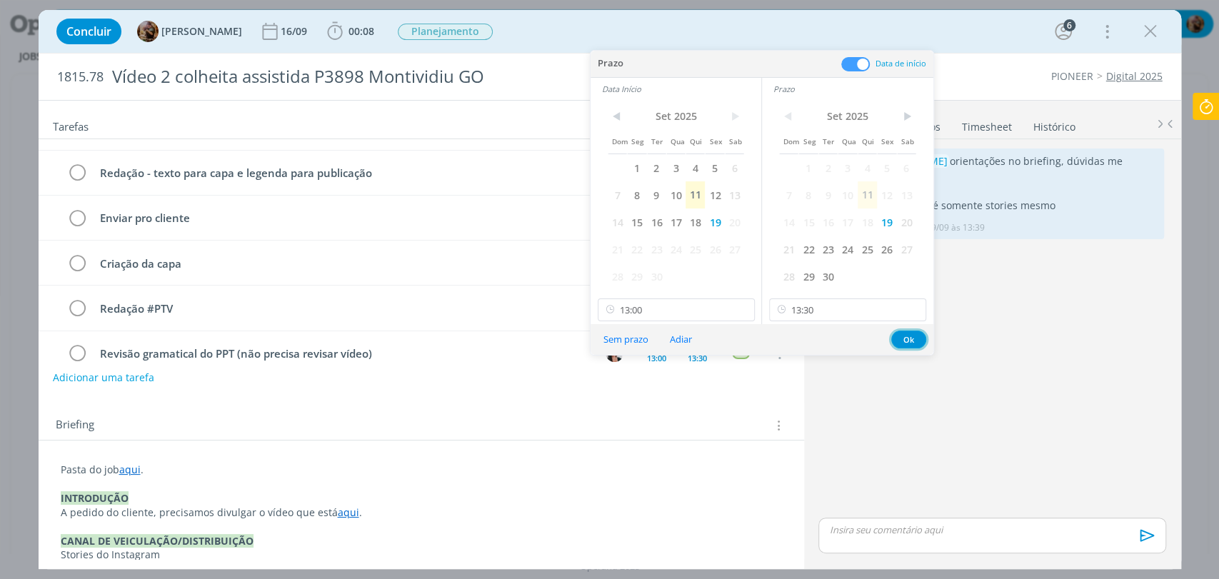
click at [900, 334] on button "Ok" at bounding box center [908, 340] width 35 height 18
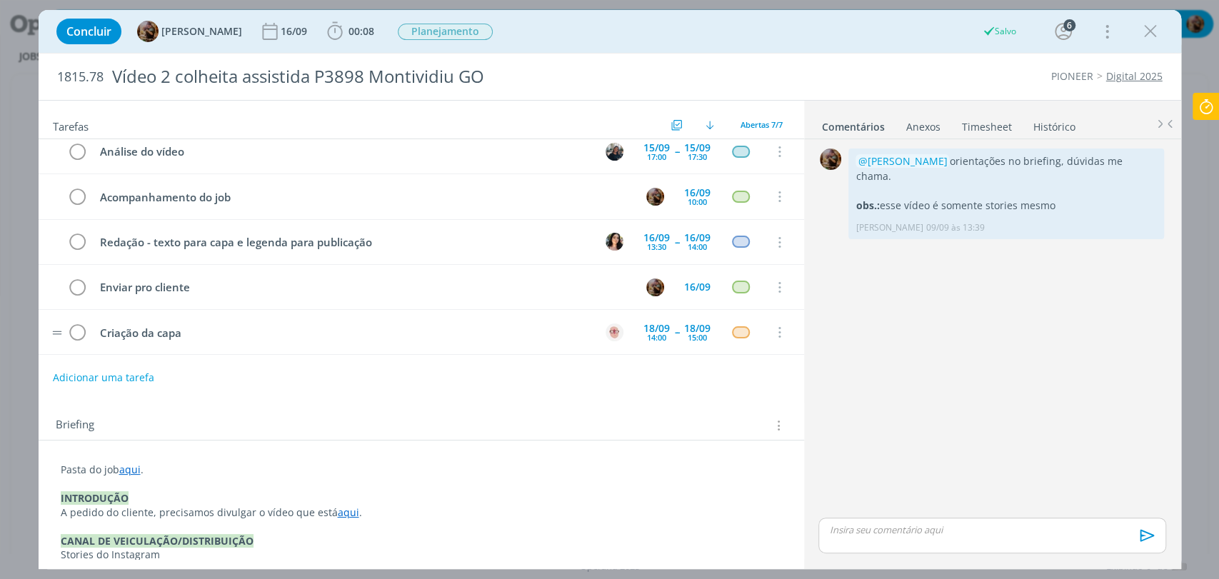
scroll to position [0, 0]
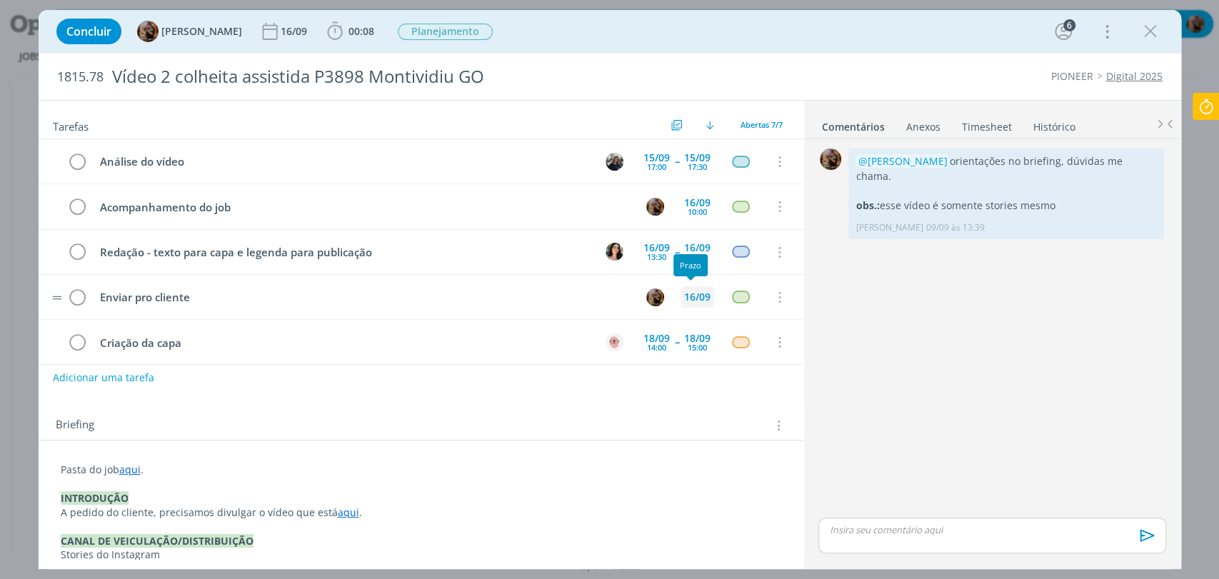
click at [700, 298] on div "16/09" at bounding box center [697, 297] width 26 height 10
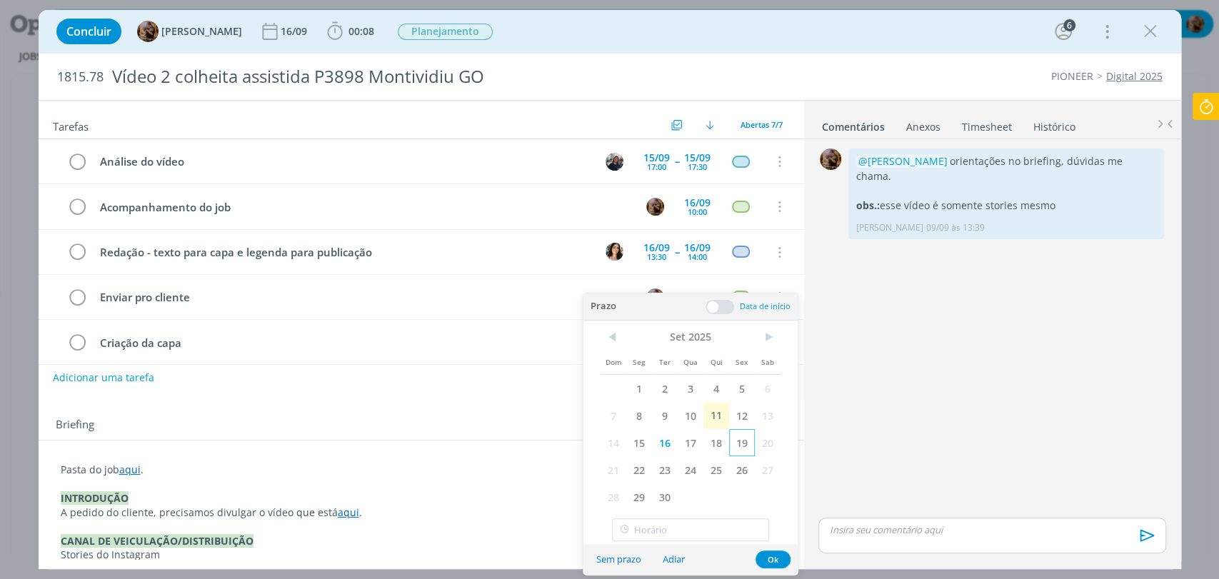
click at [737, 448] on span "19" at bounding box center [742, 442] width 26 height 27
click at [772, 556] on button "Ok" at bounding box center [772, 560] width 35 height 18
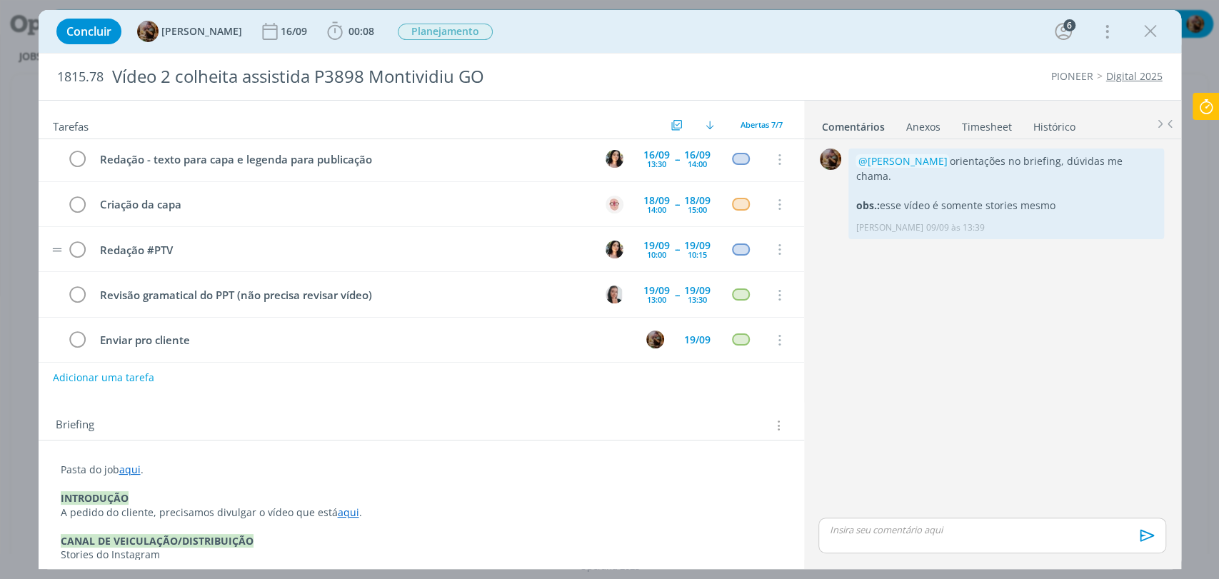
scroll to position [99, 0]
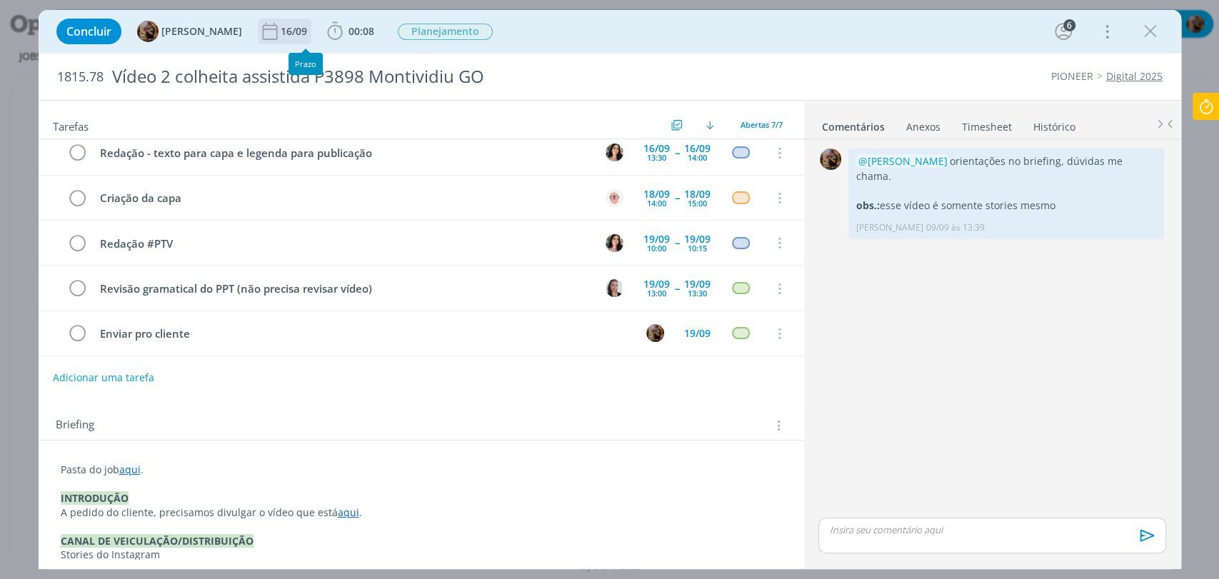
click at [310, 30] on div "16/09" at bounding box center [295, 31] width 29 height 10
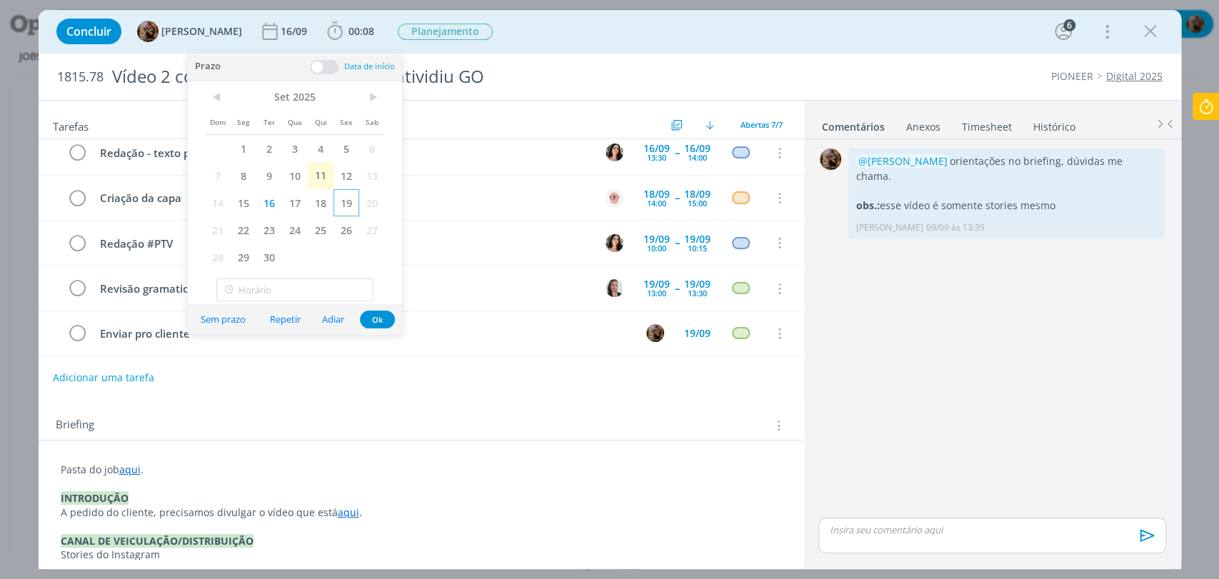
click at [341, 199] on span "19" at bounding box center [346, 202] width 26 height 27
click at [386, 318] on button "Ok" at bounding box center [377, 320] width 35 height 18
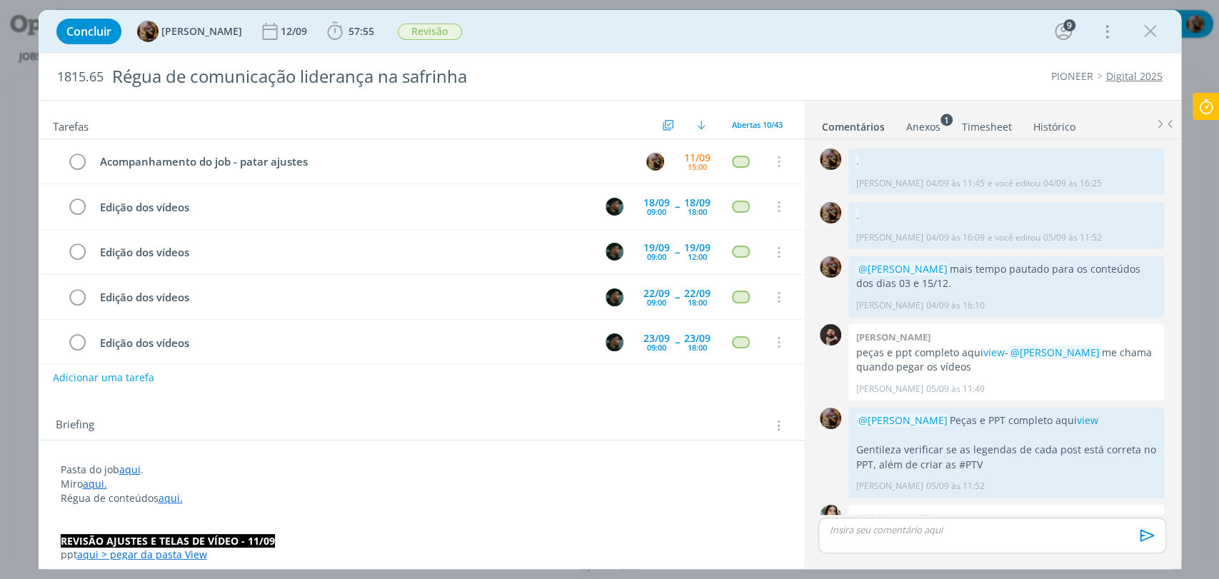
scroll to position [2556, 0]
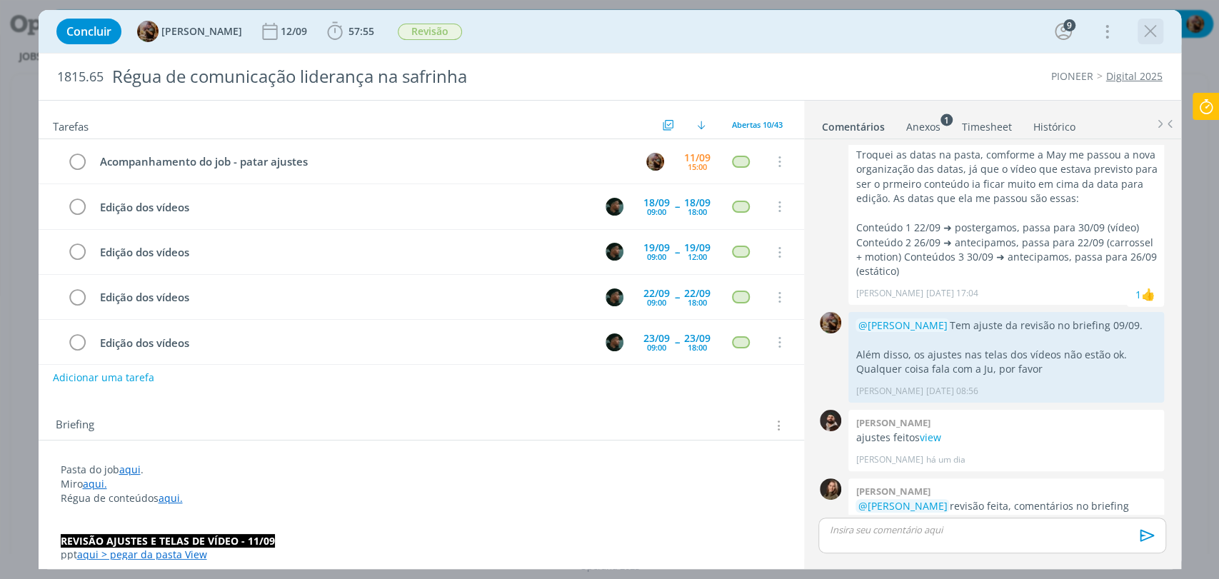
click at [1153, 32] on icon "dialog" at bounding box center [1150, 31] width 21 height 21
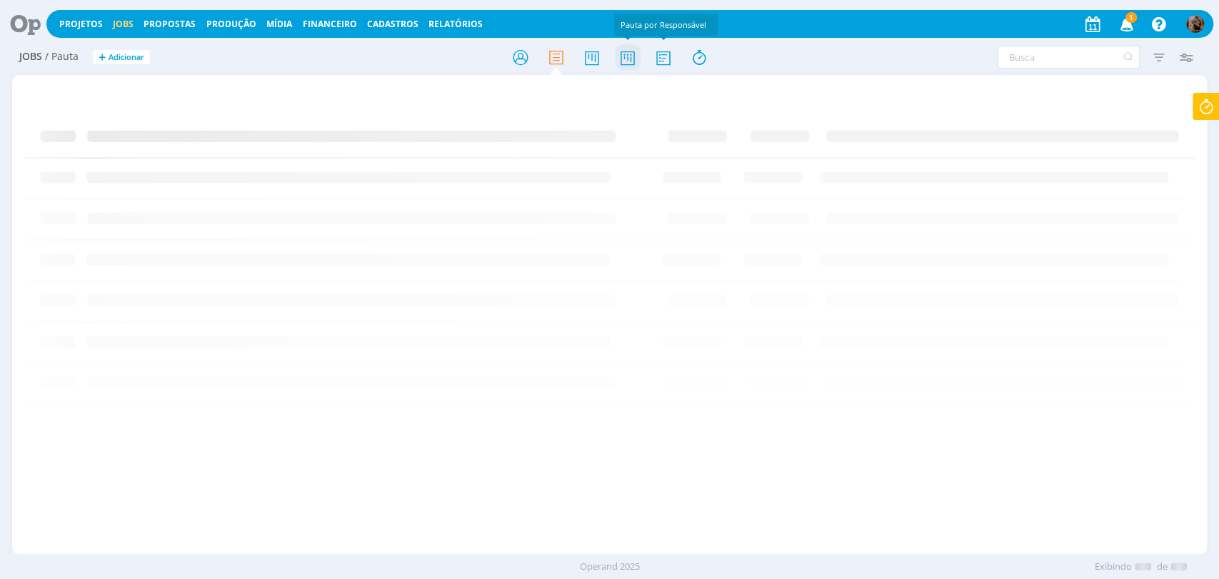
click at [623, 53] on icon at bounding box center [627, 58] width 26 height 28
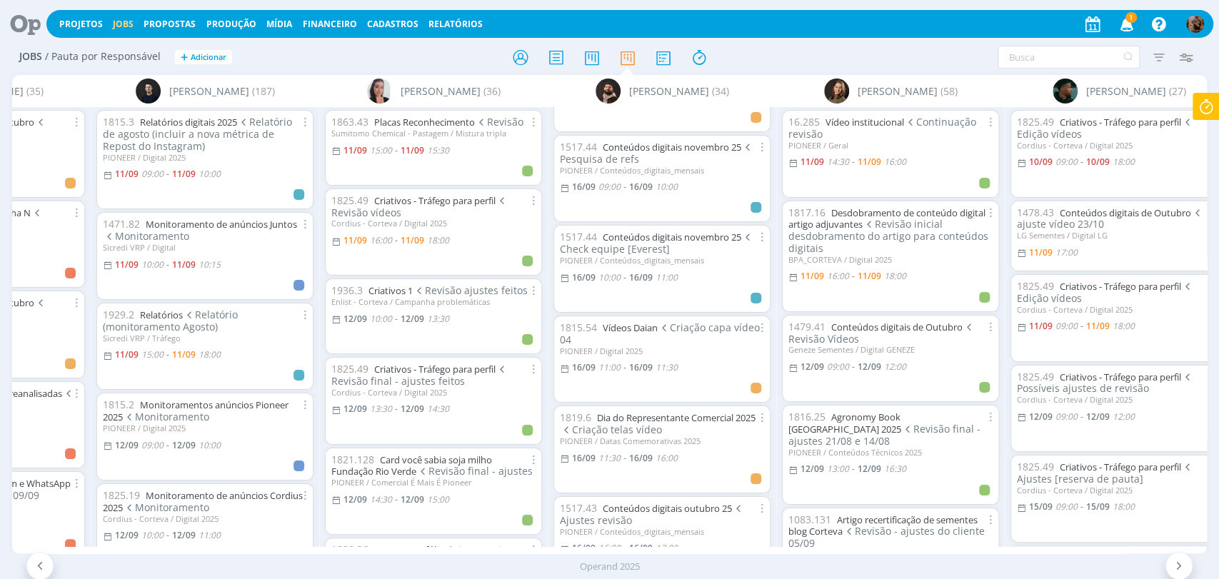
scroll to position [714, 0]
click at [636, 407] on link "Dia do Representante Comercial 2025" at bounding box center [676, 413] width 159 height 13
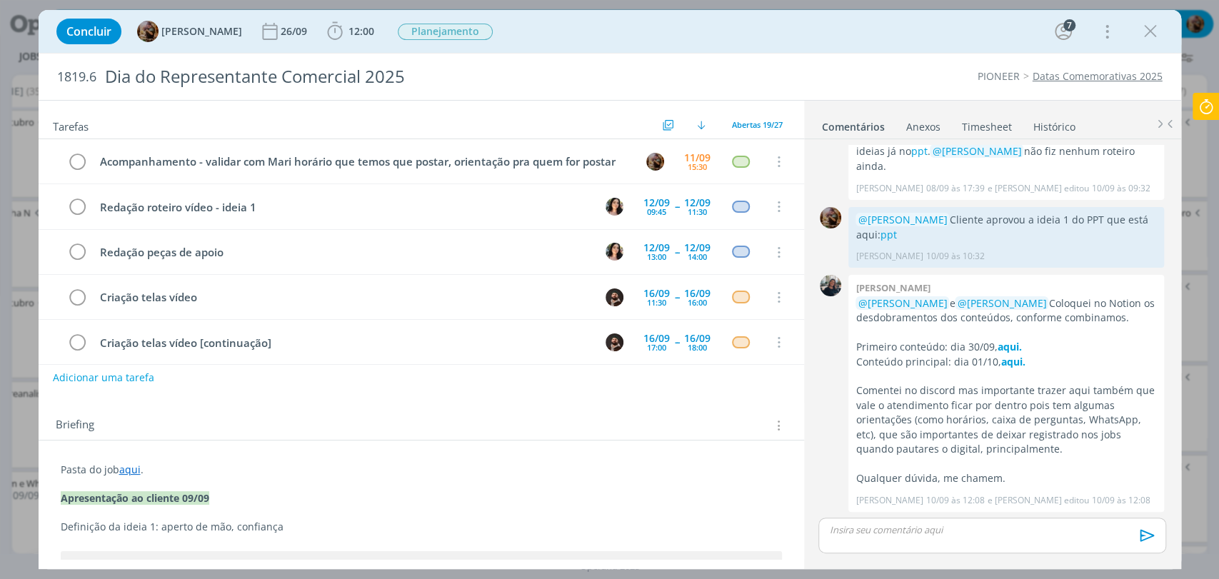
scroll to position [90, 0]
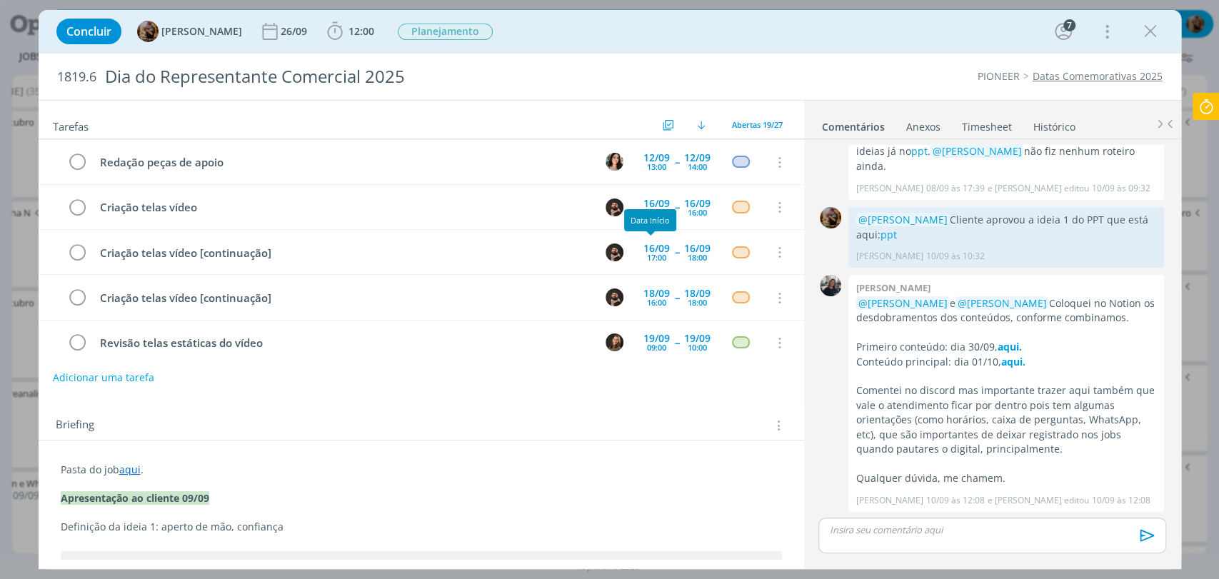
click at [648, 209] on div "Data Início" at bounding box center [650, 220] width 52 height 22
click at [648, 209] on div "11:30" at bounding box center [656, 213] width 19 height 8
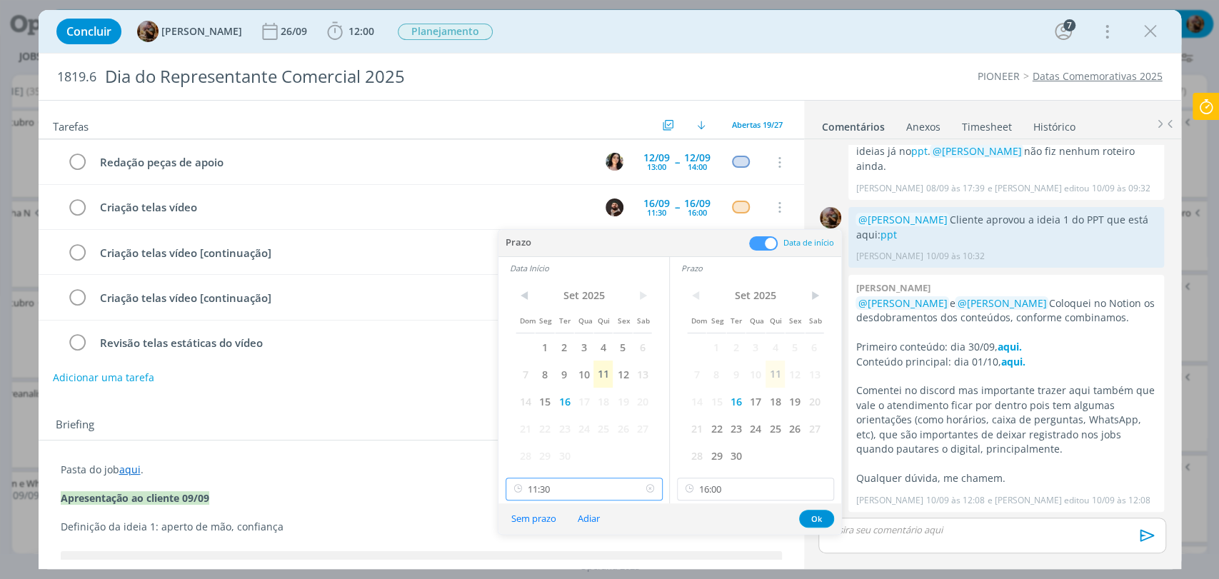
click at [579, 487] on input "11:30" at bounding box center [584, 489] width 157 height 23
click at [560, 441] on div "13:00" at bounding box center [585, 446] width 159 height 26
type input "13:00"
click at [826, 518] on button "Ok" at bounding box center [816, 519] width 35 height 18
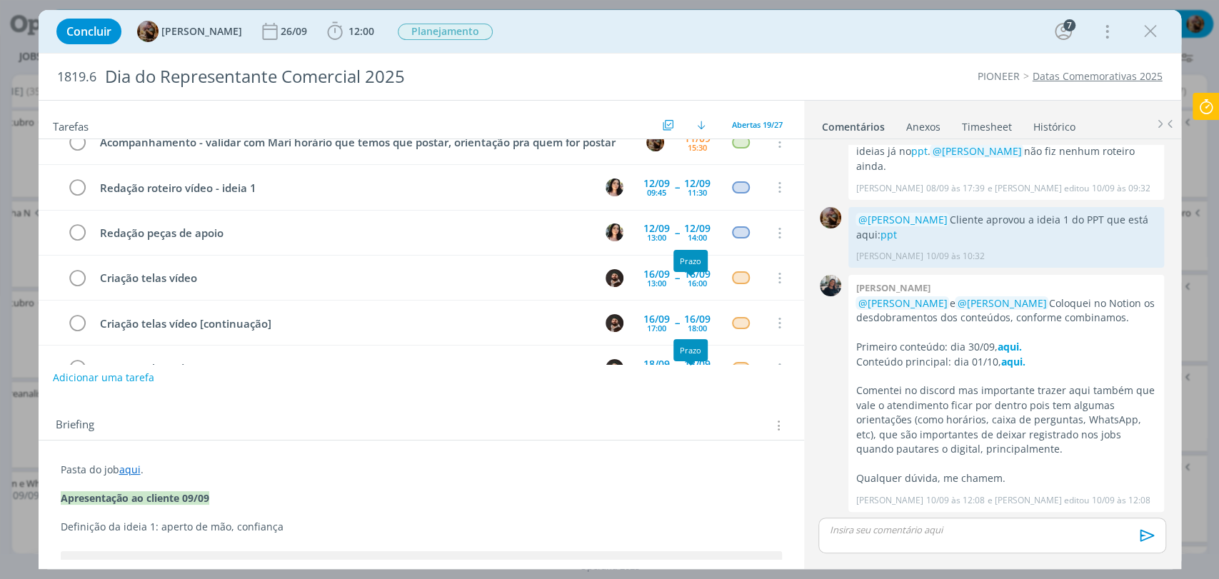
scroll to position [0, 0]
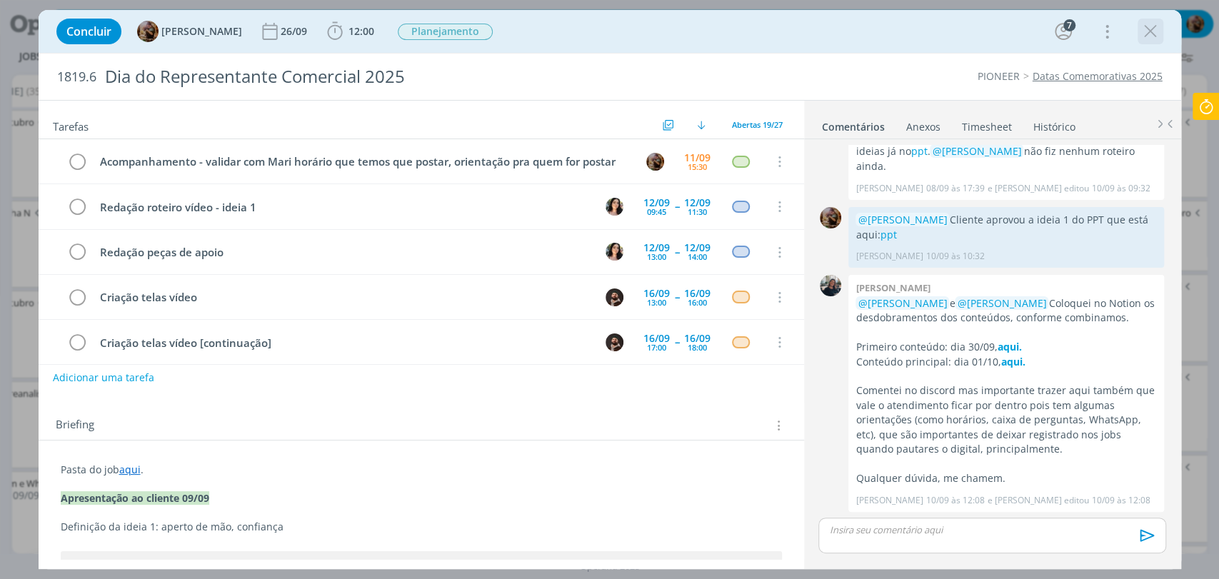
click at [1155, 34] on icon "dialog" at bounding box center [1150, 31] width 21 height 21
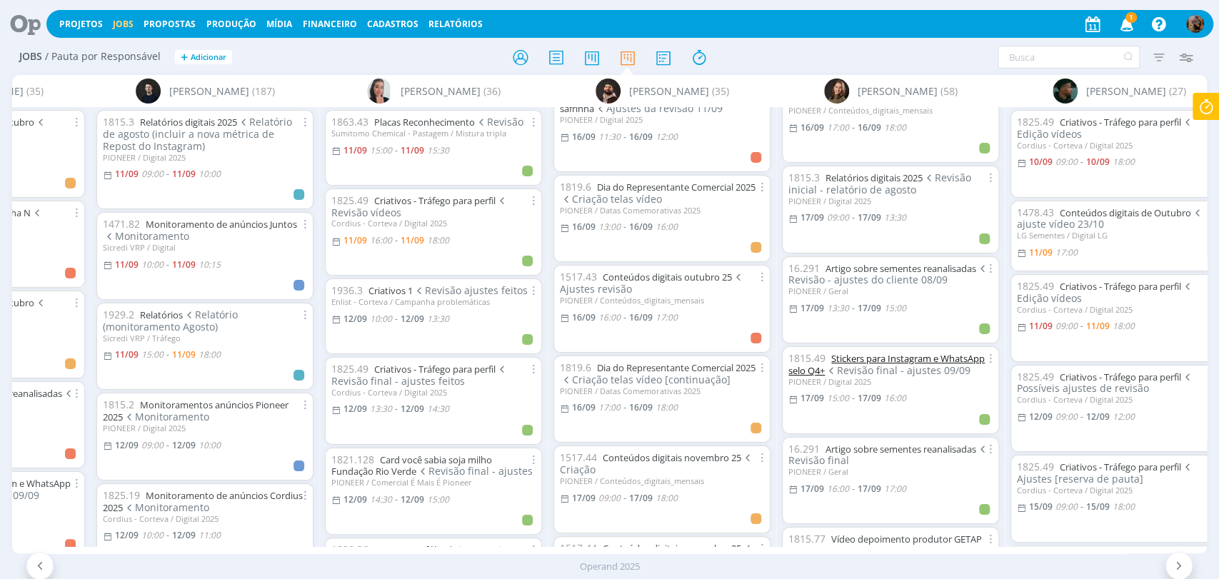
scroll to position [1348, 0]
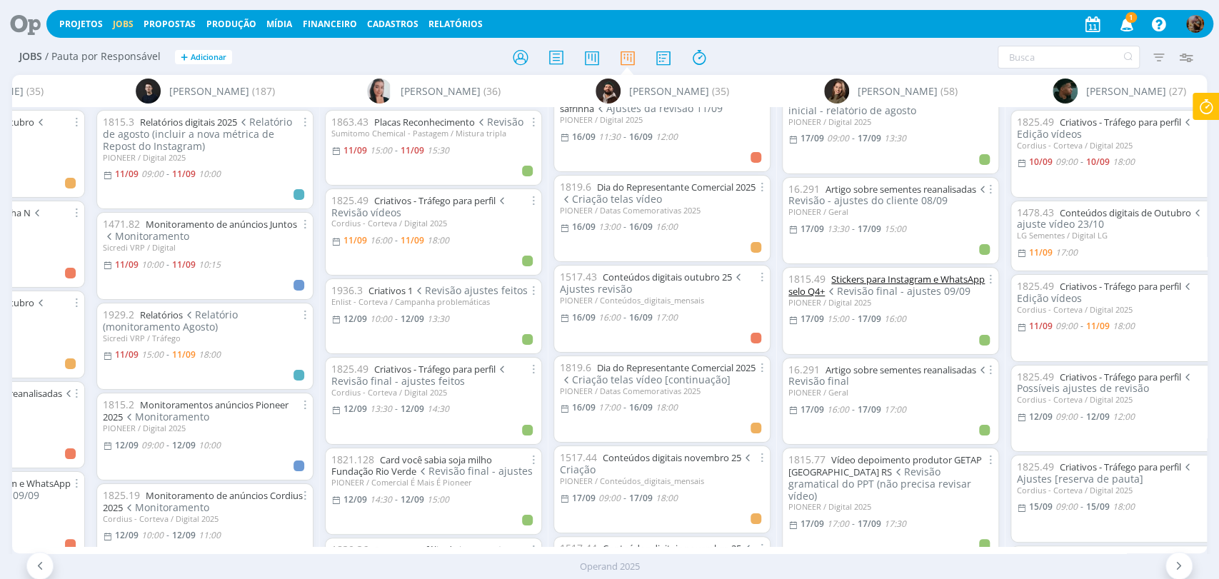
click at [922, 273] on link "Stickers para Instagram e WhatsApp selo Q4+" at bounding box center [886, 285] width 196 height 25
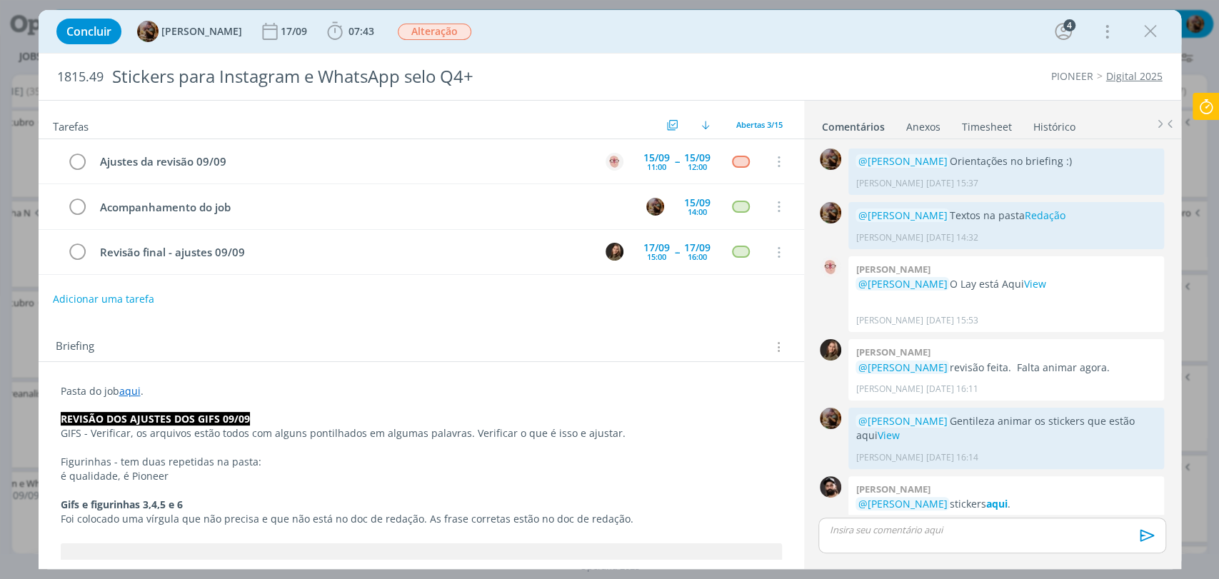
scroll to position [799, 0]
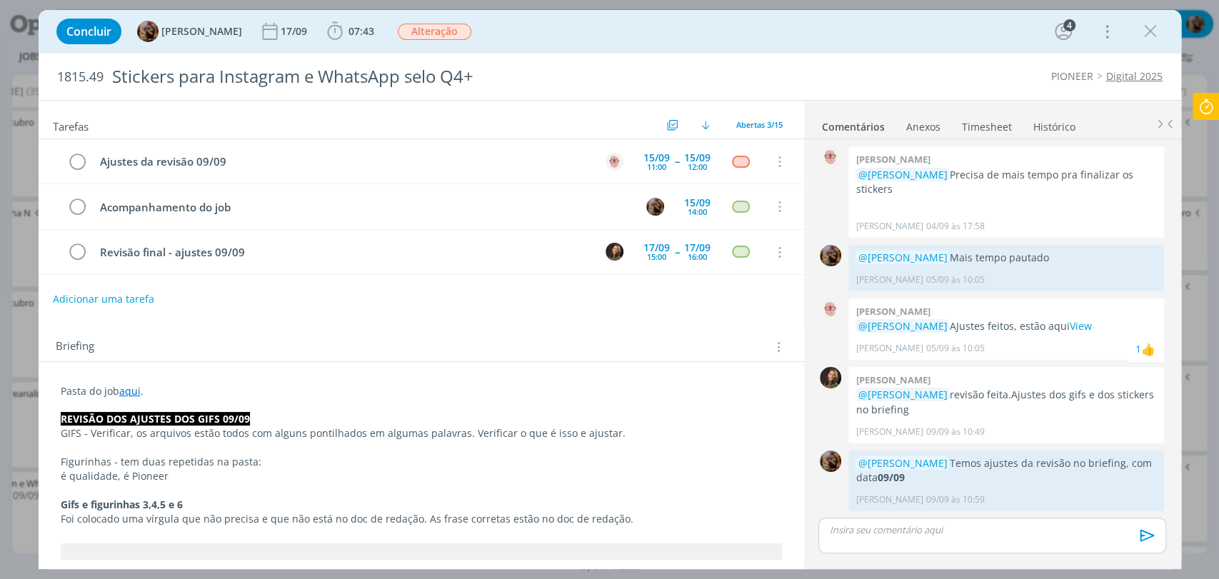
click at [983, 127] on link "Timesheet" at bounding box center [986, 124] width 51 height 21
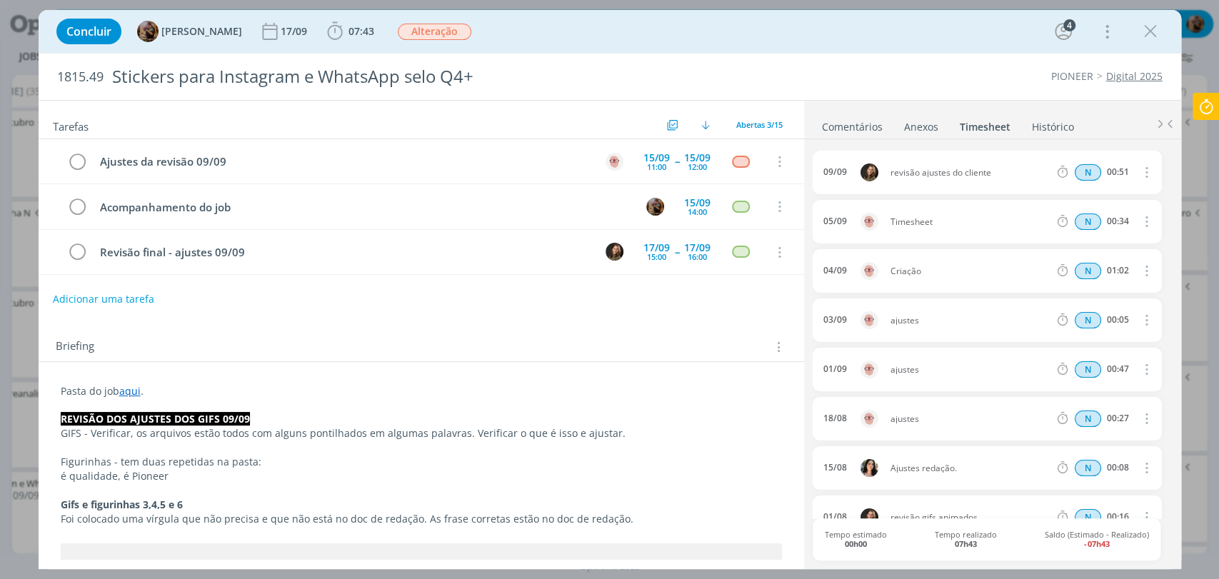
click at [1137, 227] on icon "dialog" at bounding box center [1145, 221] width 16 height 17
click at [1100, 265] on link "Editar" at bounding box center [1105, 269] width 113 height 23
drag, startPoint x: 947, startPoint y: 217, endPoint x: 866, endPoint y: 221, distance: 80.8
click at [868, 220] on div "05/09 10:05 Timesheet Selecione a tarefa N 00:34" at bounding box center [987, 222] width 348 height 44
click at [962, 242] on div "05/09 10:05 criação Selecione a tarefa N 00:34" at bounding box center [987, 222] width 348 height 44
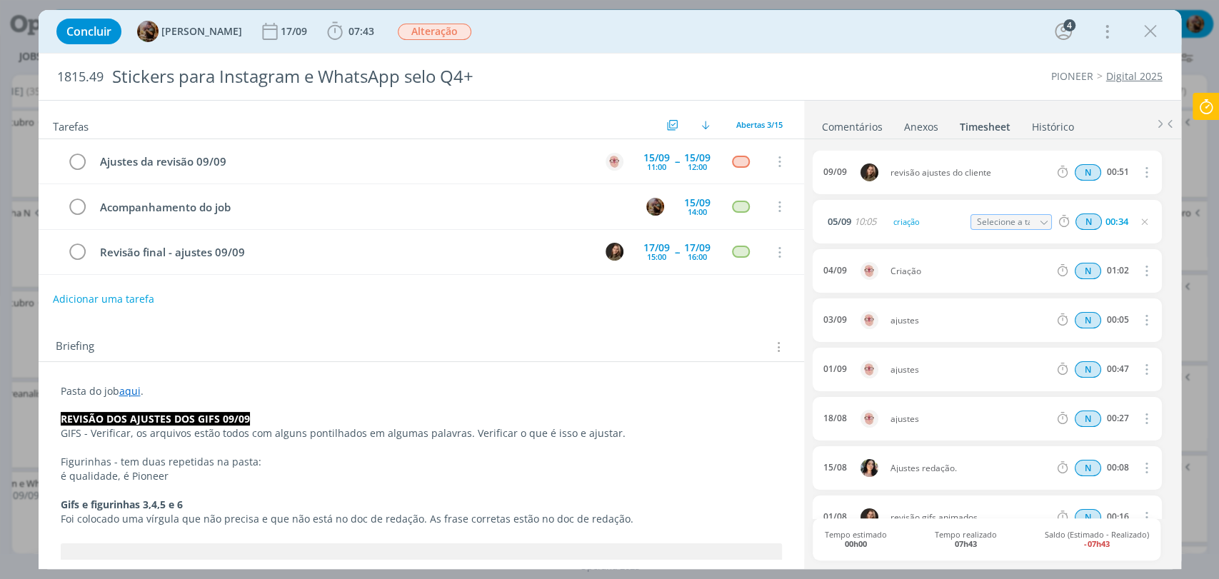
click at [1141, 220] on icon "dialog" at bounding box center [1144, 221] width 11 height 11
click at [1142, 218] on icon "dialog" at bounding box center [1144, 221] width 11 height 11
drag, startPoint x: 1143, startPoint y: 35, endPoint x: 1115, endPoint y: 91, distance: 63.2
click at [1143, 35] on icon "dialog" at bounding box center [1150, 31] width 21 height 21
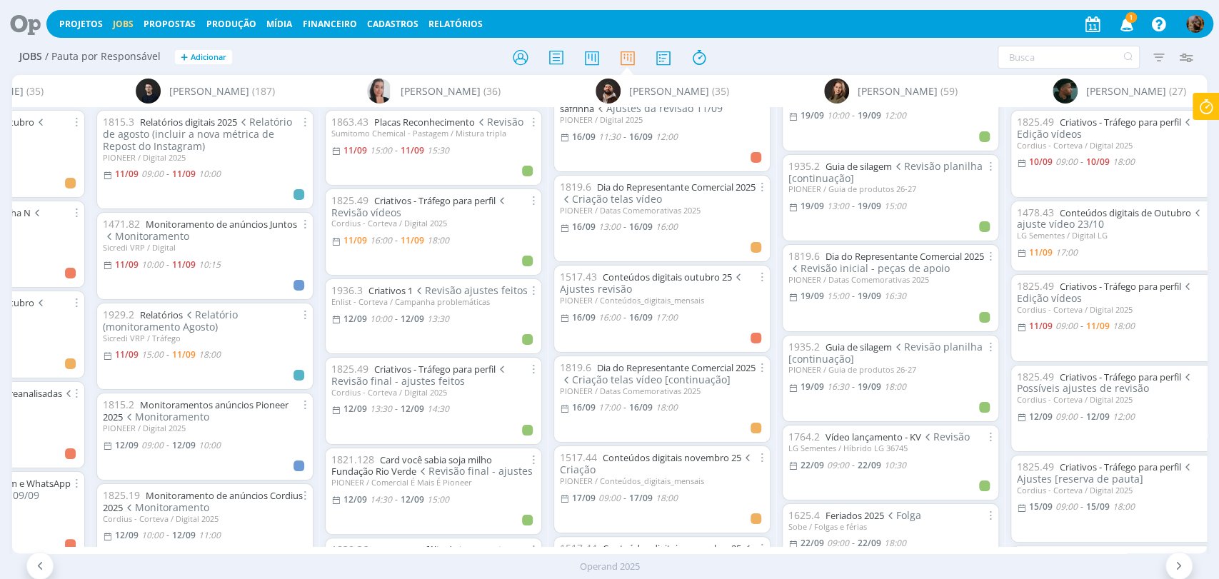
scroll to position [2390, 0]
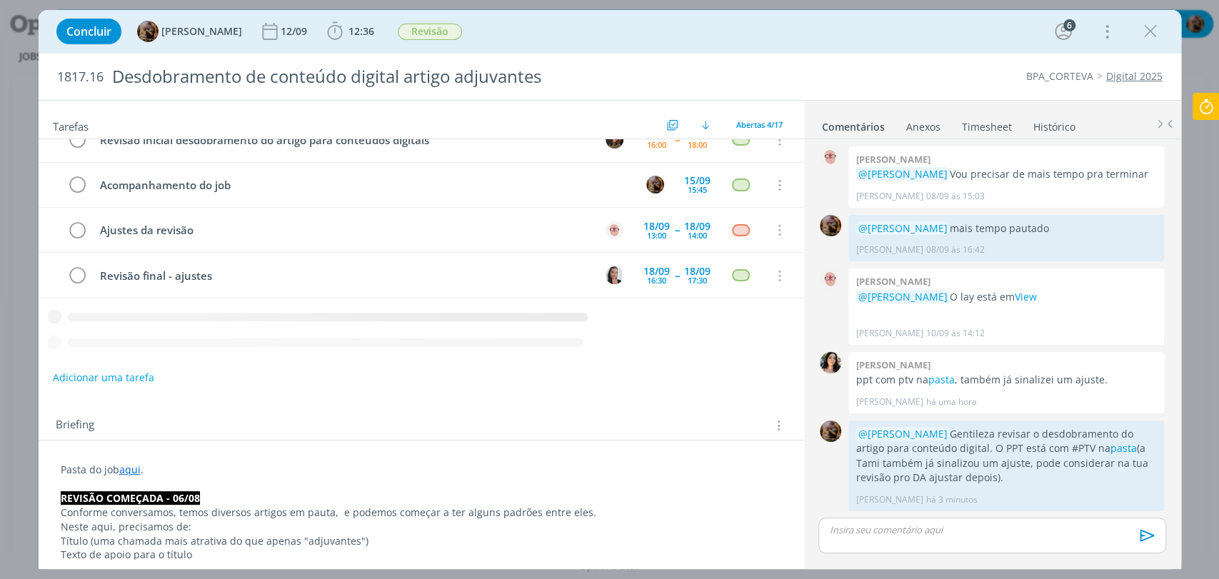
scroll to position [9, 0]
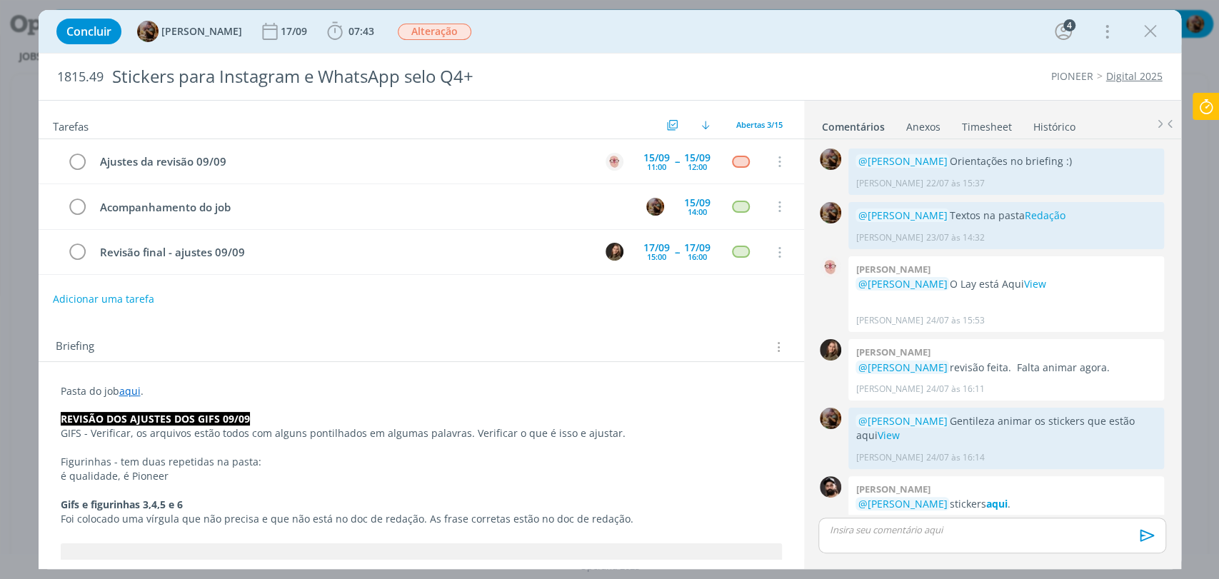
scroll to position [799, 0]
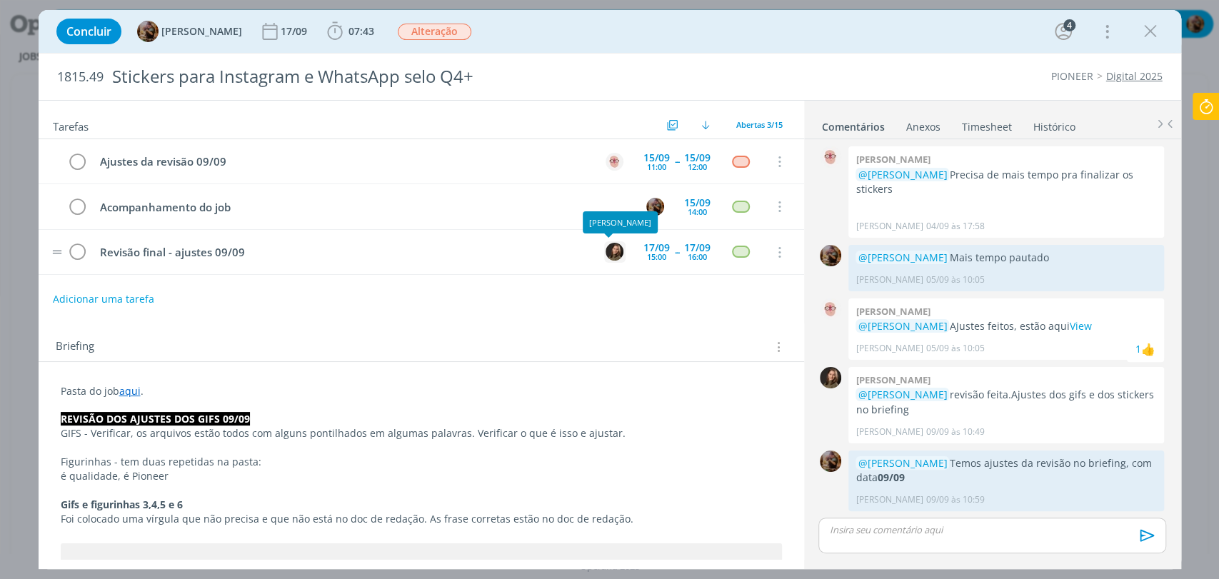
click at [606, 246] on img "dialog" at bounding box center [615, 252] width 18 height 18
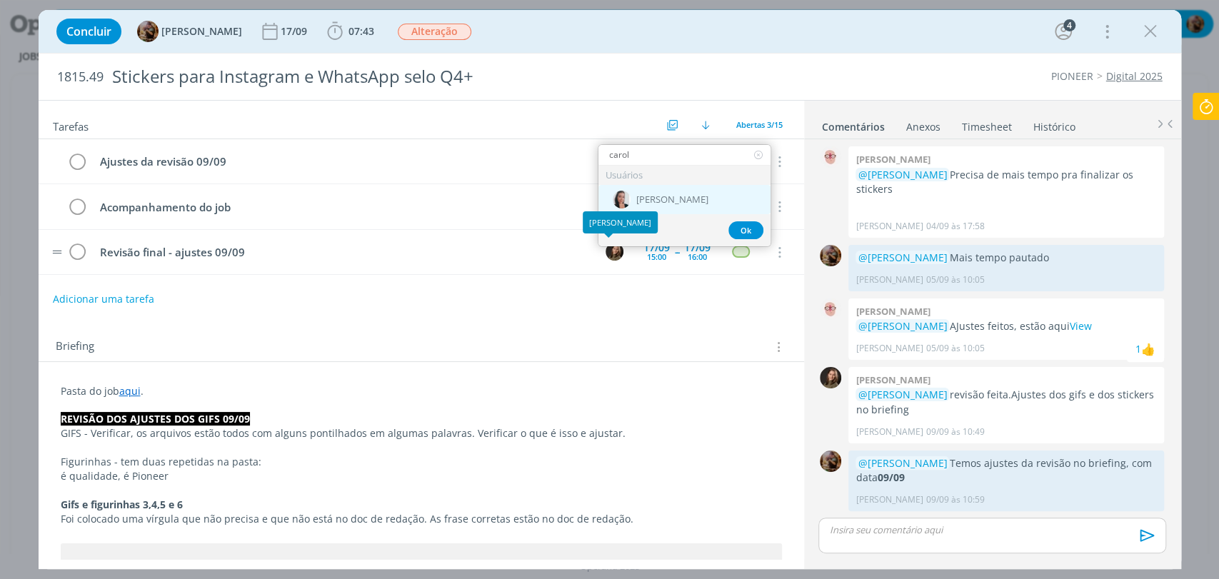
type input "carol"
click at [646, 209] on div "[PERSON_NAME]" at bounding box center [684, 199] width 172 height 29
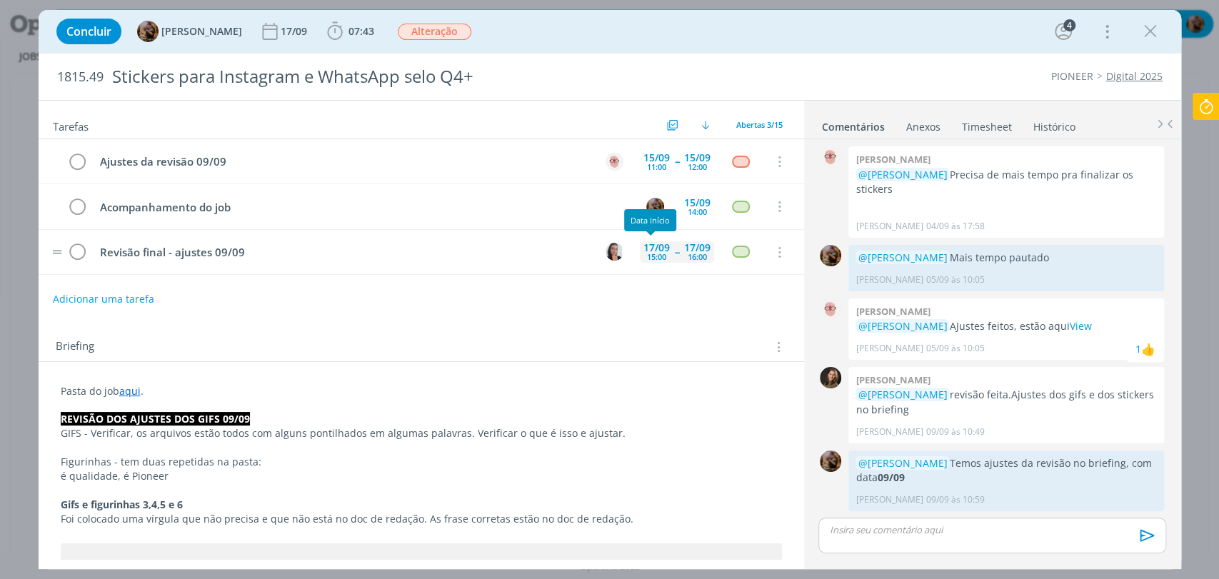
click at [647, 253] on div "15:00" at bounding box center [656, 257] width 19 height 8
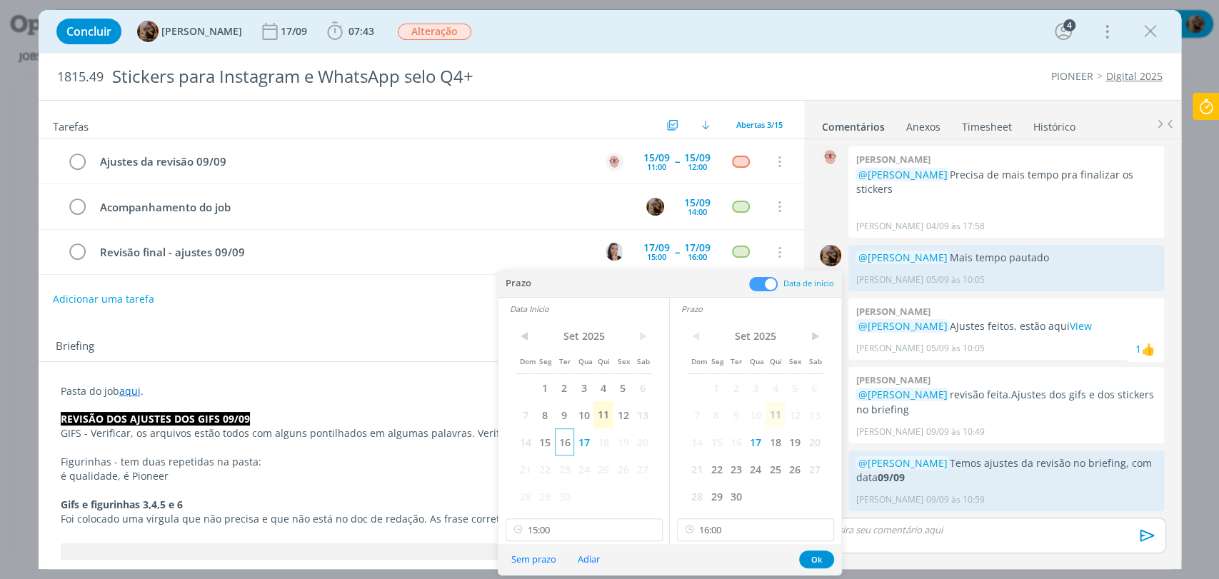
click at [558, 451] on span "16" at bounding box center [564, 441] width 19 height 27
click at [733, 447] on span "16" at bounding box center [735, 441] width 19 height 27
click at [613, 528] on input "15:00" at bounding box center [584, 529] width 157 height 23
click at [539, 378] on div "14:00" at bounding box center [585, 389] width 159 height 26
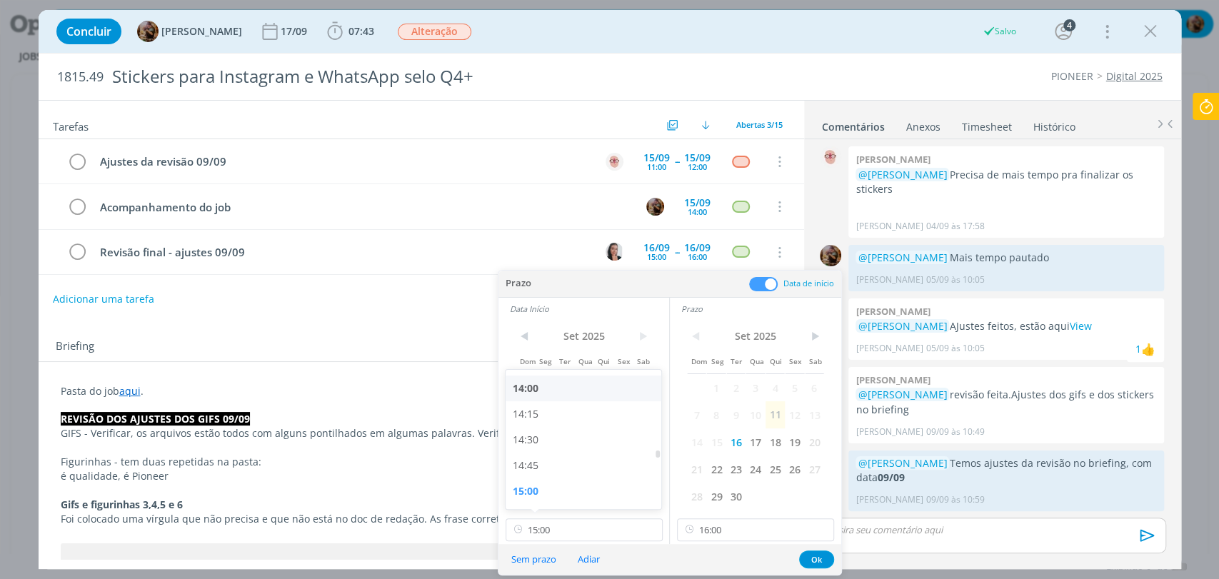
type input "14:00"
click at [725, 526] on input "16:00" at bounding box center [755, 529] width 157 height 23
click at [696, 383] on div "15:00" at bounding box center [757, 389] width 159 height 26
type input "15:00"
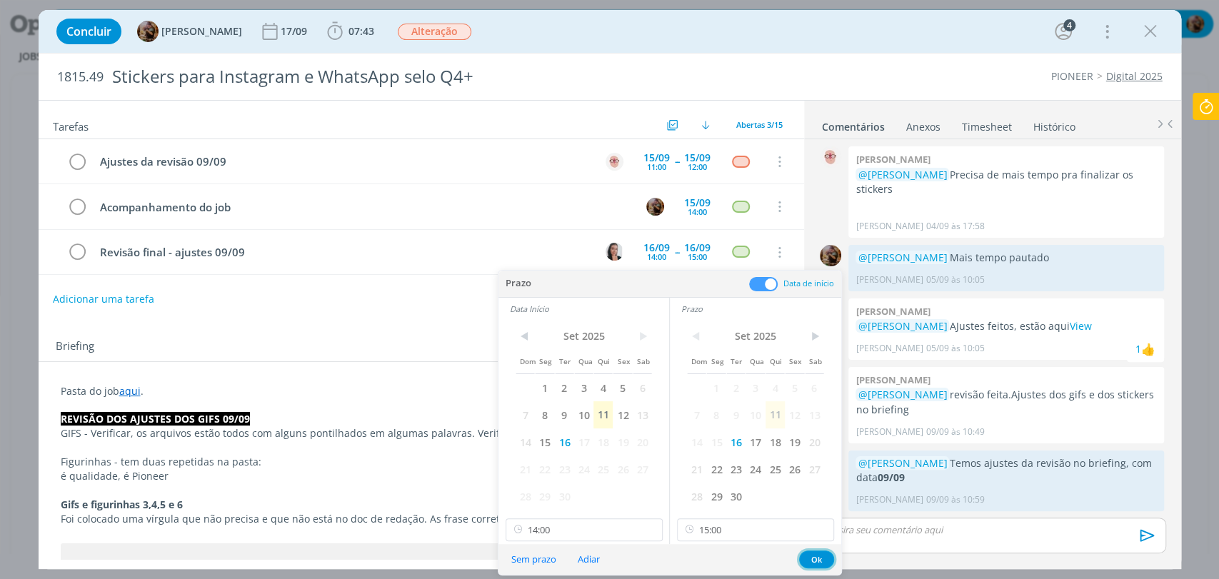
click at [811, 558] on button "Ok" at bounding box center [816, 560] width 35 height 18
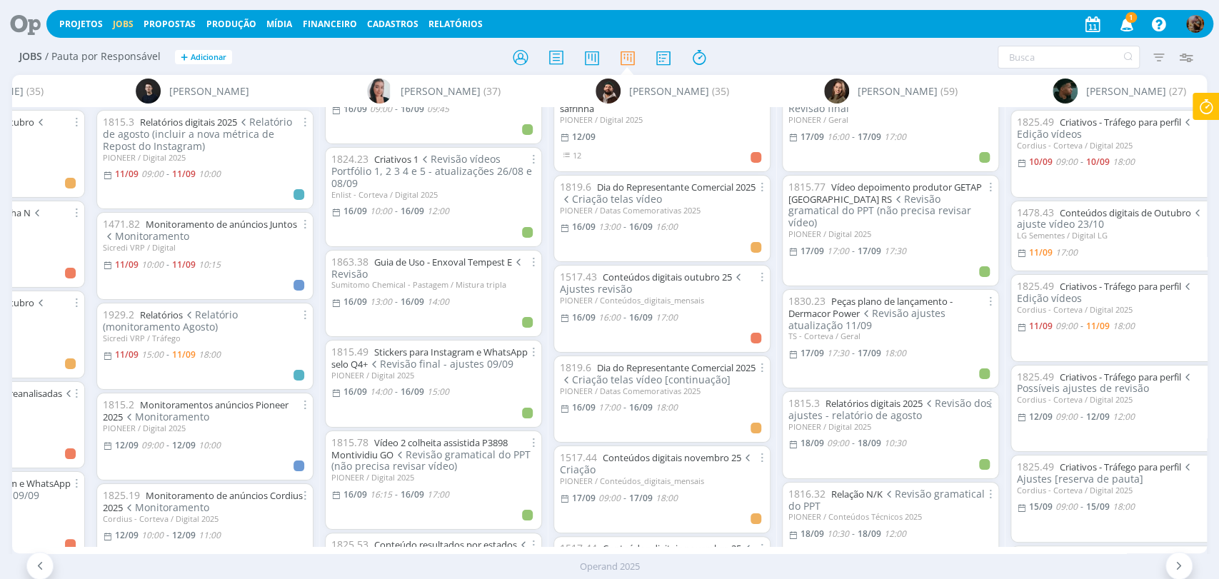
scroll to position [1688, 0]
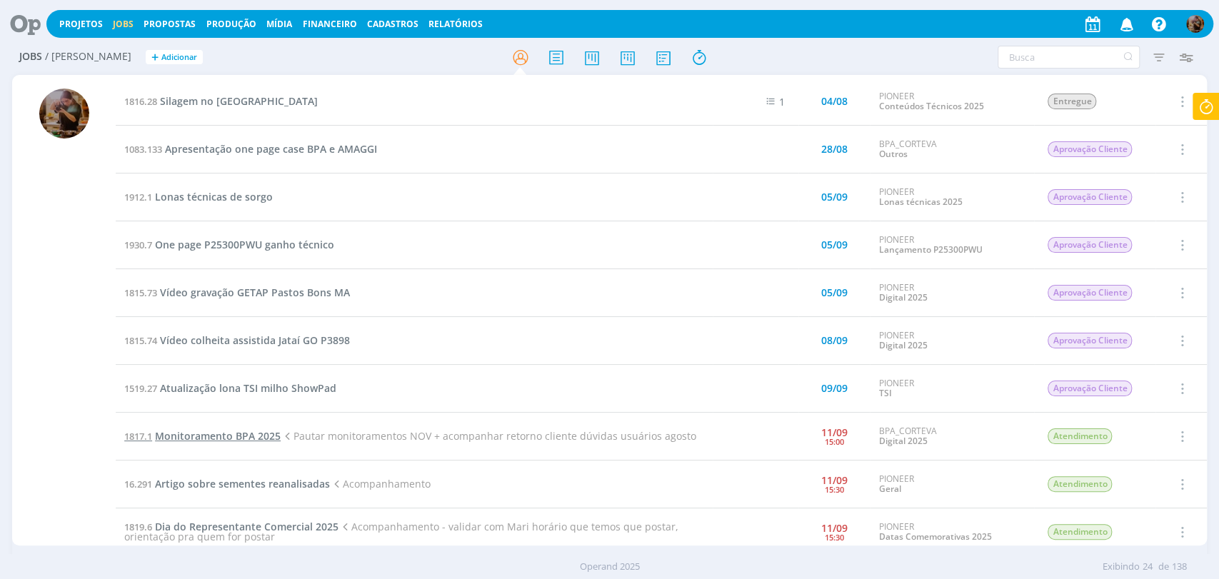
click at [275, 439] on span "Monitoramento BPA 2025" at bounding box center [218, 436] width 126 height 14
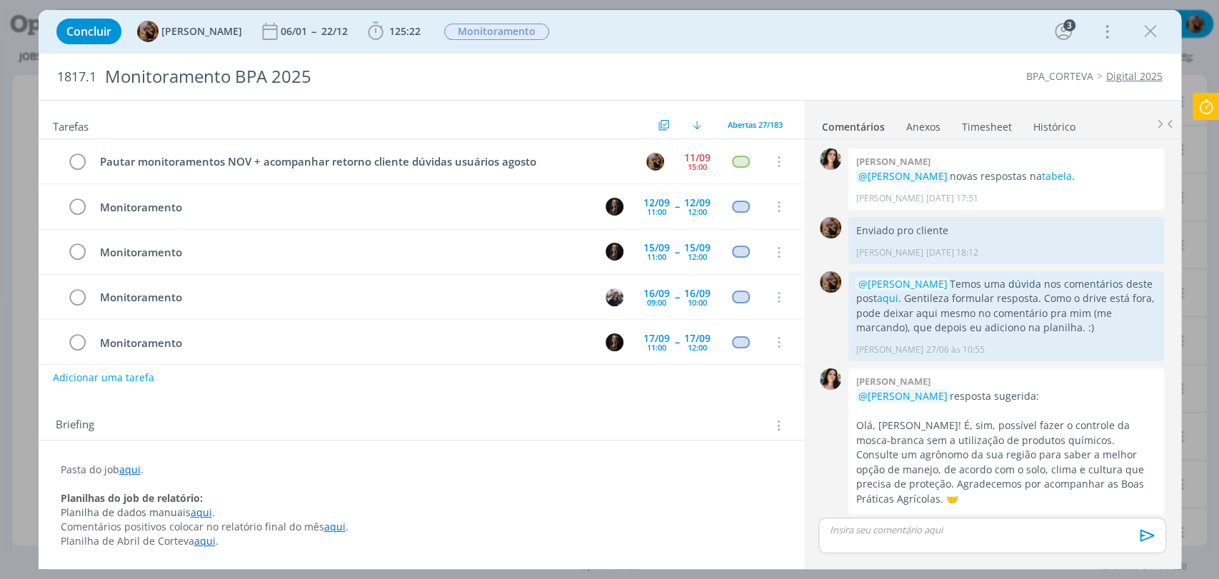
scroll to position [1452, 0]
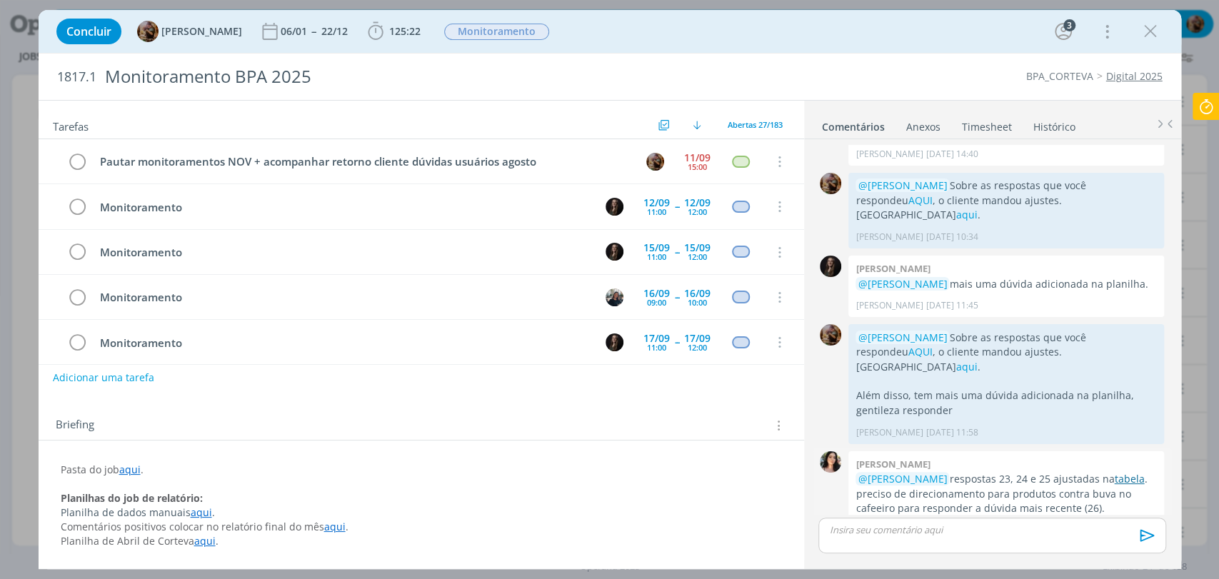
click at [1131, 472] on link "tabela" at bounding box center [1129, 479] width 30 height 14
click at [688, 163] on div "15:00" at bounding box center [697, 167] width 19 height 8
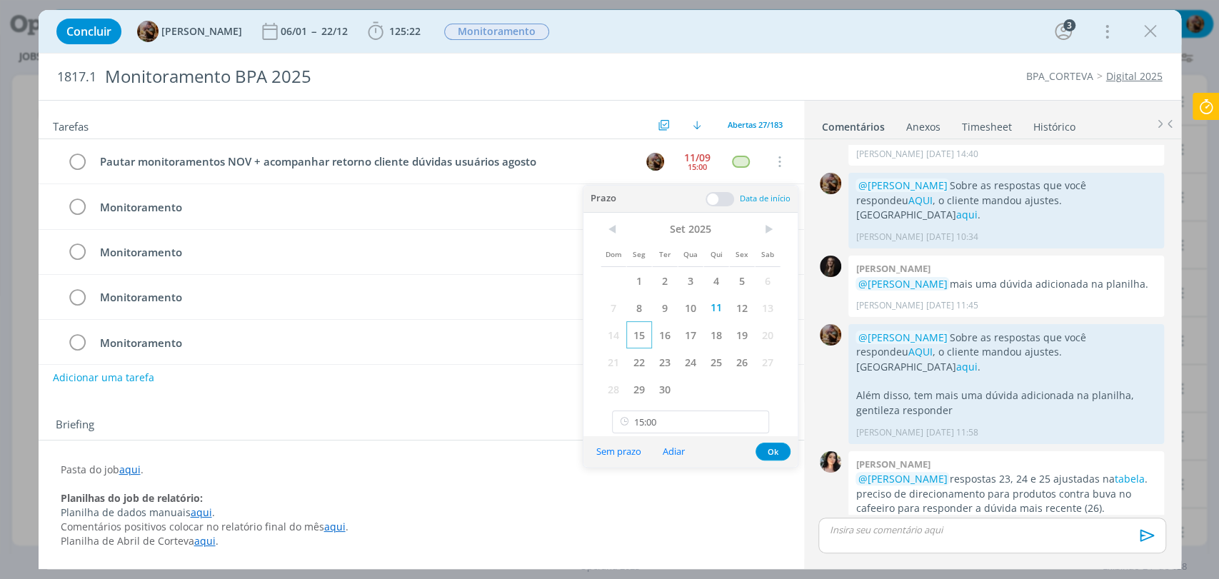
click at [646, 334] on span "15" at bounding box center [639, 334] width 26 height 27
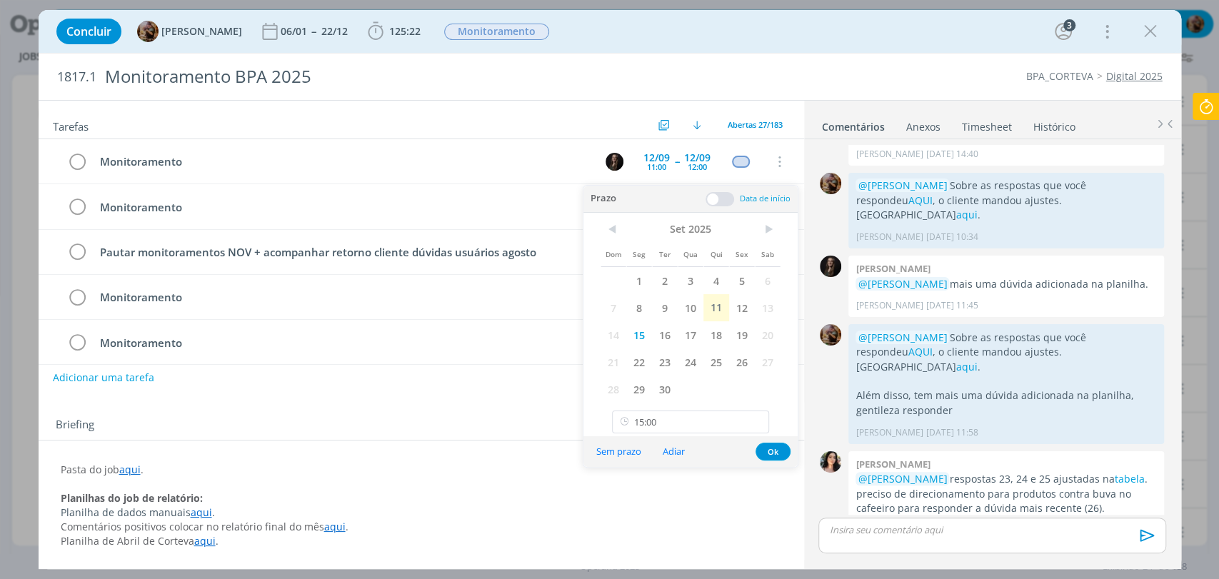
click at [778, 453] on button "Ok" at bounding box center [772, 452] width 35 height 18
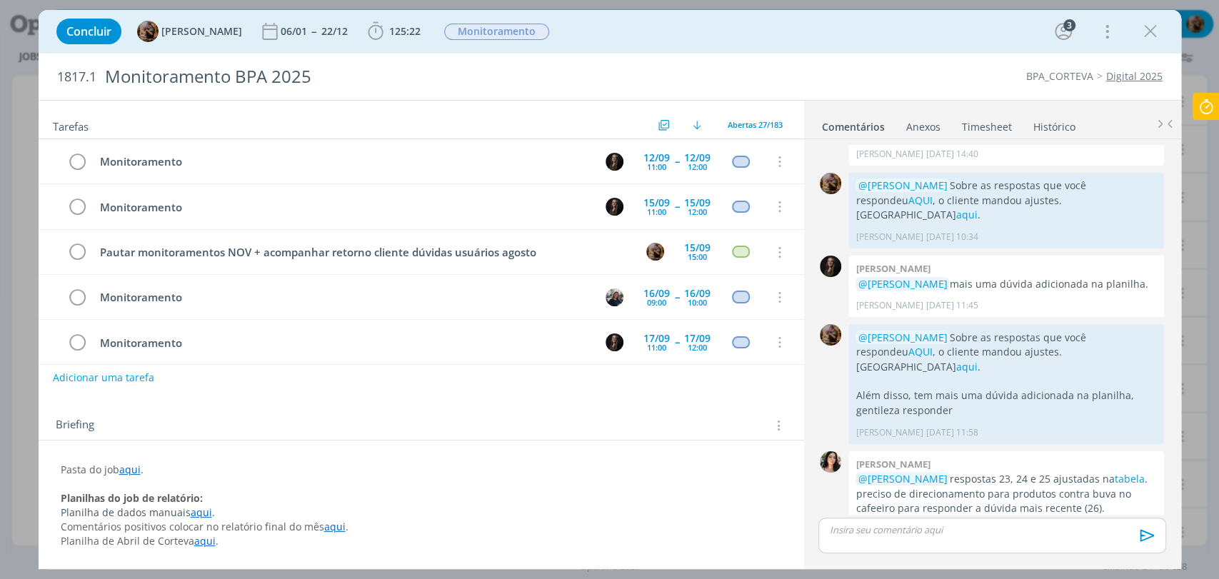
click at [1046, 539] on div "dialog" at bounding box center [991, 536] width 347 height 36
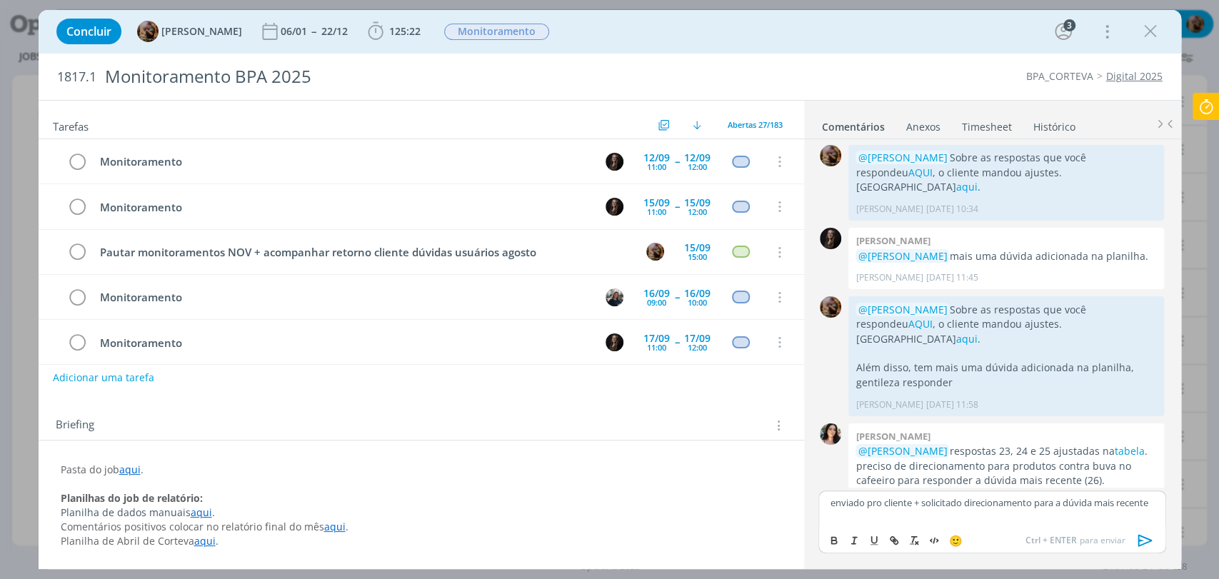
click at [1147, 541] on icon "dialog" at bounding box center [1144, 540] width 14 height 12
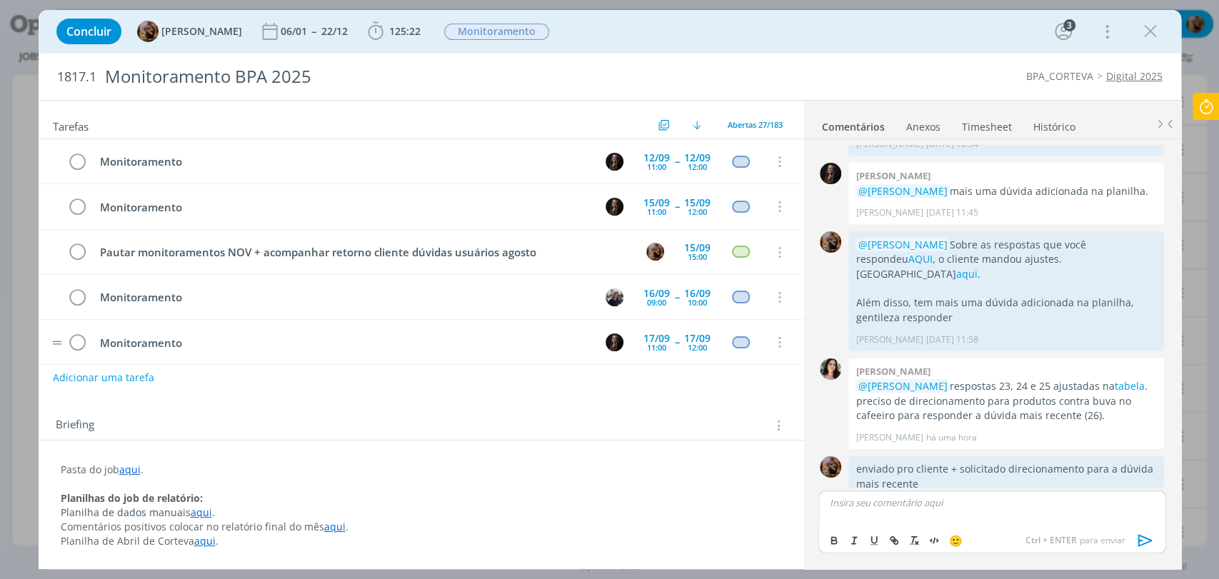
scroll to position [1548, 0]
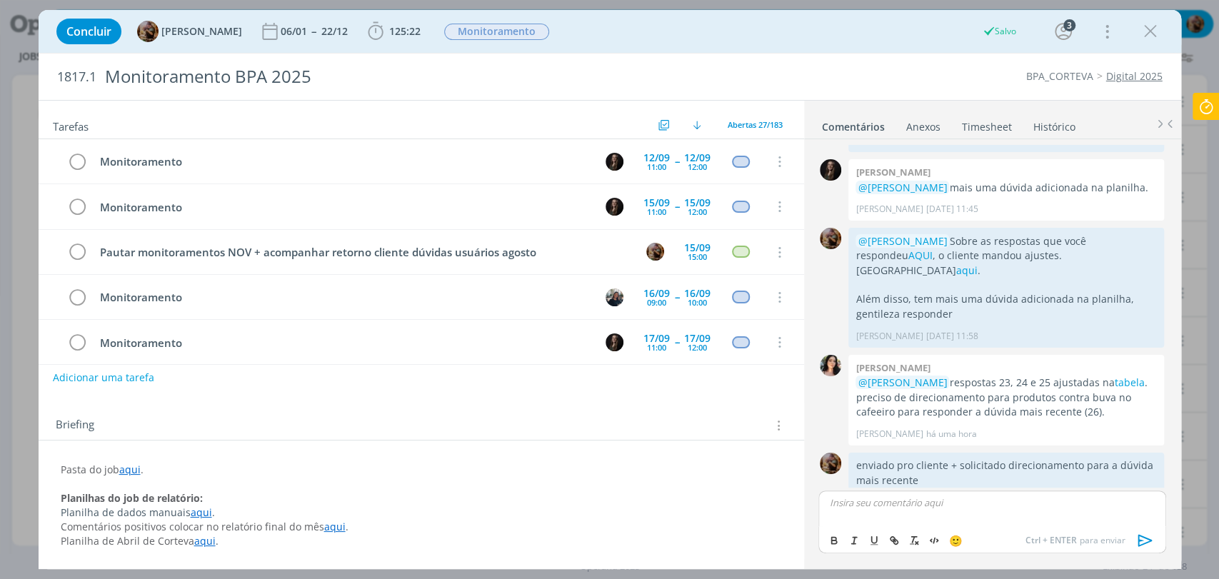
click at [1153, 34] on icon "dialog" at bounding box center [1150, 31] width 21 height 21
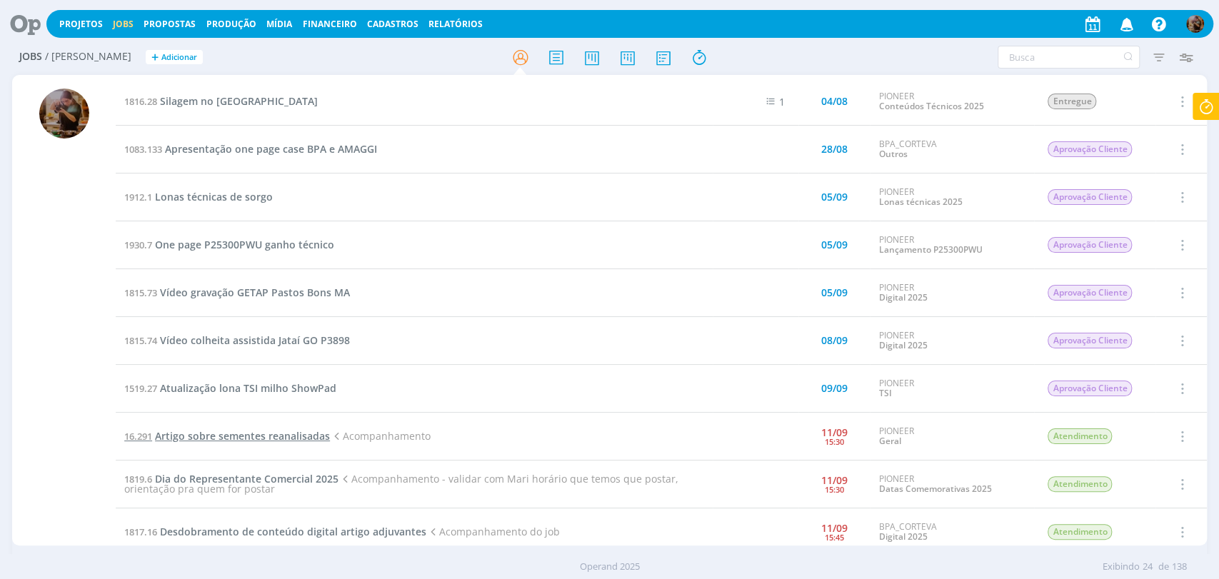
click at [310, 437] on span "Artigo sobre sementes reanalisadas" at bounding box center [242, 436] width 175 height 14
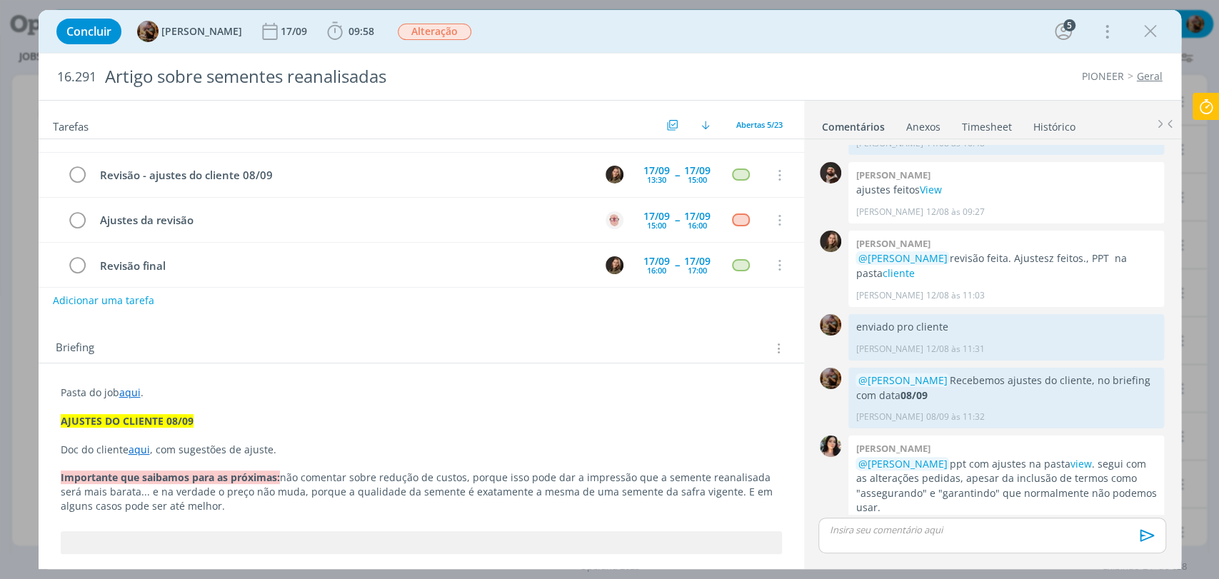
scroll to position [79, 0]
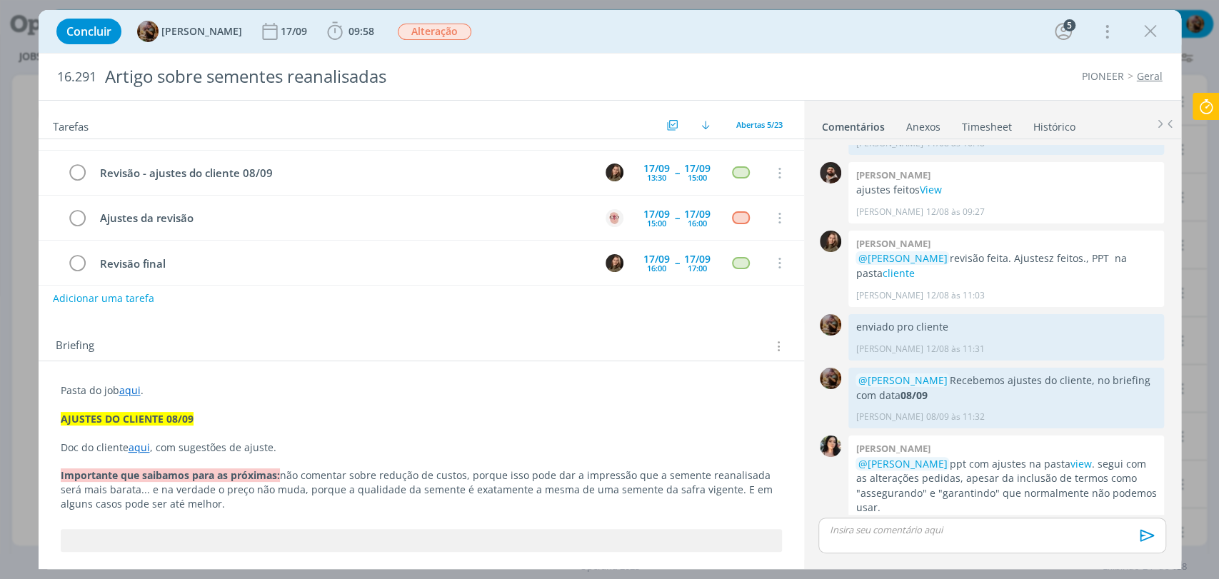
click at [144, 449] on link "aqui" at bounding box center [139, 448] width 21 height 14
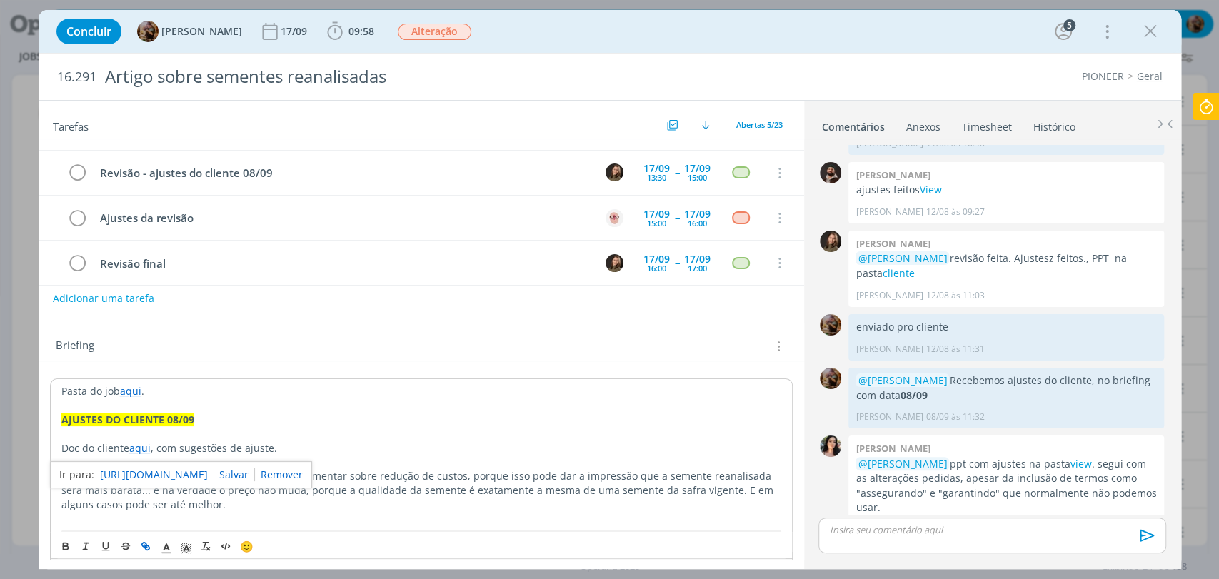
click at [264, 430] on p "dialog" at bounding box center [421, 434] width 720 height 14
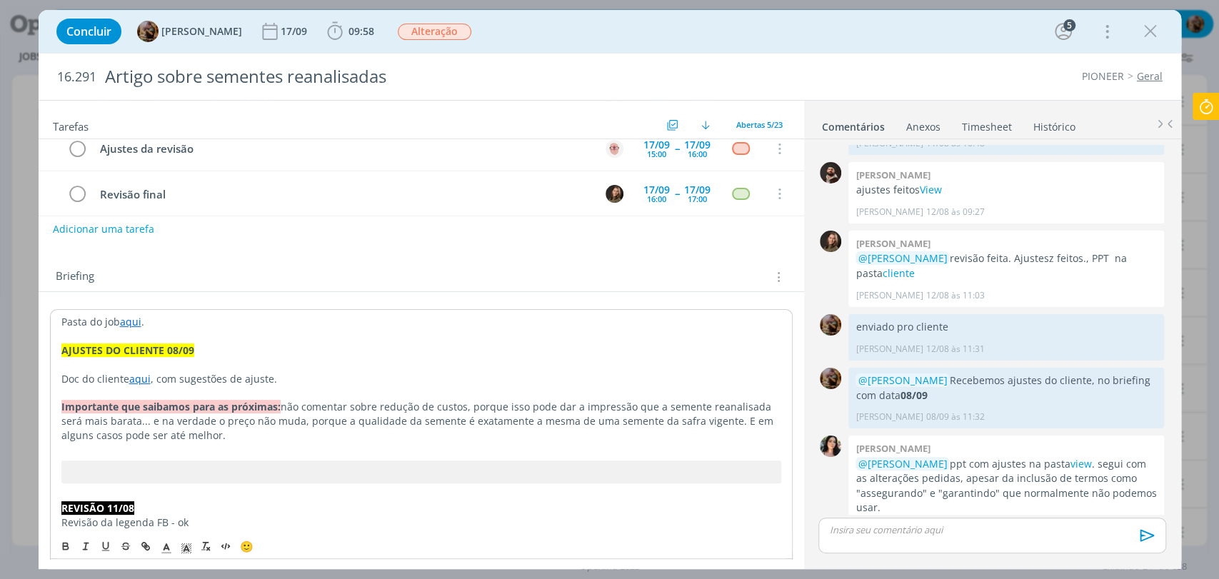
scroll to position [159, 0]
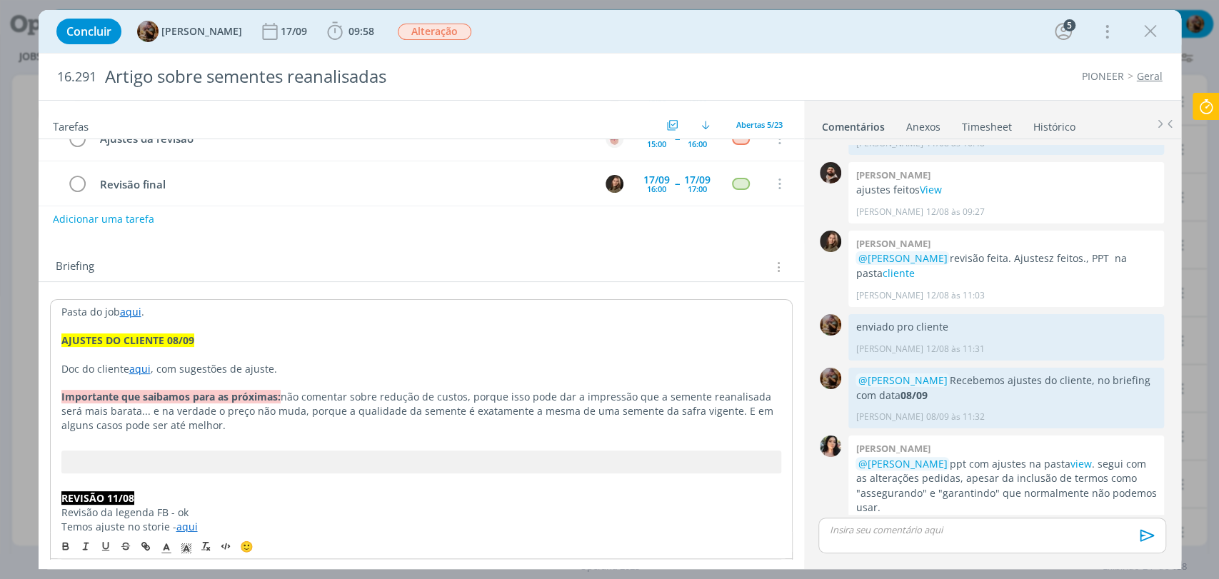
drag, startPoint x: 136, startPoint y: 362, endPoint x: 145, endPoint y: 374, distance: 14.9
click at [137, 363] on link "aqui" at bounding box center [139, 369] width 21 height 14
click at [152, 394] on link "https://sobeae.sharepoint.com/:f:/s/SOBEAE/EtcAgbtDghtMi7fn-lzVLZsBzs0QwlQGCMZv…" at bounding box center [154, 396] width 108 height 19
click at [1090, 457] on link "view" at bounding box center [1080, 464] width 21 height 14
click at [905, 542] on div "dialog" at bounding box center [991, 536] width 347 height 36
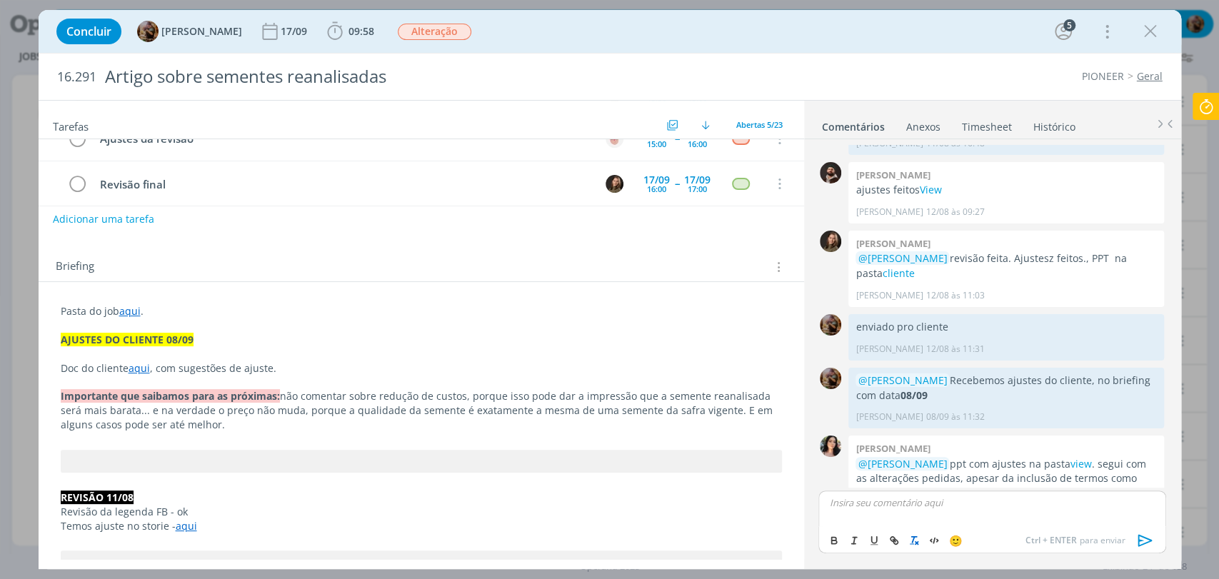
scroll to position [1333, 0]
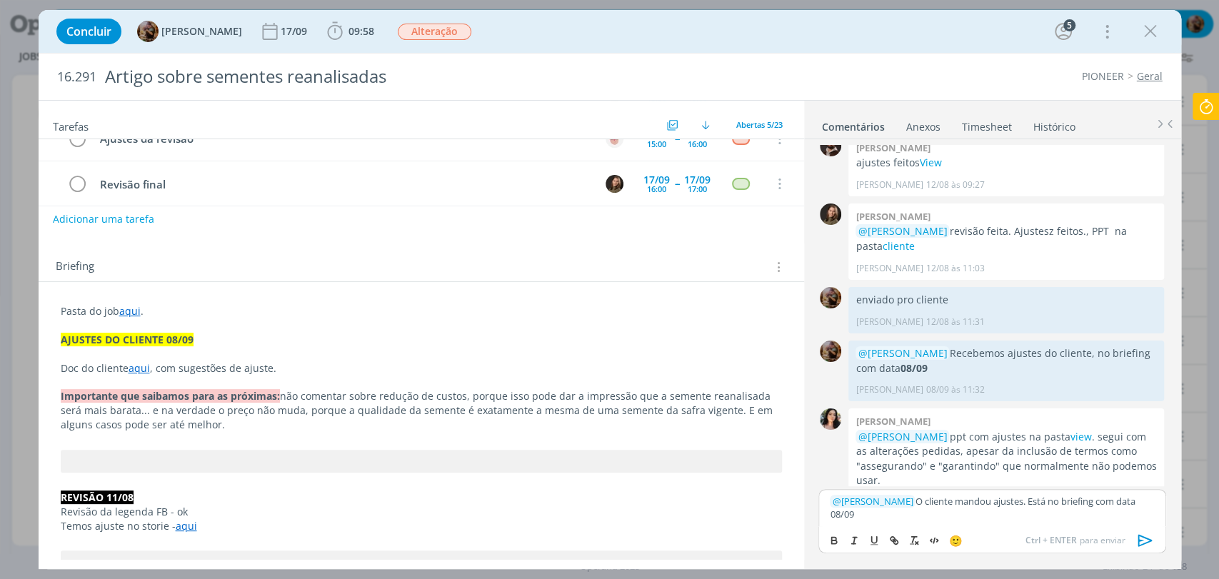
drag, startPoint x: 871, startPoint y: 517, endPoint x: 820, endPoint y: 515, distance: 50.7
click at [820, 515] on div "﻿ @ Alessandro Mença ﻿ O cliente mandou ajustes. Está no briefing com data 08/09" at bounding box center [991, 507] width 347 height 37
click at [838, 541] on icon "dialog" at bounding box center [833, 540] width 11 height 11
click at [885, 511] on p "﻿ @ Alessandro Mença ﻿ O cliente mandou ajustes. Está no briefing com data 08/09" at bounding box center [992, 508] width 324 height 26
drag, startPoint x: 1034, startPoint y: 407, endPoint x: 1101, endPoint y: 409, distance: 67.2
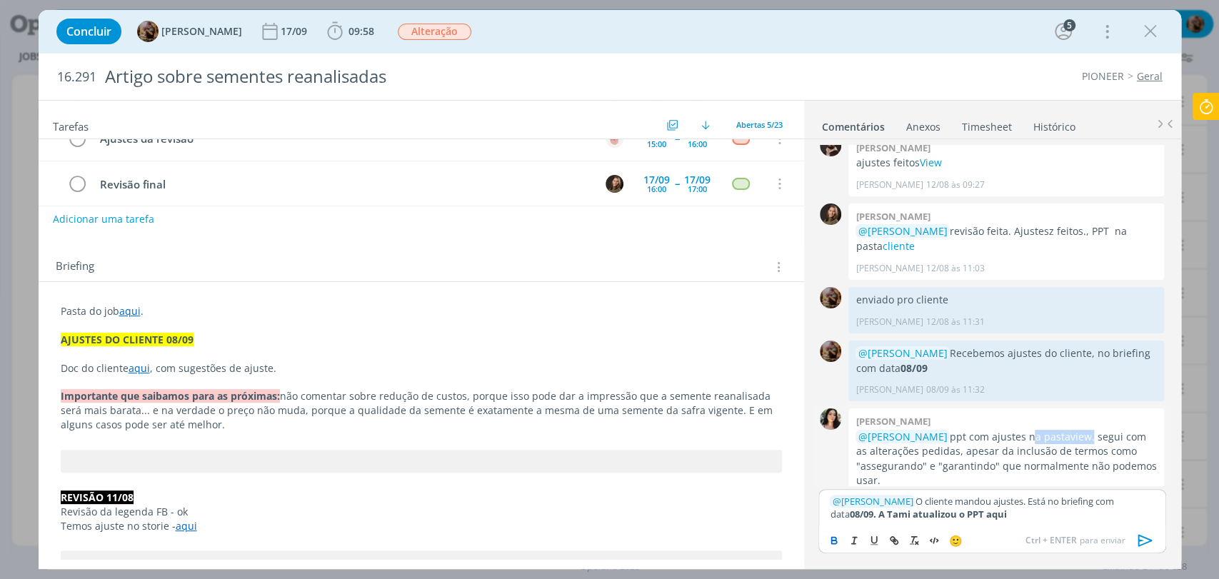
click at [1101, 430] on p "@Amanda Rodrigues ppt com ajustes na pasta view . segui com as alterações pedid…" at bounding box center [1005, 459] width 301 height 59
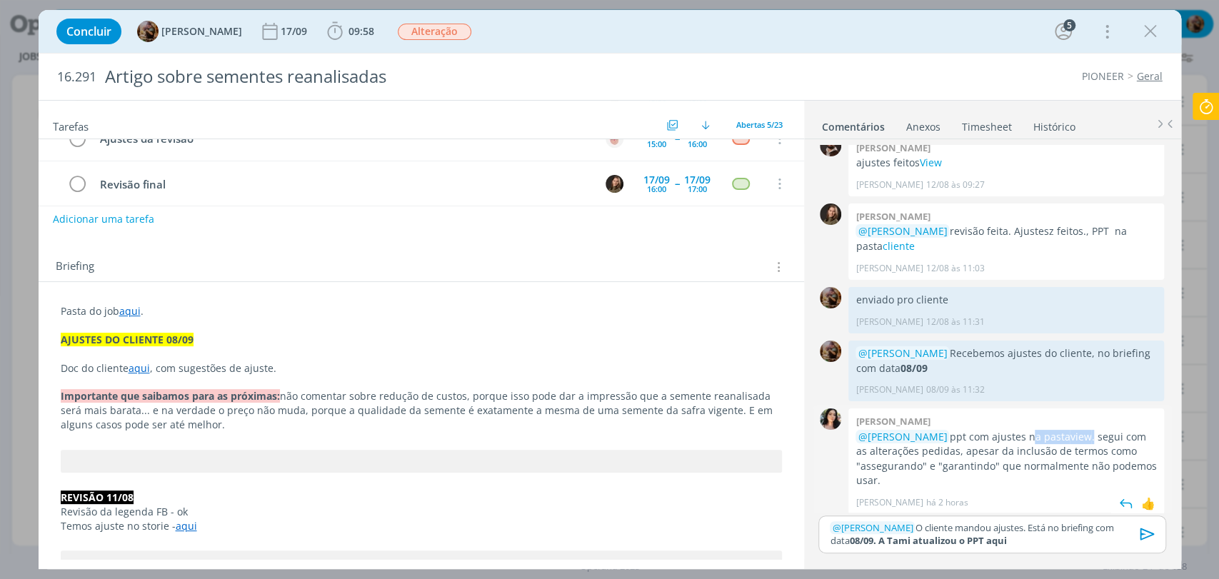
scroll to position [1308, 0]
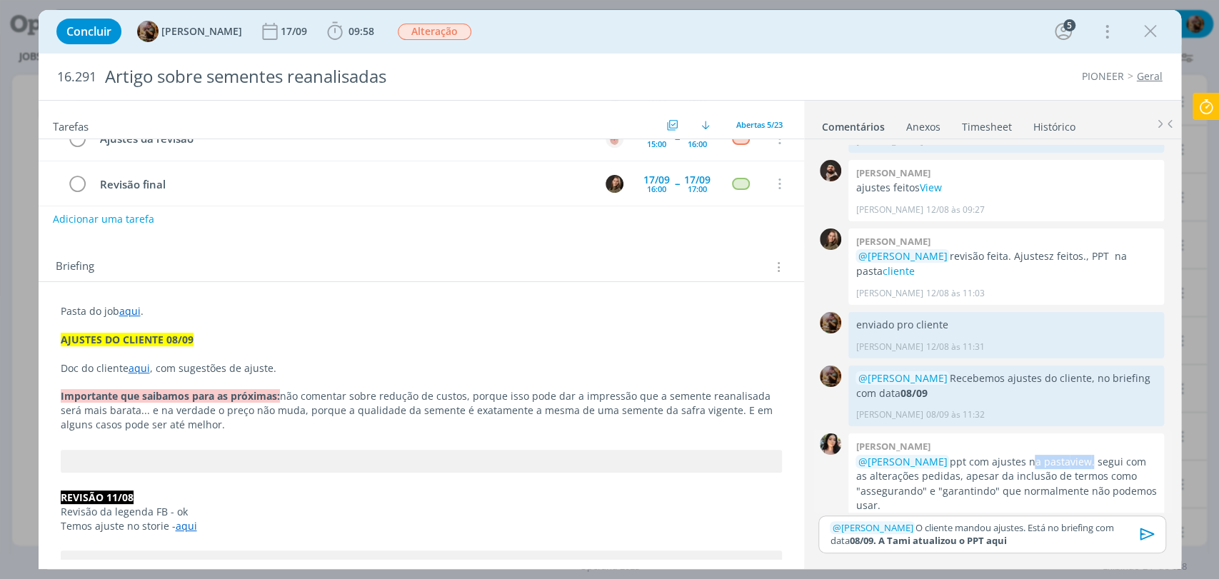
copy p "na pasta view ."
click at [1017, 538] on p "﻿ @ Alessandro Mença ﻿ O cliente mandou ajustes. Está no briefing com data 08/0…" at bounding box center [992, 534] width 324 height 26
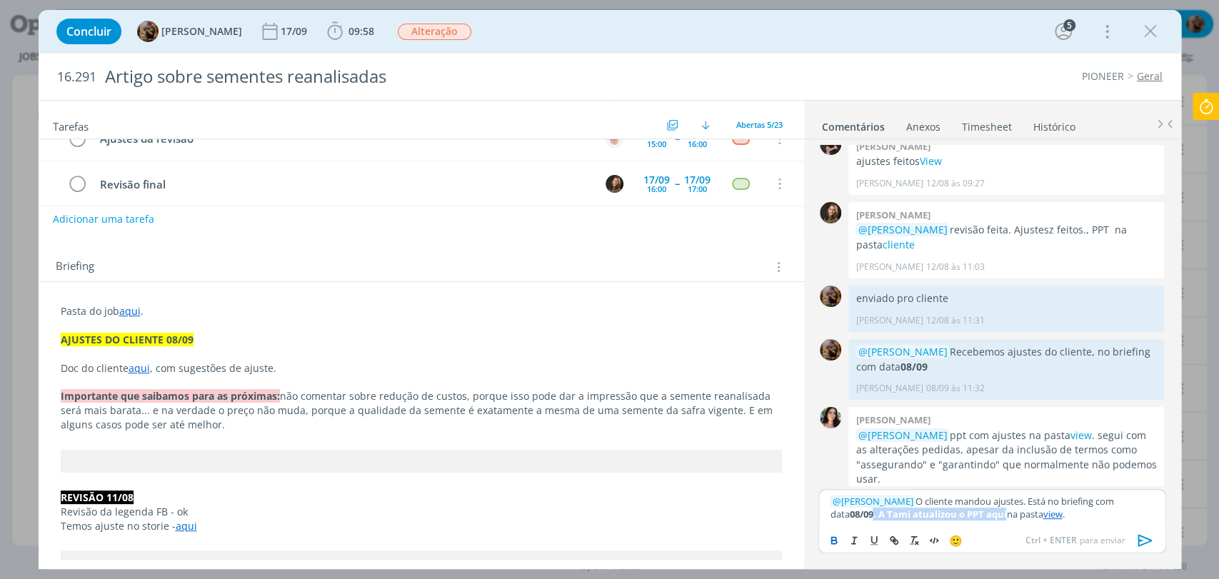
drag, startPoint x: 988, startPoint y: 515, endPoint x: 851, endPoint y: 522, distance: 136.6
click at [853, 516] on strong "08/09. A Tami atualizou o PPT aqui" at bounding box center [927, 514] width 157 height 13
click at [830, 542] on icon "dialog" at bounding box center [833, 540] width 11 height 11
click at [900, 516] on p "﻿ @ Alessandro Mença ﻿ O cliente mandou ajustes. Está no briefing com data 08/0…" at bounding box center [992, 508] width 324 height 26
click at [1087, 510] on p "﻿ @ Alessandro Mença ﻿ O cliente mandou ajustes. Está no briefing com data 08/0…" at bounding box center [992, 508] width 324 height 26
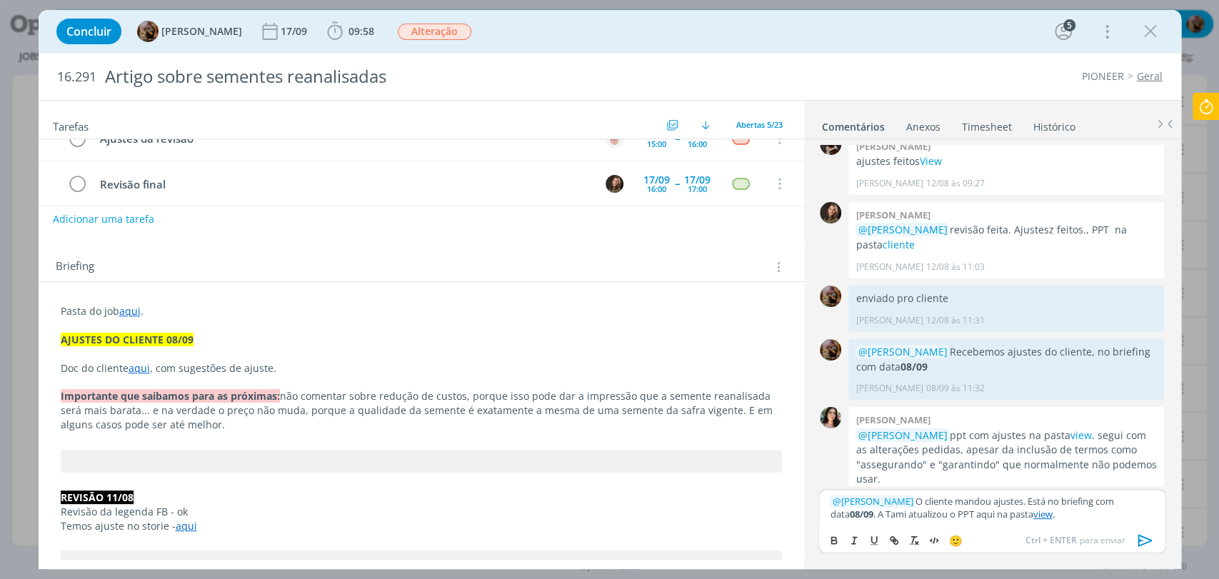
click at [892, 519] on p "﻿ @ Alessandro Mença ﻿ O cliente mandou ajustes. Está no briefing com data 08/0…" at bounding box center [992, 508] width 324 height 26
click at [933, 516] on p "﻿ @ Alessandro Mença ﻿ O cliente mandou ajustes. Está no briefing com data 08/0…" at bounding box center [992, 508] width 324 height 26
click at [1148, 543] on icon "dialog" at bounding box center [1145, 540] width 21 height 21
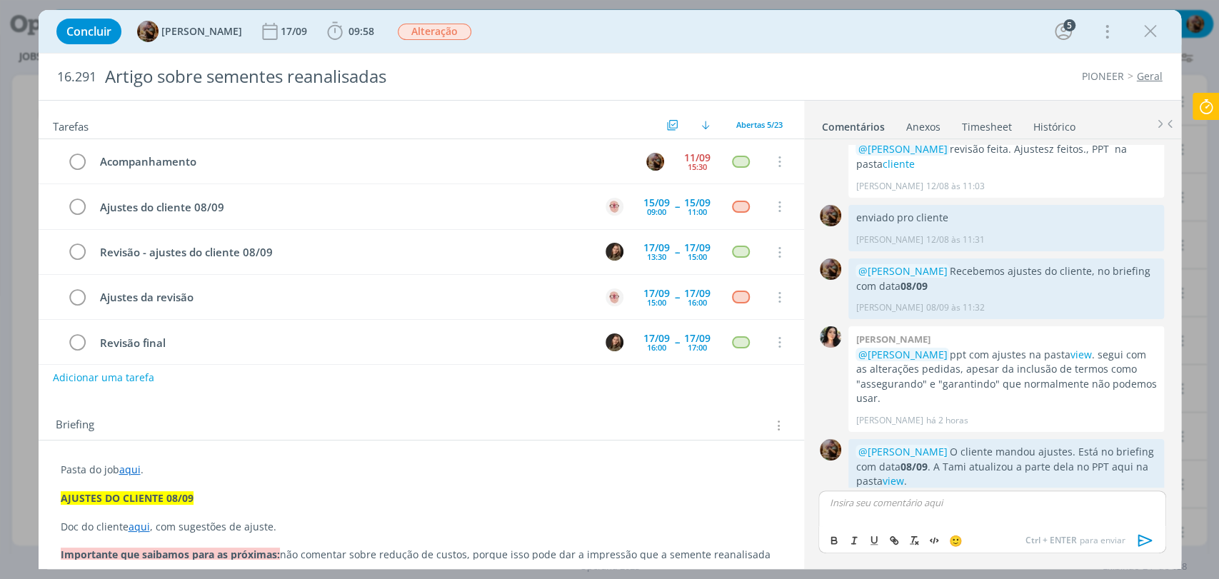
scroll to position [1417, 0]
click at [697, 167] on div "15:30" at bounding box center [697, 167] width 19 height 8
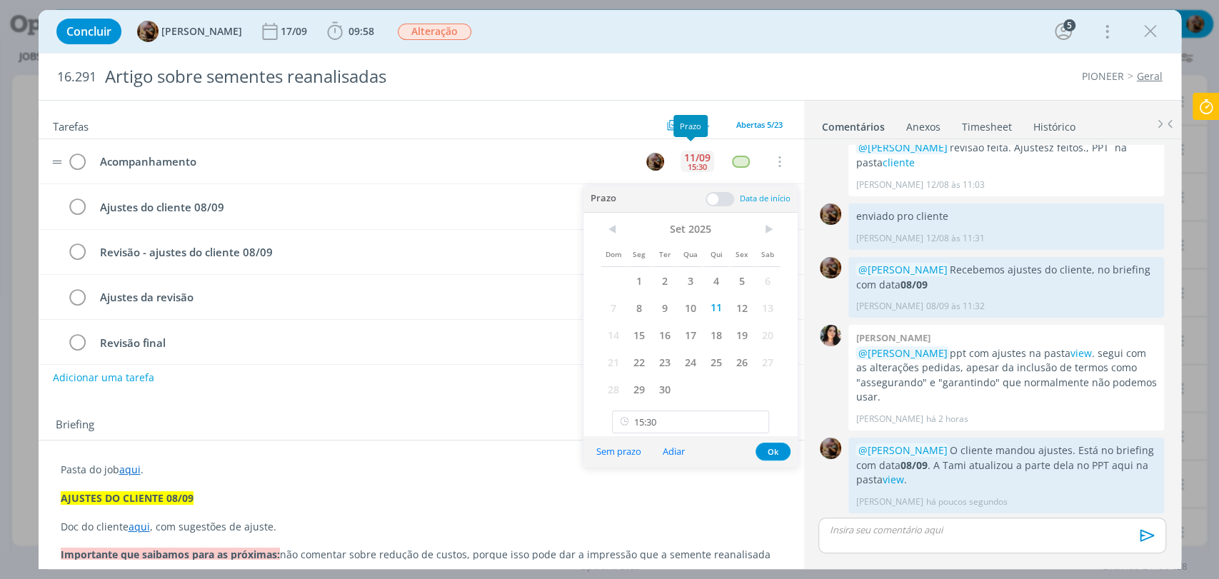
scroll to position [1389, 0]
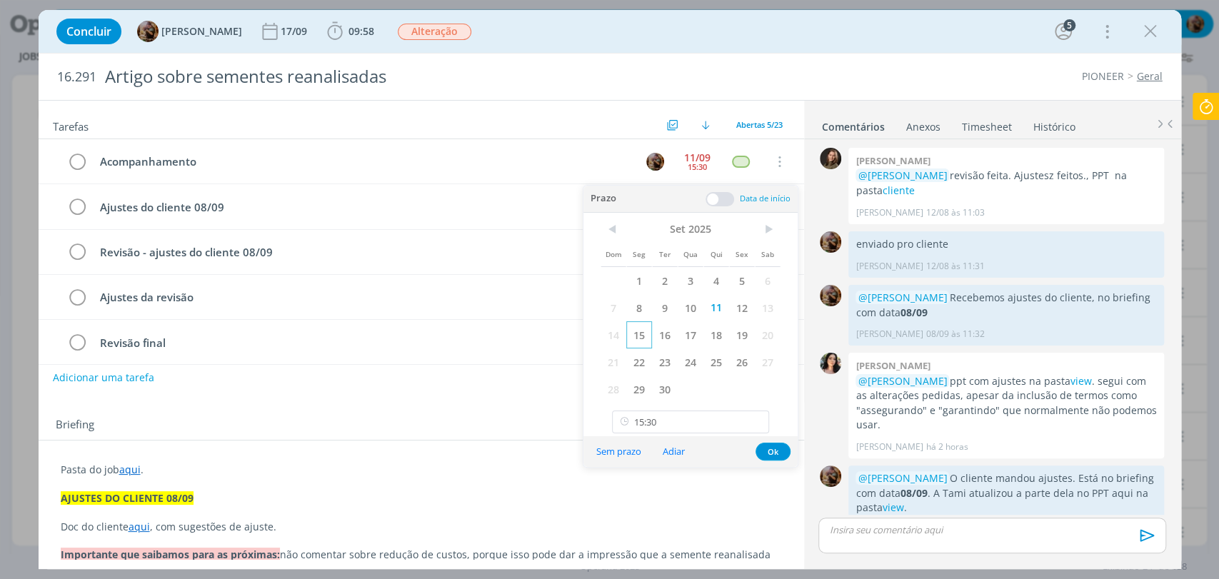
click at [635, 338] on span "15" at bounding box center [639, 334] width 26 height 27
click at [682, 425] on input "15:30" at bounding box center [690, 422] width 157 height 23
click at [658, 283] on div "14:30" at bounding box center [692, 281] width 159 height 26
type input "14:30"
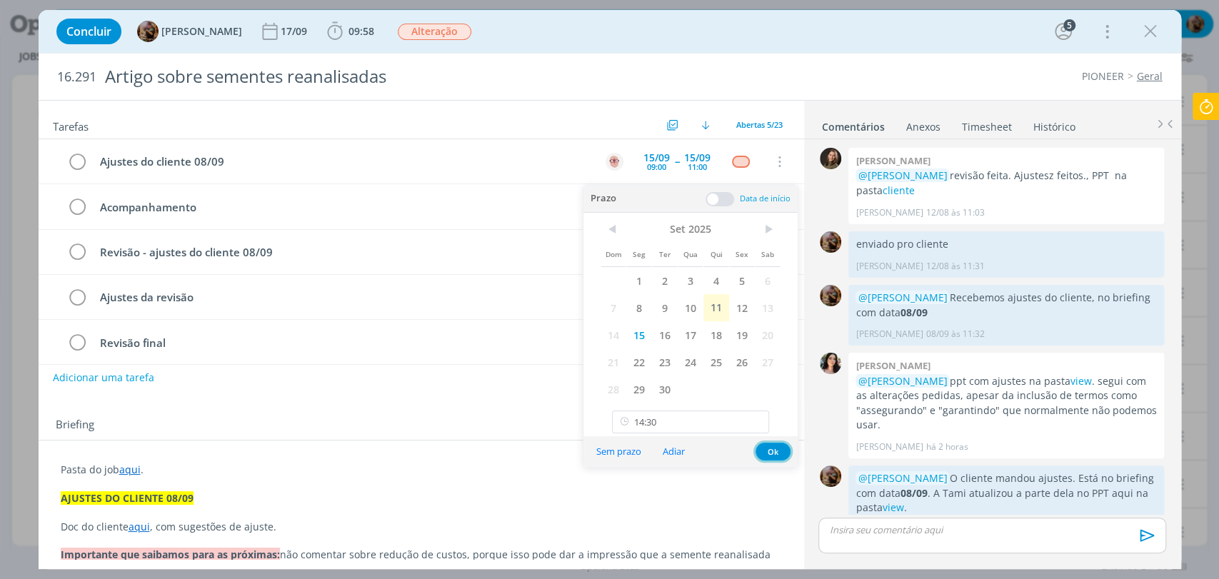
click at [773, 443] on button "Ok" at bounding box center [772, 452] width 35 height 18
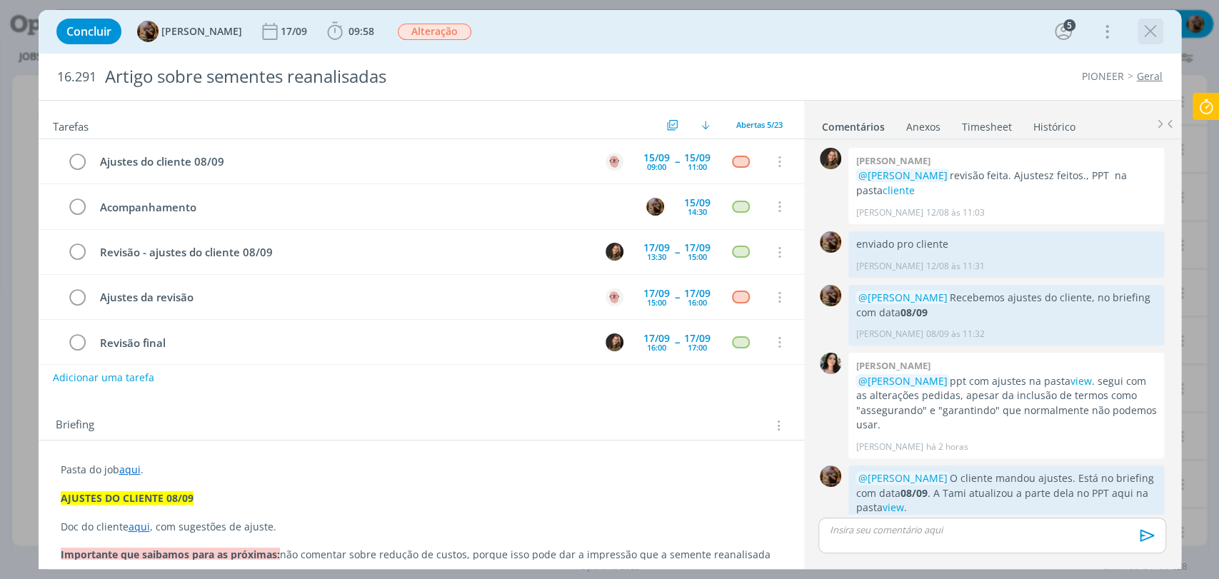
click at [1144, 36] on icon "dialog" at bounding box center [1150, 31] width 21 height 21
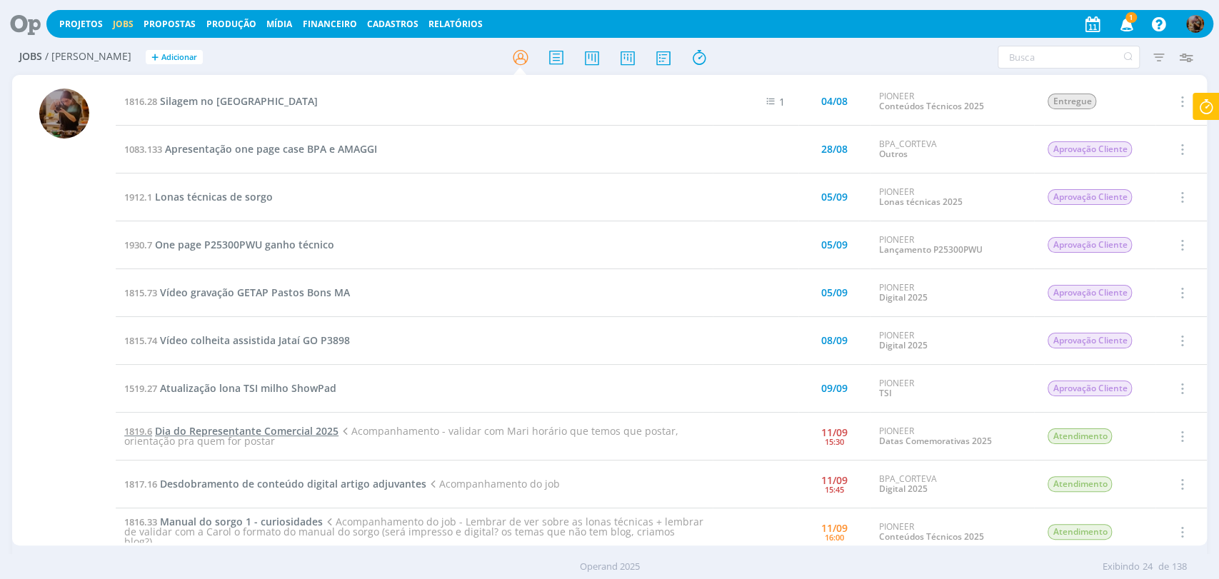
click at [314, 431] on span "Dia do Representante Comercial 2025" at bounding box center [247, 431] width 184 height 14
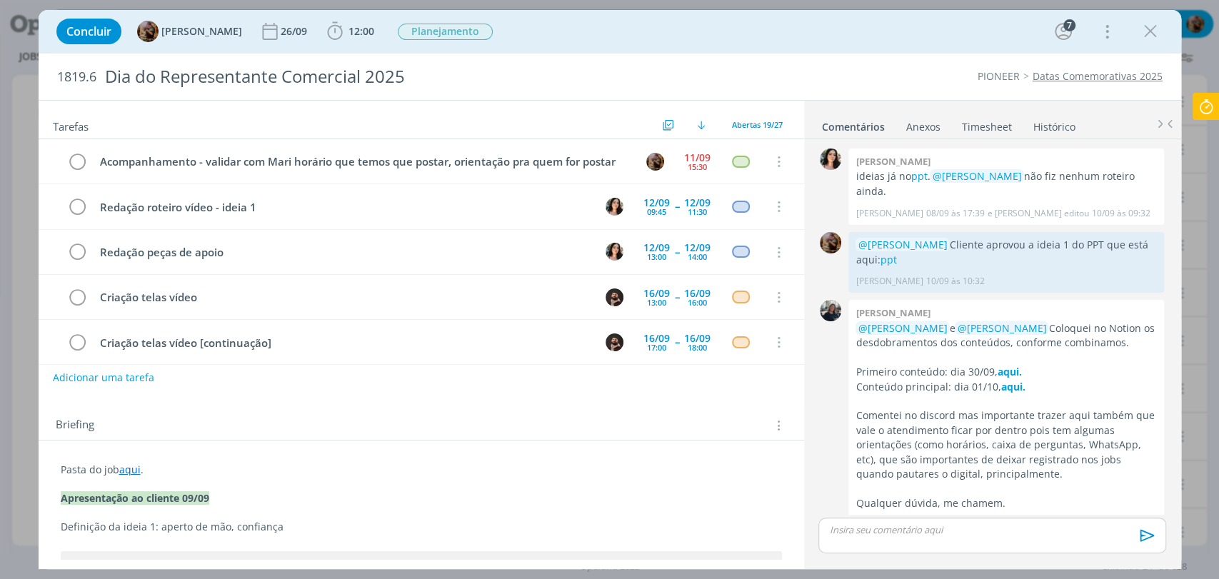
scroll to position [25, 0]
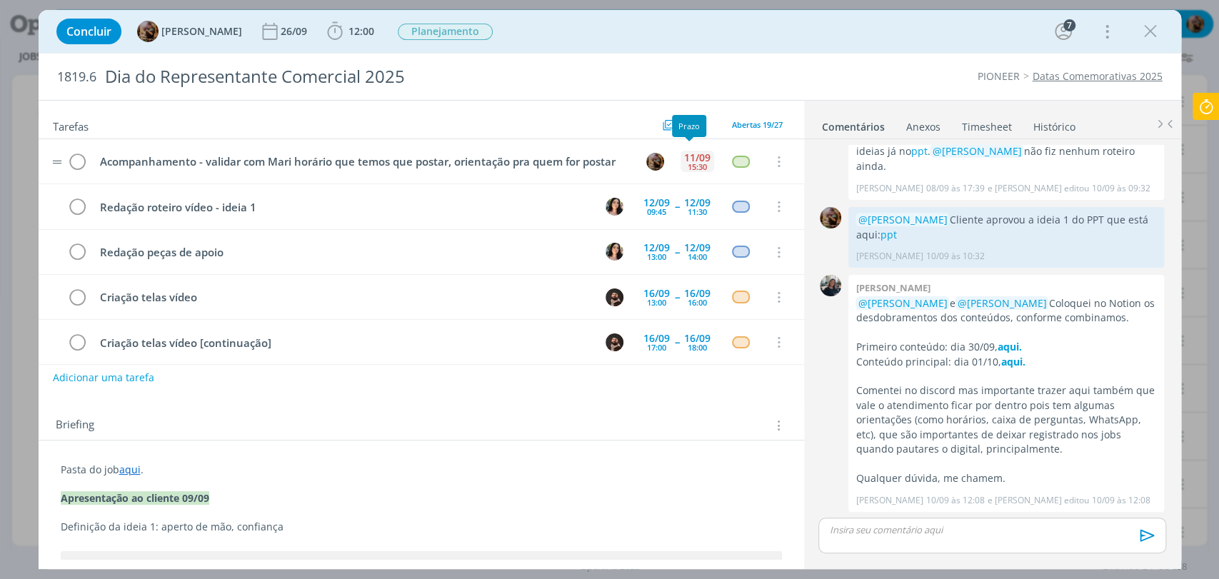
click at [688, 164] on div "15:30" at bounding box center [697, 167] width 19 height 8
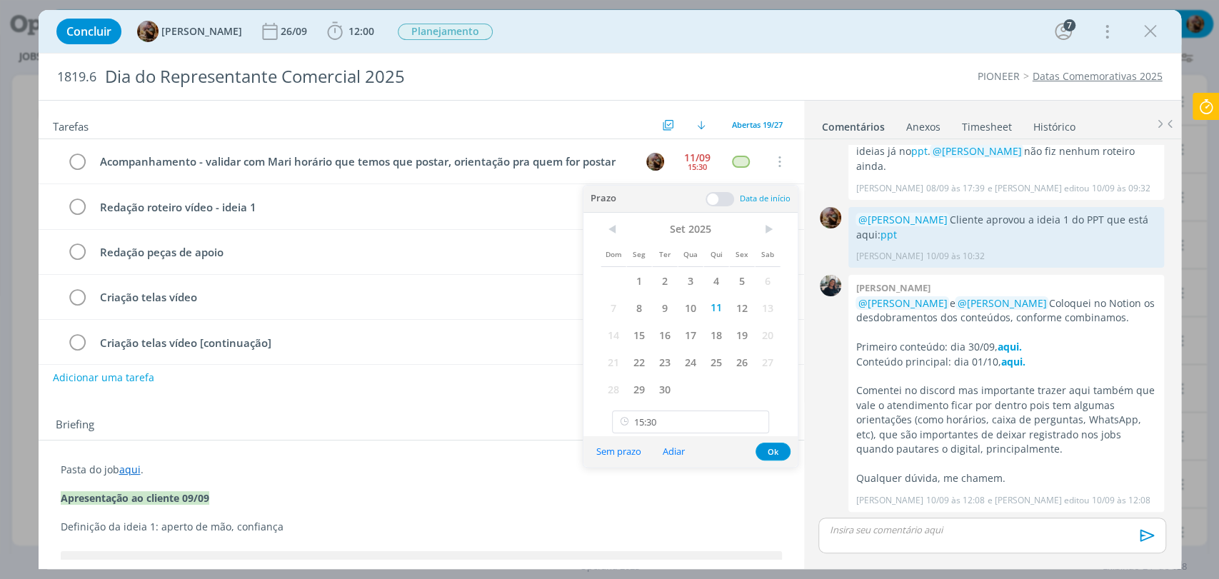
click at [690, 407] on div "< Set 2025 > Dom Seg Ter Qua Qui Sex Sab 1 2 3 4 5 6 7 8 9 10 11 12 13 14 15 16…" at bounding box center [690, 325] width 214 height 224
click at [690, 421] on input "15:30" at bounding box center [690, 422] width 157 height 23
click at [668, 309] on div "17:00" at bounding box center [692, 300] width 159 height 26
type input "17:00"
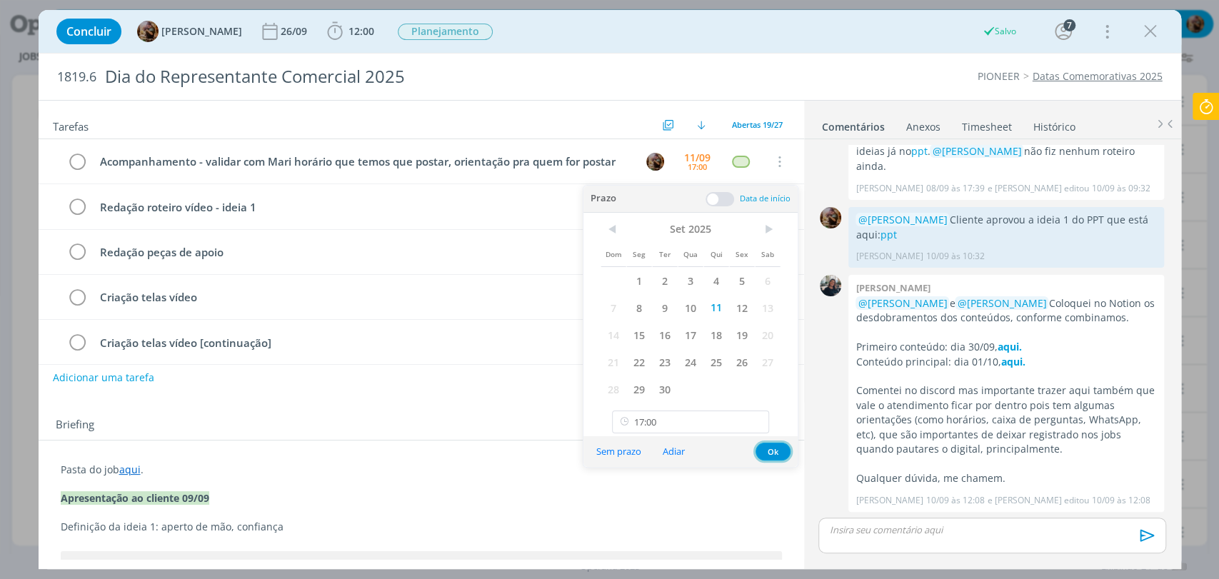
click at [777, 451] on button "Ok" at bounding box center [772, 452] width 35 height 18
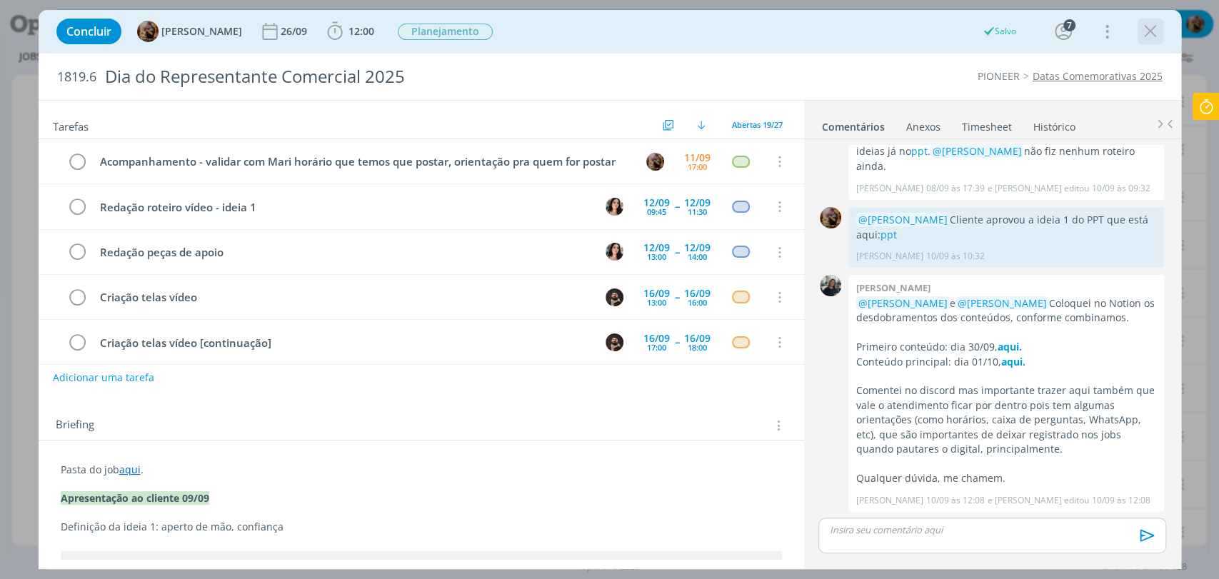
click at [1147, 36] on icon "dialog" at bounding box center [1150, 31] width 21 height 21
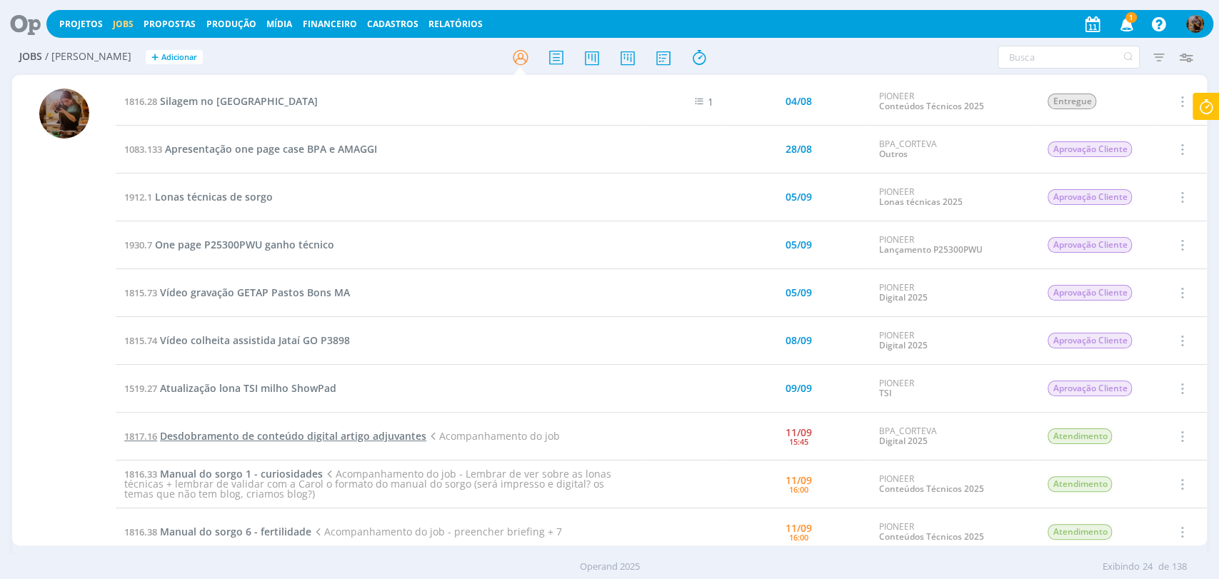
click at [334, 433] on span "Desdobramento de conteúdo digital artigo adjuvantes" at bounding box center [293, 436] width 266 height 14
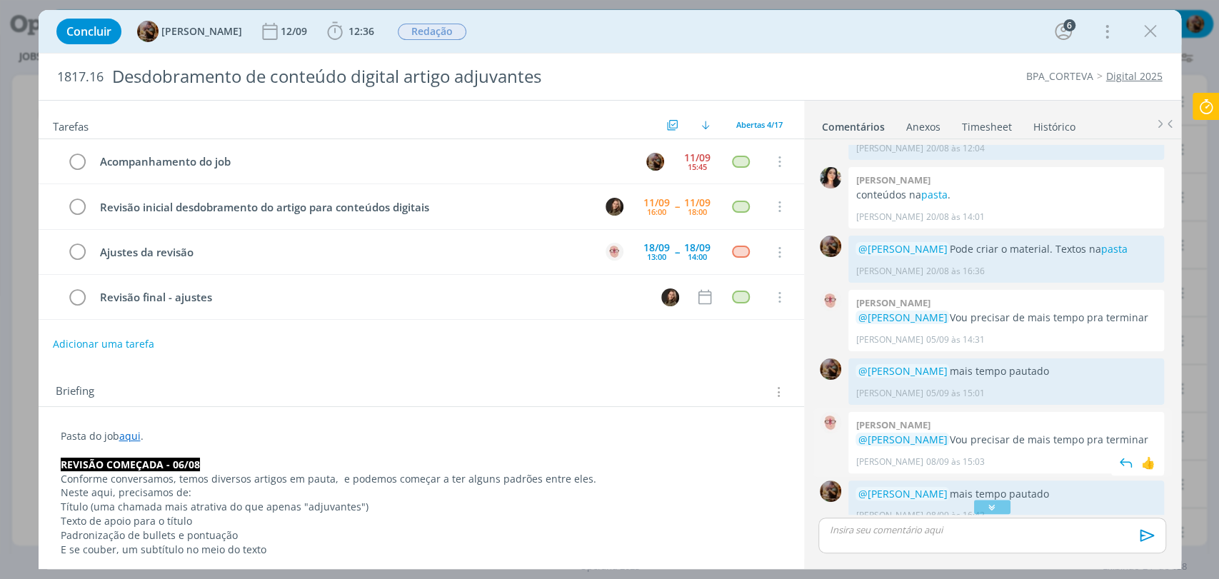
scroll to position [1076, 0]
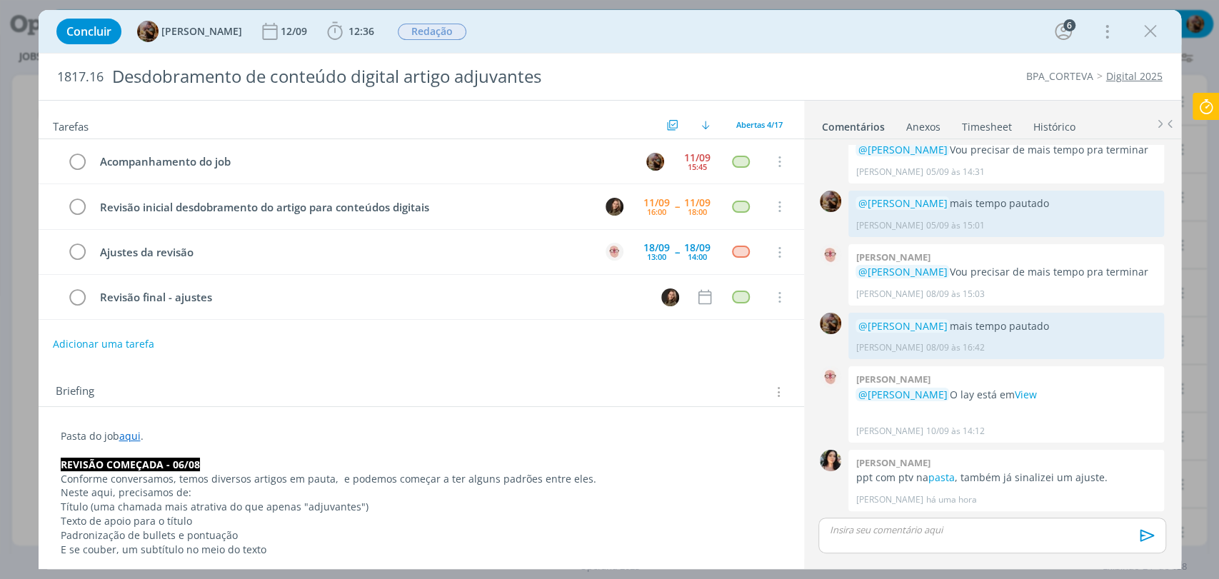
click at [998, 529] on p "dialog" at bounding box center [992, 529] width 324 height 13
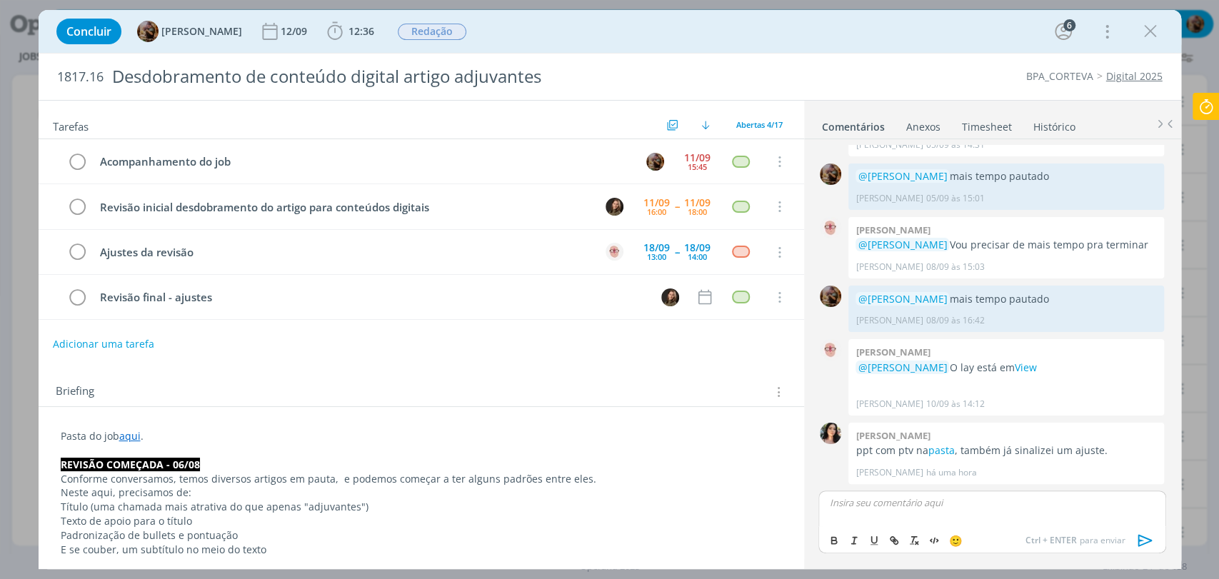
scroll to position [1103, 0]
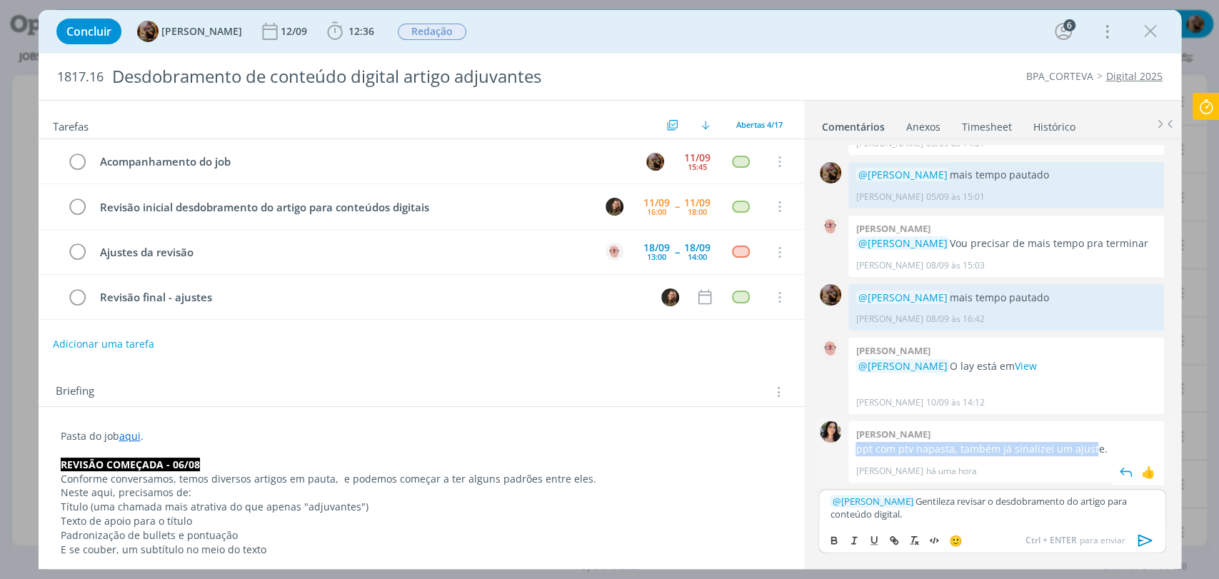
drag, startPoint x: 856, startPoint y: 455, endPoint x: 1091, endPoint y: 455, distance: 234.9
click at [1091, 455] on p "ppt com ptv na pasta , também já sinalizei um ajuste." at bounding box center [1005, 449] width 301 height 14
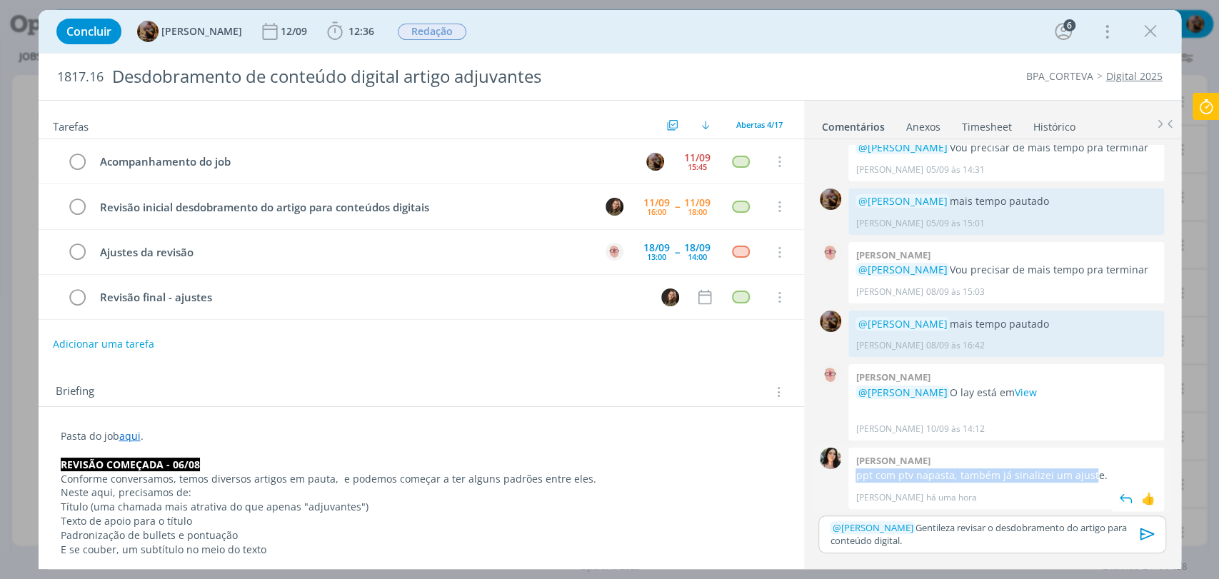
copy p "ppt com ptv na pasta , também já sinalizei um ajust"
drag, startPoint x: 1075, startPoint y: 497, endPoint x: 1110, endPoint y: 481, distance: 37.7
click at [1075, 496] on span "Tamiris Soares há uma hora" at bounding box center [1002, 497] width 294 height 13
drag, startPoint x: 1112, startPoint y: 475, endPoint x: 853, endPoint y: 473, distance: 258.5
click at [853, 473] on div "Tamiris soares ppt com ptv na pasta , também já sinalizei um ajuste. Tamiris So…" at bounding box center [1006, 478] width 316 height 61
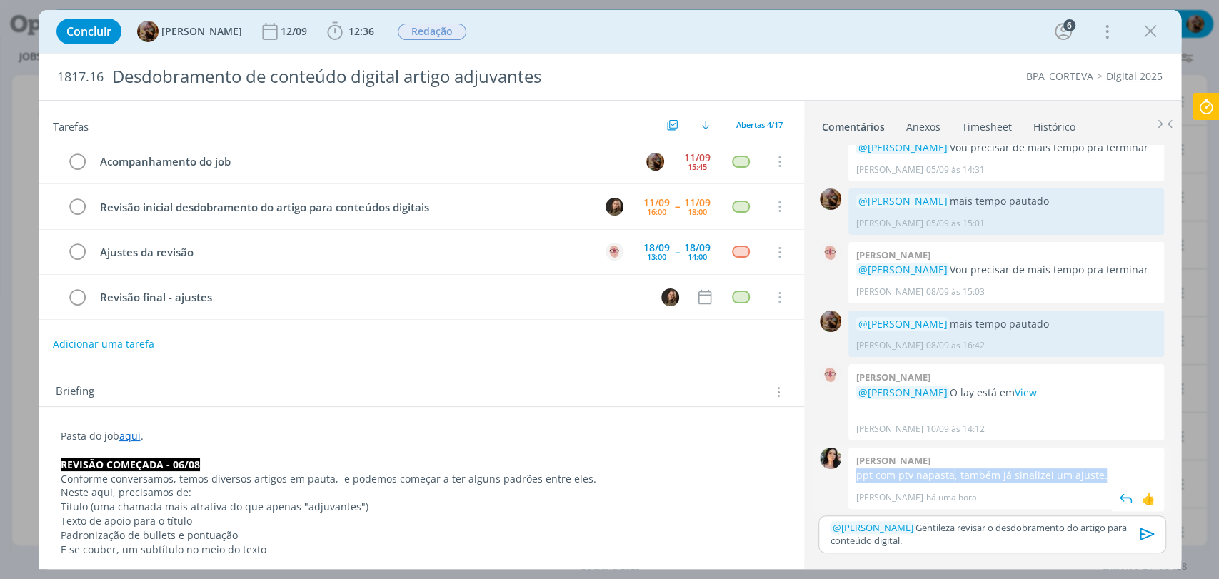
copy p "ppt com ptv na pasta , também já sinalizei um ajuste."
click at [868, 541] on p "﻿ @ Julia Abich ﻿ Gentileza revisar o desdobramento do artigo para conteúdo dig…" at bounding box center [992, 534] width 324 height 26
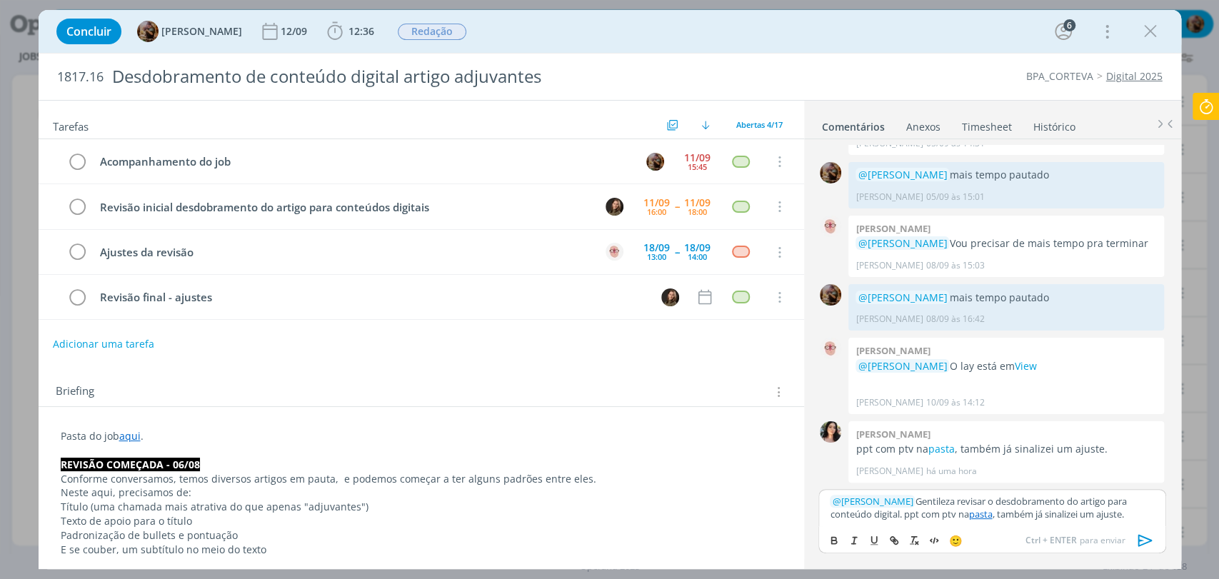
click at [870, 518] on p "﻿ @ Julia Abich ﻿ Gentileza revisar o desdobramento do artigo para conteúdo dig…" at bounding box center [992, 508] width 324 height 26
click at [931, 517] on p "﻿ @ Julia Abich ﻿ Gentileza revisar o desdobramento do artigo para conteúdo dig…" at bounding box center [992, 508] width 324 height 26
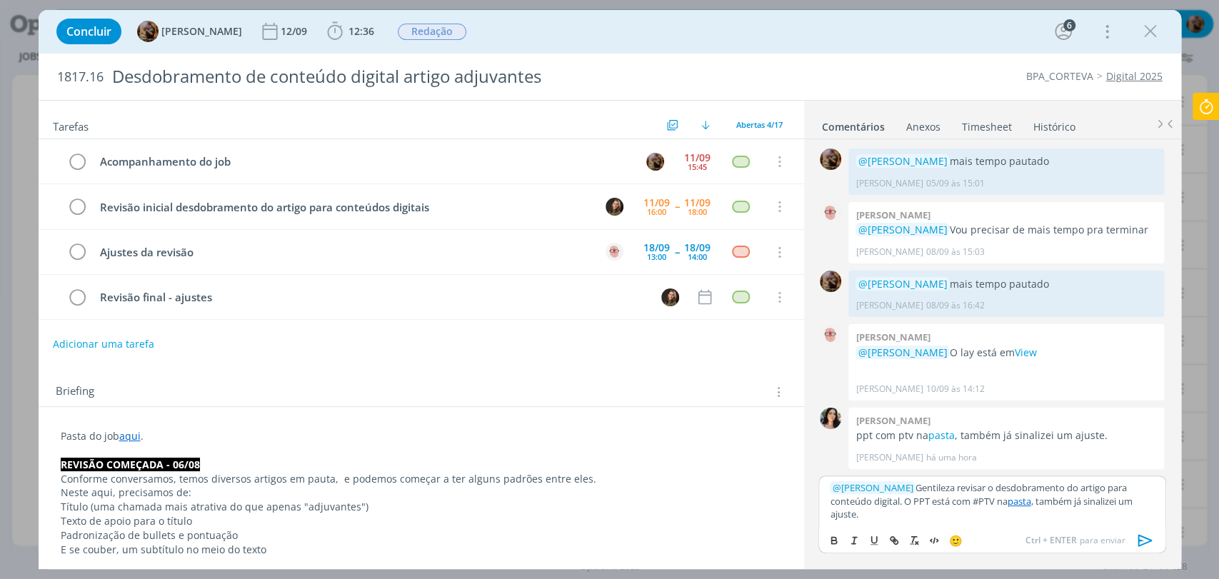
click at [996, 517] on p "﻿ @ Julia Abich ﻿ Gentileza revisar o desdobramento do artigo para conteúdo dig…" at bounding box center [992, 500] width 324 height 39
click at [1108, 504] on p "﻿ @ Julia Abich ﻿ Gentileza revisar o desdobramento do artigo para conteúdo dig…" at bounding box center [992, 500] width 324 height 39
click at [856, 516] on p "﻿ @ Julia Abich ﻿ Gentileza revisar o desdobramento do artigo para conteúdo dig…" at bounding box center [992, 500] width 324 height 39
click at [1139, 538] on icon "dialog" at bounding box center [1144, 540] width 14 height 12
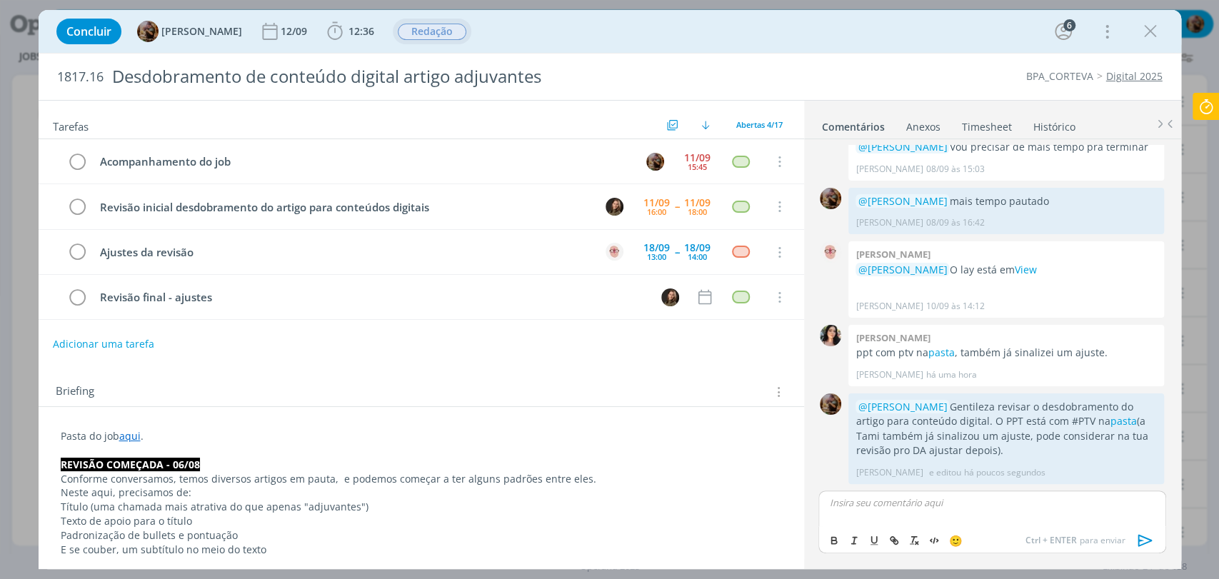
click at [451, 34] on span "Redação" at bounding box center [432, 32] width 69 height 16
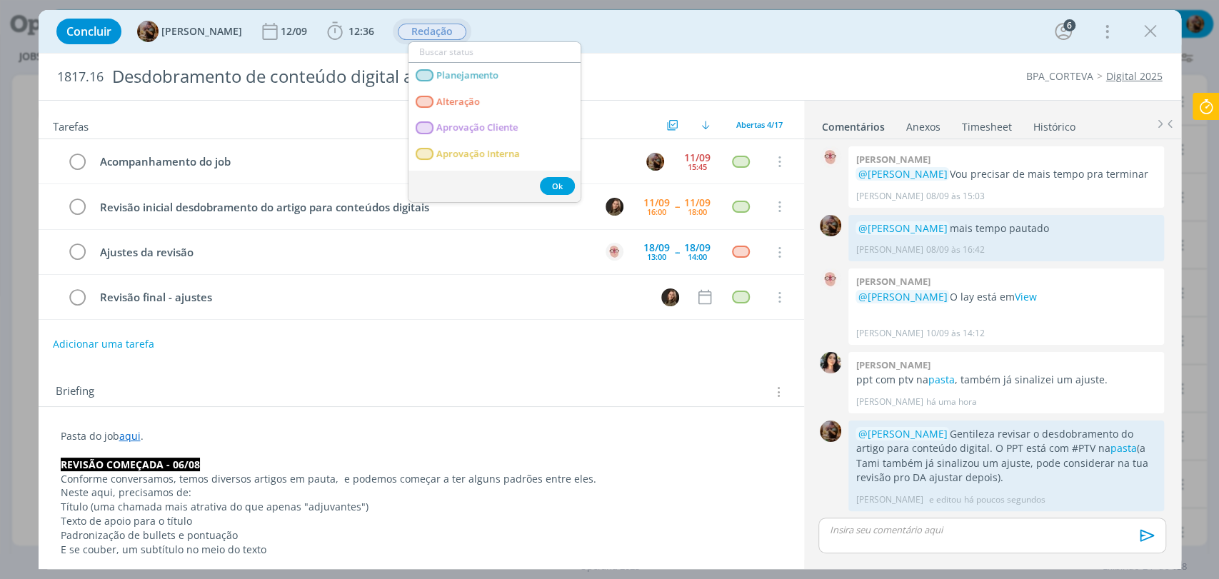
scroll to position [1173, 0]
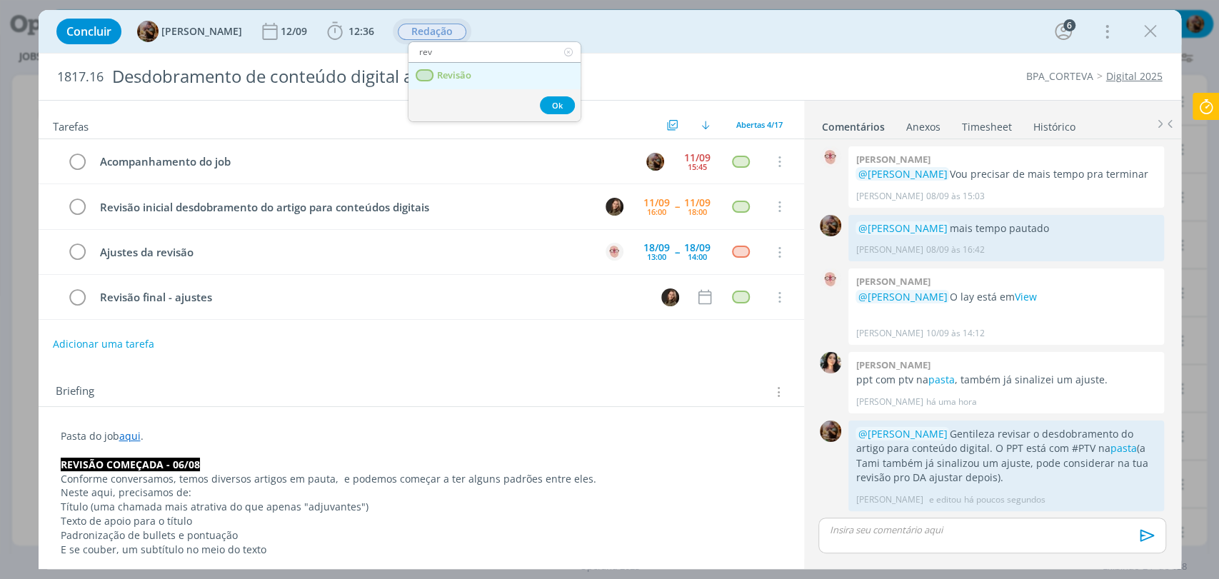
type input "rev"
click at [440, 81] on link "Revisão" at bounding box center [494, 76] width 172 height 26
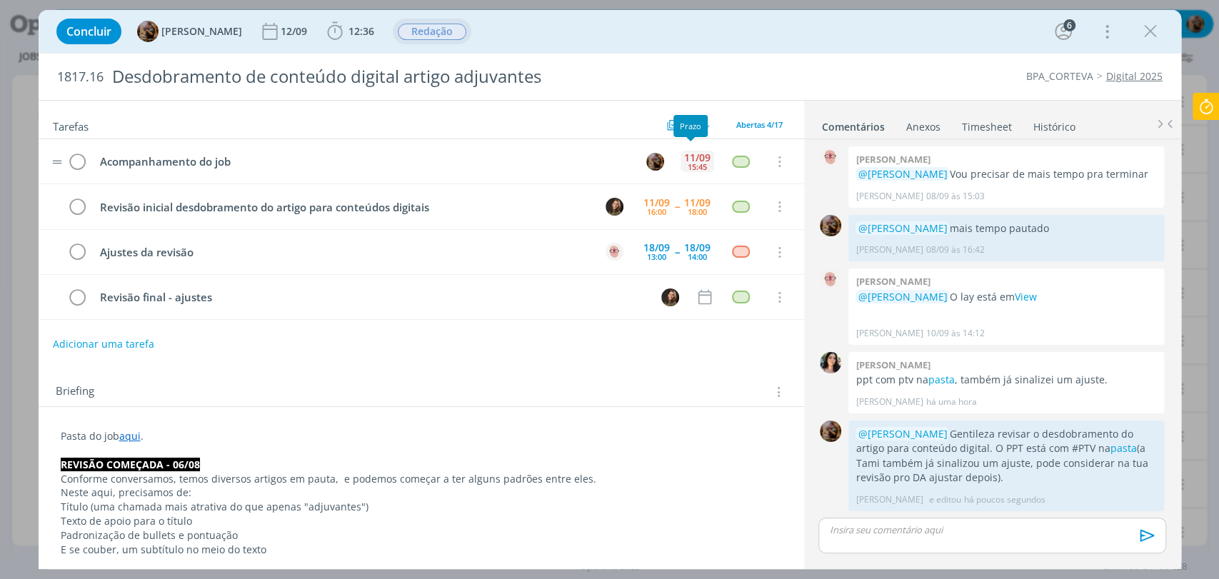
click at [693, 153] on div "11/09" at bounding box center [697, 158] width 26 height 10
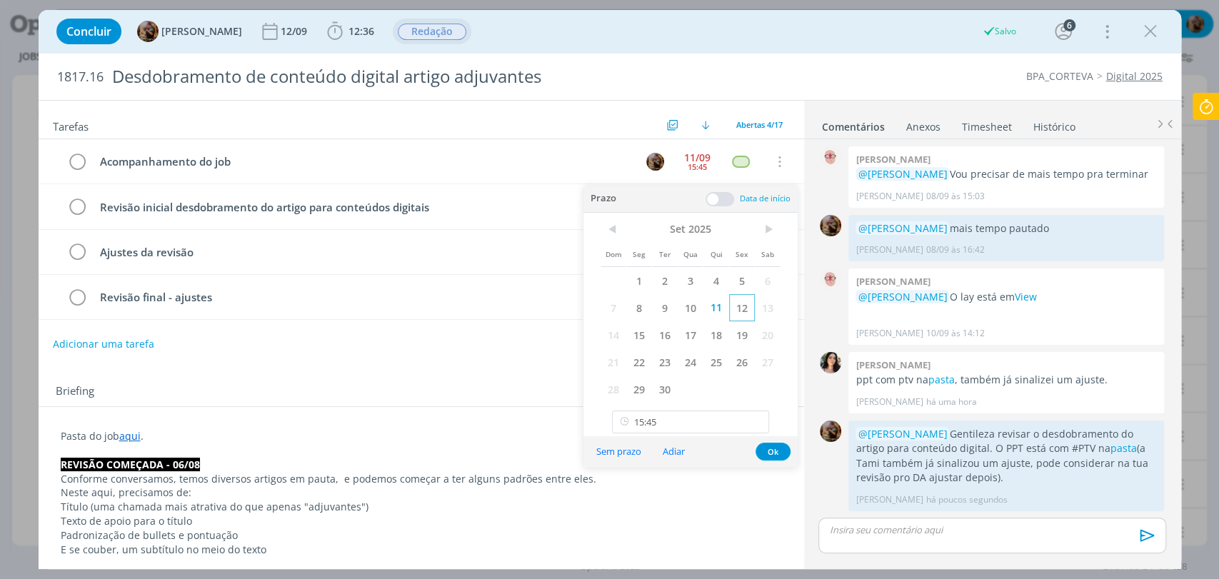
click at [745, 302] on span "12" at bounding box center [742, 307] width 26 height 27
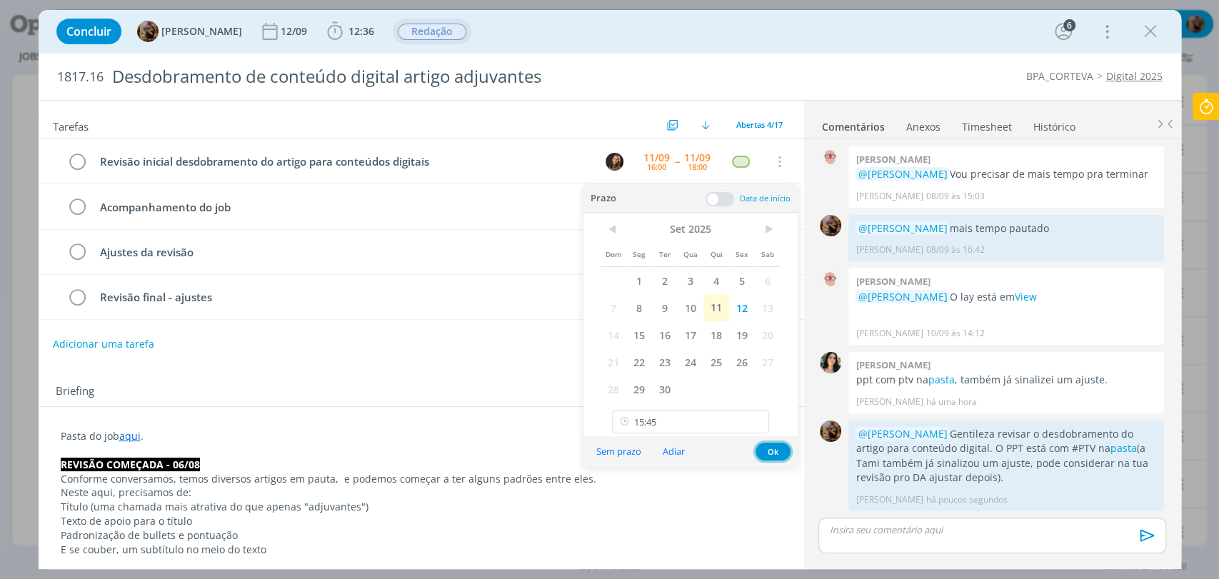
click at [773, 451] on button "Ok" at bounding box center [772, 452] width 35 height 18
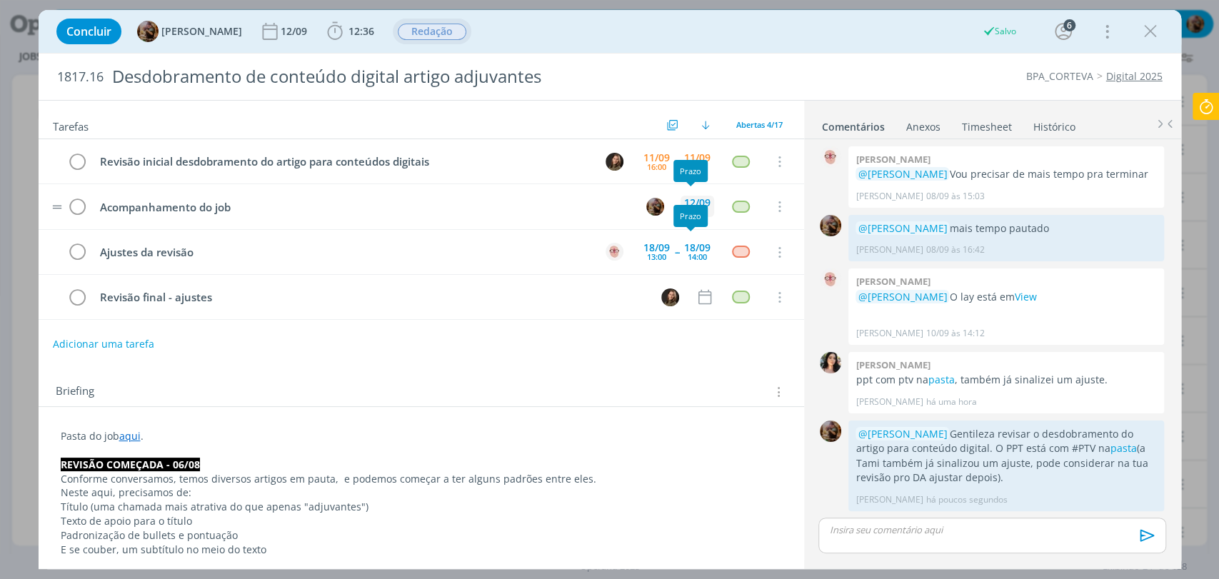
click at [689, 198] on div "12/09" at bounding box center [697, 203] width 26 height 10
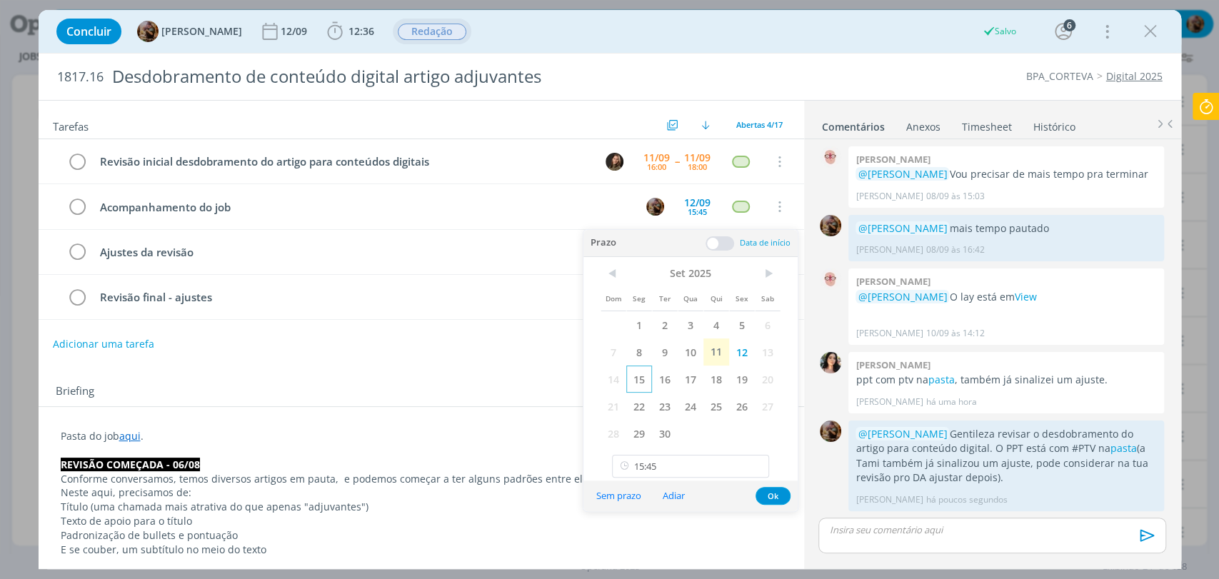
click at [640, 376] on span "15" at bounding box center [639, 379] width 26 height 27
click at [765, 494] on button "Ok" at bounding box center [772, 496] width 35 height 18
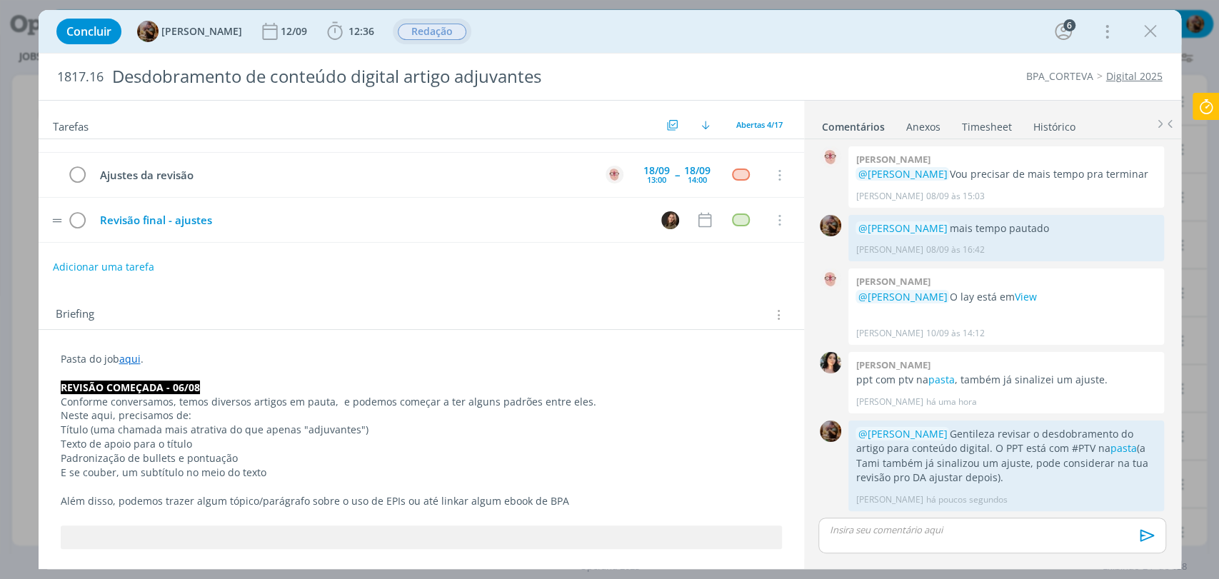
scroll to position [79, 0]
click at [661, 218] on img "dialog" at bounding box center [670, 218] width 18 height 18
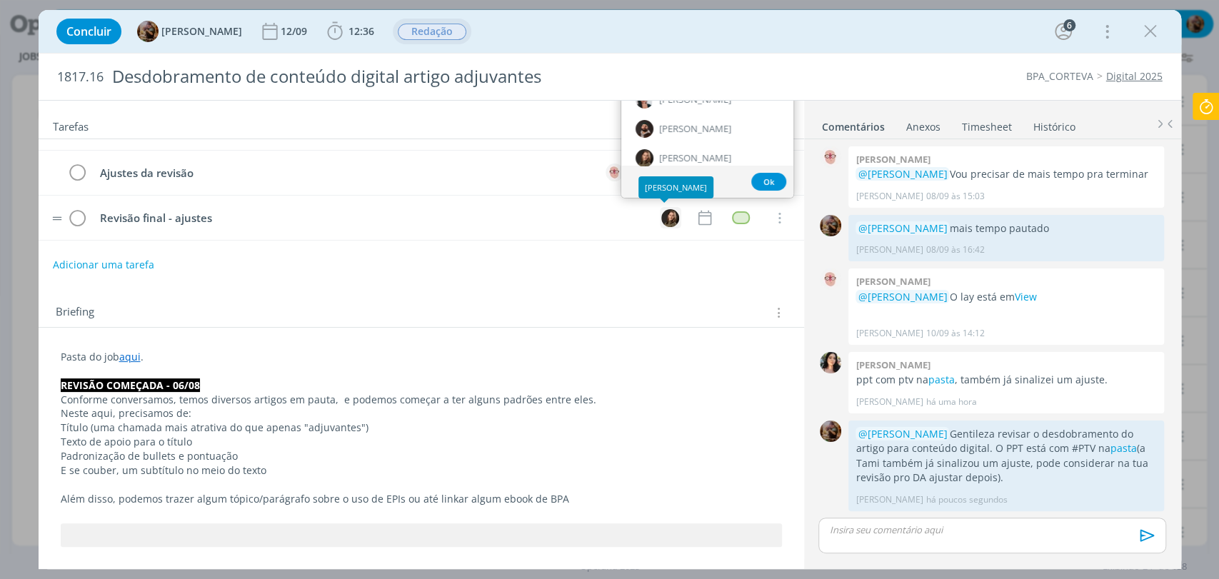
scroll to position [0, 0]
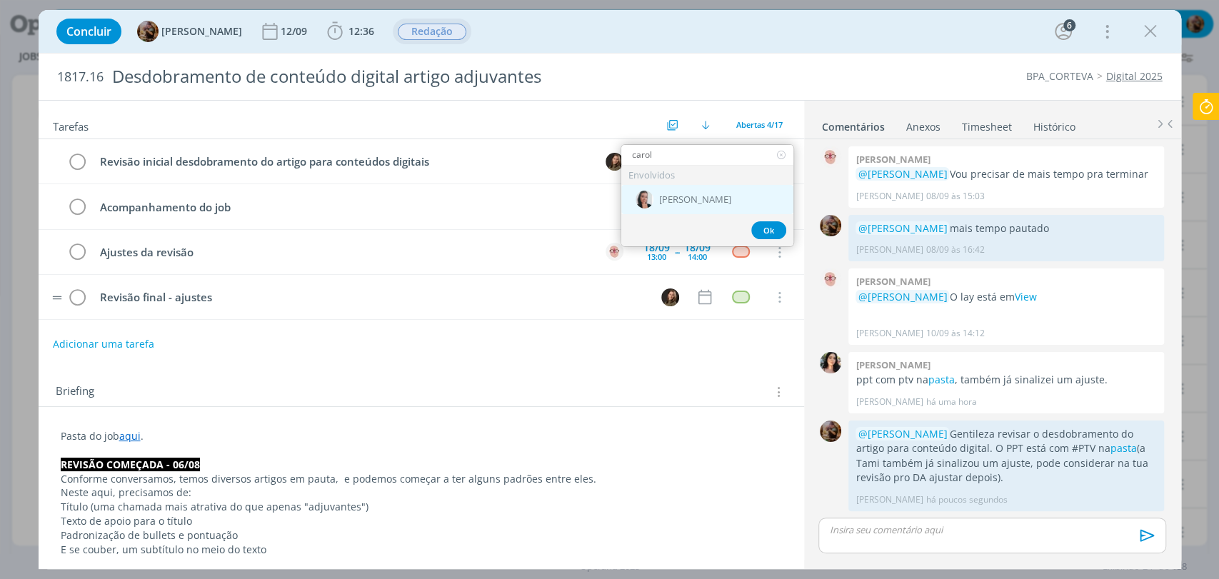
type input "carol"
click at [677, 206] on div "[PERSON_NAME]" at bounding box center [707, 199] width 172 height 29
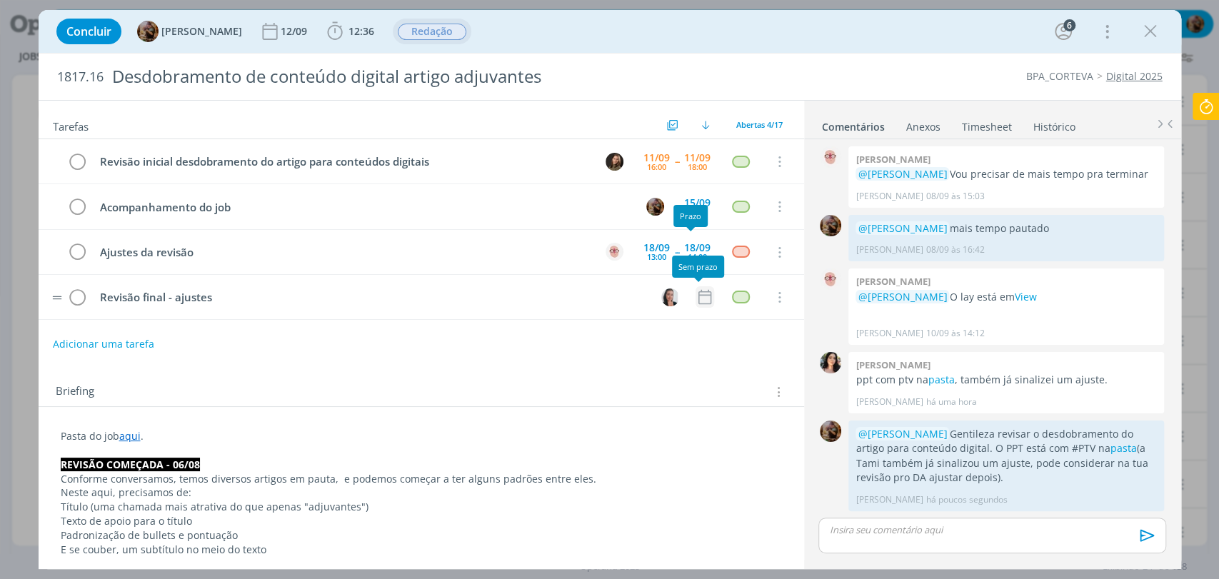
click at [703, 298] on icon "dialog" at bounding box center [704, 297] width 19 height 19
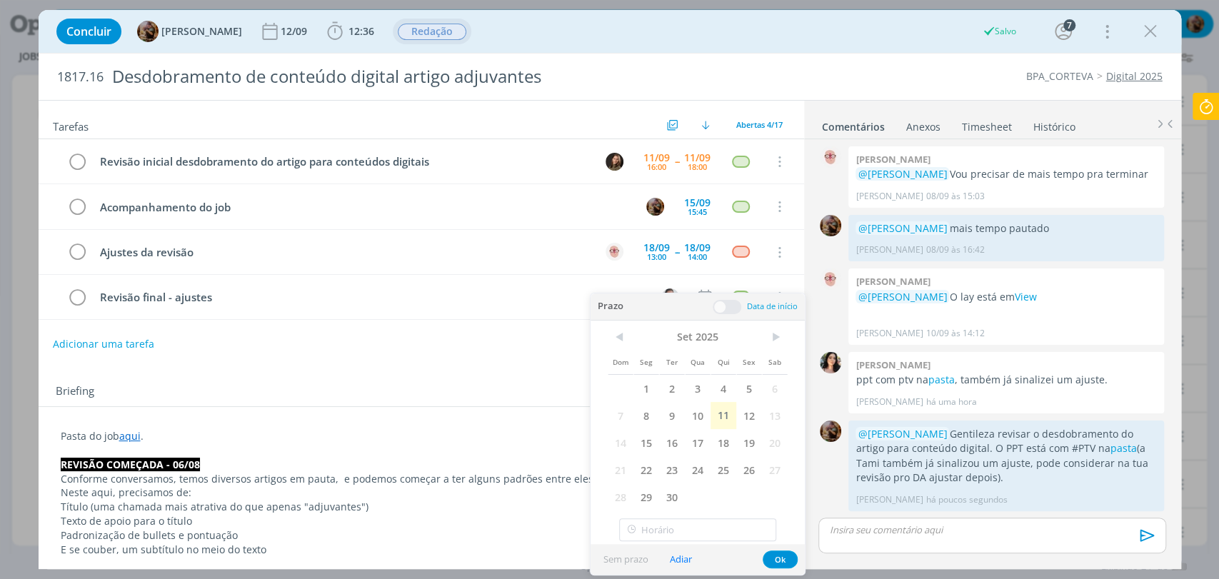
click at [726, 449] on span "18" at bounding box center [723, 442] width 26 height 27
click at [732, 305] on span at bounding box center [727, 307] width 29 height 14
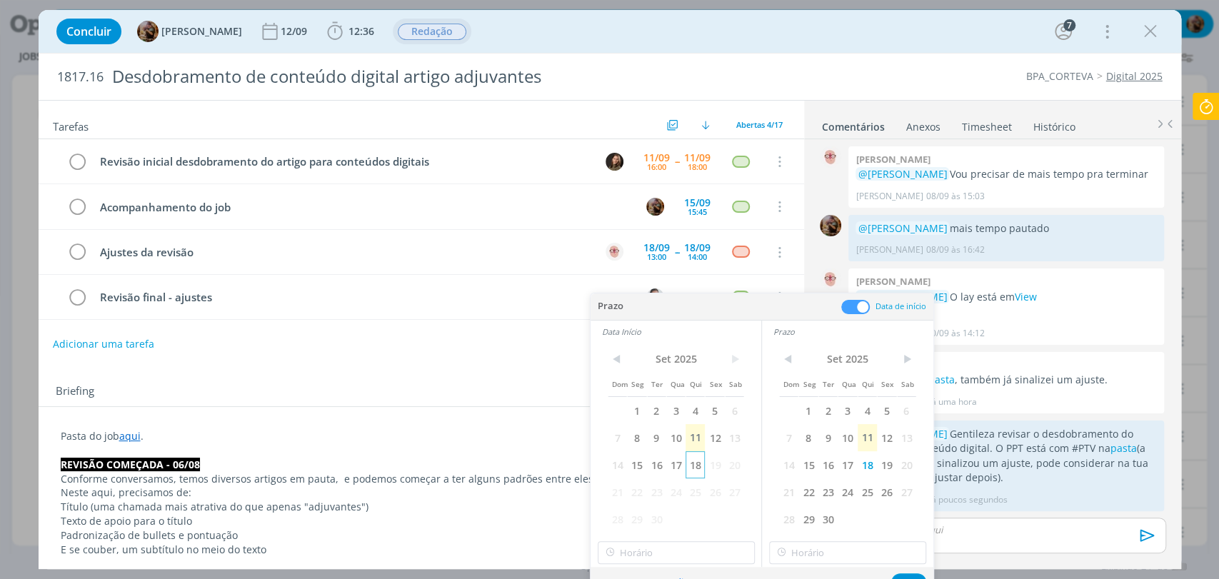
click at [701, 465] on span "18" at bounding box center [694, 464] width 19 height 27
click at [706, 549] on input "16:00" at bounding box center [676, 552] width 157 height 23
click at [634, 486] on div "16:30" at bounding box center [677, 486] width 159 height 26
type input "16:30"
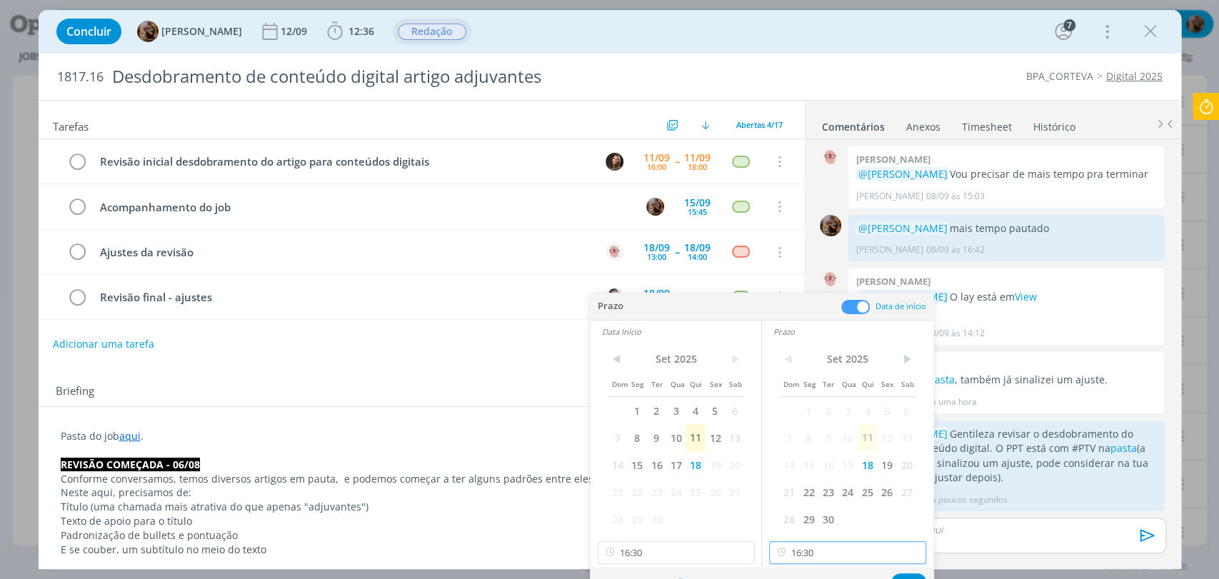
click at [810, 548] on input "16:30" at bounding box center [847, 552] width 157 height 23
click at [798, 461] on div "17:30" at bounding box center [849, 459] width 159 height 26
type input "17:30"
click at [913, 577] on button "Ok" at bounding box center [908, 582] width 35 height 18
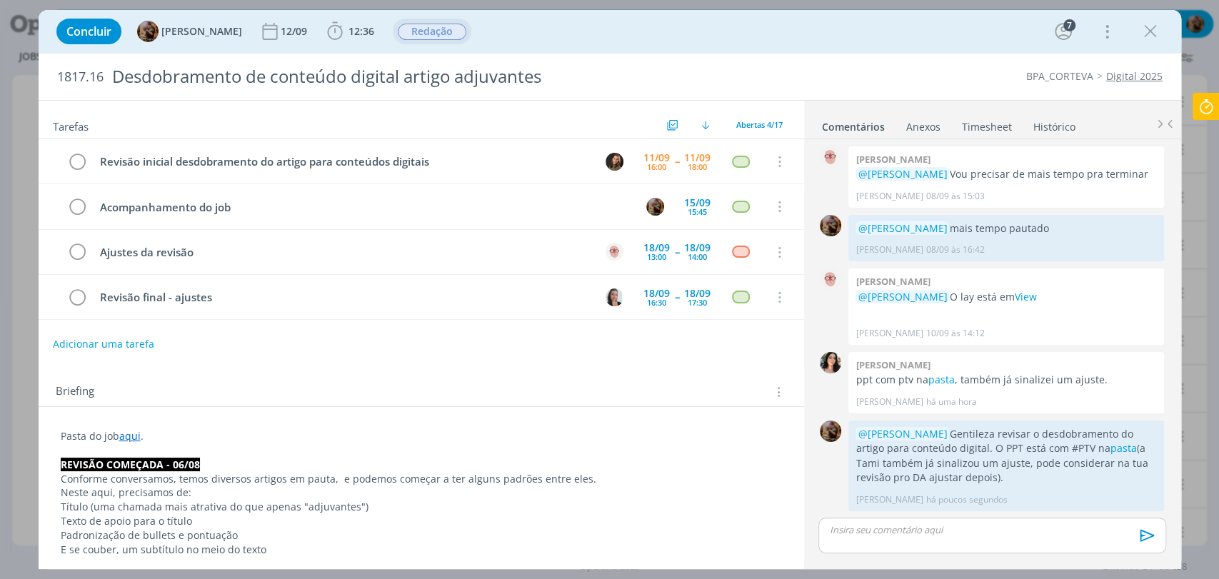
click at [441, 31] on span "Redação" at bounding box center [432, 32] width 69 height 16
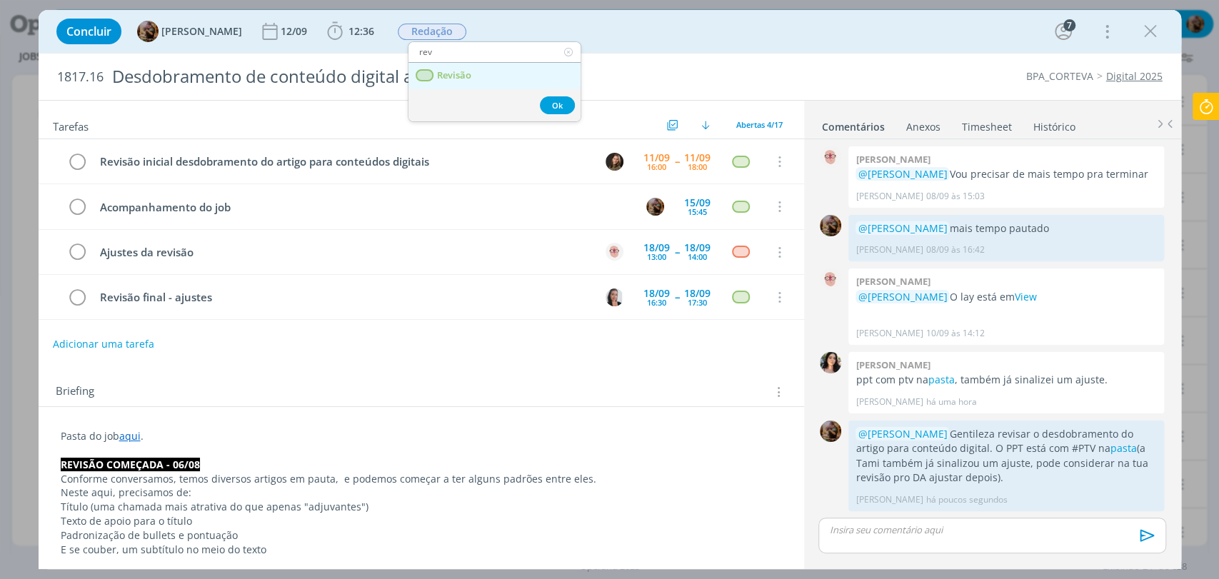
type input "rev"
click at [449, 79] on span "Revisão" at bounding box center [453, 75] width 34 height 11
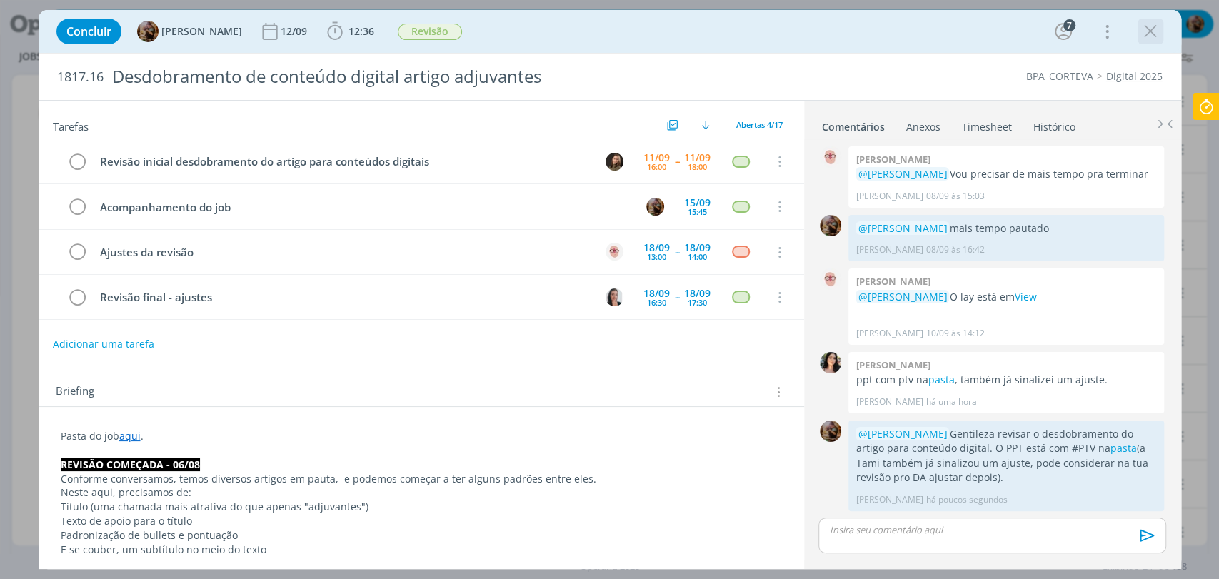
click at [1156, 25] on icon "dialog" at bounding box center [1150, 31] width 21 height 21
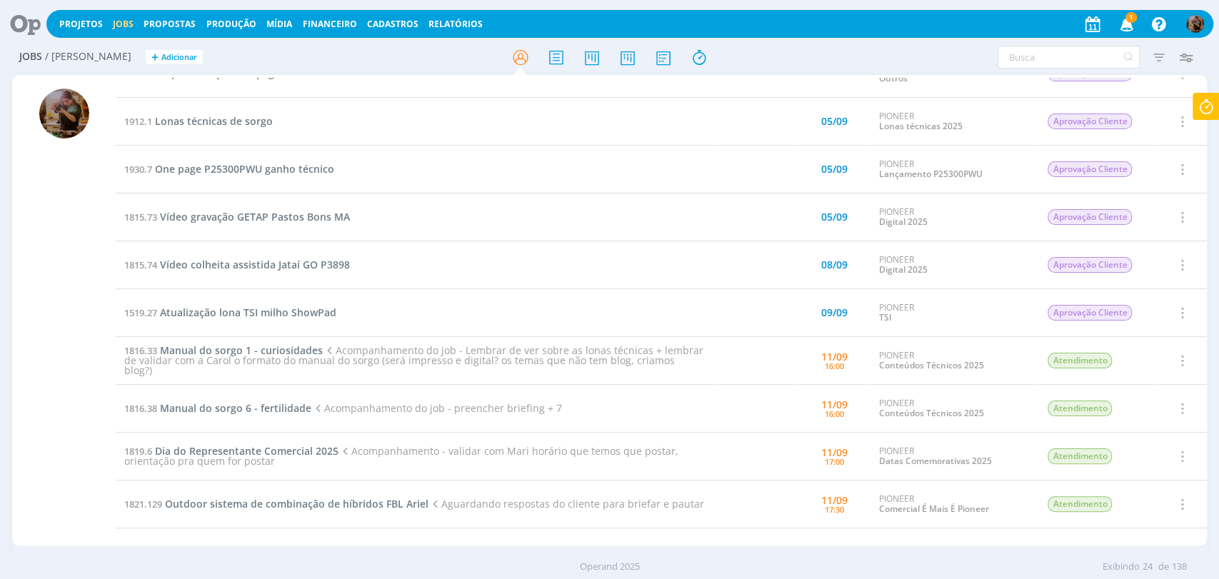
scroll to position [79, 0]
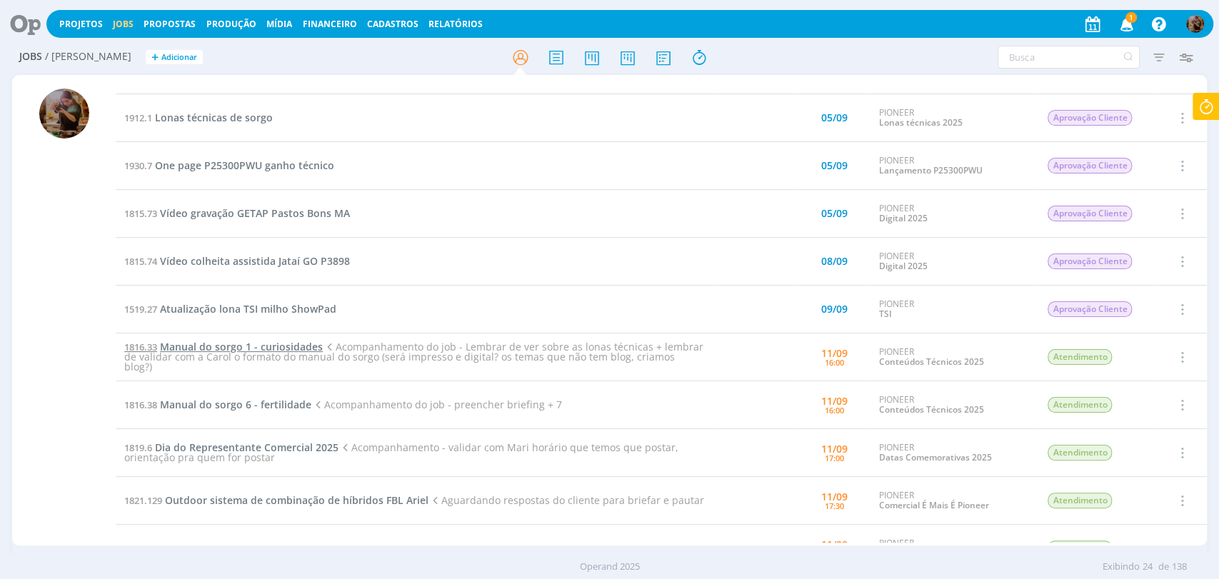
click at [295, 346] on span "Manual do sorgo 1 - curiosidades" at bounding box center [241, 347] width 163 height 14
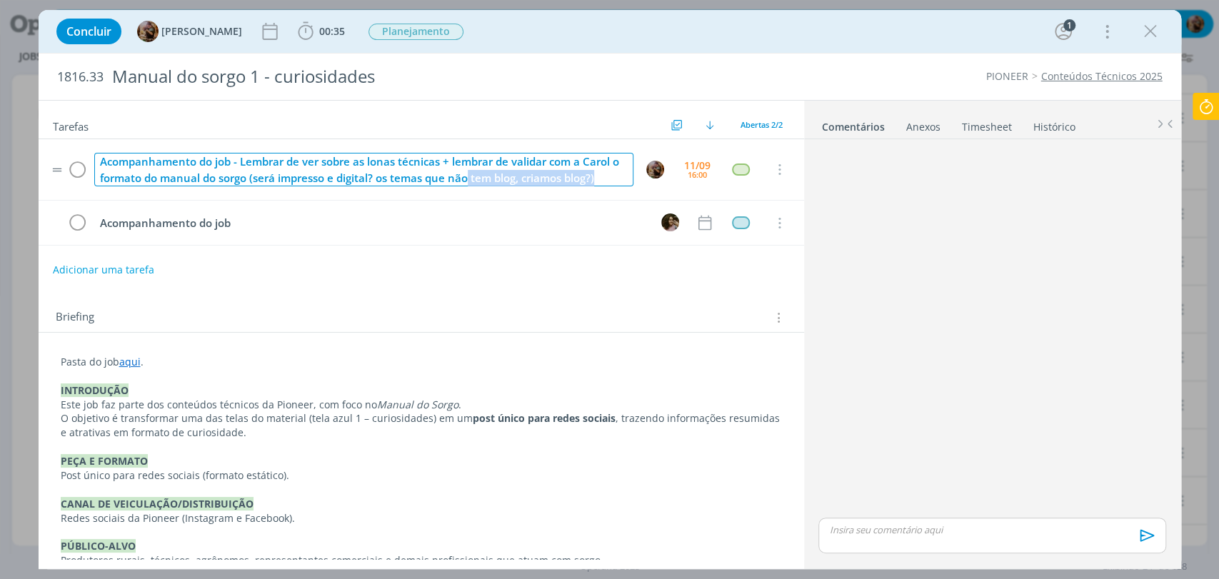
drag, startPoint x: 609, startPoint y: 179, endPoint x: 441, endPoint y: 164, distance: 168.4
click at [441, 164] on div "Acompanhamento do job - Lembrar de ver sobre as lonas técnicas + lembrar de val…" at bounding box center [363, 170] width 539 height 34
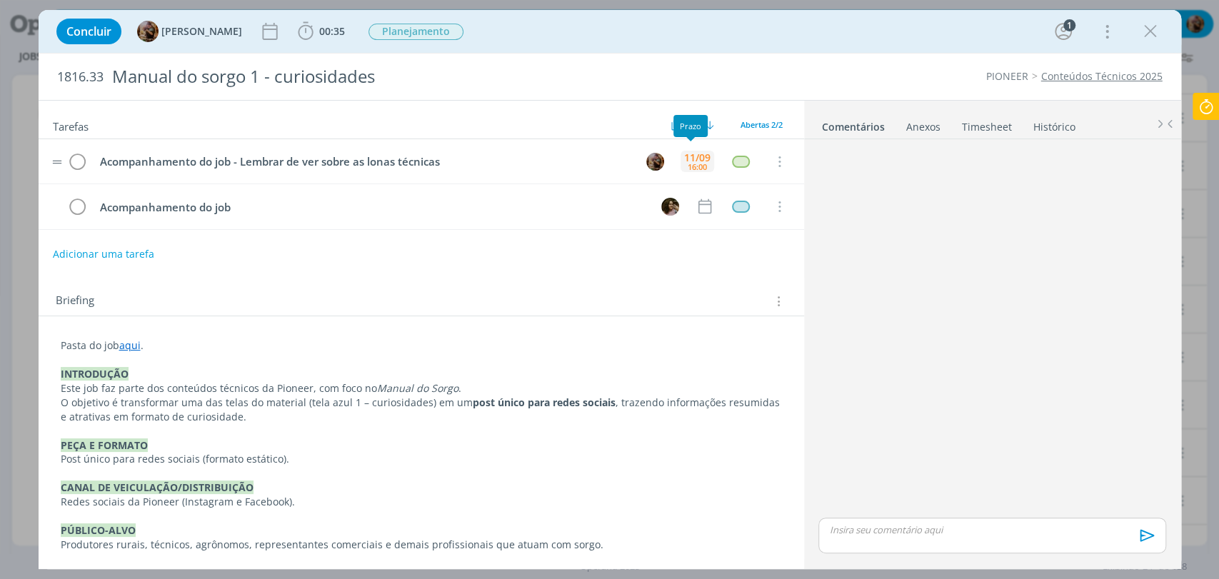
click at [702, 161] on div "11/09" at bounding box center [697, 158] width 26 height 10
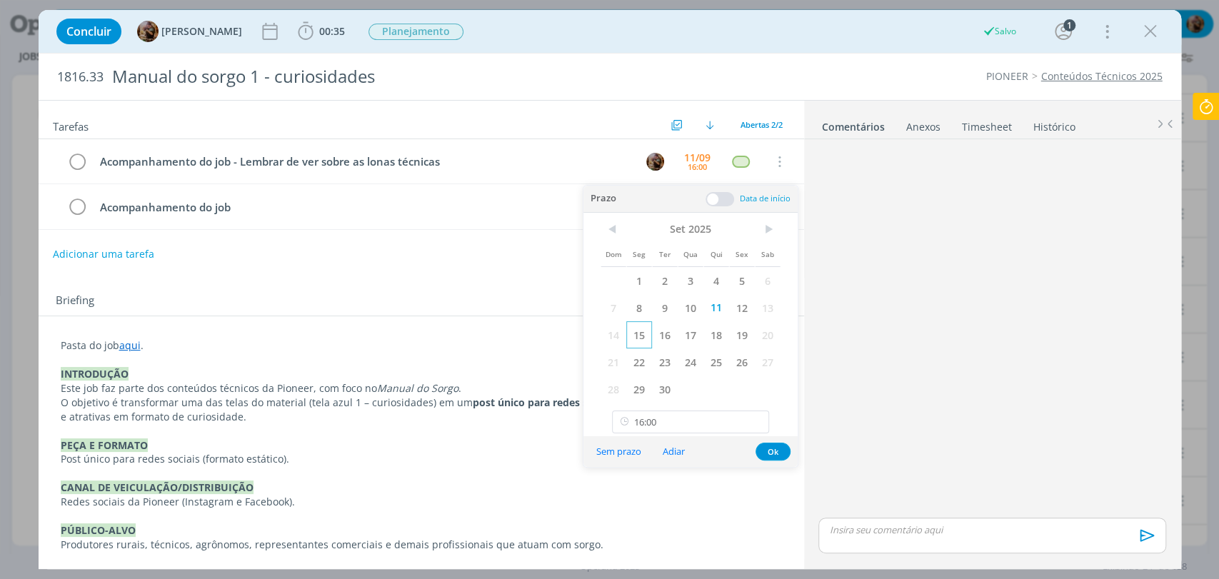
click at [640, 328] on span "15" at bounding box center [639, 334] width 26 height 27
click at [778, 448] on button "Ok" at bounding box center [772, 452] width 35 height 18
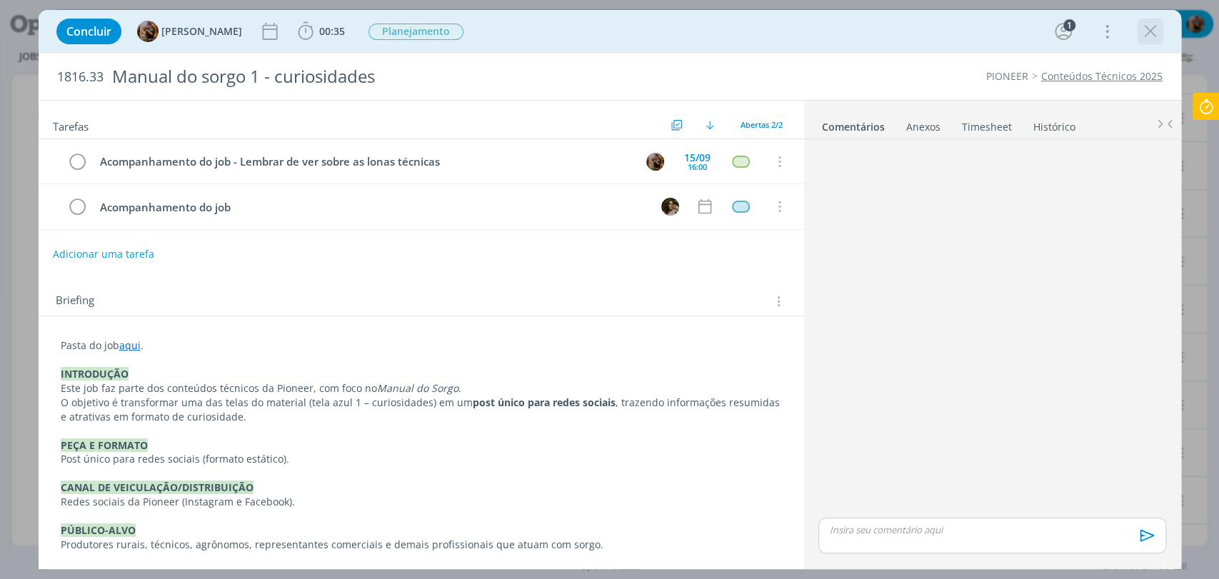
click at [1151, 33] on icon "dialog" at bounding box center [1150, 31] width 21 height 21
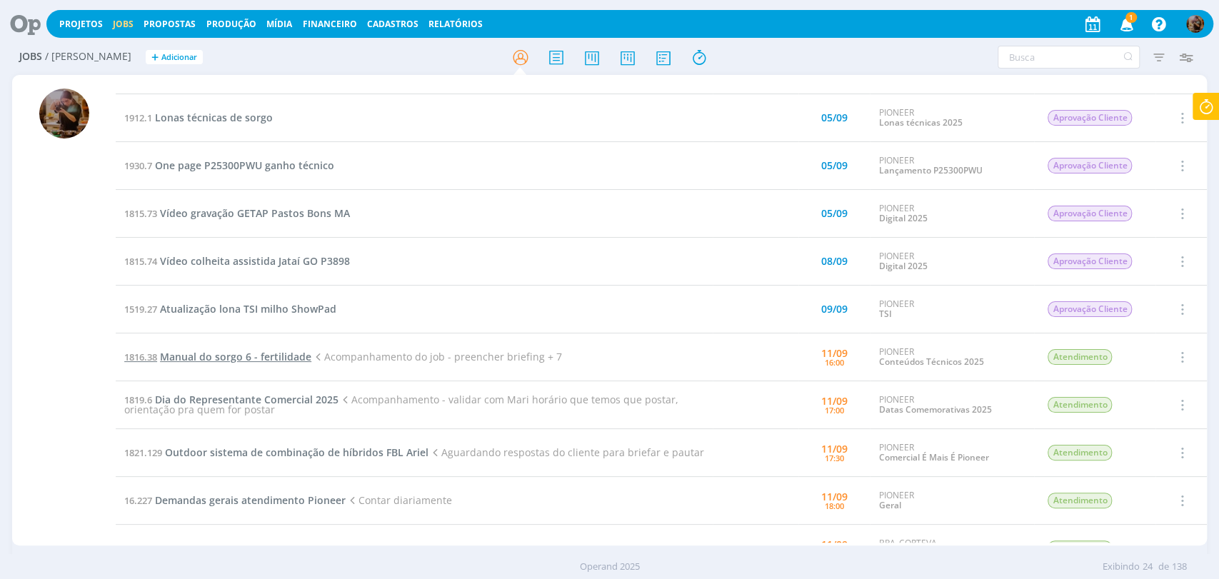
click at [299, 358] on span "Manual do sorgo 6 - fertilidade" at bounding box center [235, 357] width 151 height 14
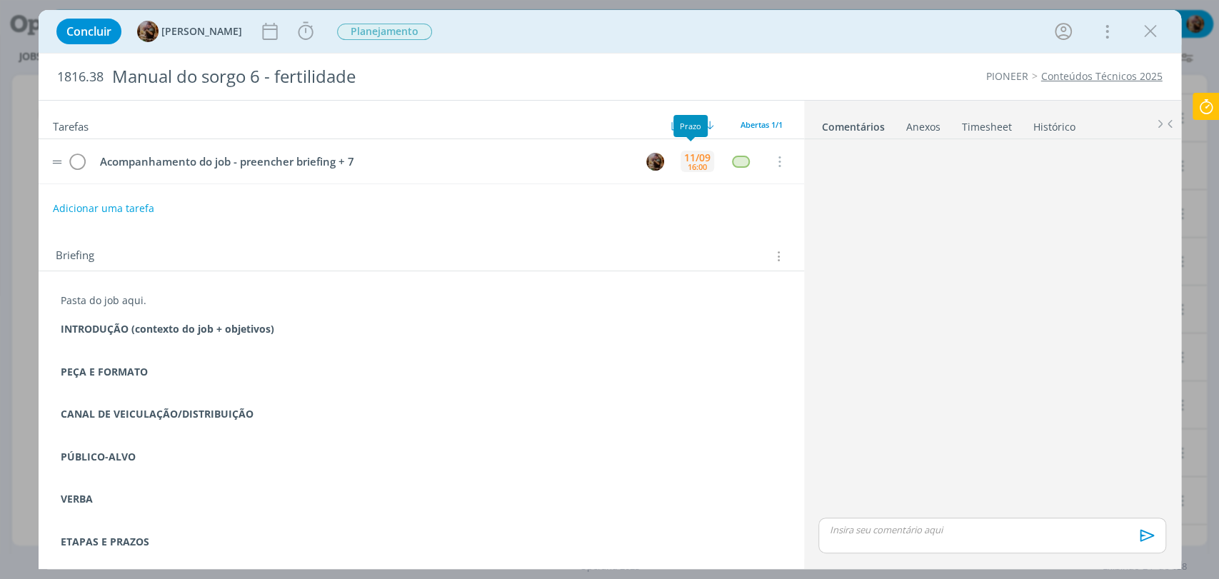
click at [688, 163] on div "16:00" at bounding box center [697, 167] width 19 height 8
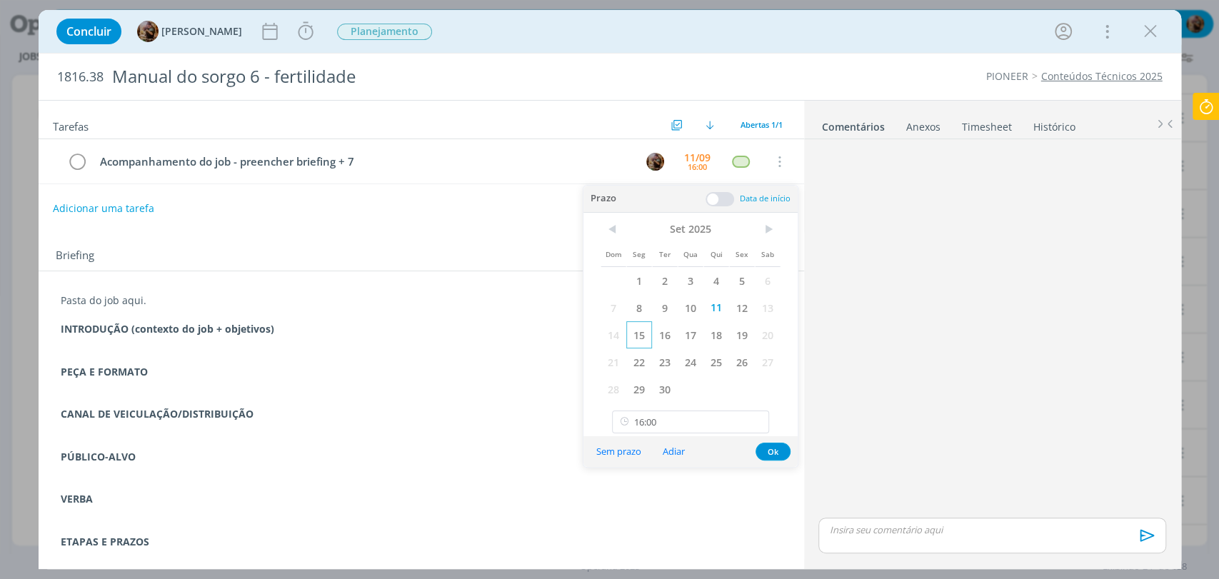
click at [638, 342] on span "15" at bounding box center [639, 334] width 26 height 27
click at [770, 452] on button "Ok" at bounding box center [772, 452] width 35 height 18
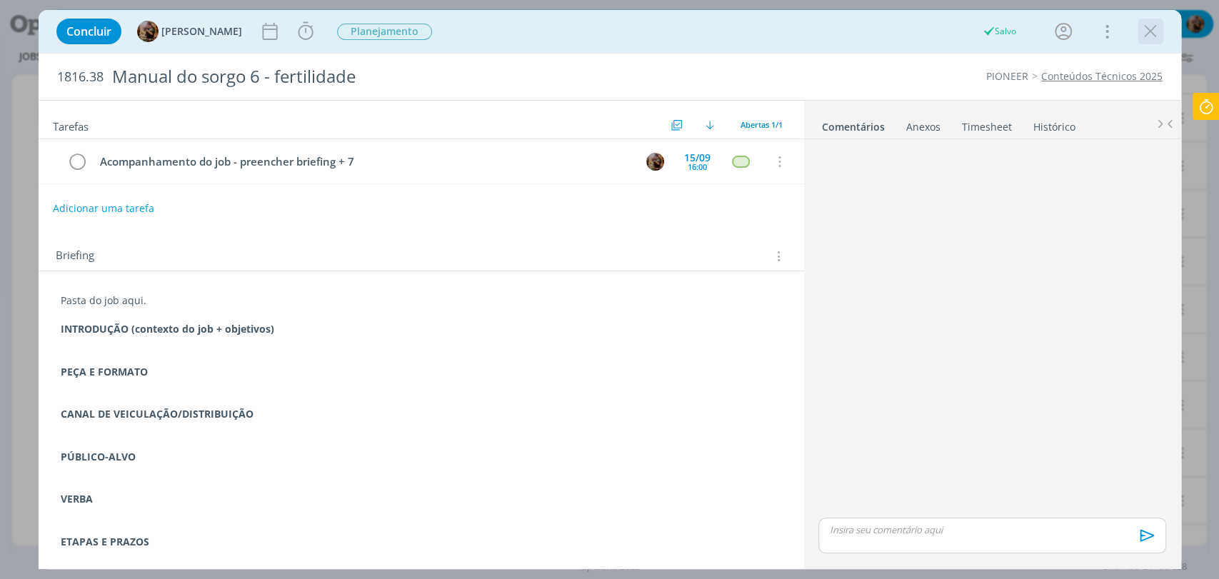
click at [1147, 36] on icon "dialog" at bounding box center [1150, 31] width 21 height 21
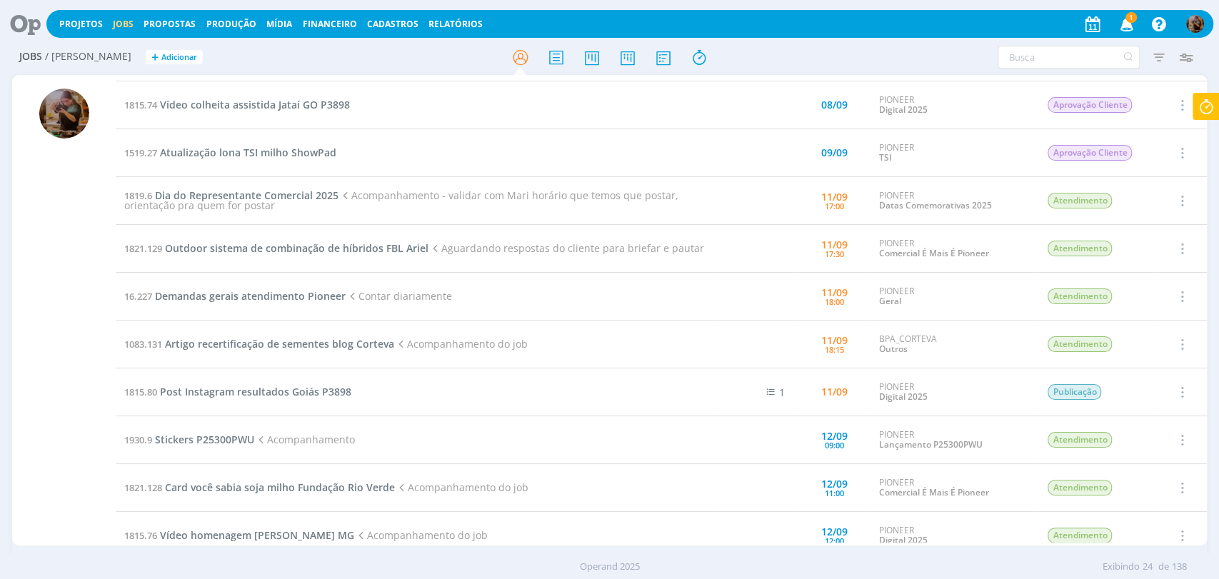
scroll to position [238, 0]
click at [323, 247] on span "Outdoor sistema de combinação de híbridos FBL Ariel" at bounding box center [296, 246] width 263 height 14
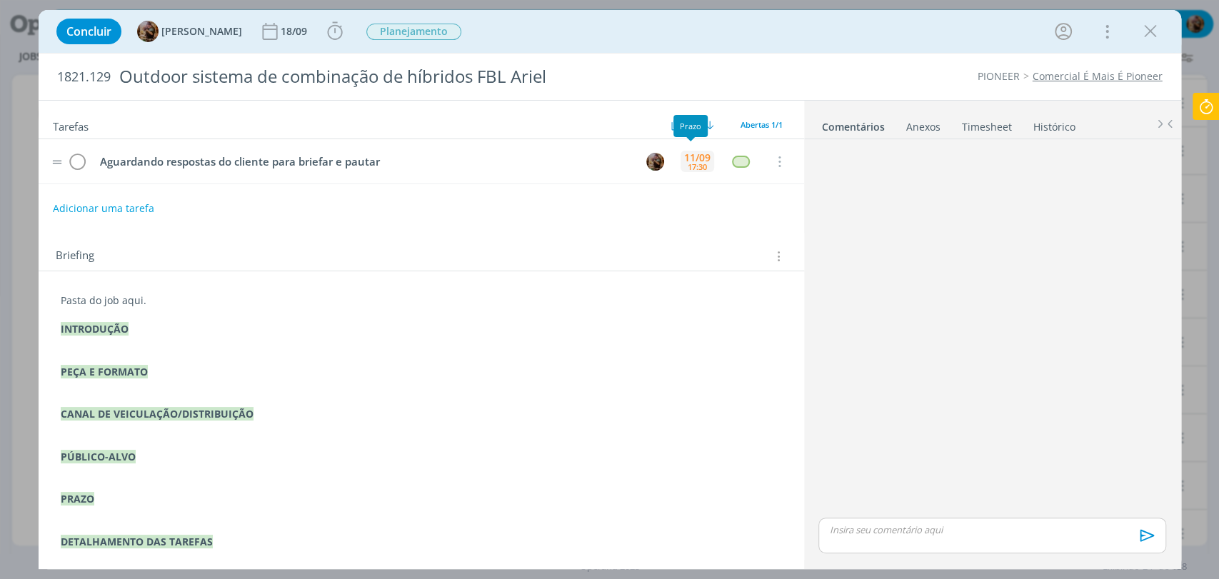
click at [688, 166] on div "17:30" at bounding box center [697, 167] width 19 height 8
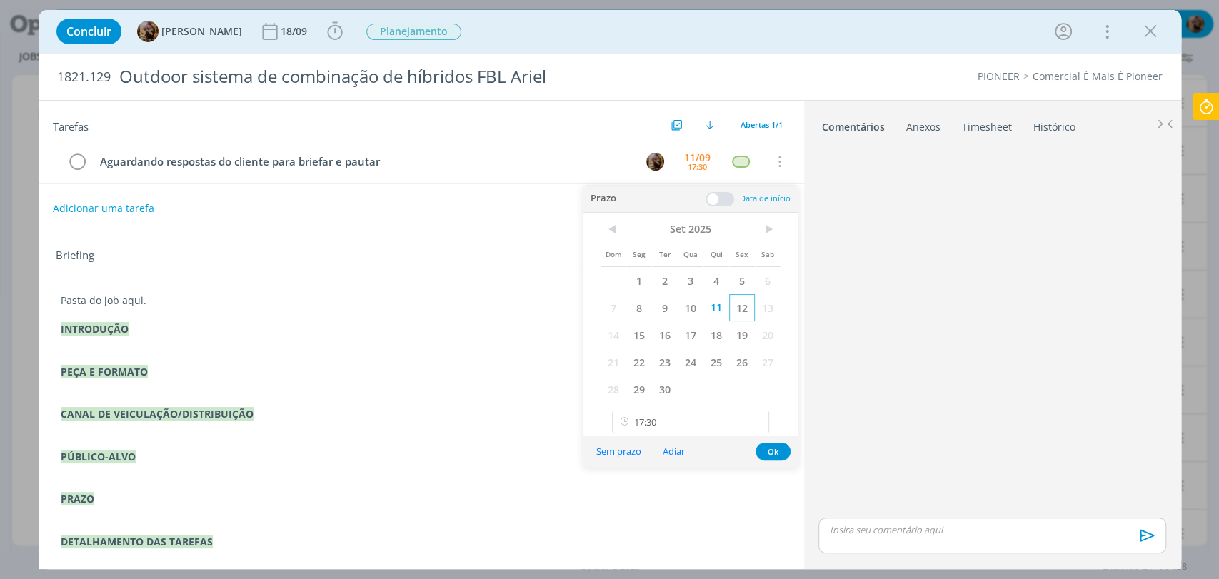
click at [736, 313] on span "12" at bounding box center [742, 307] width 26 height 27
click at [771, 450] on button "Ok" at bounding box center [772, 452] width 35 height 18
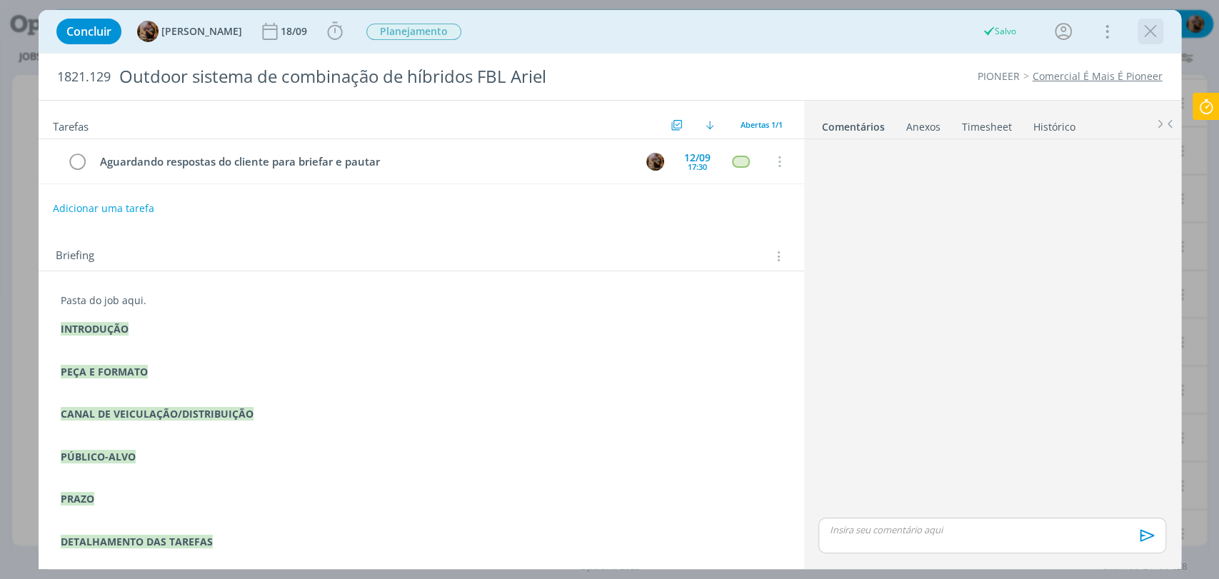
click at [1150, 39] on icon "dialog" at bounding box center [1150, 31] width 21 height 21
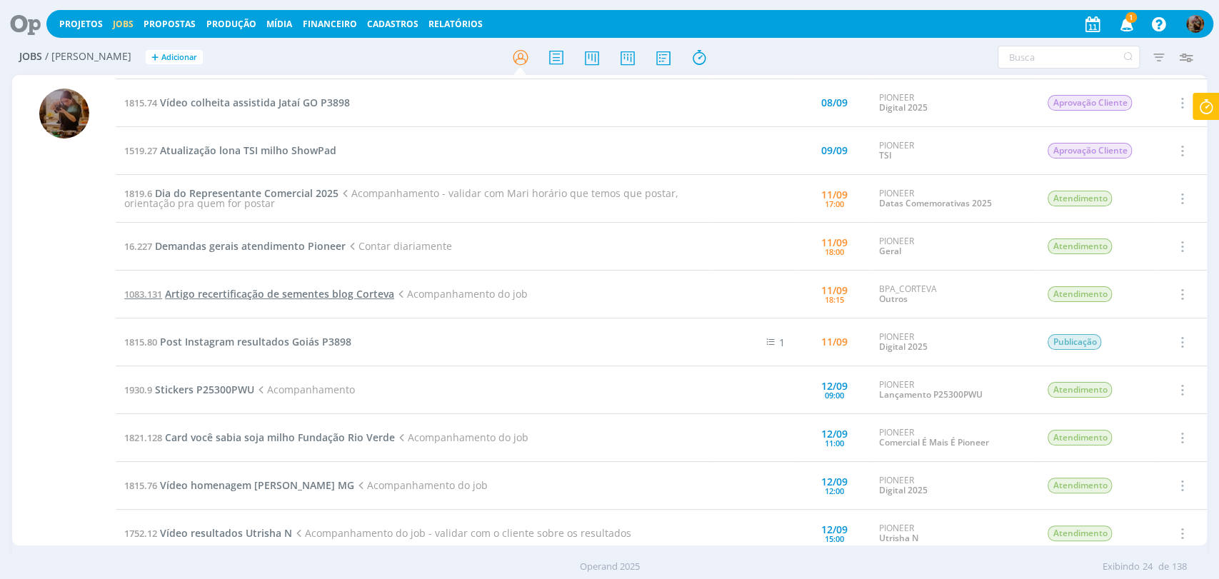
click at [343, 296] on span "Artigo recertificação de sementes blog Corteva" at bounding box center [279, 294] width 229 height 14
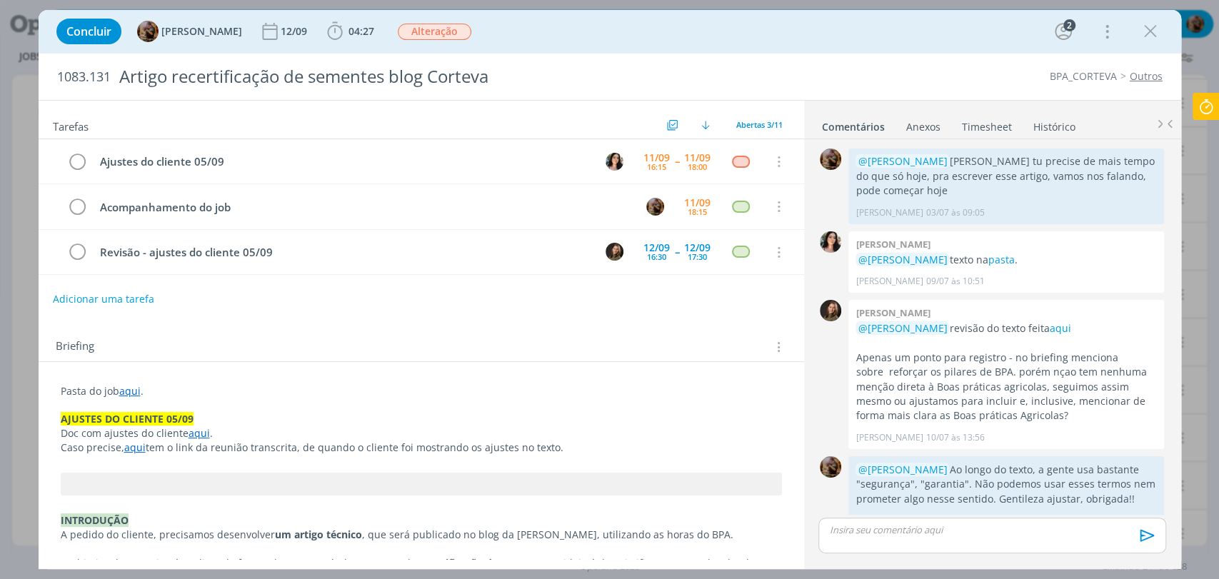
scroll to position [211, 0]
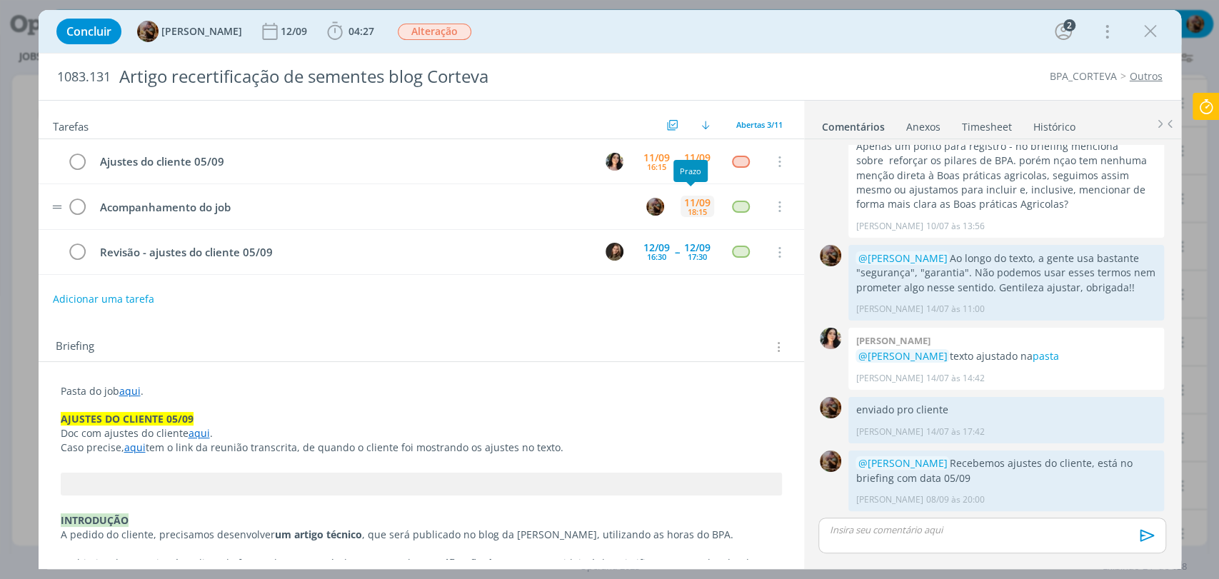
click at [697, 198] on div "11/09" at bounding box center [697, 203] width 26 height 10
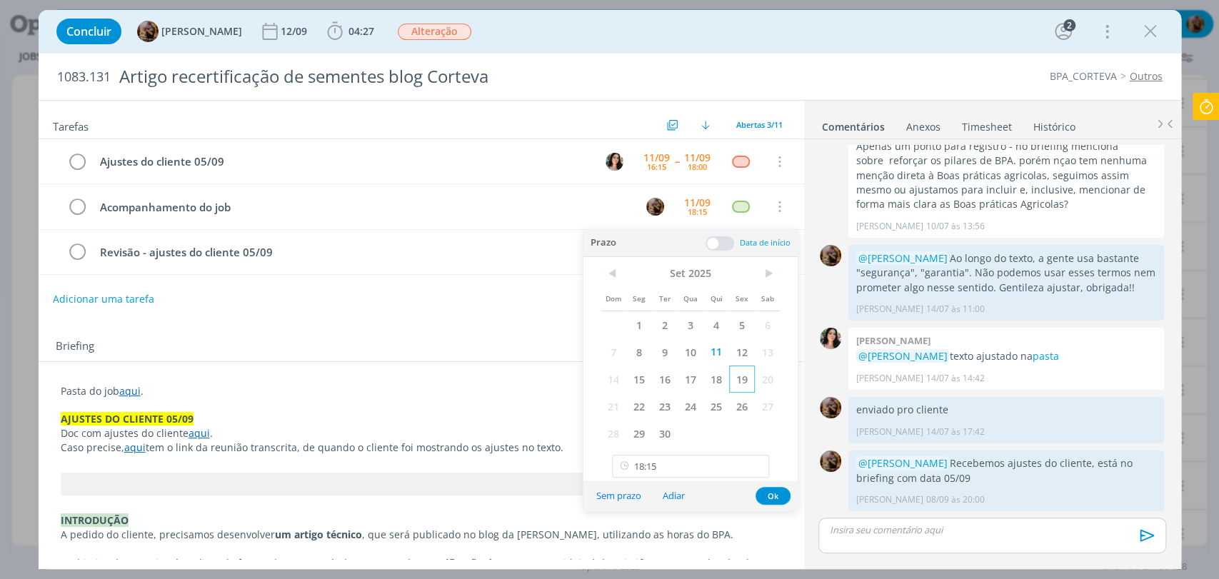
drag, startPoint x: 738, startPoint y: 356, endPoint x: 738, endPoint y: 374, distance: 18.6
click at [739, 356] on span "12" at bounding box center [742, 351] width 26 height 27
click at [732, 467] on input "18:15" at bounding box center [690, 466] width 157 height 23
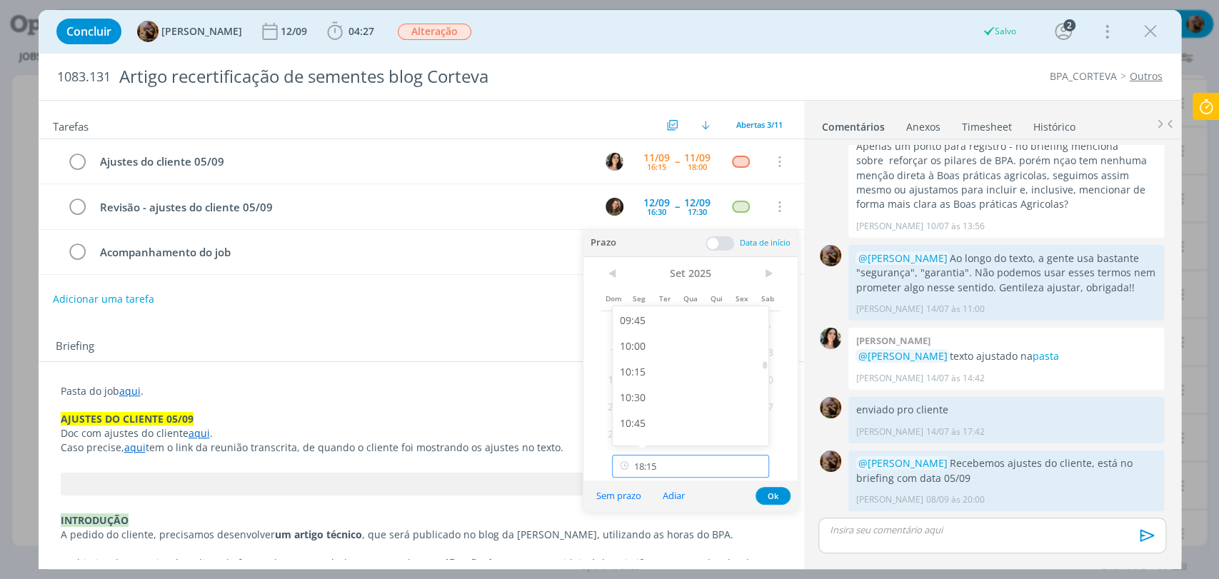
scroll to position [975, 0]
click at [652, 330] on div "09:30" at bounding box center [692, 321] width 159 height 26
type input "09:30"
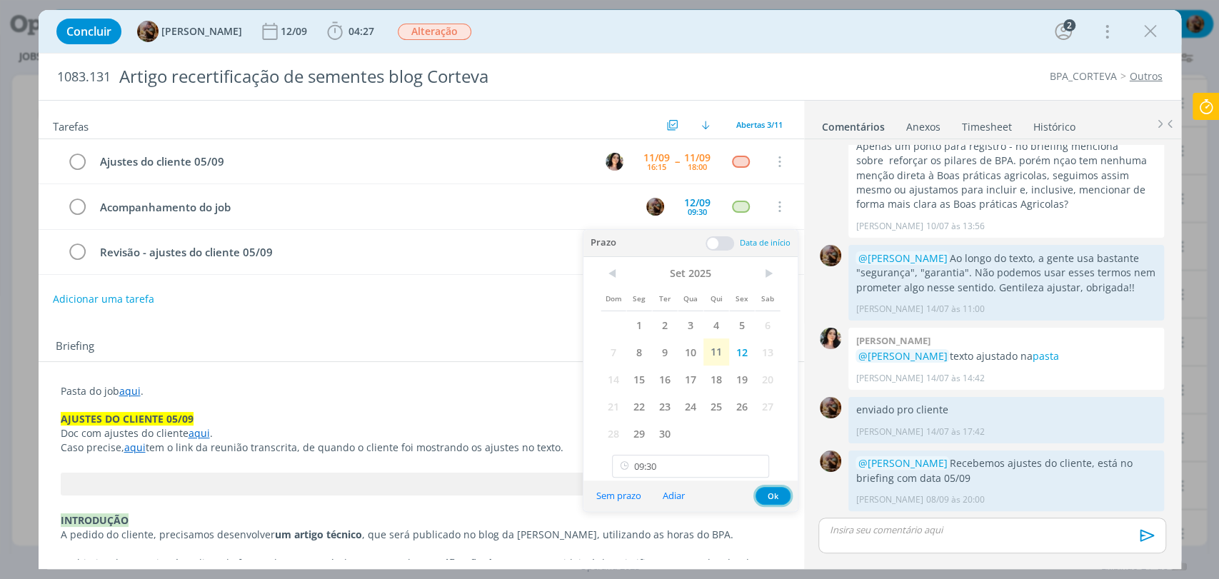
click at [779, 498] on button "Ok" at bounding box center [772, 496] width 35 height 18
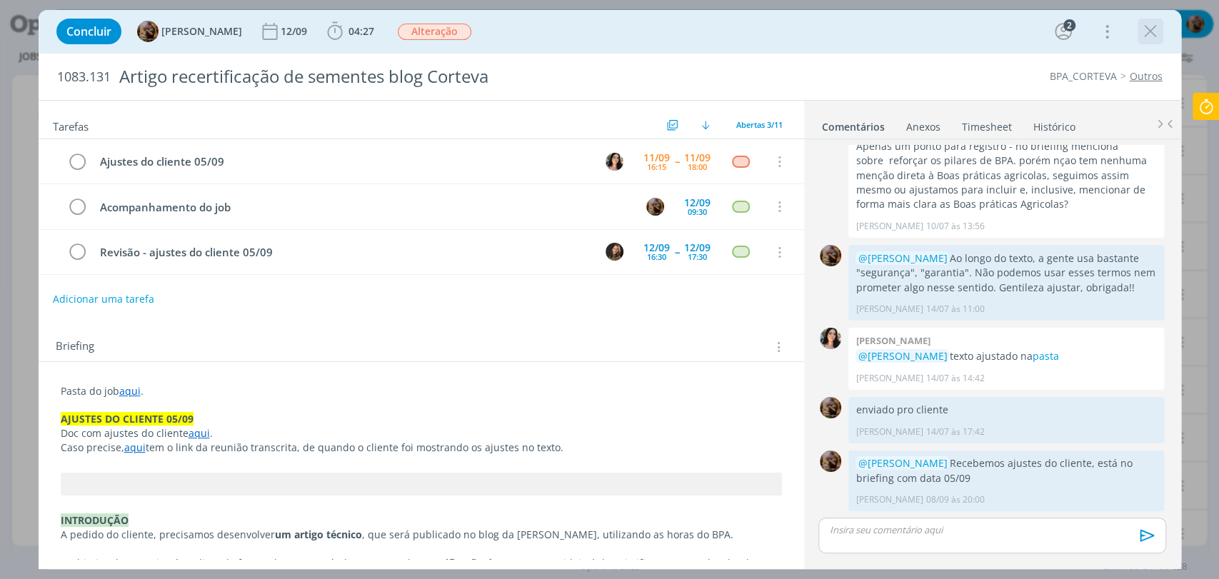
click at [1153, 34] on icon "dialog" at bounding box center [1150, 31] width 21 height 21
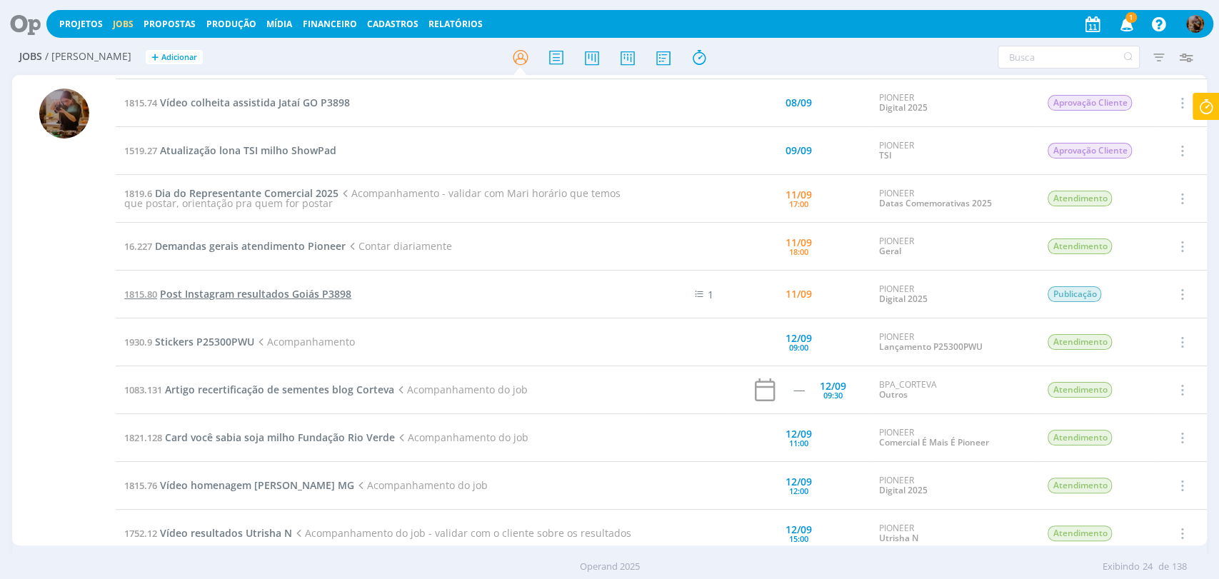
click at [234, 292] on span "Post Instagram resultados Goiás P3898" at bounding box center [255, 294] width 191 height 14
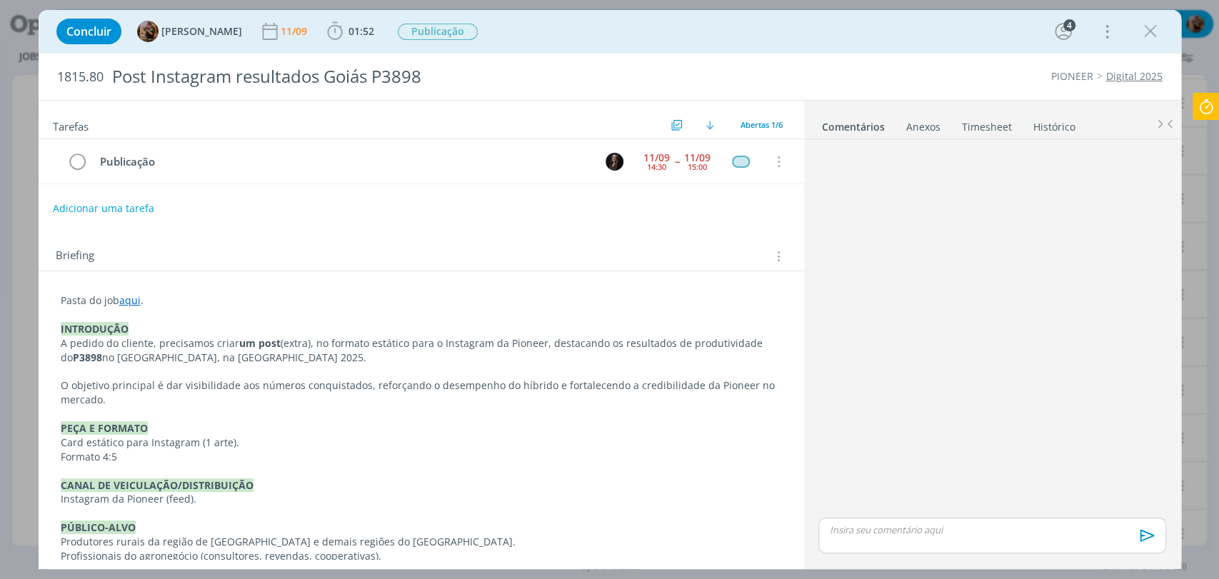
scroll to position [56, 0]
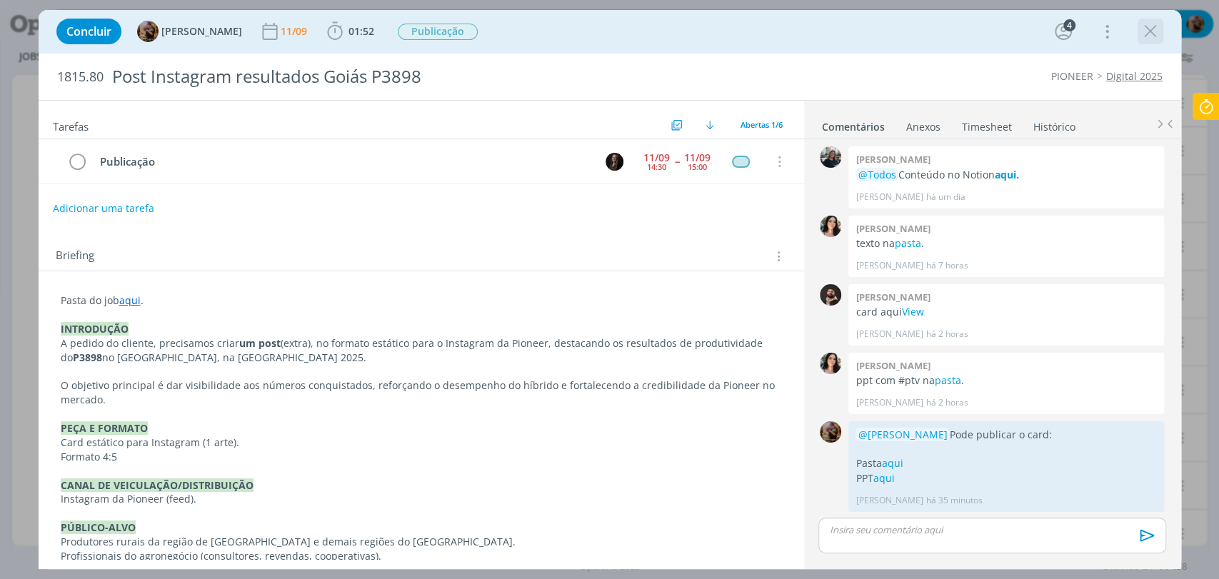
click at [1150, 30] on icon "dialog" at bounding box center [1150, 31] width 21 height 21
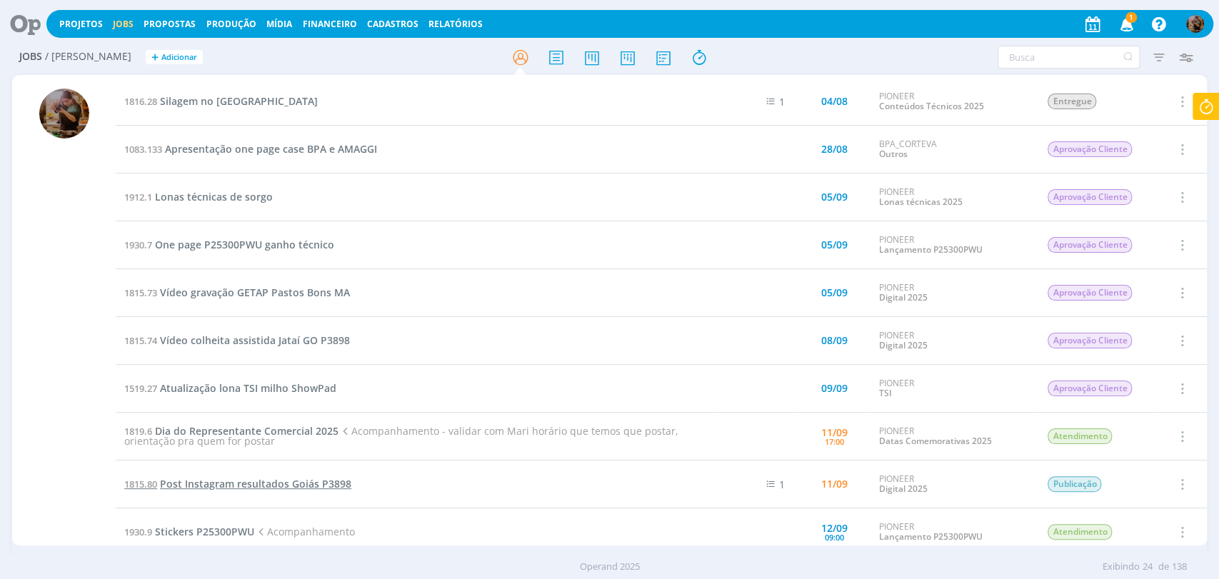
click at [333, 488] on span "Post Instagram resultados Goiás P3898" at bounding box center [255, 484] width 191 height 14
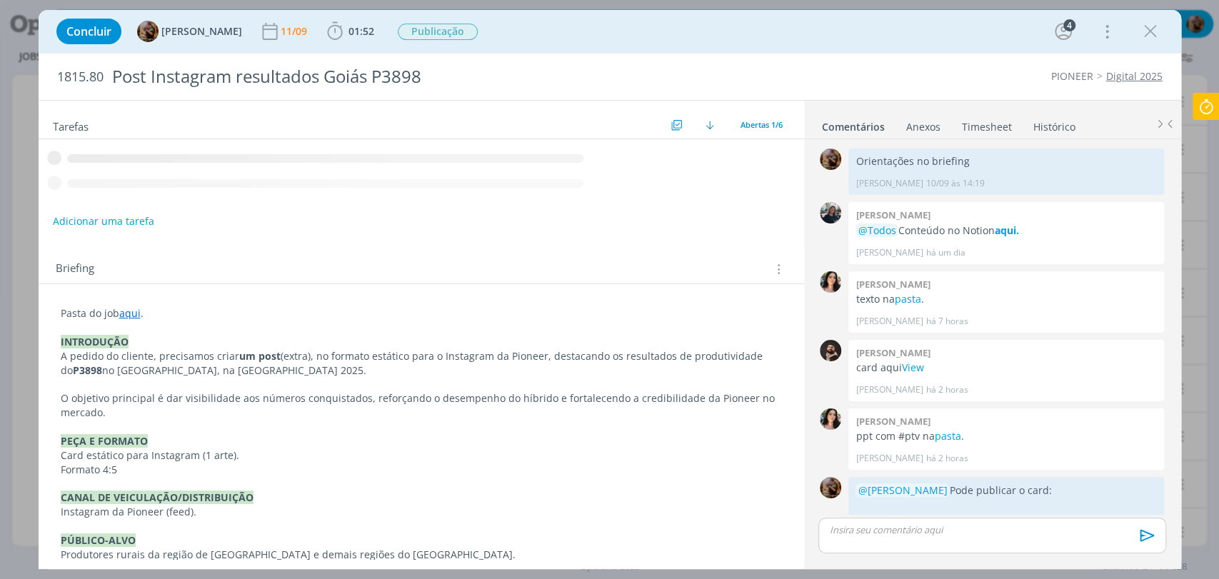
scroll to position [56, 0]
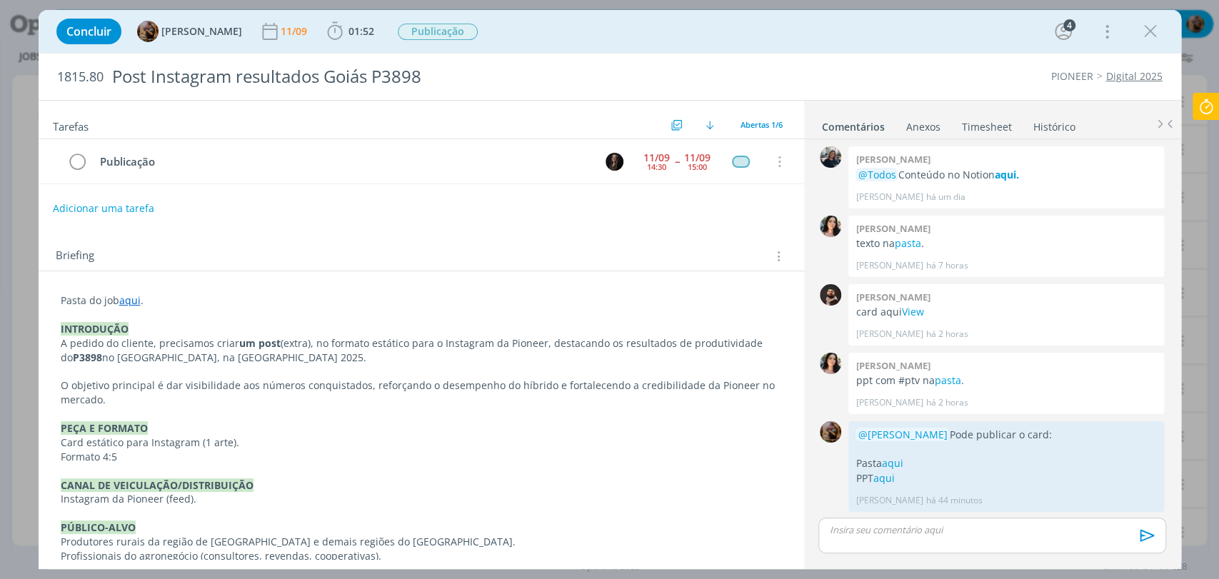
click at [1154, 35] on icon "dialog" at bounding box center [1150, 31] width 21 height 21
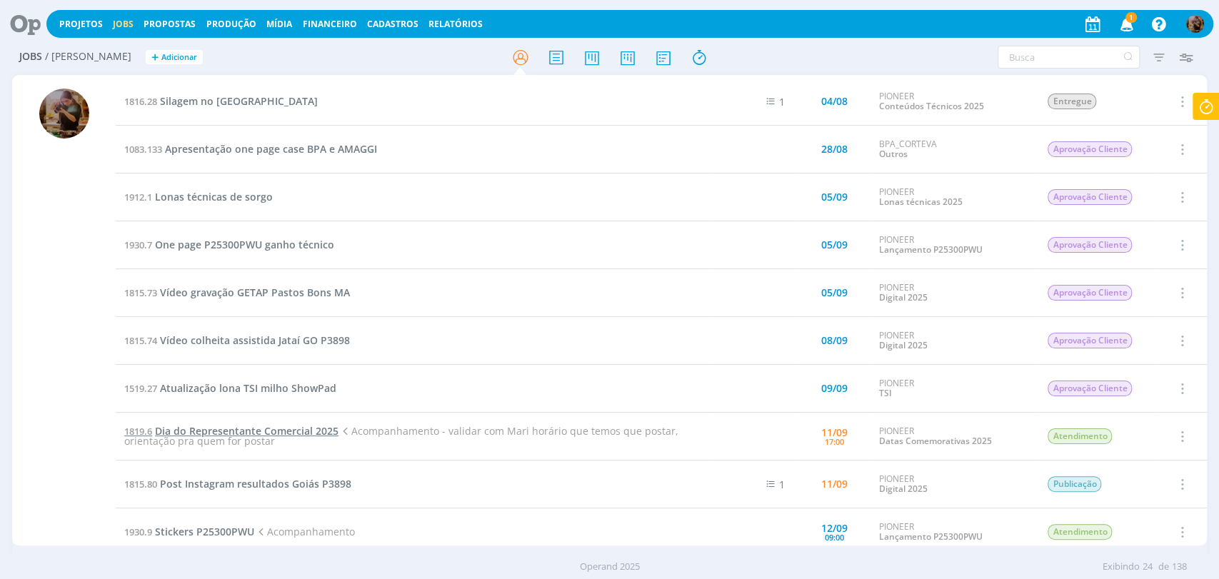
click at [300, 433] on span "Dia do Representante Comercial 2025" at bounding box center [247, 431] width 184 height 14
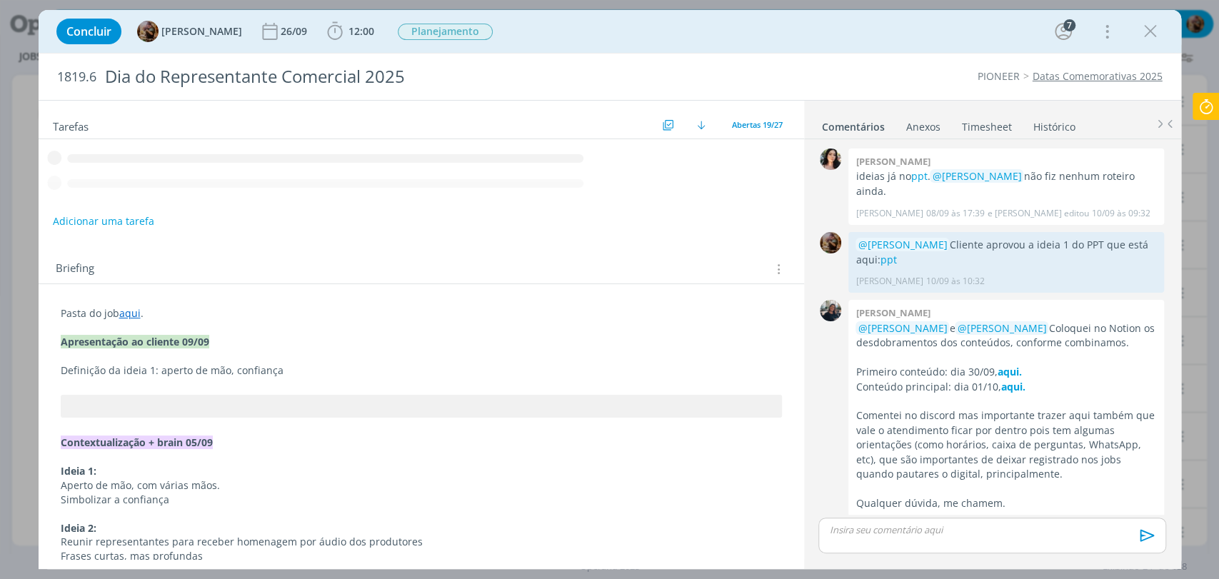
scroll to position [25, 0]
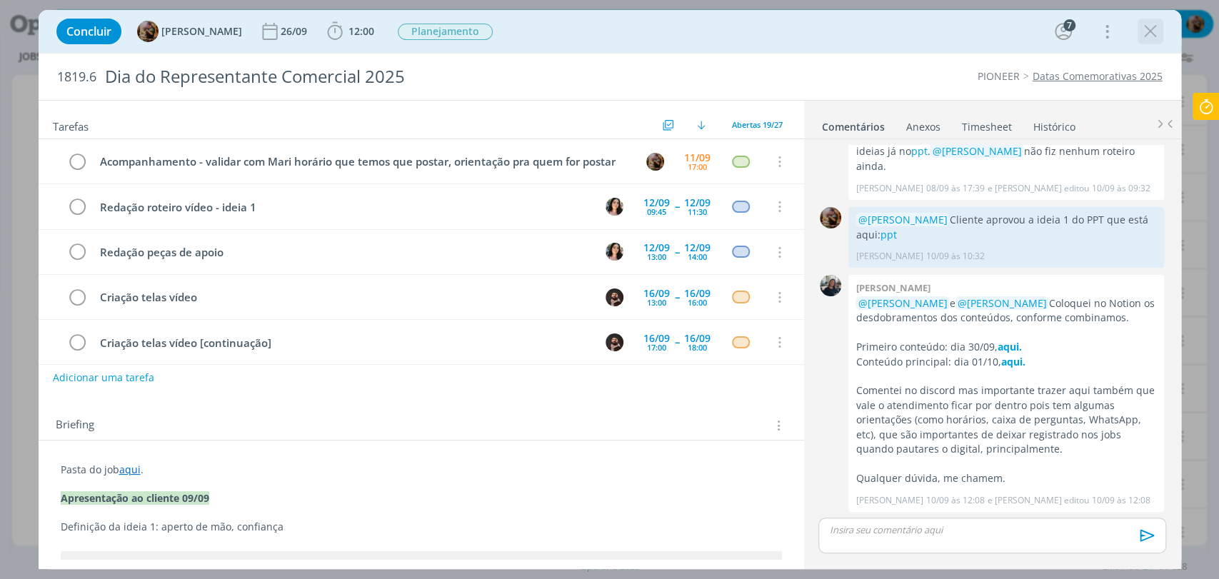
click at [1147, 34] on icon "dialog" at bounding box center [1150, 31] width 21 height 21
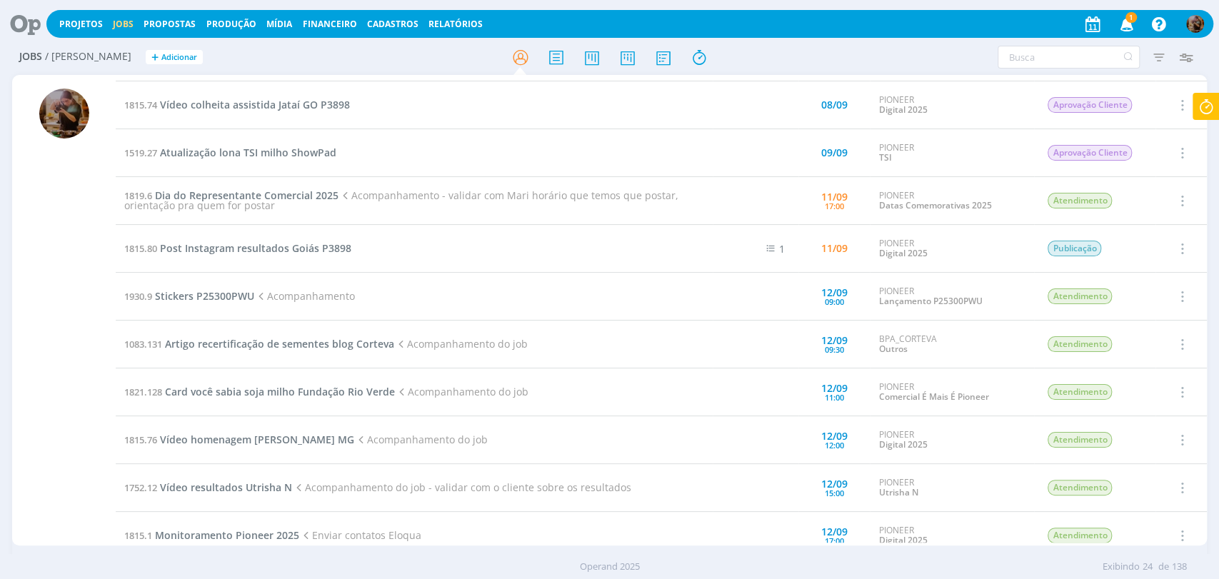
scroll to position [238, 0]
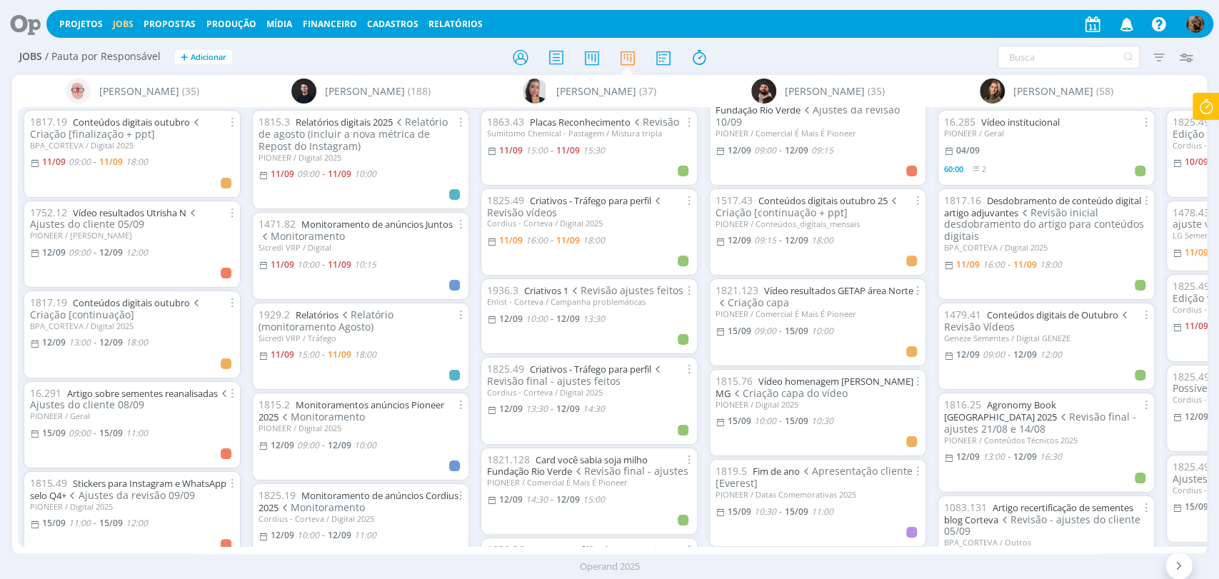
scroll to position [159, 0]
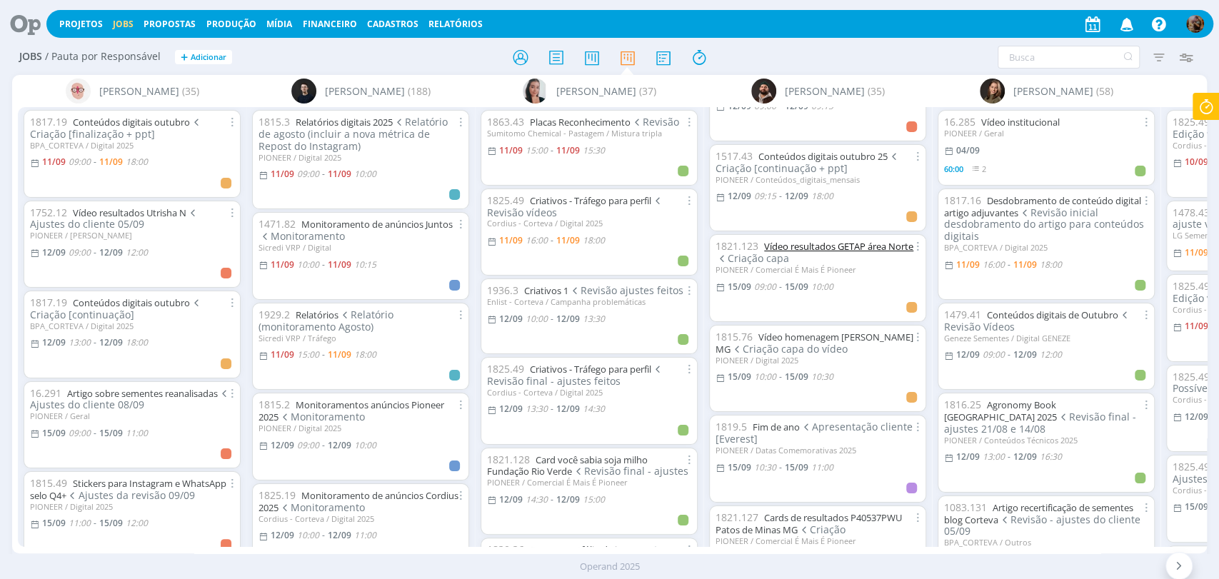
click at [865, 240] on link "Vídeo resultados GETAP área Norte" at bounding box center [838, 246] width 149 height 13
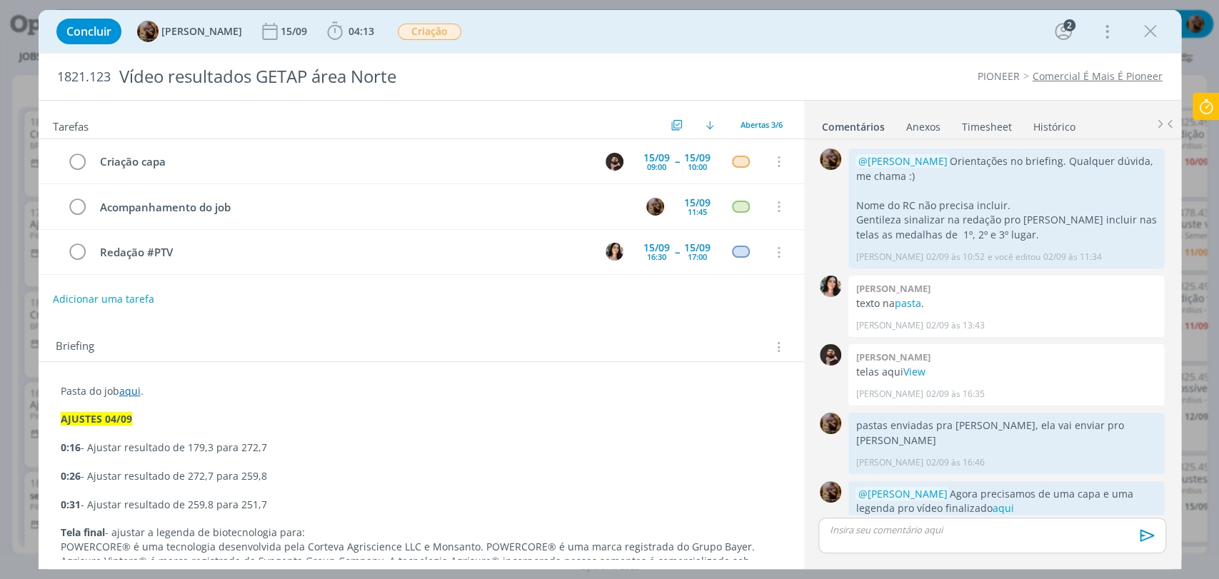
scroll to position [138, 0]
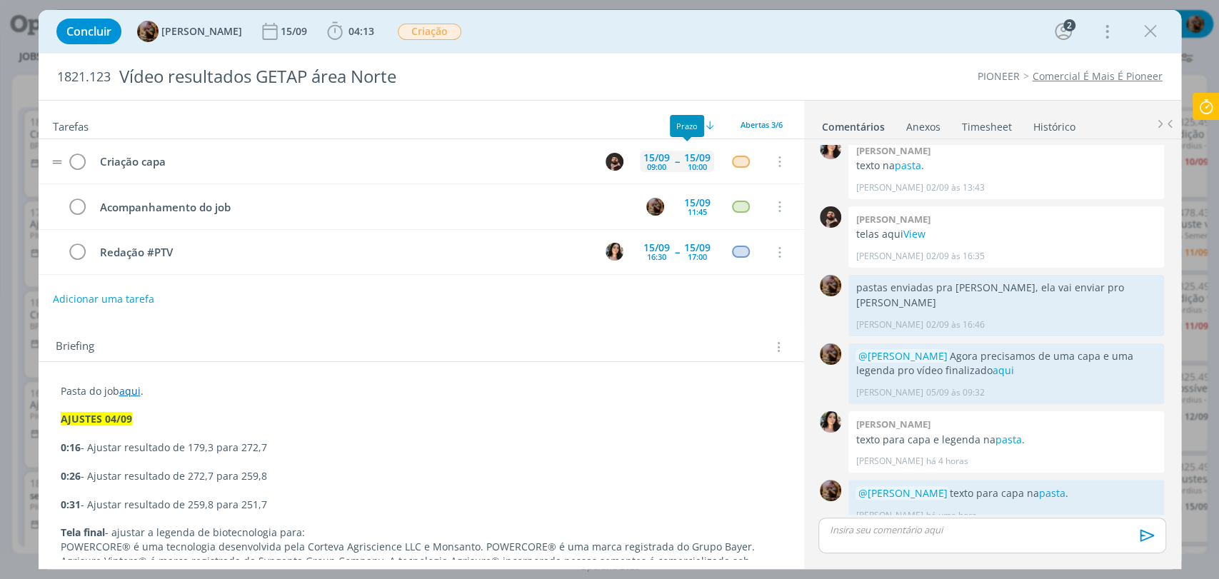
click at [691, 167] on div "10:00" at bounding box center [697, 167] width 19 height 8
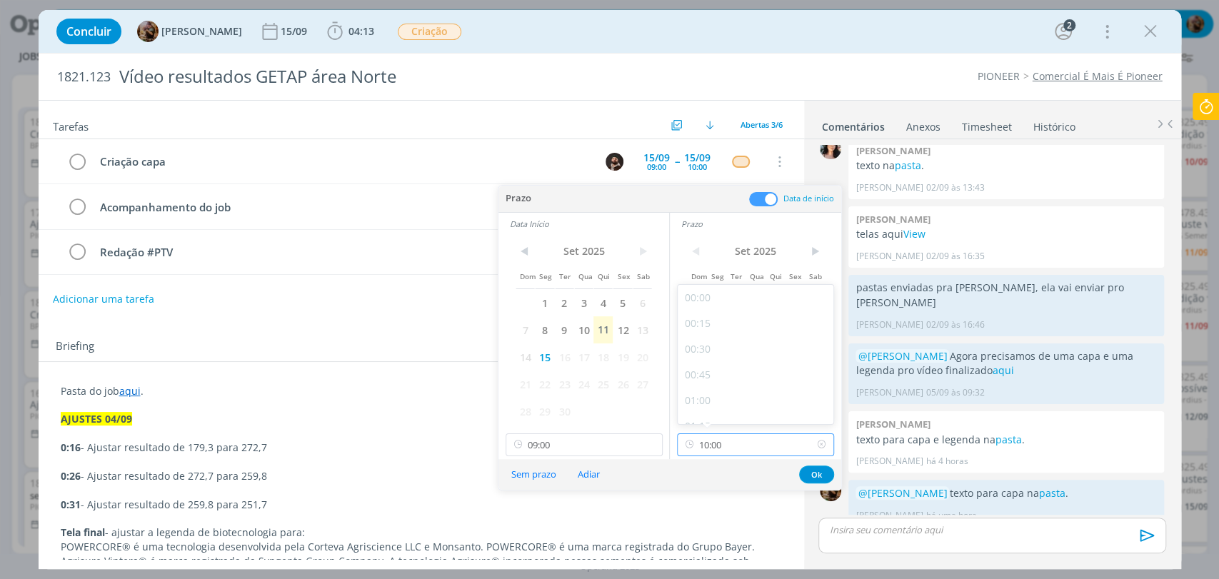
click at [725, 438] on input "10:00" at bounding box center [755, 444] width 157 height 23
click at [705, 358] on div "09:30" at bounding box center [757, 355] width 159 height 26
type input "09:30"
click at [821, 473] on button "Ok" at bounding box center [816, 475] width 35 height 18
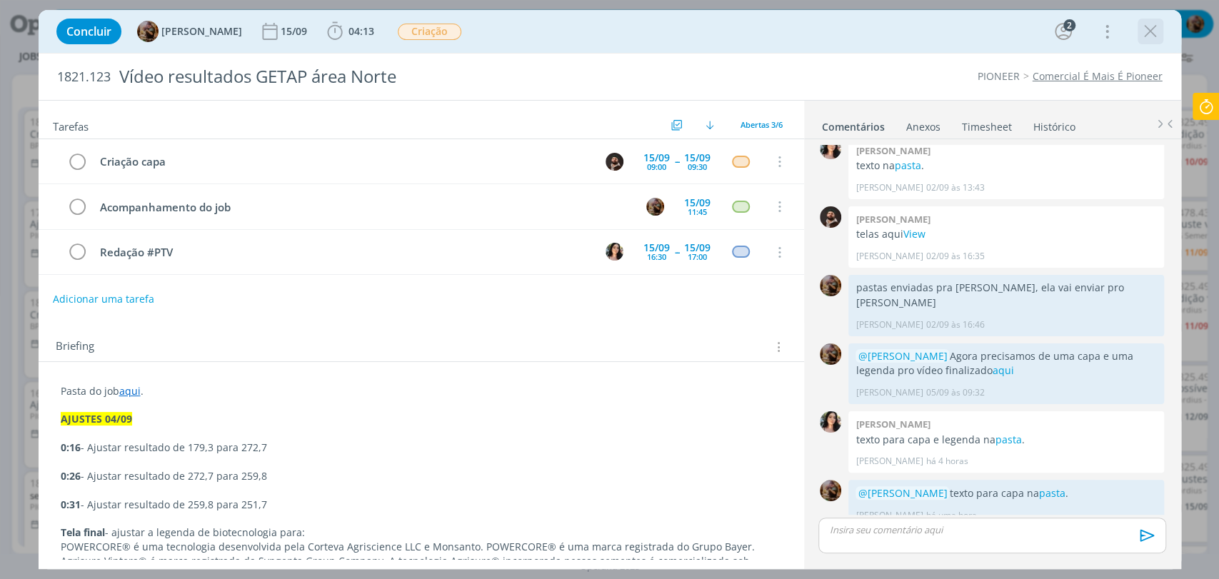
click at [1142, 35] on icon "dialog" at bounding box center [1150, 31] width 21 height 21
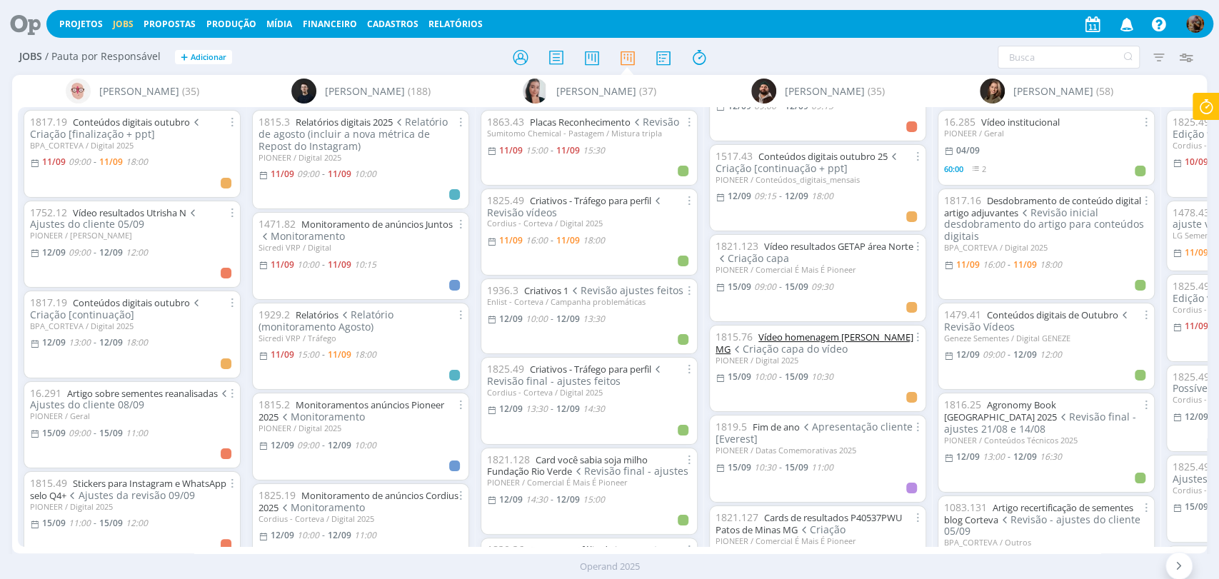
click at [874, 331] on link "Vídeo homenagem [PERSON_NAME] MG" at bounding box center [814, 343] width 198 height 25
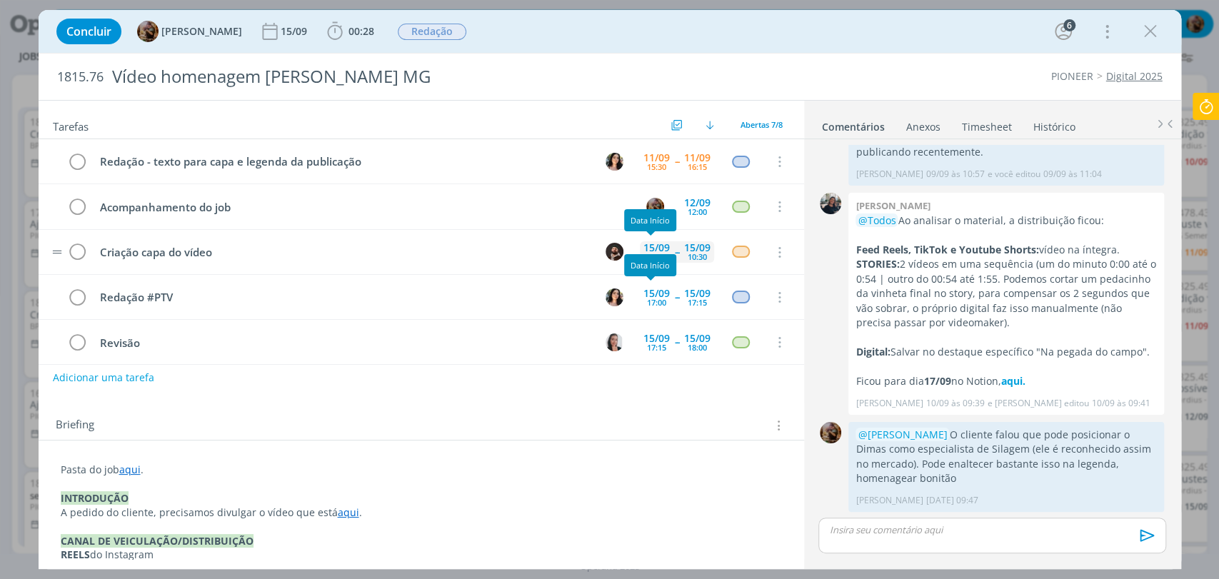
click at [650, 253] on div "10:00" at bounding box center [656, 257] width 19 height 8
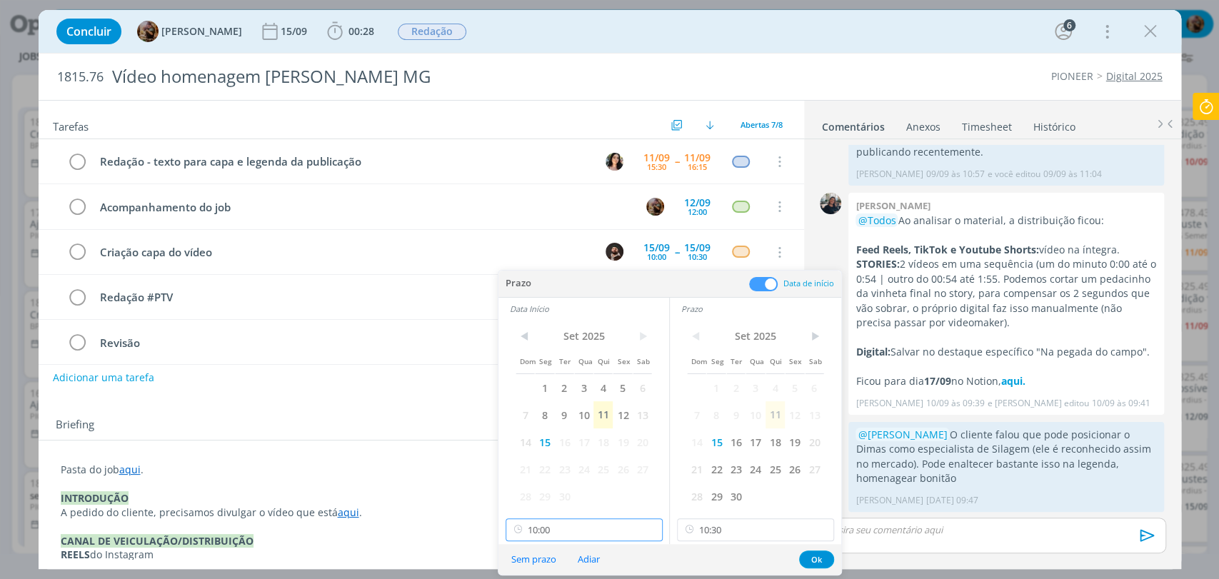
click at [589, 524] on input "10:00" at bounding box center [584, 529] width 157 height 23
click at [534, 433] on div "09:30" at bounding box center [585, 440] width 159 height 26
type input "09:30"
click at [718, 527] on input "10:30" at bounding box center [755, 529] width 157 height 23
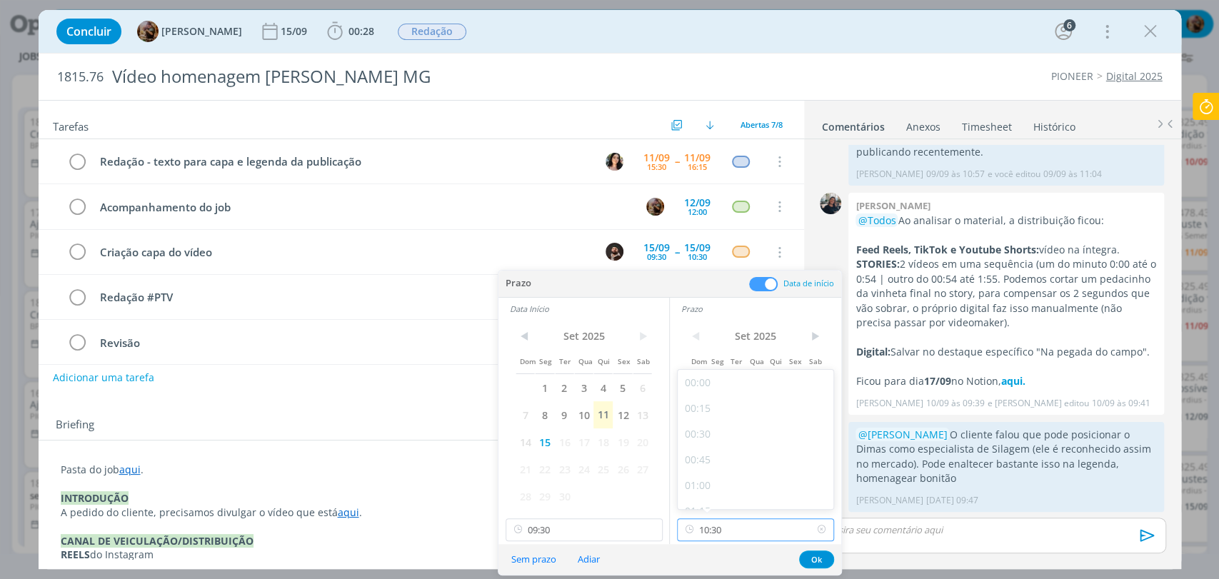
scroll to position [971, 0]
click at [706, 435] on div "10:00" at bounding box center [757, 440] width 159 height 26
type input "10:00"
click at [817, 557] on button "Ok" at bounding box center [816, 560] width 35 height 18
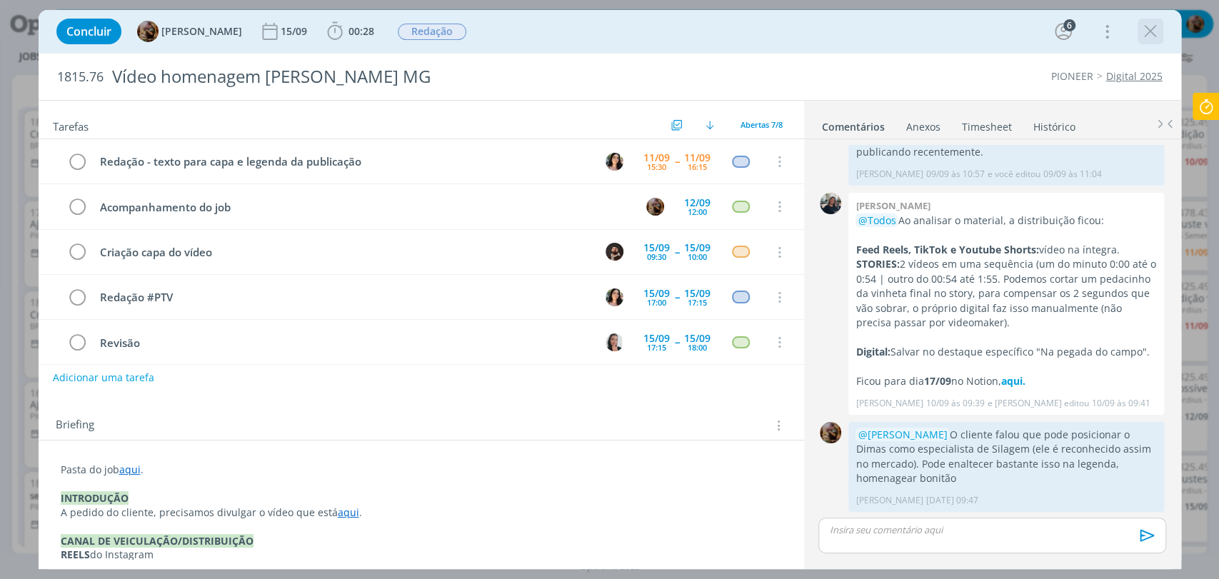
click at [1145, 30] on icon "dialog" at bounding box center [1150, 31] width 21 height 21
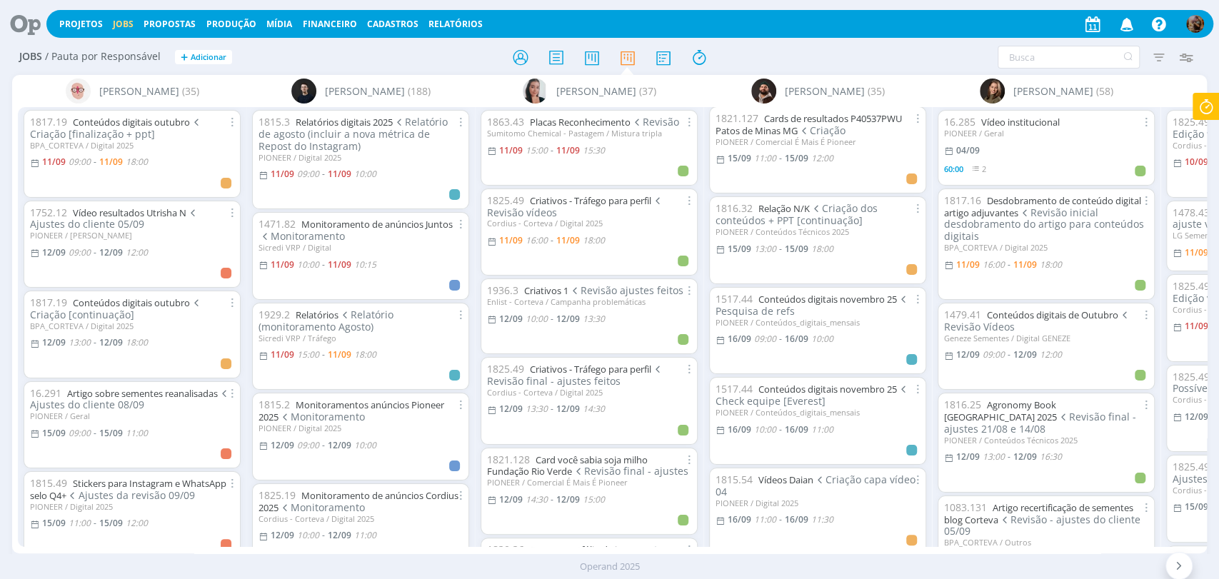
scroll to position [634, 0]
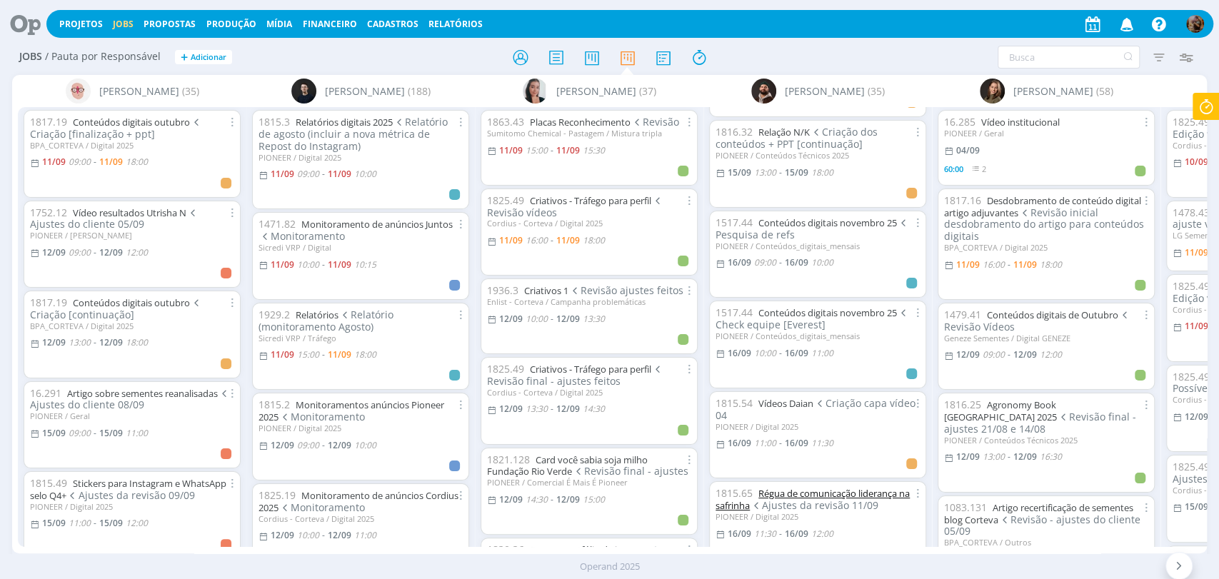
click at [875, 487] on link "Régua de comunicação liderança na safrinha" at bounding box center [812, 499] width 194 height 25
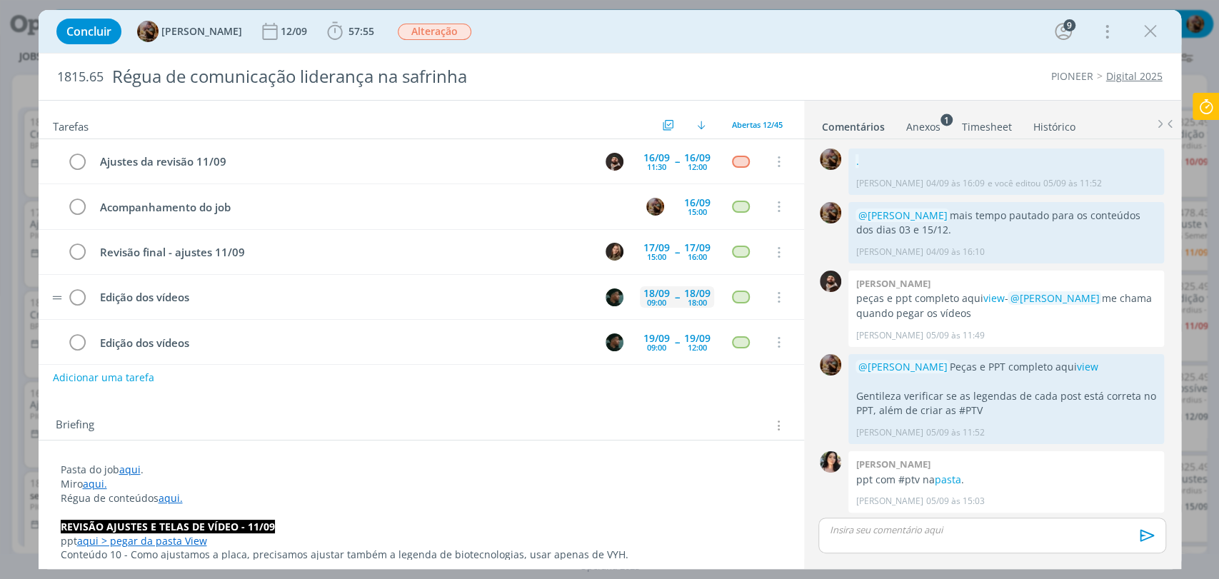
scroll to position [2571, 0]
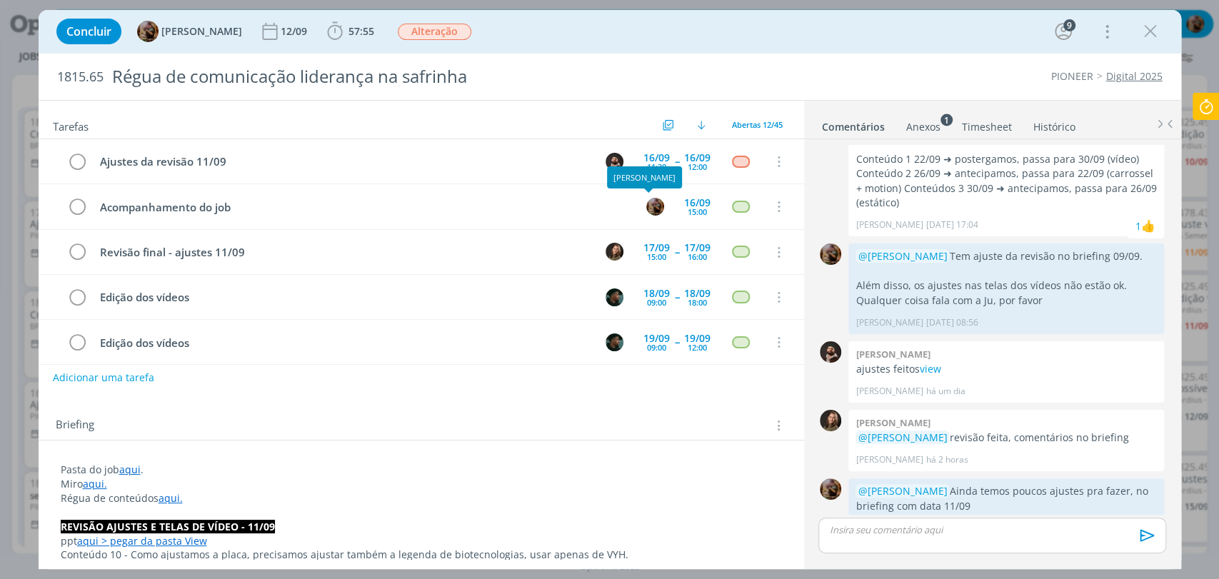
click at [648, 166] on div "[PERSON_NAME]" at bounding box center [644, 177] width 75 height 22
click at [648, 163] on div "11:30" at bounding box center [656, 167] width 19 height 8
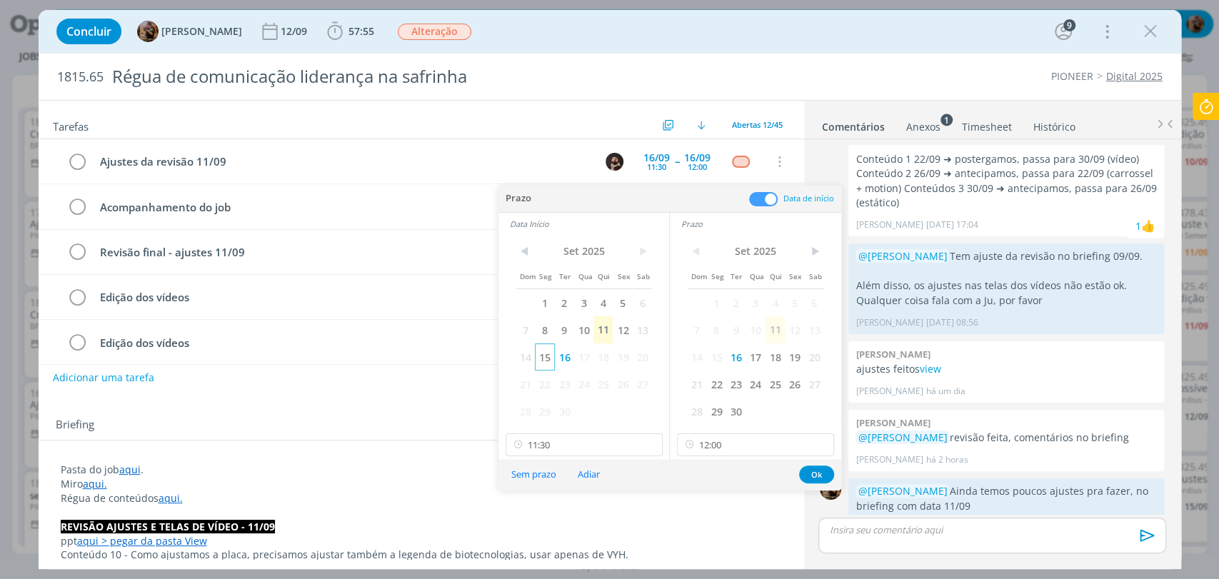
click at [549, 361] on span "15" at bounding box center [544, 356] width 19 height 27
click at [714, 362] on span "15" at bounding box center [715, 356] width 19 height 27
click at [588, 445] on input "11:30" at bounding box center [584, 444] width 157 height 23
click at [529, 334] on div "10:00" at bounding box center [585, 332] width 159 height 26
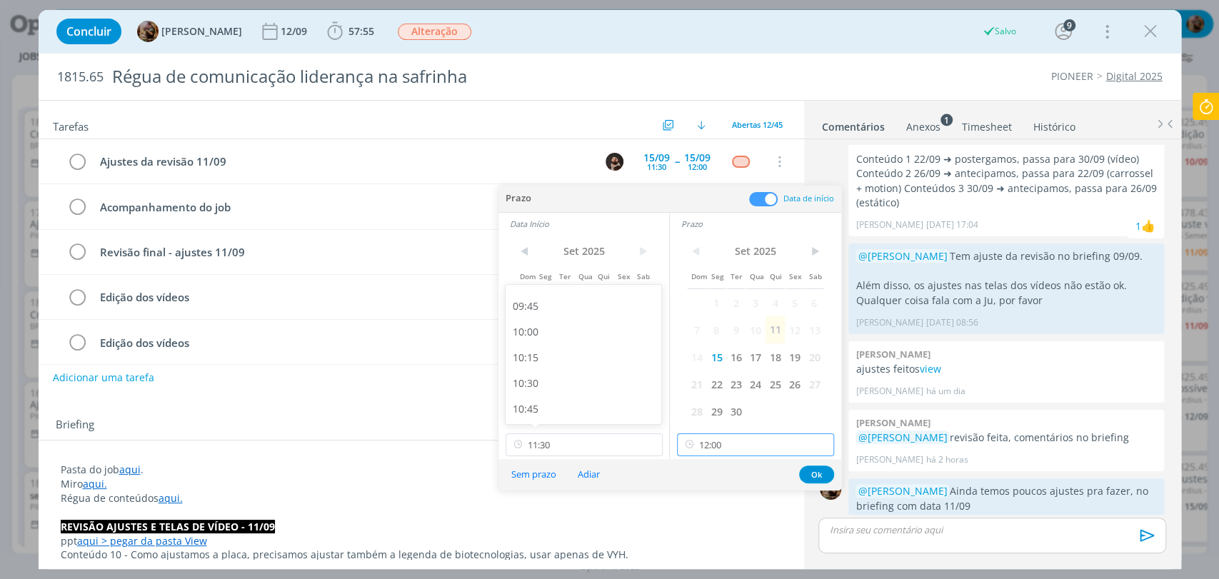
click at [715, 453] on input "12:00" at bounding box center [755, 444] width 157 height 23
type input "10:00"
click at [705, 330] on div "10:30" at bounding box center [757, 332] width 159 height 26
type input "10:30"
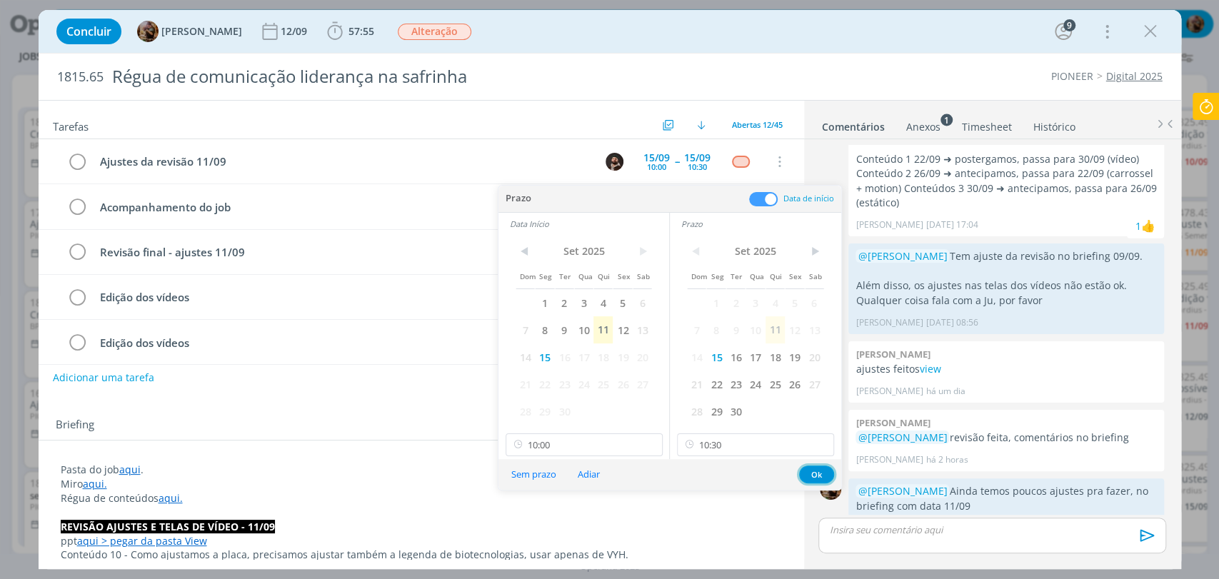
click at [817, 475] on button "Ok" at bounding box center [816, 475] width 35 height 18
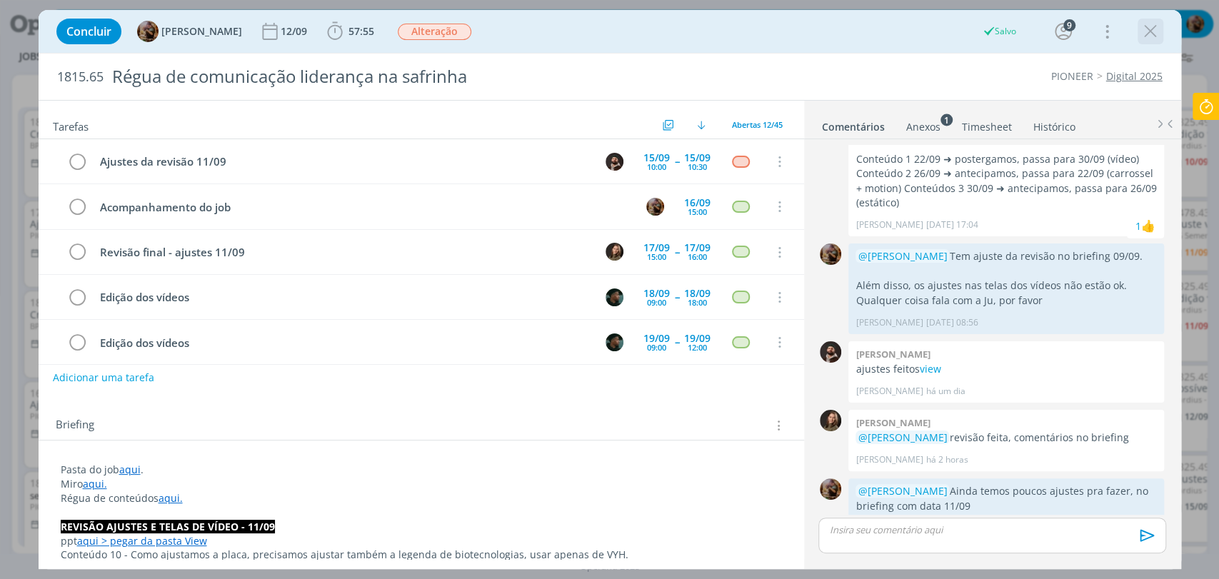
click at [1147, 36] on icon "dialog" at bounding box center [1150, 31] width 21 height 21
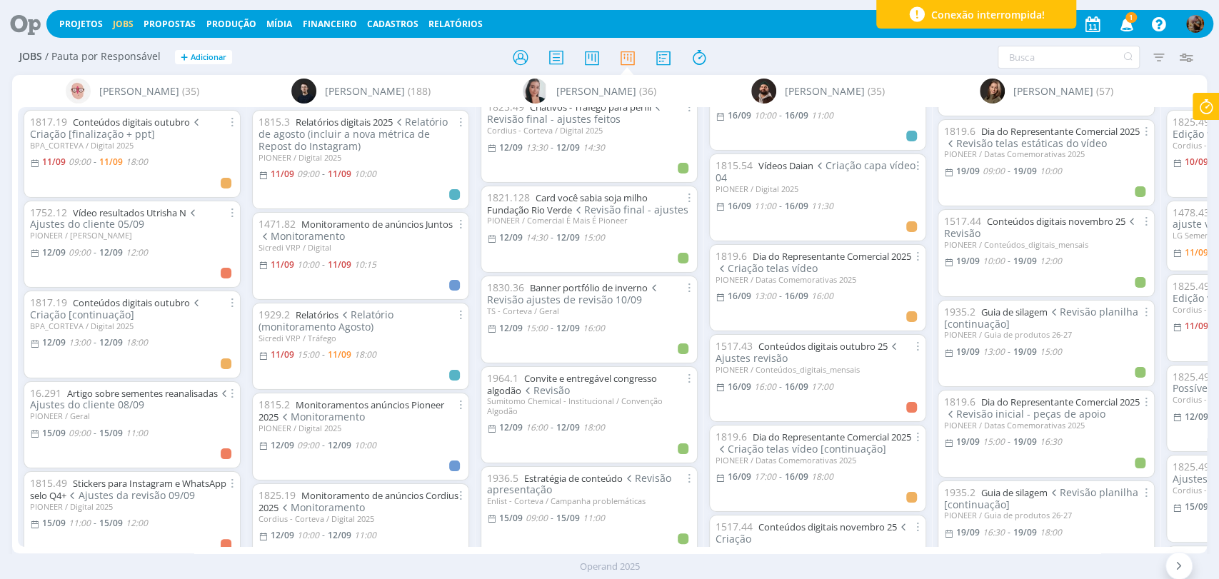
scroll to position [317, 0]
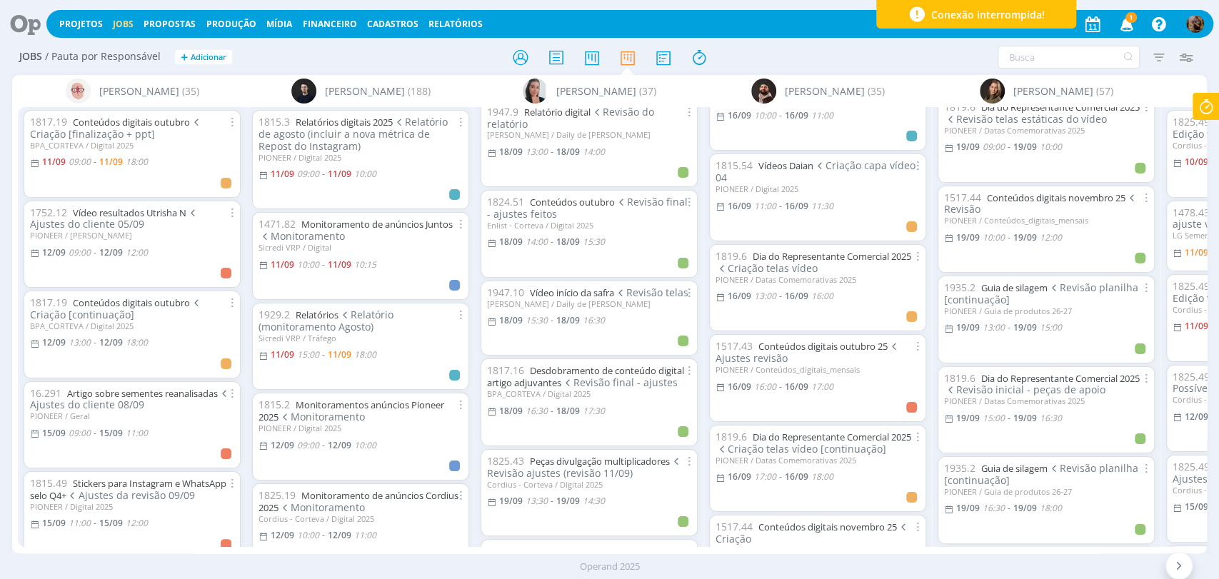
scroll to position [2039, 0]
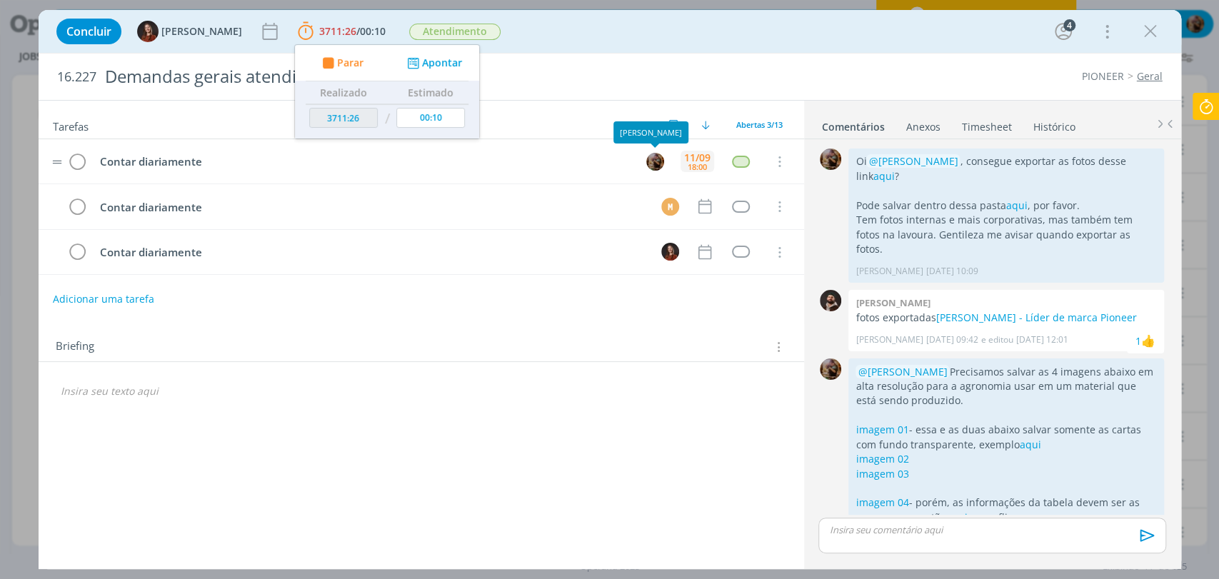
scroll to position [151, 0]
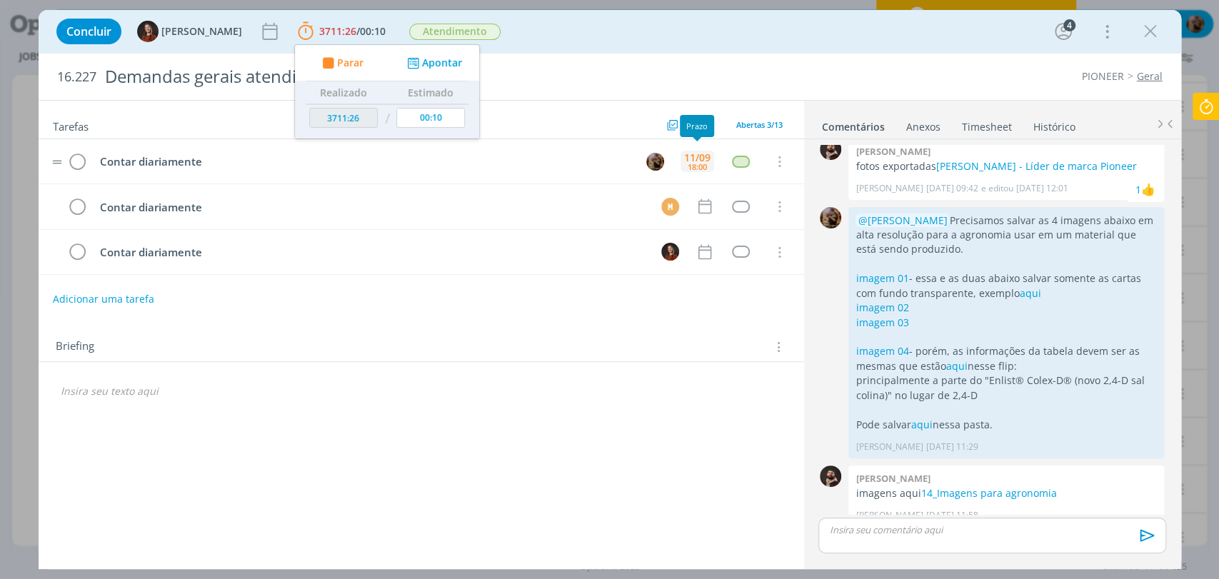
click at [688, 163] on div "18:00" at bounding box center [697, 167] width 19 height 8
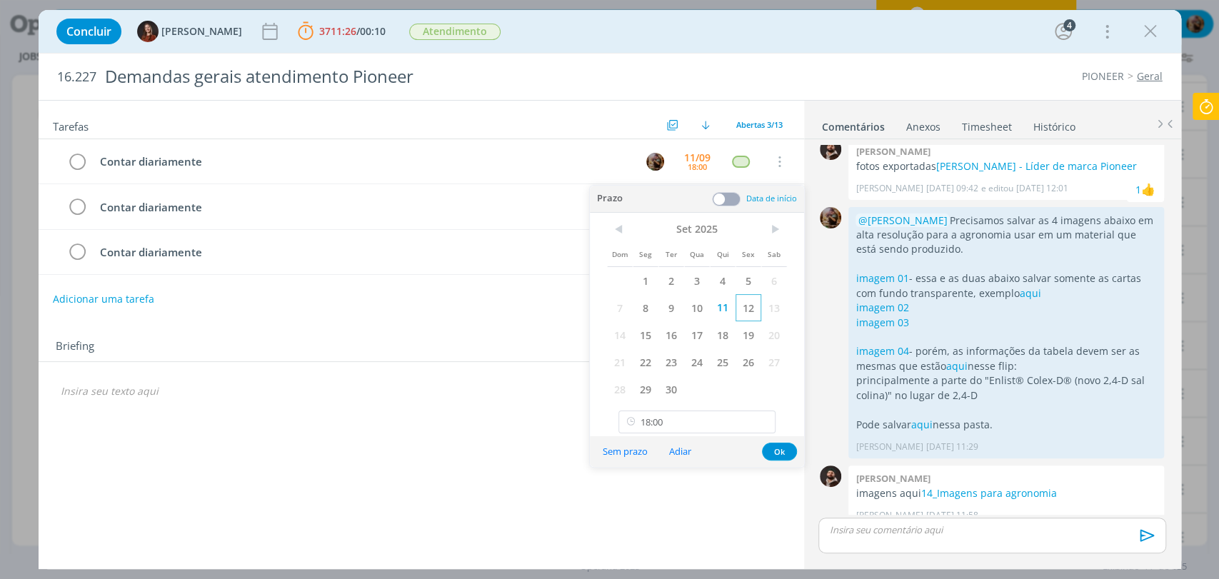
click at [750, 307] on span "12" at bounding box center [748, 307] width 26 height 27
click at [775, 450] on button "Ok" at bounding box center [779, 452] width 35 height 18
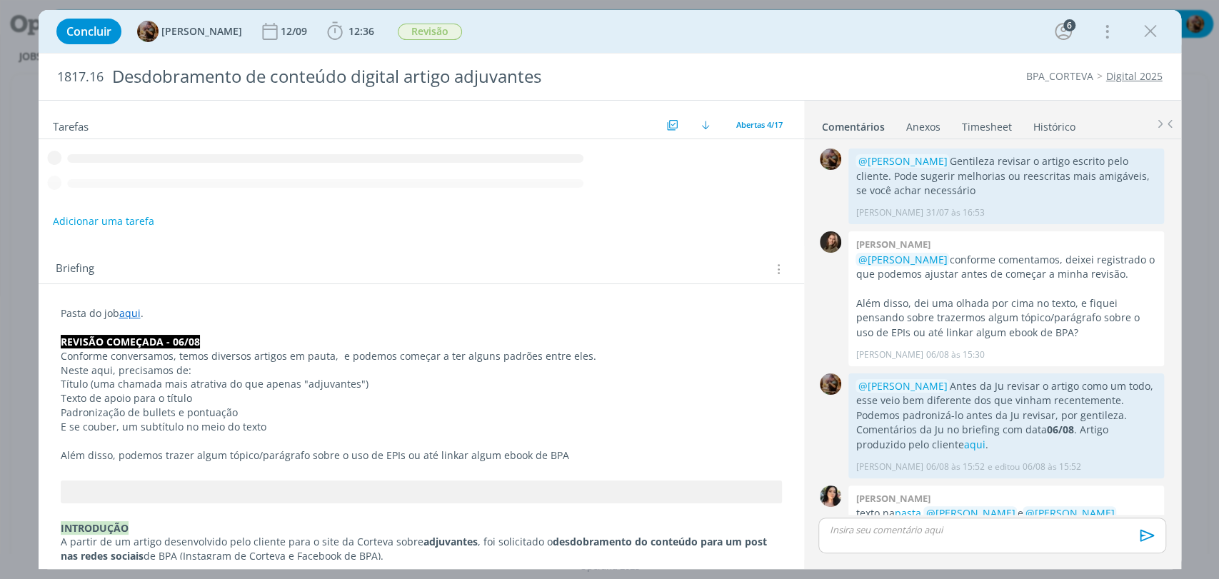
scroll to position [1173, 0]
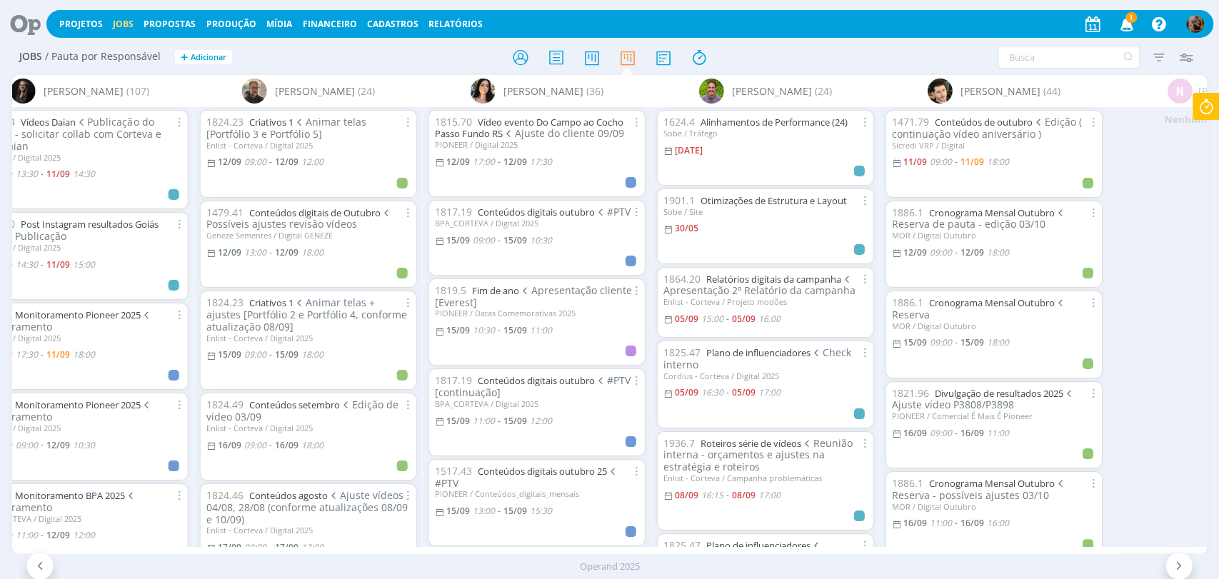
scroll to position [634, 0]
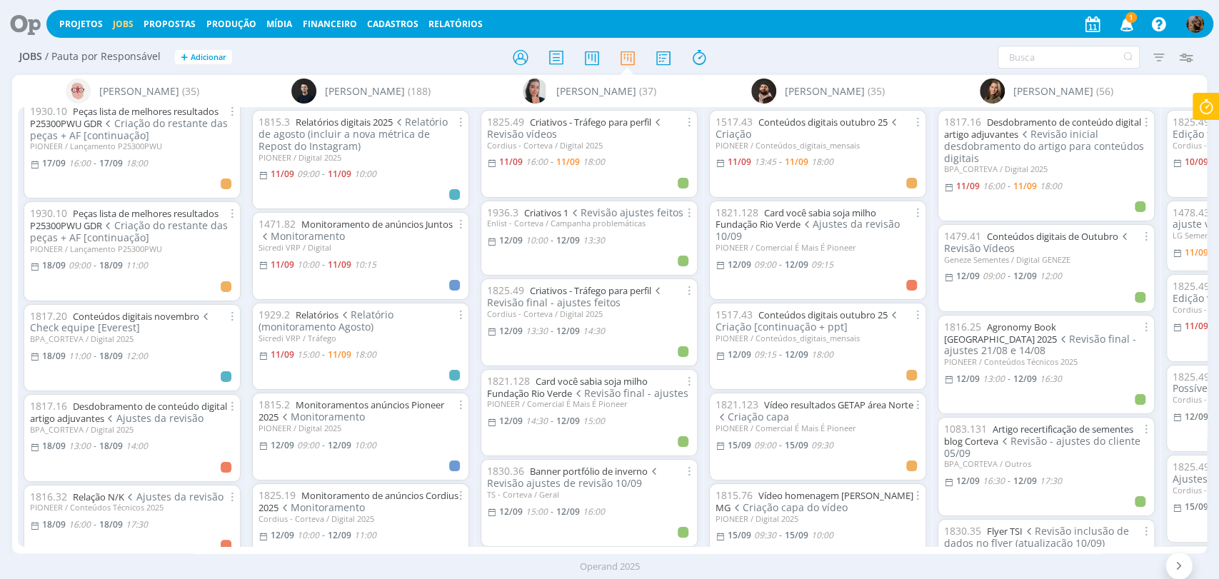
scroll to position [1587, 0]
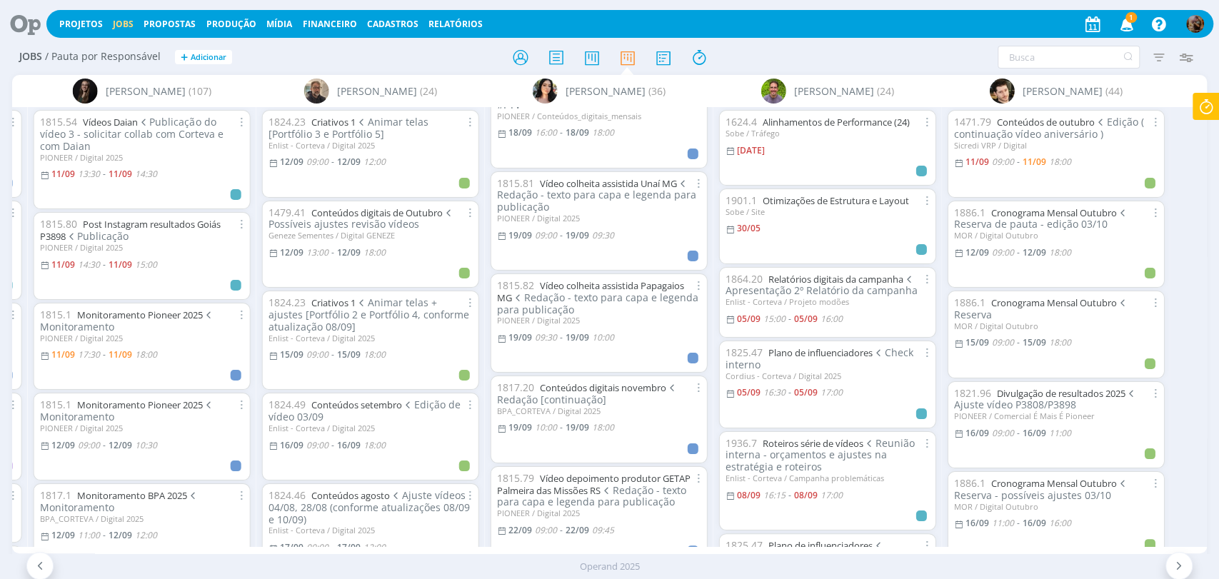
scroll to position [2380, 0]
click at [646, 379] on link "Conteúdos digitais novembro" at bounding box center [603, 385] width 126 height 13
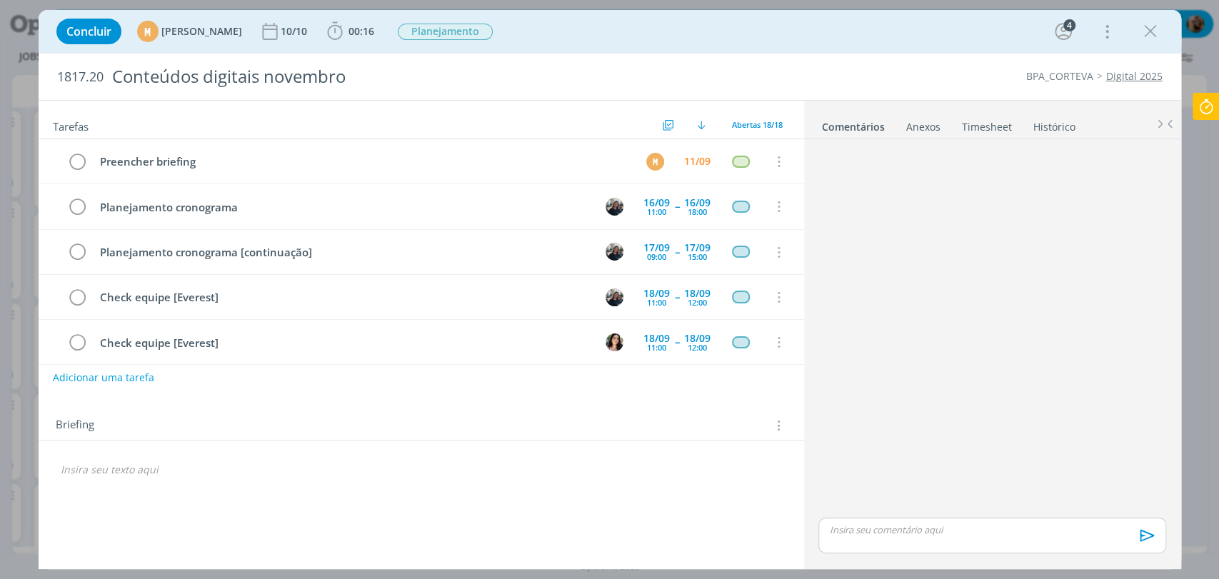
scroll to position [314, 0]
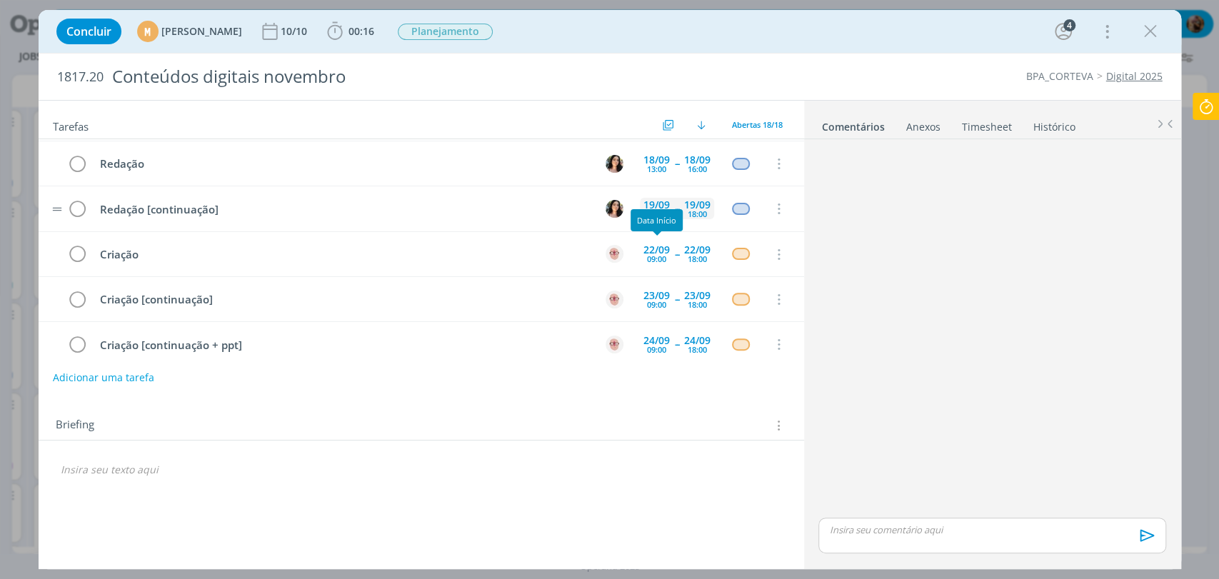
click at [658, 210] on div "10:00" at bounding box center [656, 214] width 19 height 8
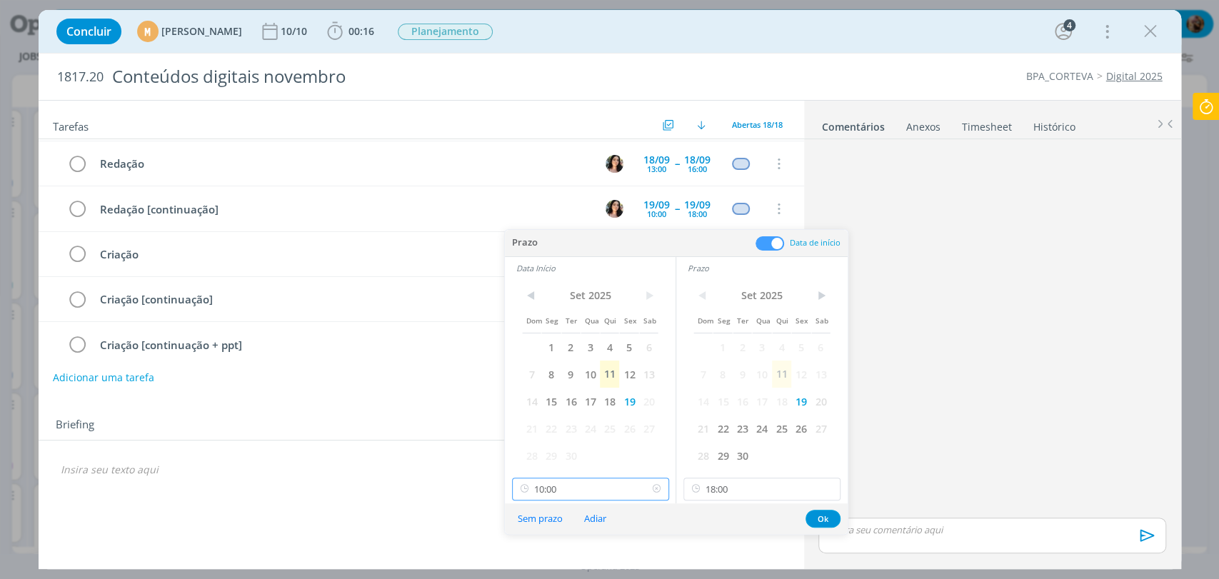
click at [608, 491] on input "10:00" at bounding box center [590, 489] width 157 height 23
click at [578, 401] on div "10:15" at bounding box center [591, 397] width 159 height 26
type input "10:15"
click at [819, 517] on button "Ok" at bounding box center [822, 519] width 35 height 18
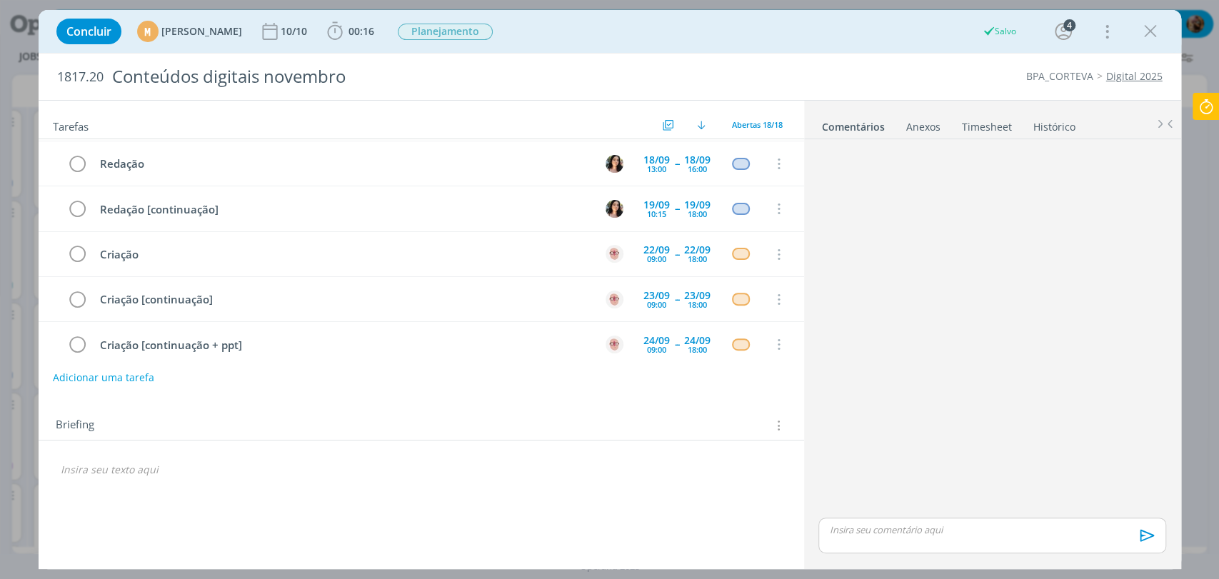
drag, startPoint x: 1147, startPoint y: 33, endPoint x: 971, endPoint y: 4, distance: 178.1
click at [1147, 33] on icon "dialog" at bounding box center [1150, 31] width 21 height 21
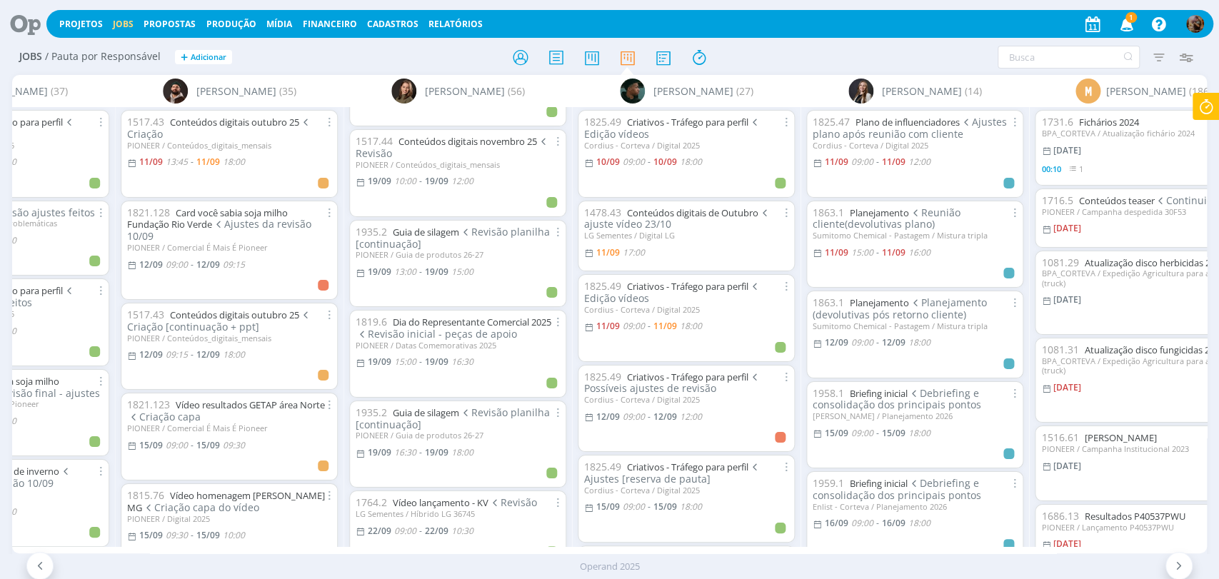
scroll to position [2220, 0]
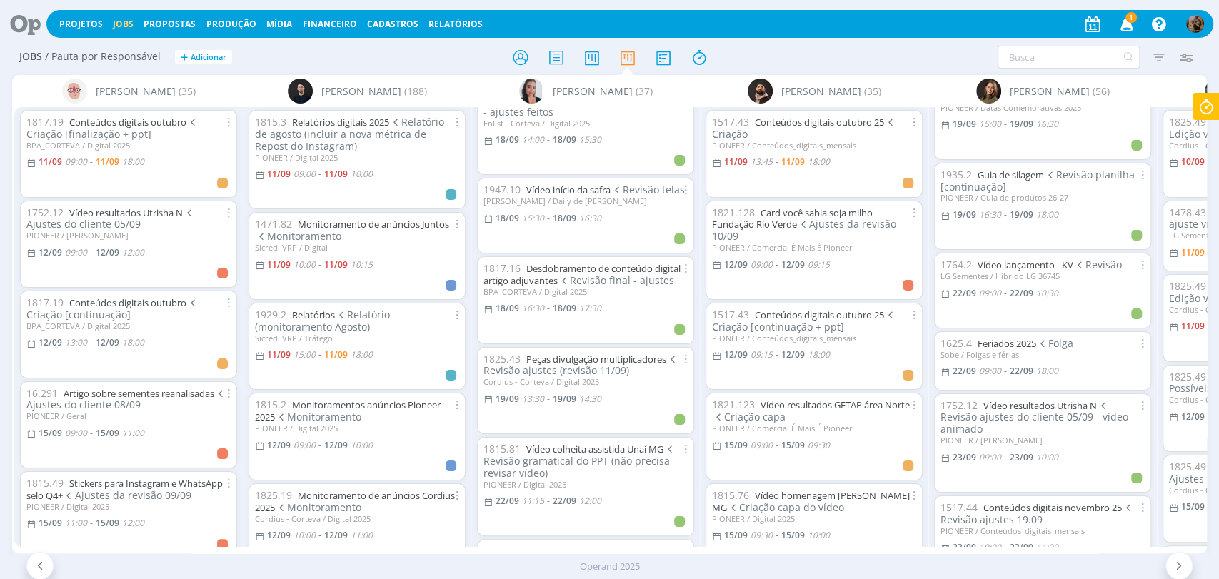
scroll to position [2062, 0]
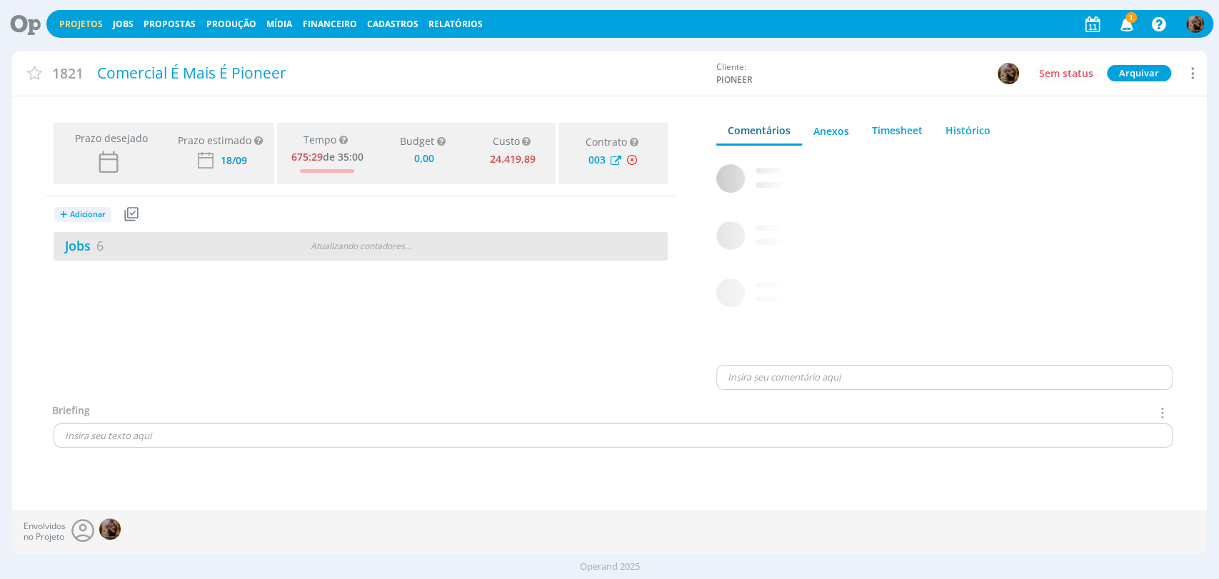
type input "0,00"
click at [230, 239] on div "Jobs 6 1 atrasado" at bounding box center [207, 245] width 307 height 19
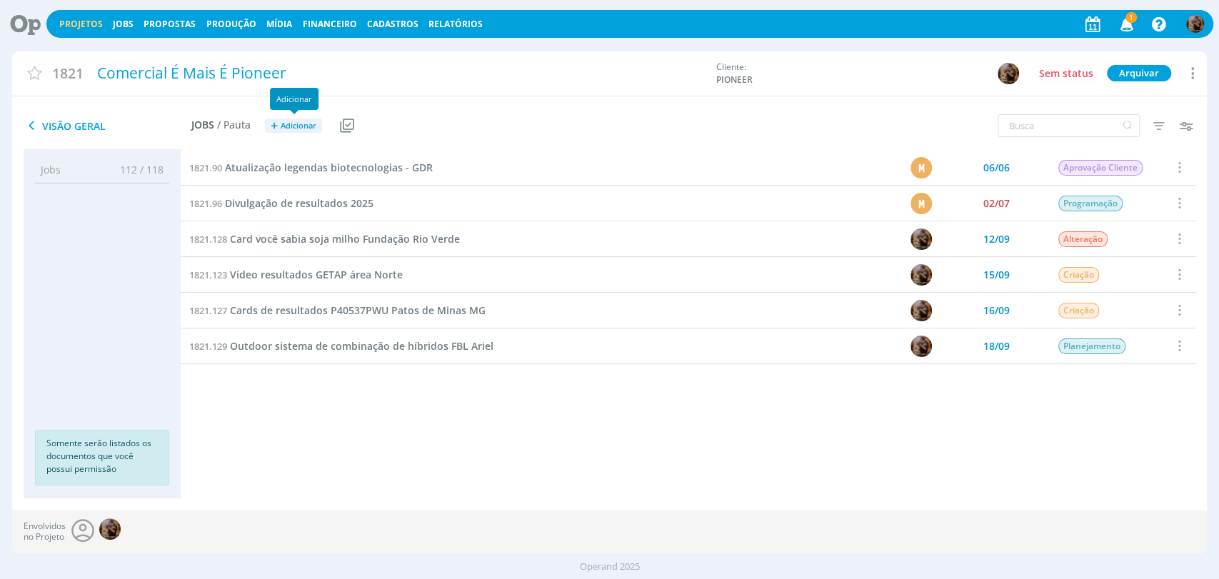
click at [311, 124] on span "Adicionar" at bounding box center [299, 125] width 36 height 9
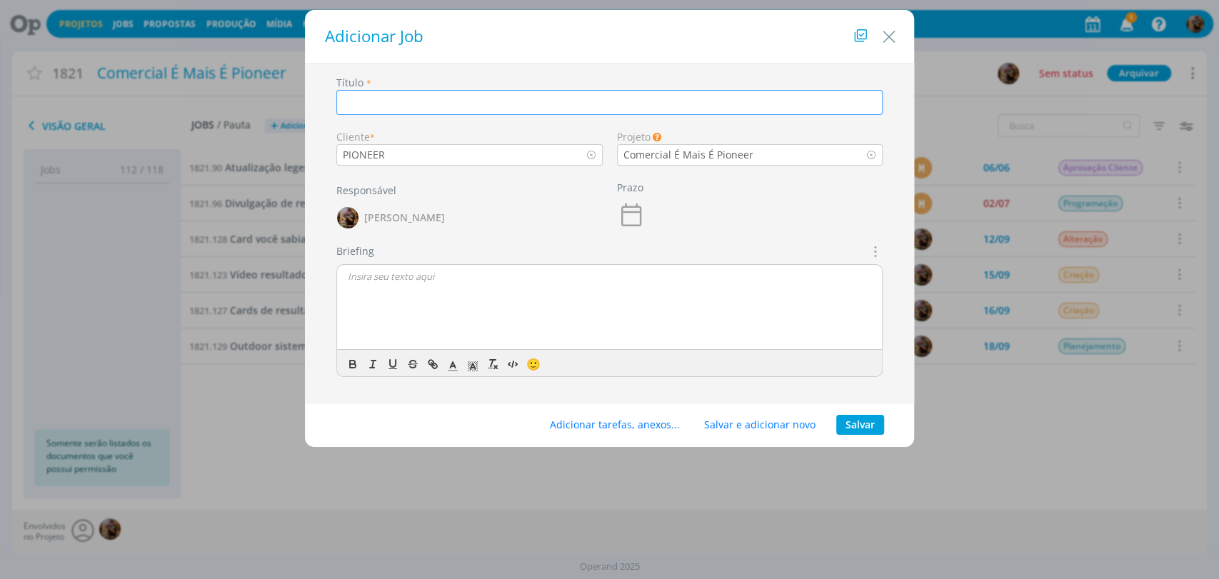
paste input "Arte para Outdoor Pioneer P3898 - Sudoeste GO"
click at [497, 104] on input "Arte para Outdoor Pioneer P3898 - Sudoeste GO" at bounding box center [609, 102] width 547 height 25
drag, startPoint x: 388, startPoint y: 106, endPoint x: 337, endPoint y: 108, distance: 50.7
click at [337, 108] on input "Arte para Outdoor Pioneer P3898 sudoeste GO" at bounding box center [609, 102] width 547 height 25
drag, startPoint x: 417, startPoint y: 102, endPoint x: 388, endPoint y: 101, distance: 28.6
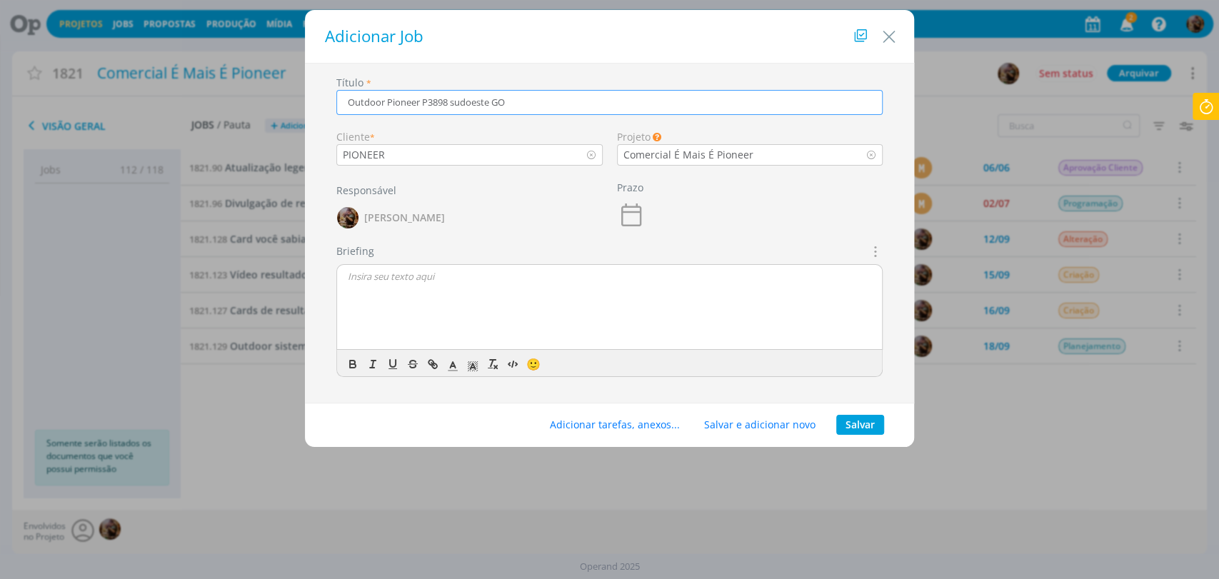
click at [388, 101] on input "Outdoor Pioneer P3898 sudoeste GO" at bounding box center [609, 102] width 547 height 25
type input "Outdoor P3898 sudoeste GO"
click at [864, 422] on button "Salvar" at bounding box center [860, 425] width 48 height 20
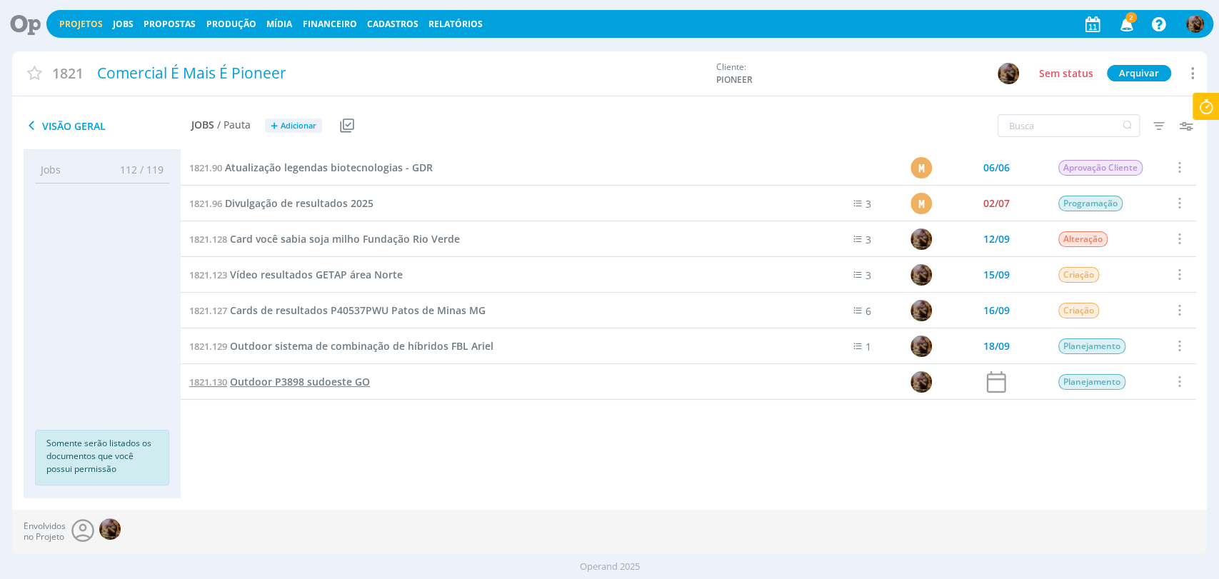
click at [353, 378] on span "Outdoor P3898 sudoeste GO" at bounding box center [300, 382] width 140 height 14
